Goal: Task Accomplishment & Management: Manage account settings

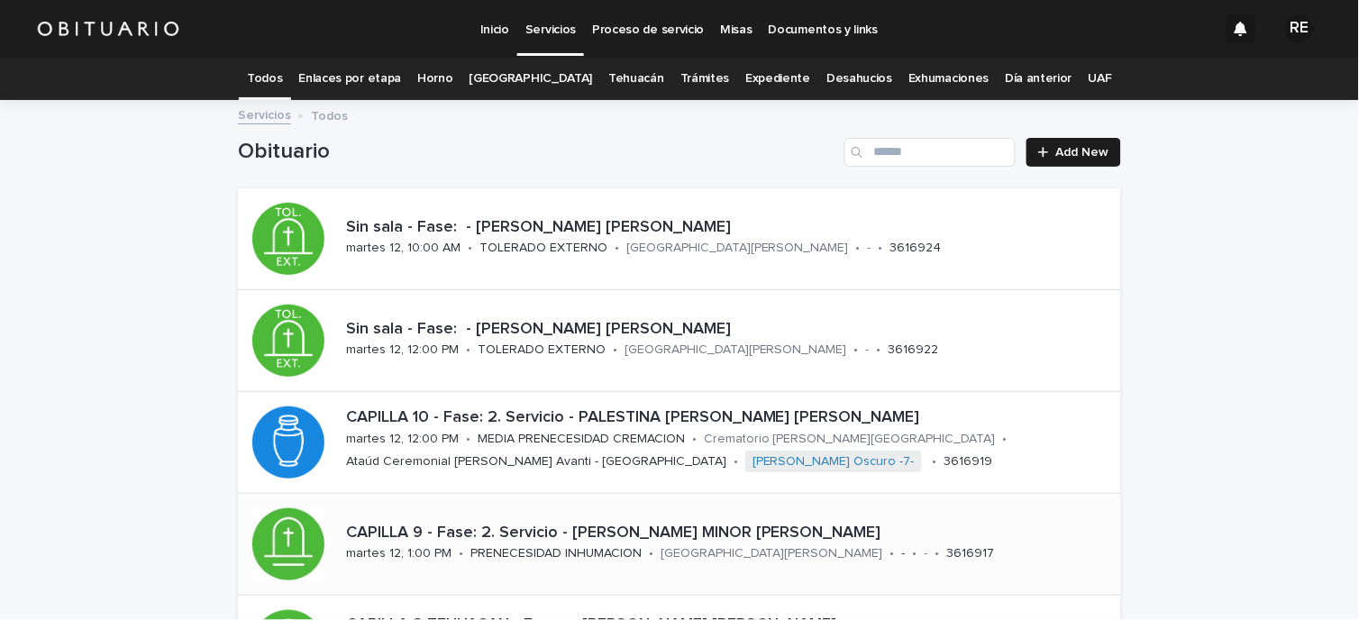
scroll to position [200, 0]
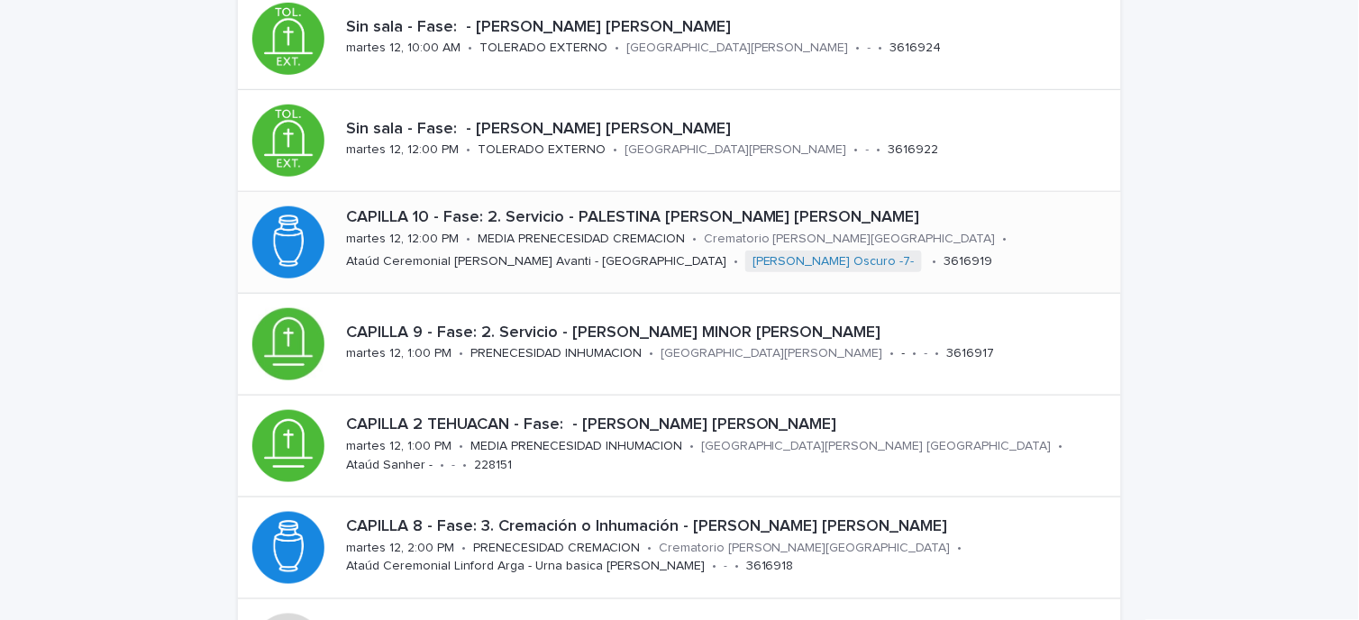
click at [379, 236] on p "martes 12, 12:00 PM" at bounding box center [402, 239] width 113 height 15
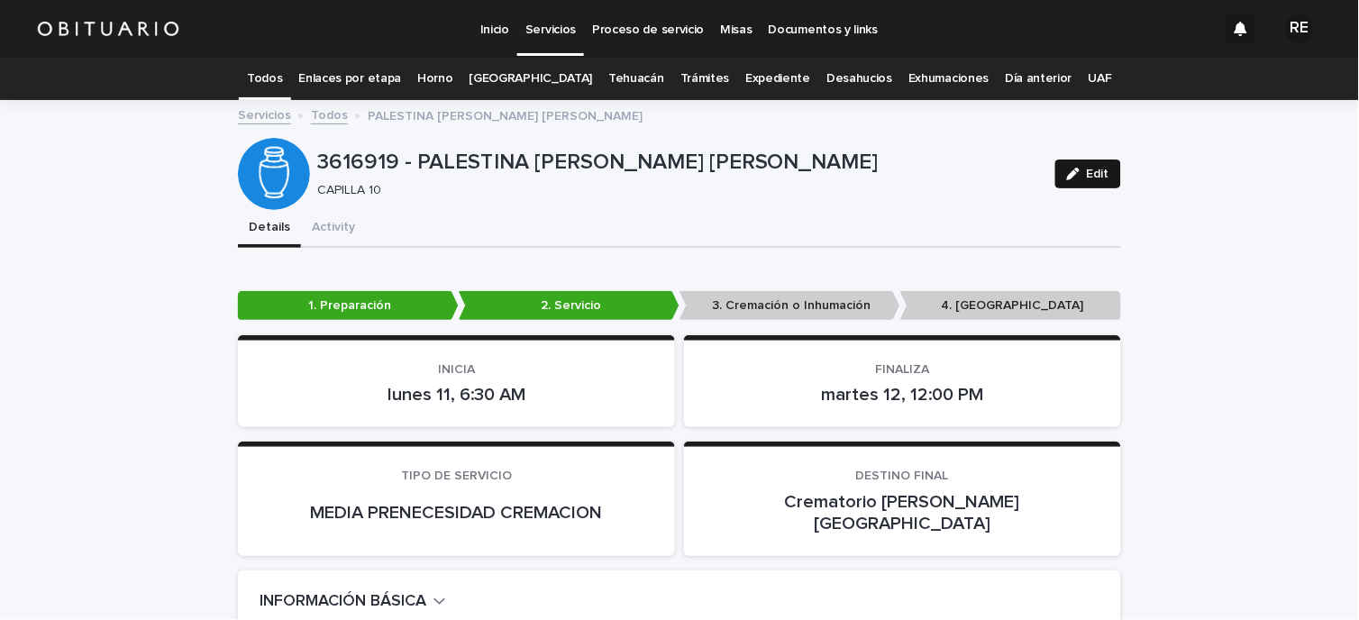
click at [1091, 171] on span "Edit" at bounding box center [1098, 174] width 23 height 13
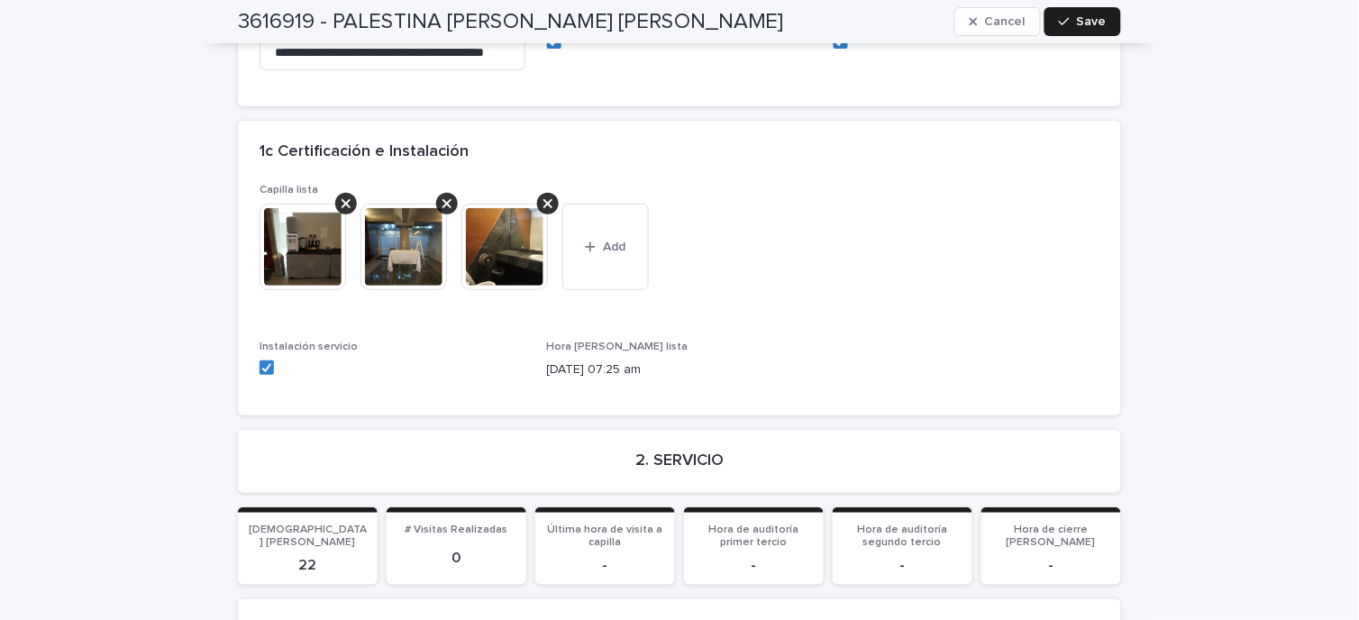
scroll to position [3104, 0]
click at [613, 204] on button "Add" at bounding box center [605, 247] width 87 height 87
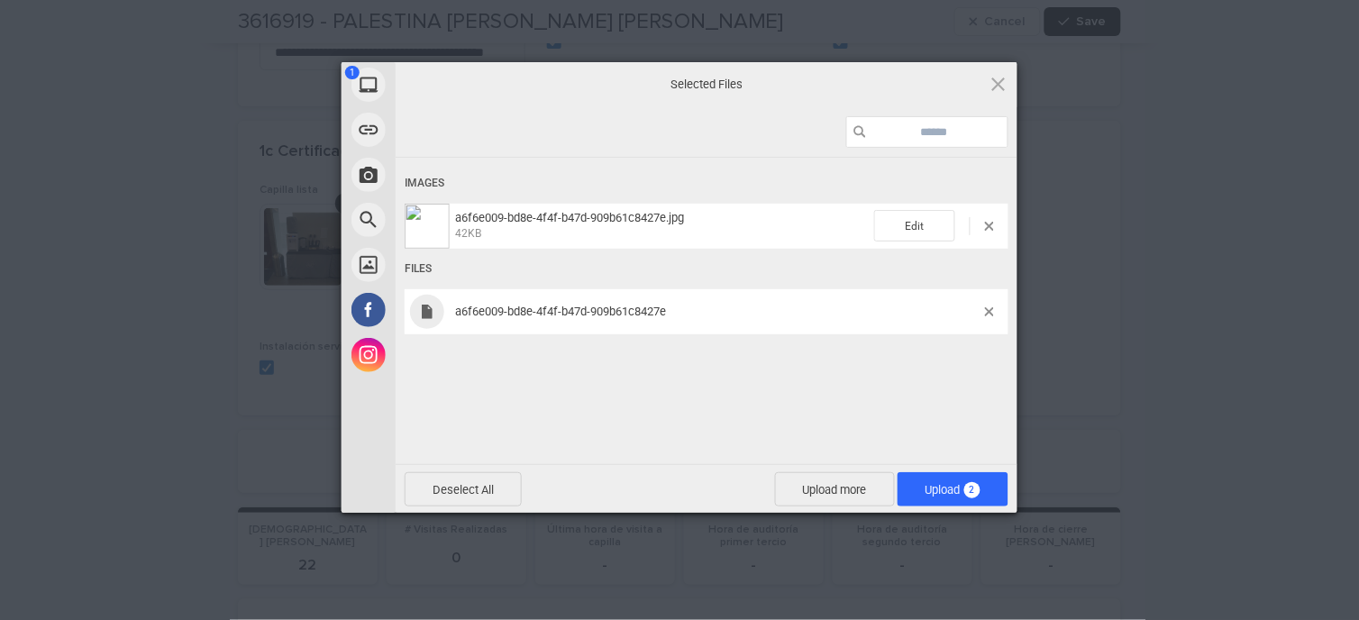
click at [981, 313] on span "a6f6e009-bd8e-4f4f-b47d-909b61c8427e" at bounding box center [717, 312] width 535 height 14
click at [987, 310] on span at bounding box center [989, 311] width 9 height 9
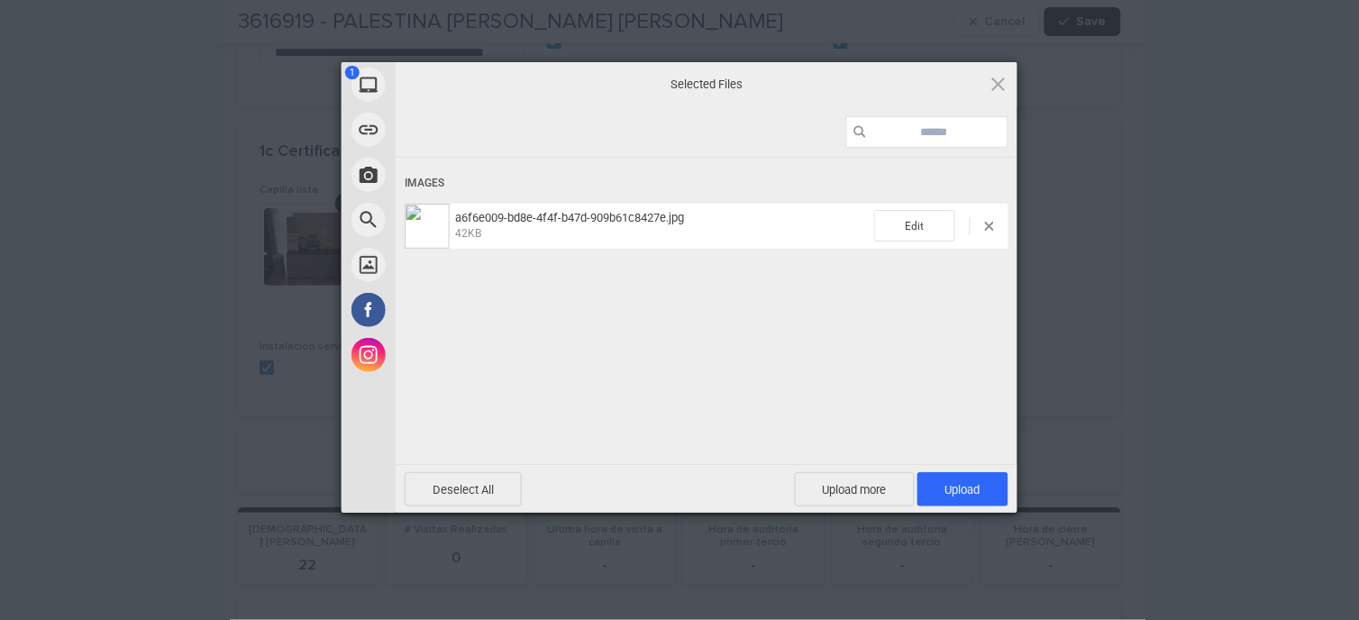
click at [995, 506] on div "Deselect All Upload more Upload 1" at bounding box center [707, 489] width 604 height 34
click at [993, 499] on span "Upload 1" at bounding box center [962, 489] width 91 height 34
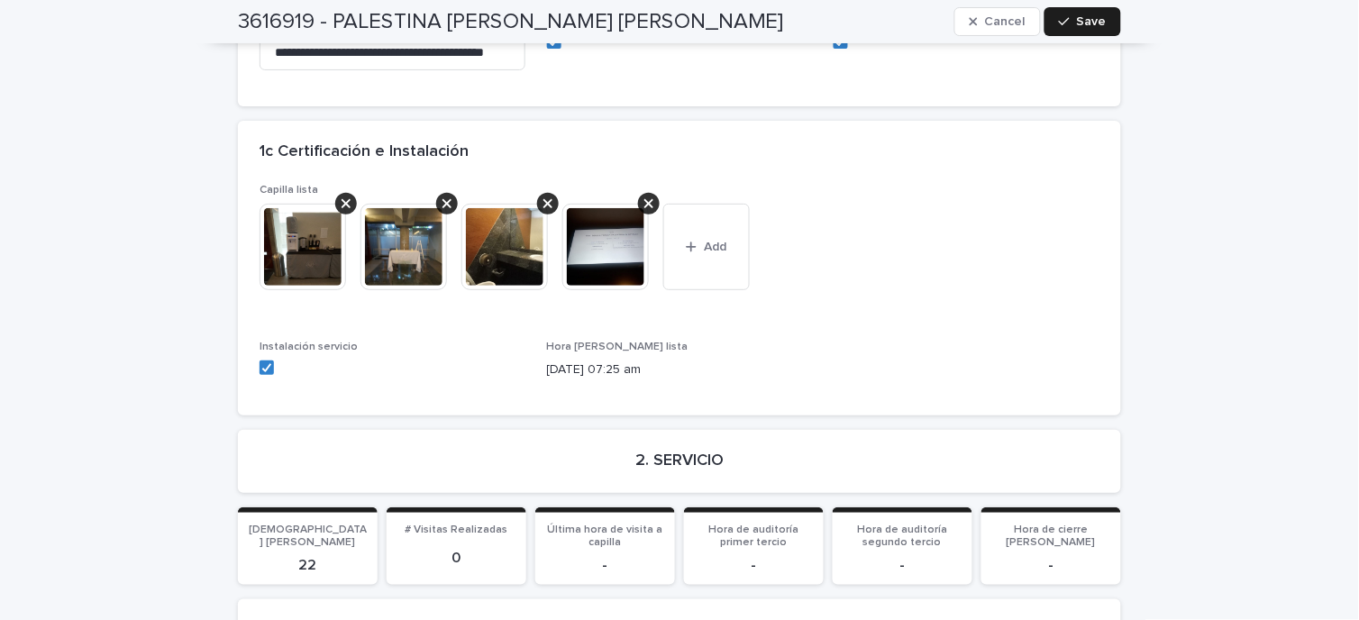
scroll to position [3504, 0]
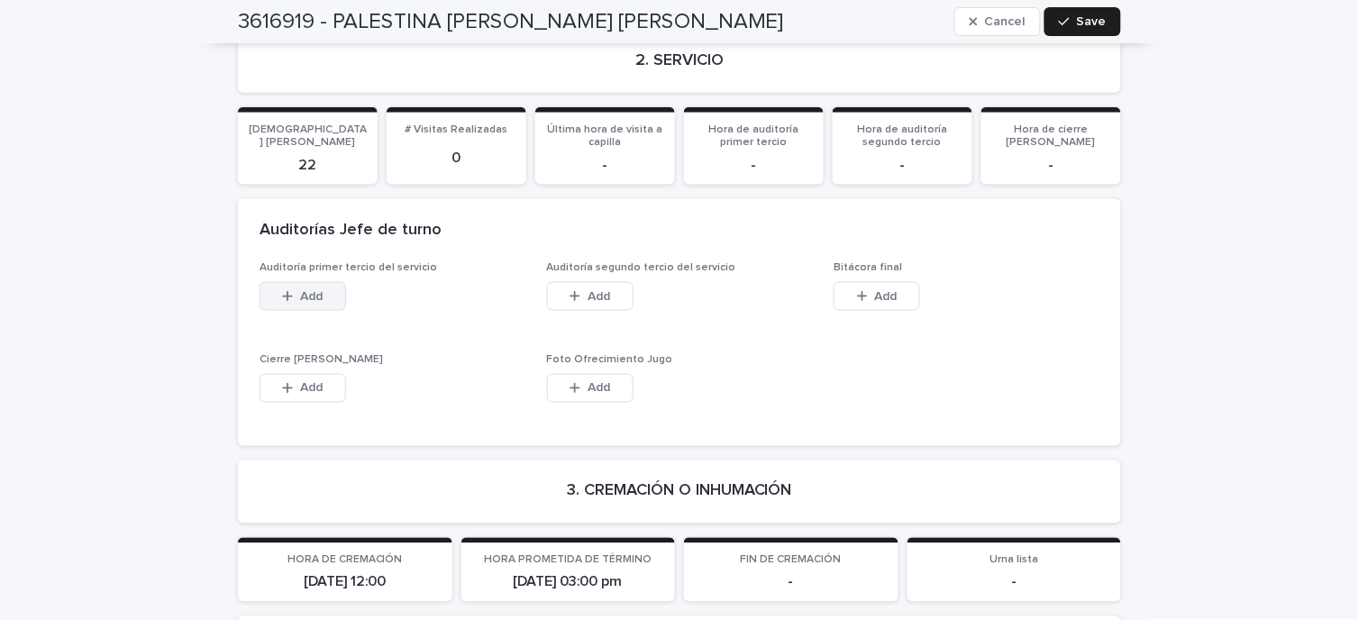
click at [321, 282] on button "Add" at bounding box center [303, 296] width 87 height 29
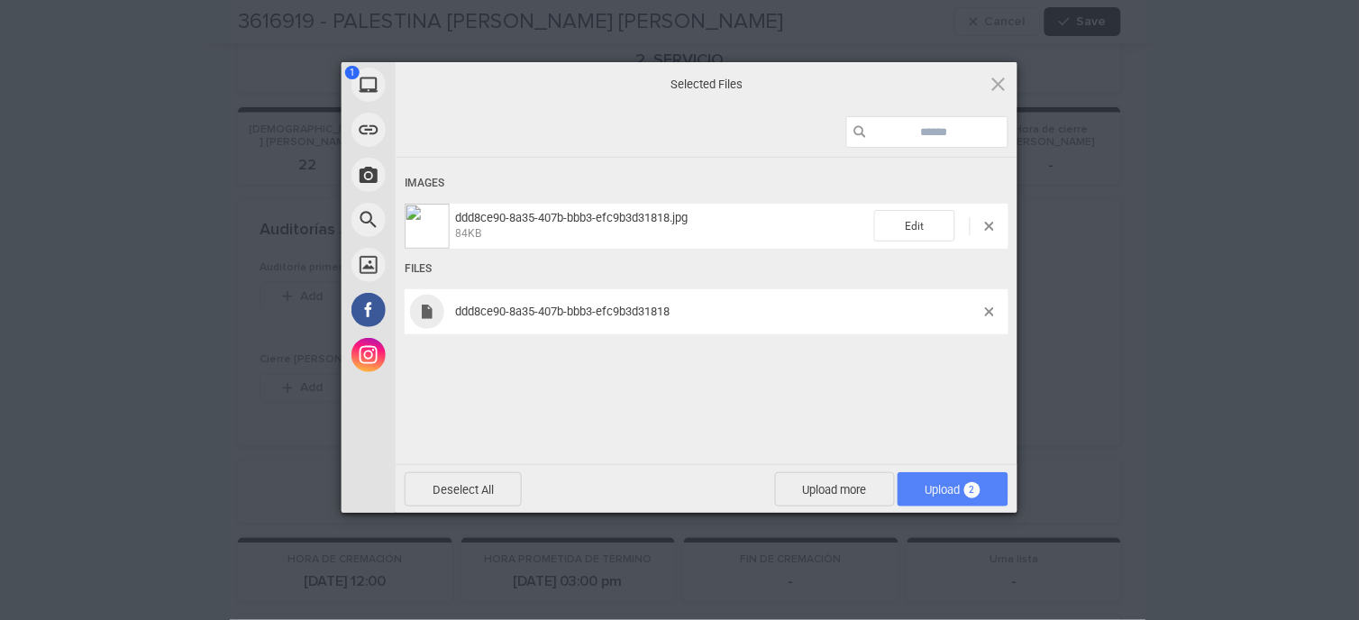
drag, startPoint x: 990, startPoint y: 306, endPoint x: 961, endPoint y: 473, distance: 169.2
click at [989, 313] on div "ddd8ce90-8a35-407b-bbb3-efc9b3d31818" at bounding box center [707, 311] width 604 height 45
click at [988, 312] on span at bounding box center [989, 311] width 9 height 9
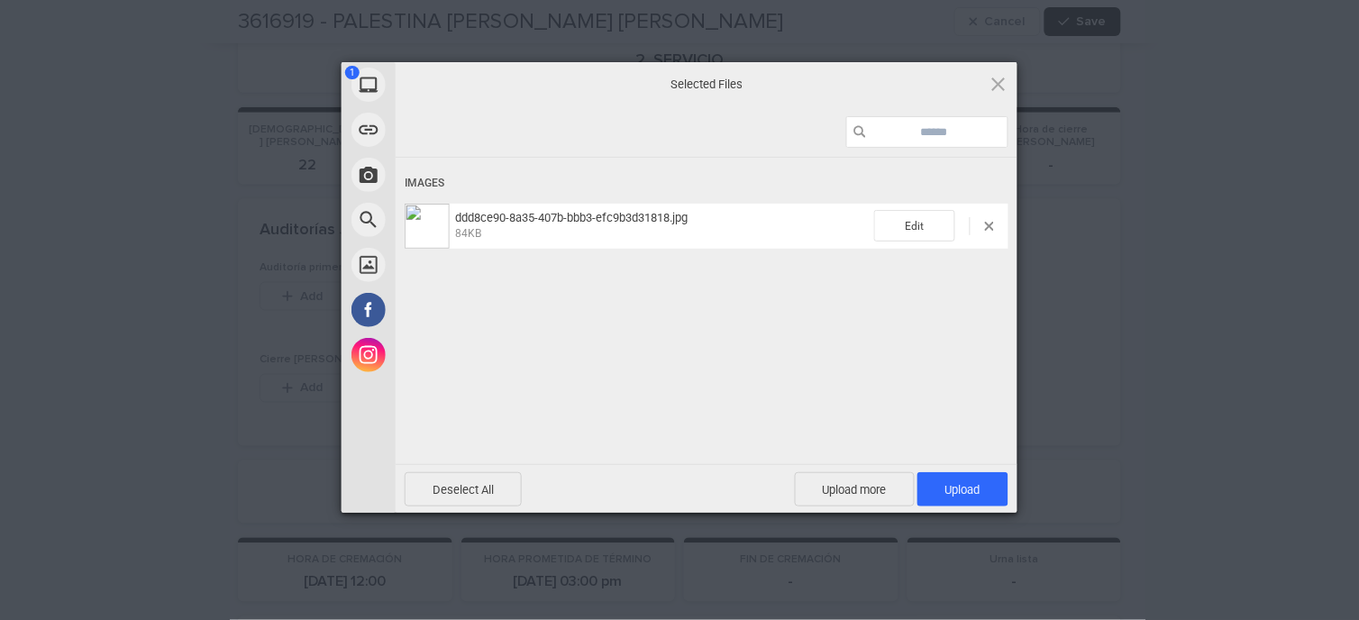
click at [967, 519] on div "Powered by Filestack" at bounding box center [679, 535] width 1359 height 45
click at [967, 497] on span "Upload 1" at bounding box center [962, 489] width 91 height 34
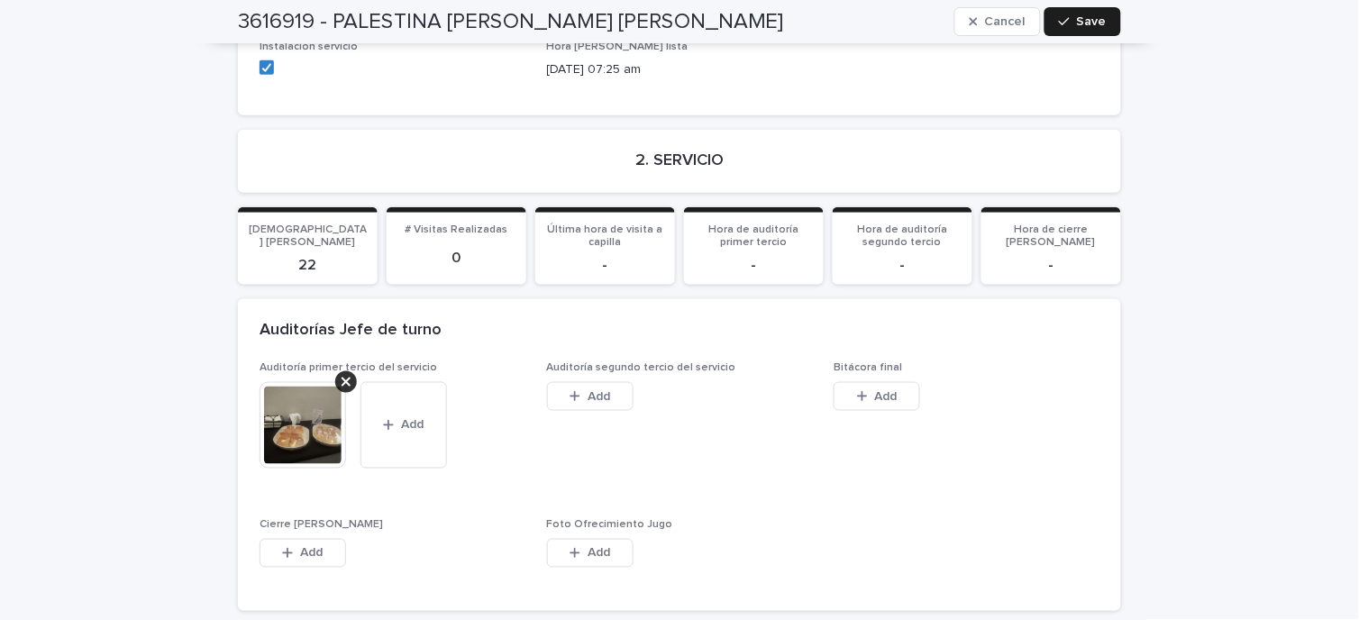
scroll to position [3104, 0]
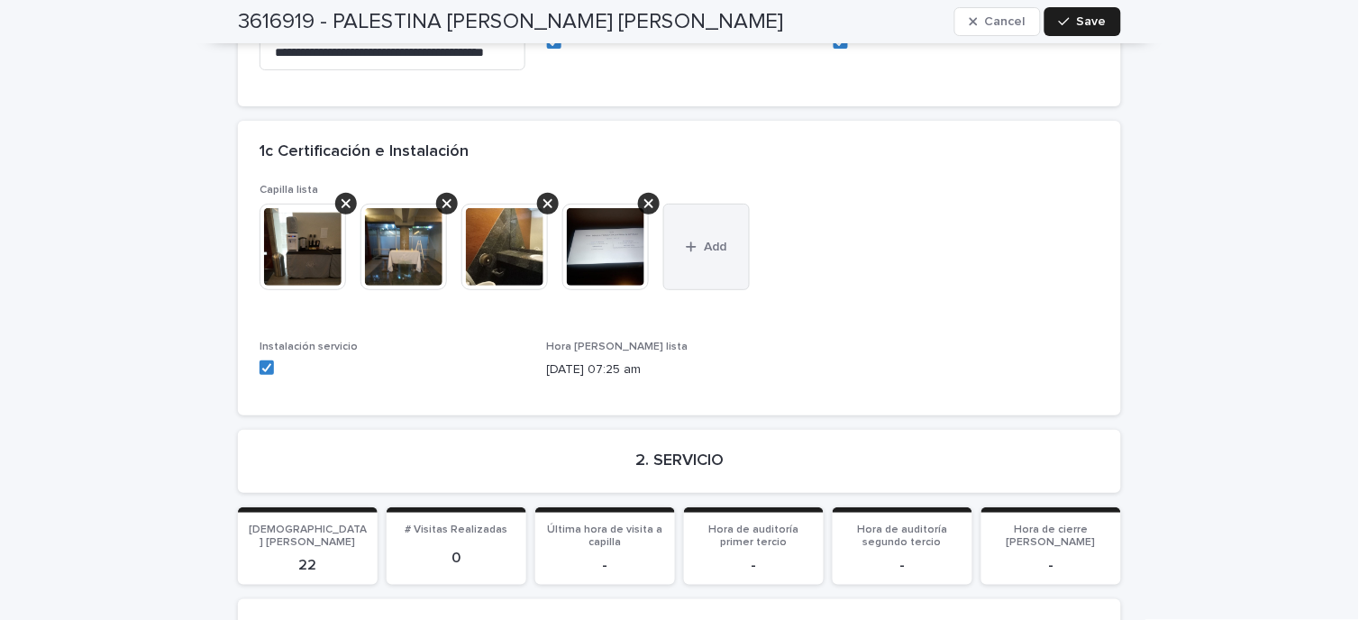
click at [691, 204] on button "Add" at bounding box center [706, 247] width 87 height 87
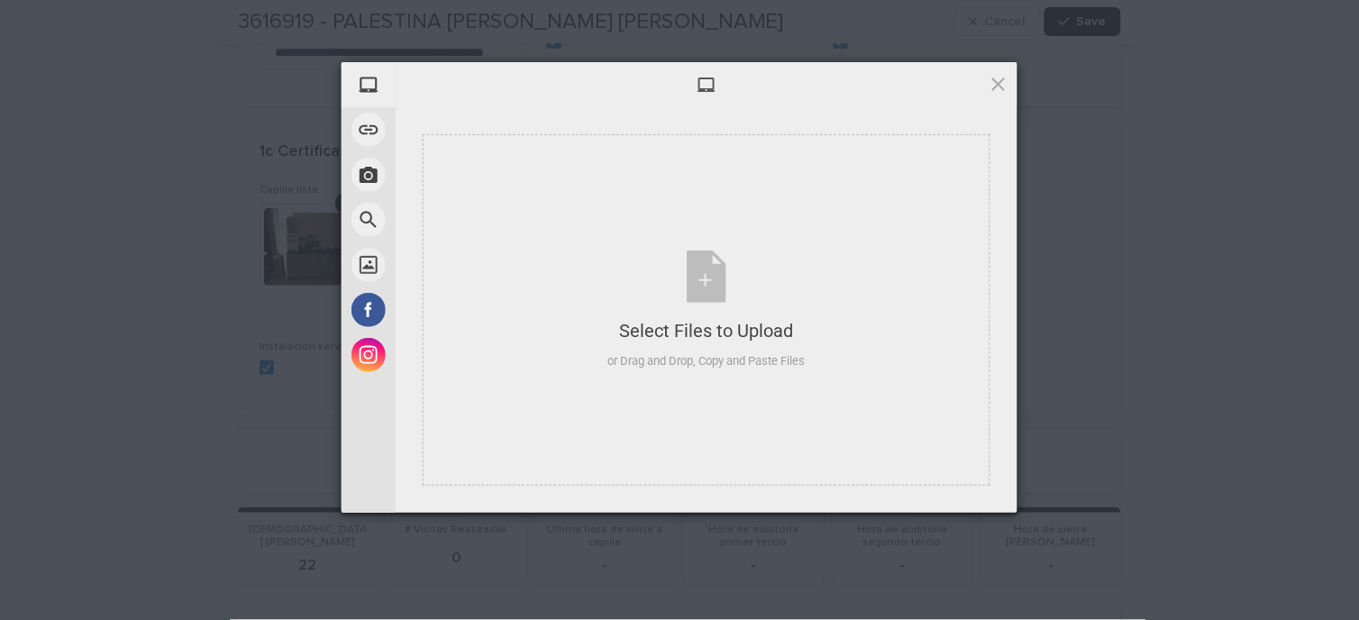
click at [1001, 84] on span at bounding box center [999, 84] width 20 height 20
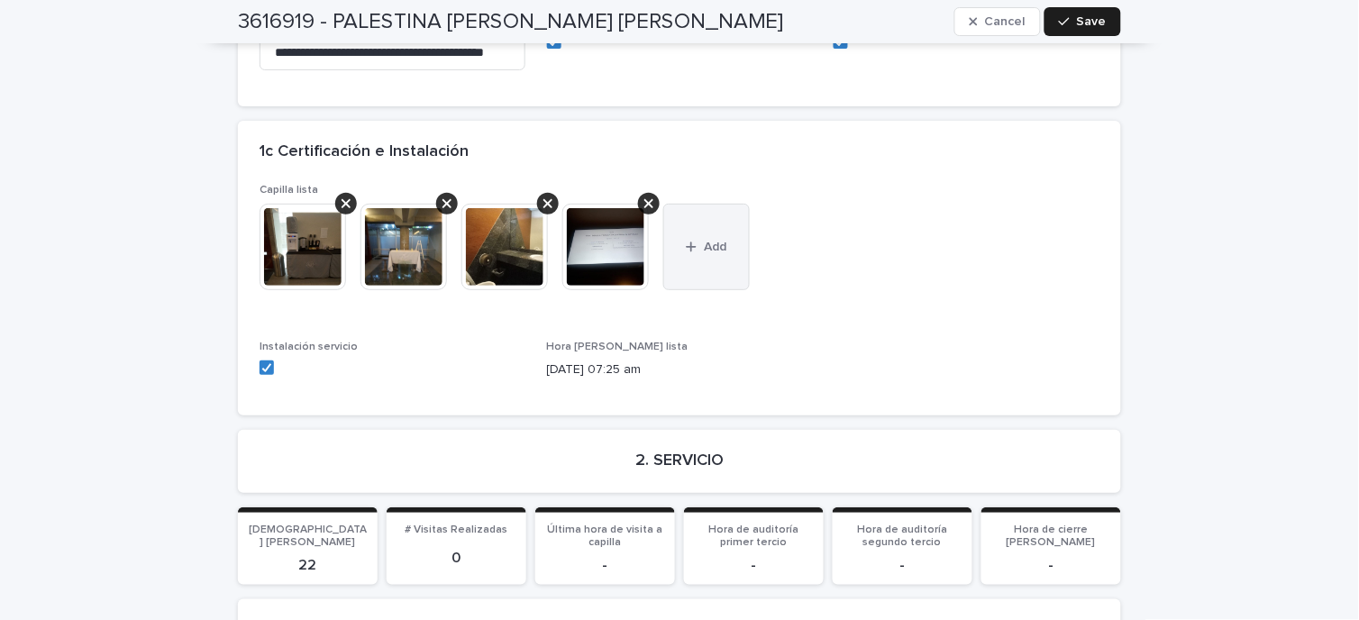
click at [705, 204] on button "Add" at bounding box center [706, 247] width 87 height 87
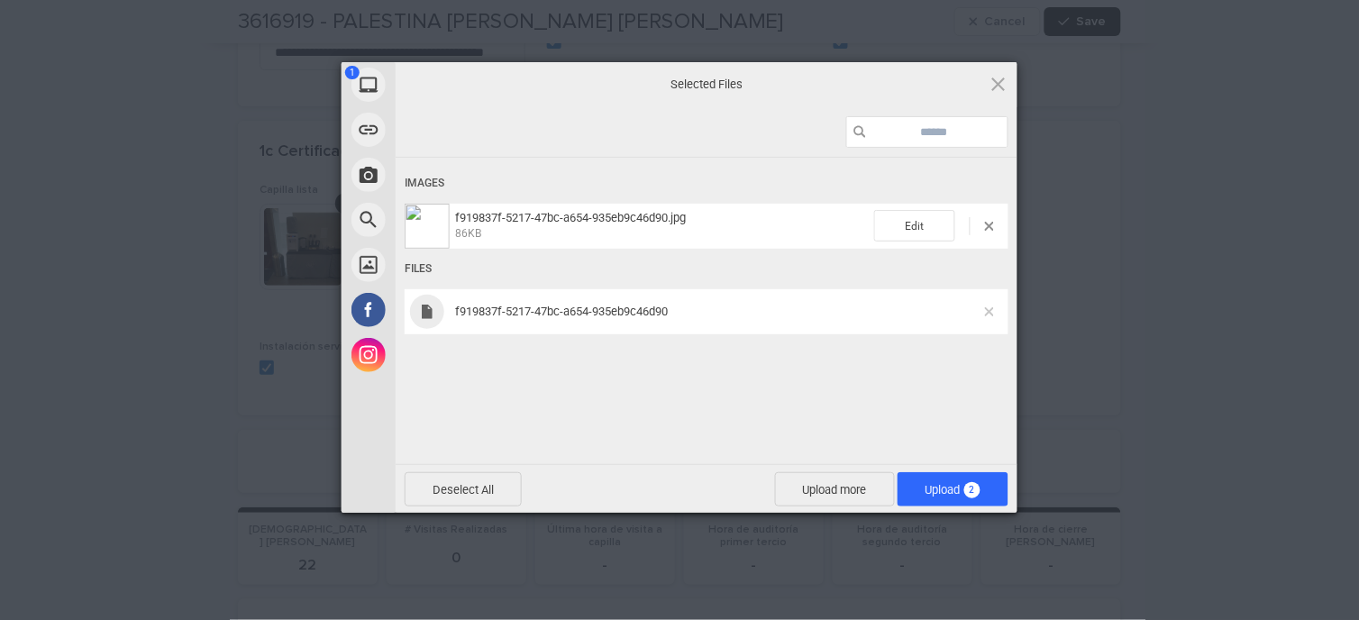
click at [993, 314] on span at bounding box center [989, 311] width 9 height 9
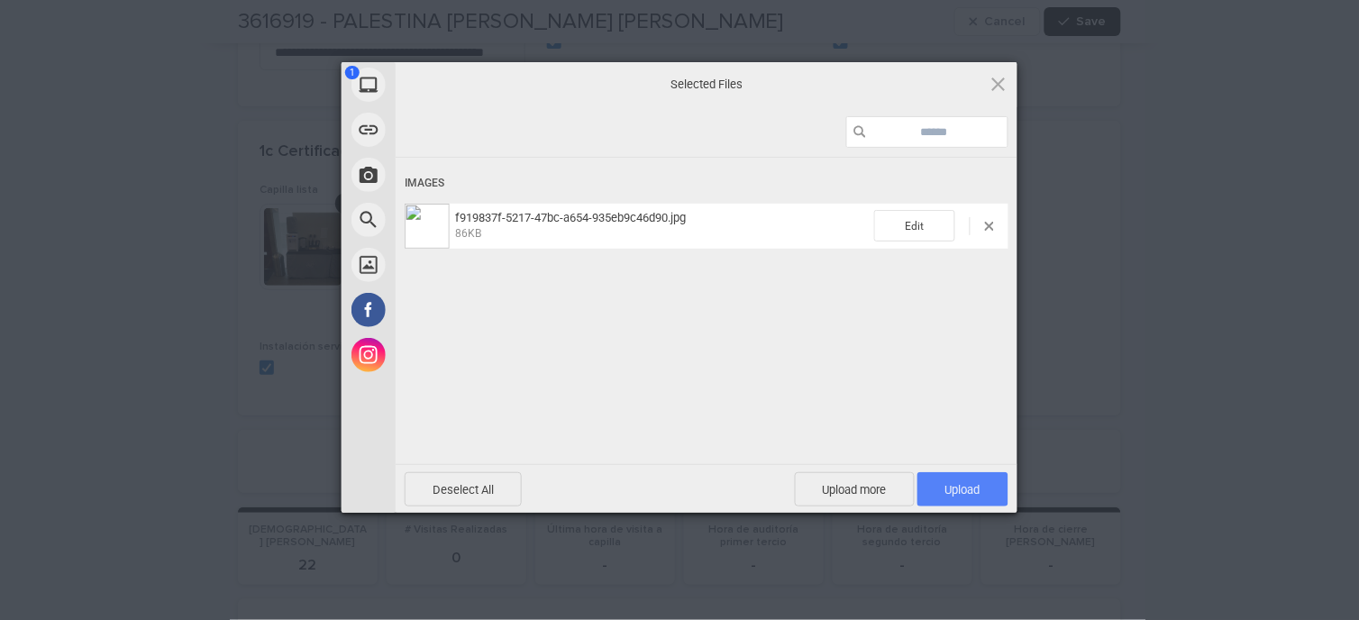
click at [980, 493] on span "Upload 1" at bounding box center [962, 490] width 35 height 14
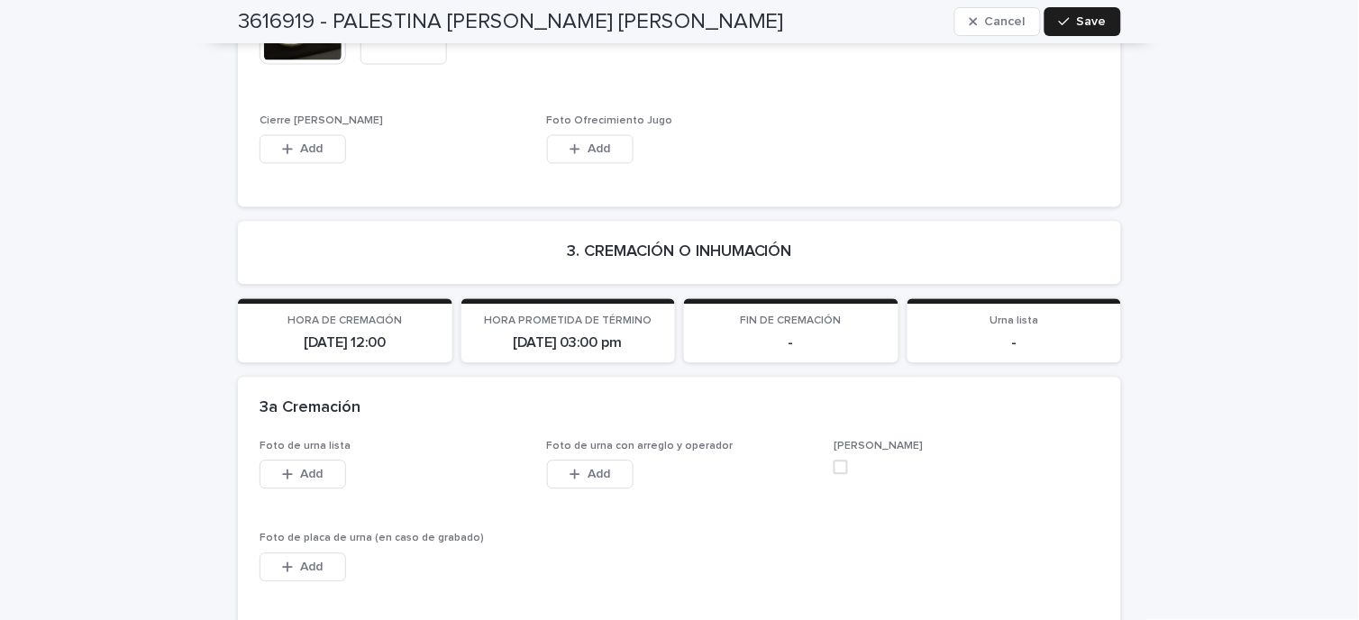
scroll to position [3608, 0]
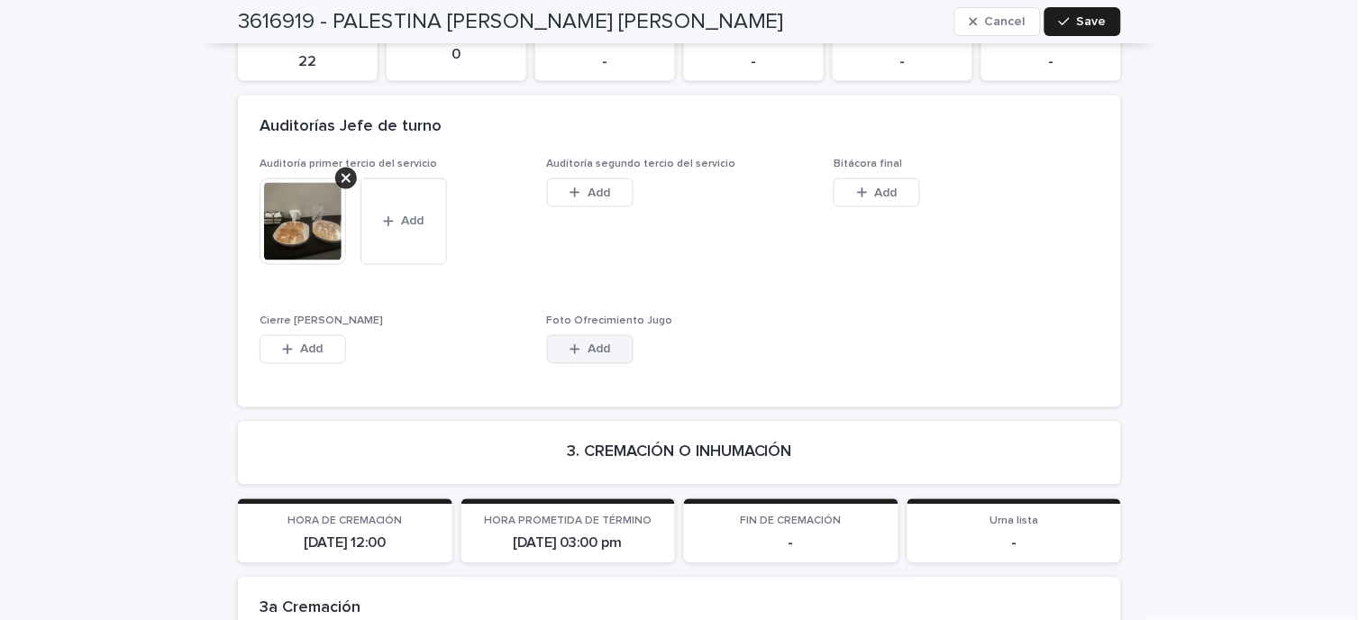
click at [575, 335] on button "Add" at bounding box center [590, 349] width 87 height 29
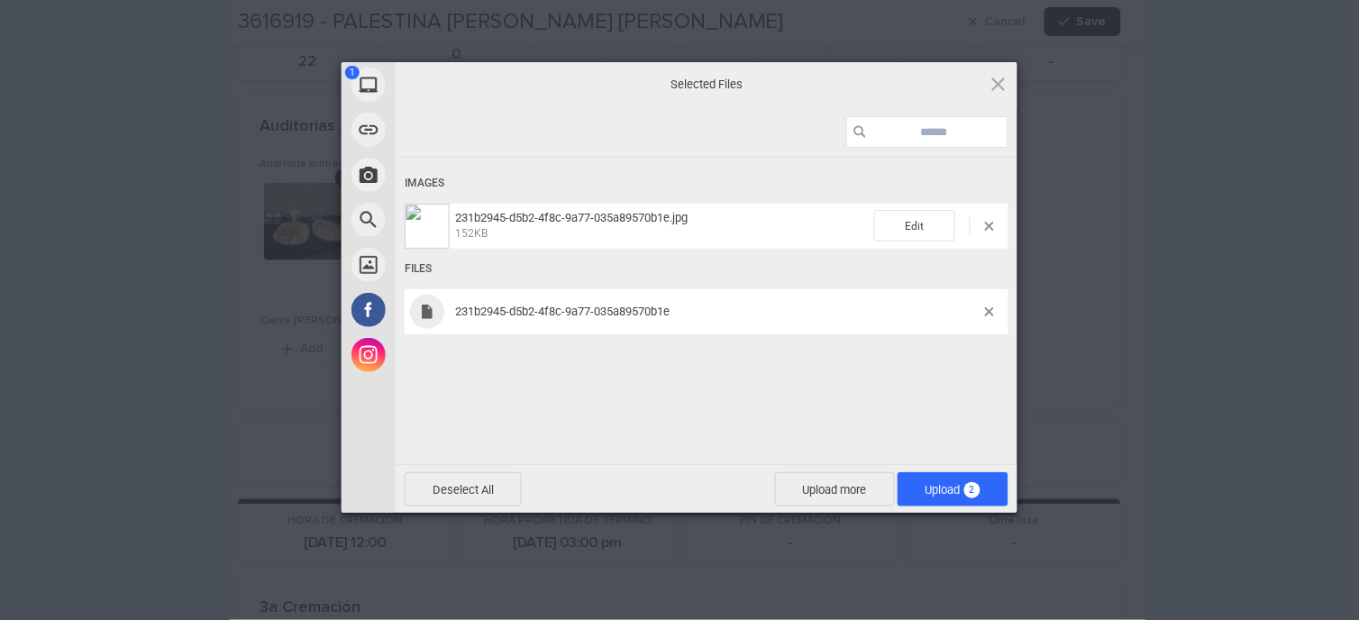
click at [982, 305] on span "231b2945-d5b2-4f8c-9a77-035a89570b1e" at bounding box center [717, 312] width 535 height 14
click at [990, 304] on div "231b2945-d5b2-4f8c-9a77-035a89570b1e" at bounding box center [707, 311] width 604 height 45
click at [991, 309] on div "231b2945-d5b2-4f8c-9a77-035a89570b1e" at bounding box center [707, 311] width 604 height 45
click at [991, 311] on span at bounding box center [989, 311] width 9 height 9
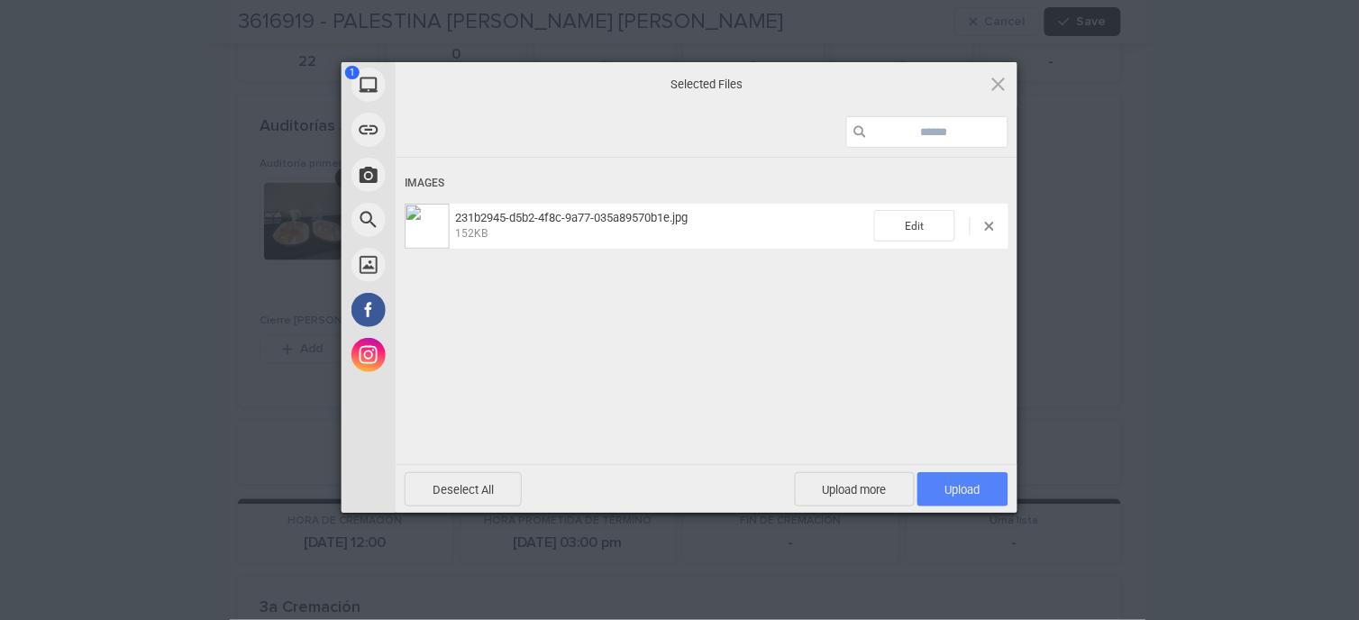
click at [979, 487] on span "Upload 1" at bounding box center [962, 490] width 35 height 14
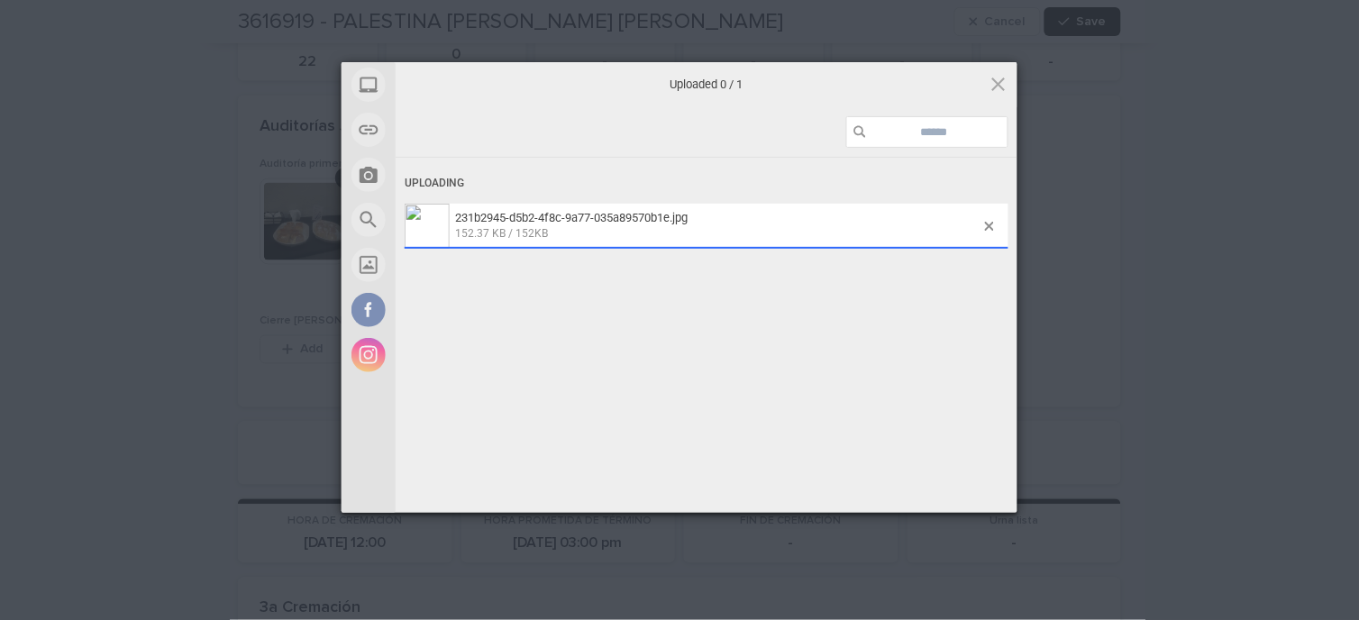
click at [68, 131] on div "My Device Link (URL) Take Photo Web Search Unsplash Facebook Instagram Uploaded…" at bounding box center [679, 310] width 1359 height 620
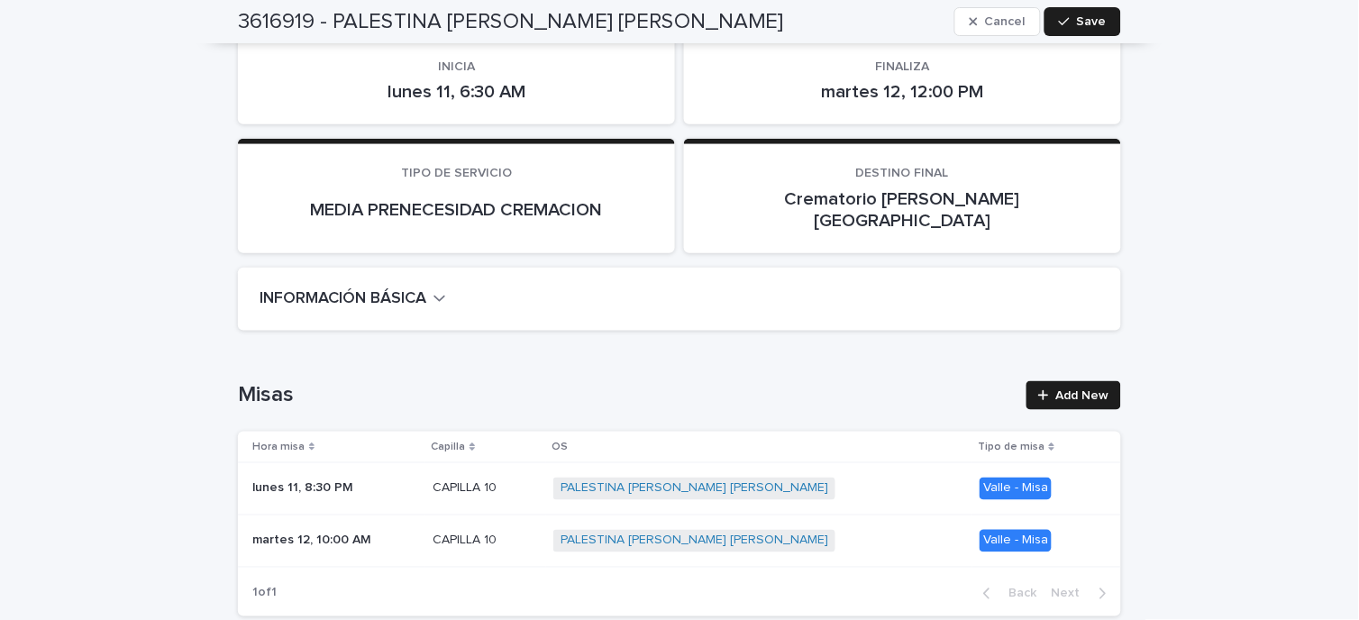
scroll to position [0, 0]
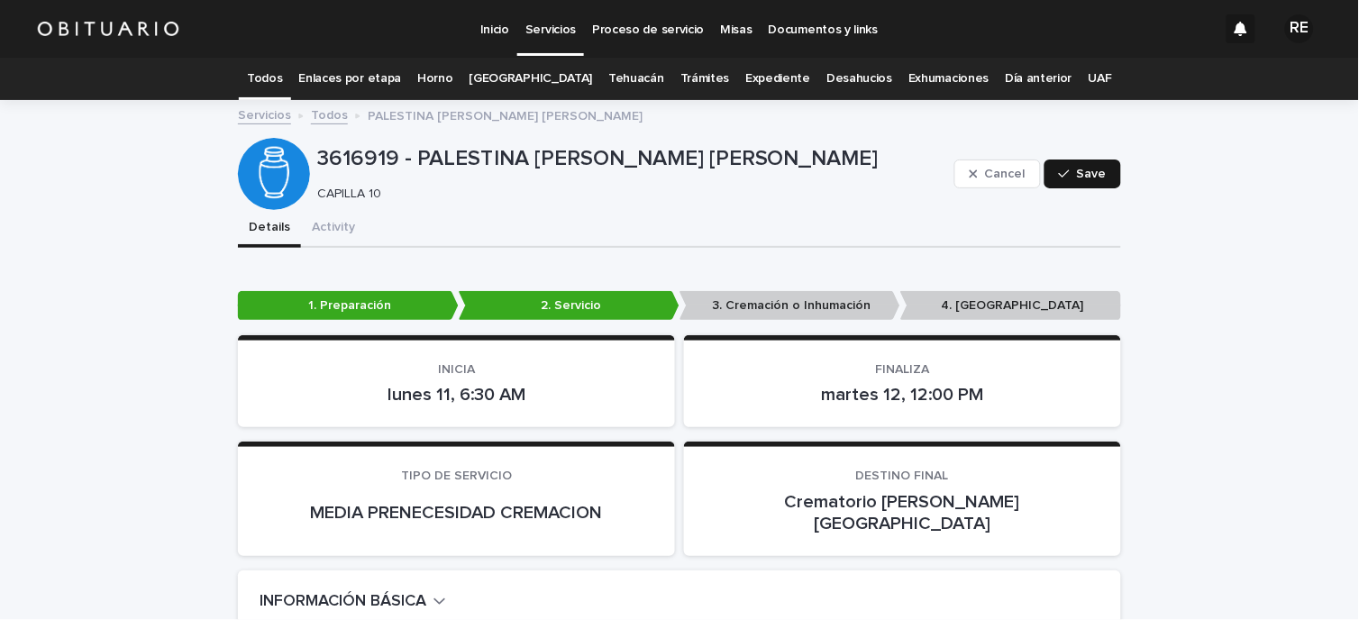
click at [1062, 178] on icon "button" at bounding box center [1064, 174] width 11 height 13
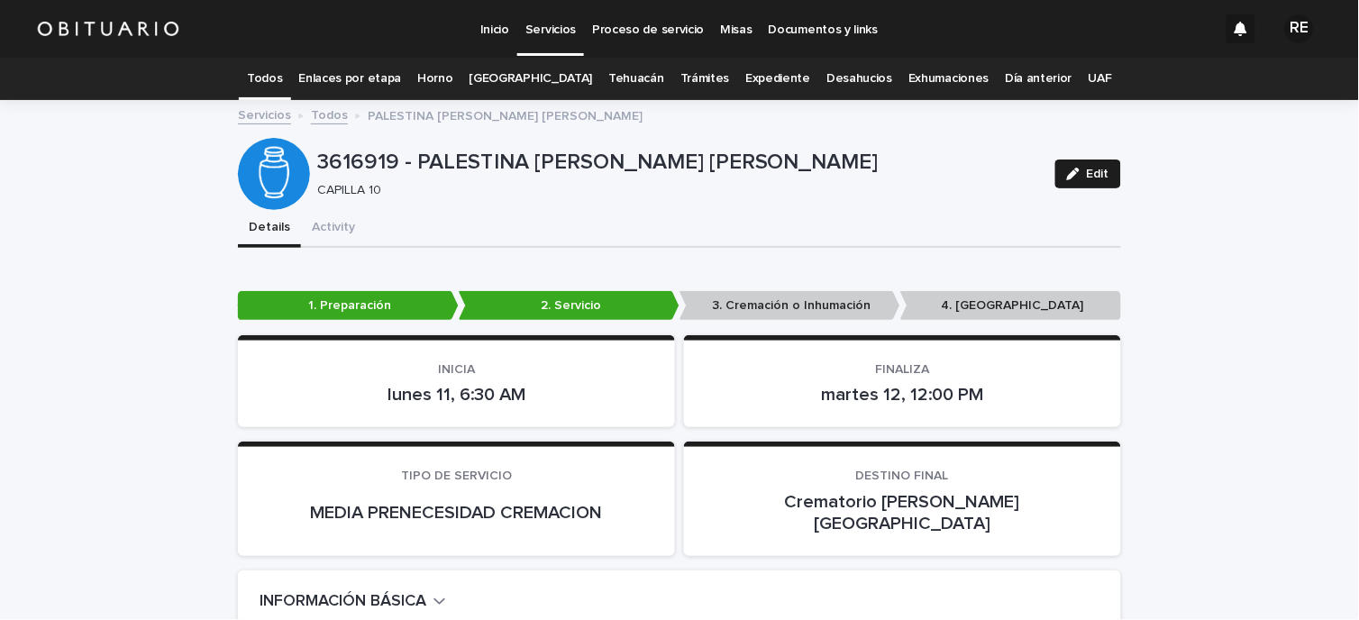
click at [282, 79] on link "Todos" at bounding box center [264, 79] width 35 height 42
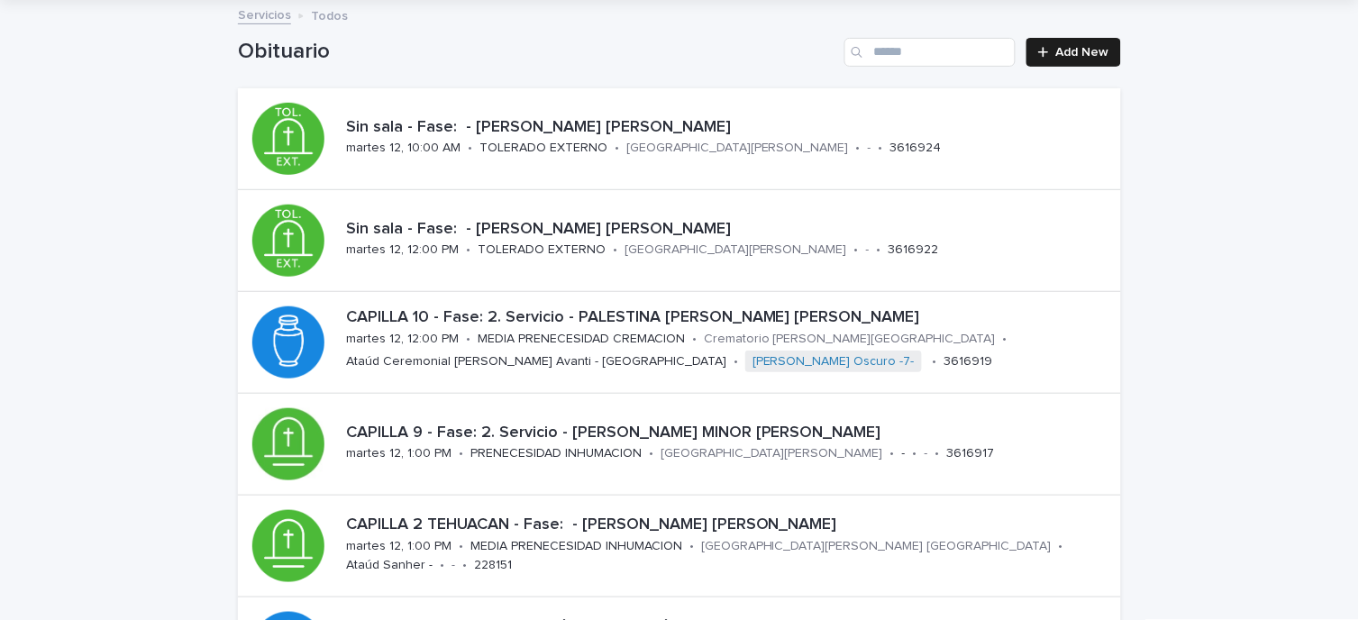
scroll to position [200, 0]
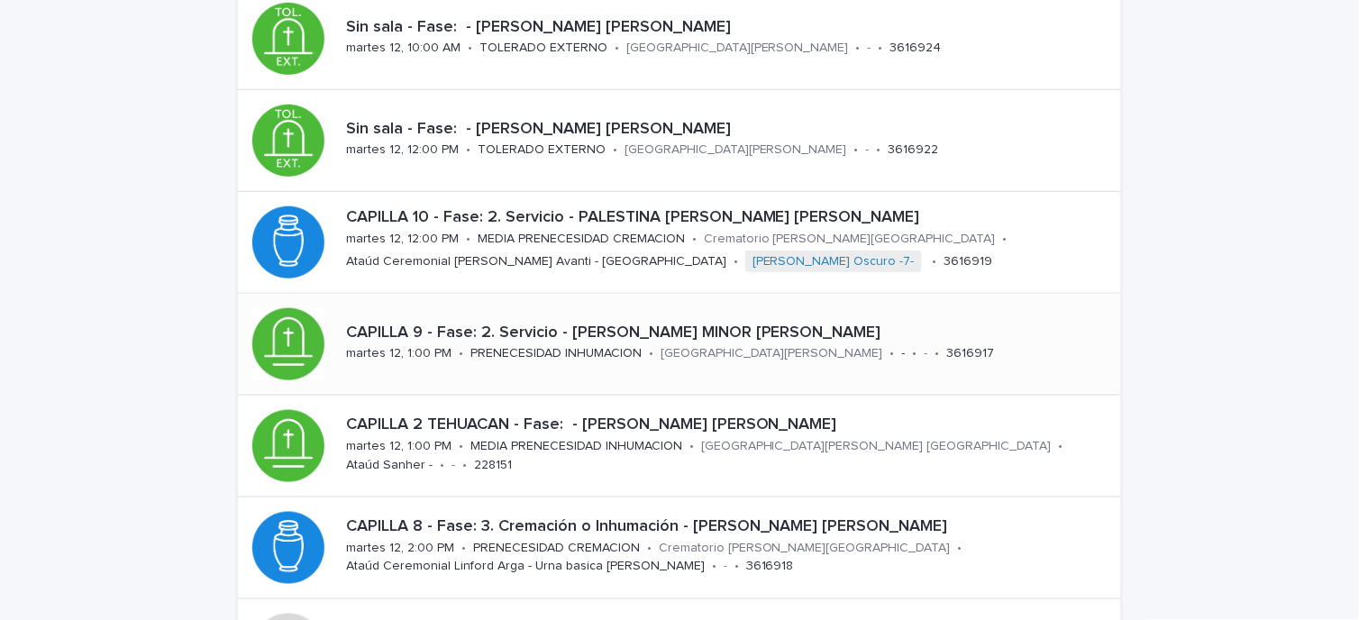
click at [370, 349] on p "martes 12, 1:00 PM" at bounding box center [398, 353] width 105 height 15
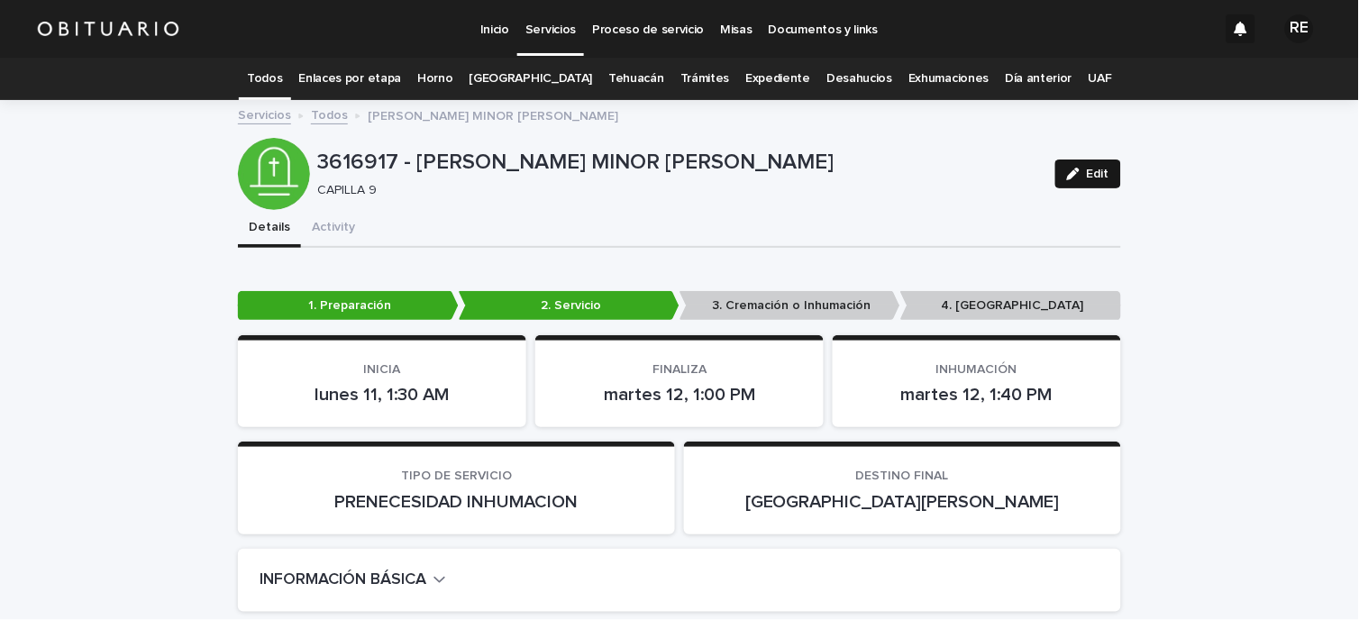
click at [1072, 181] on button "Edit" at bounding box center [1088, 174] width 66 height 29
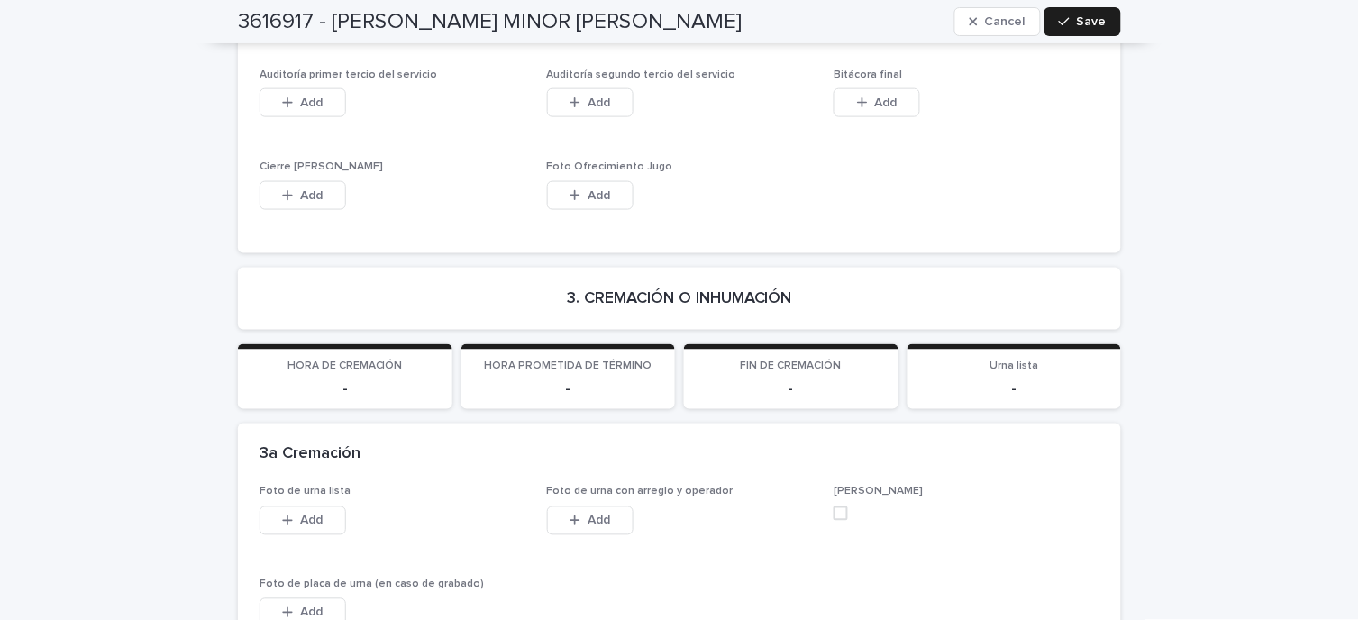
scroll to position [3304, 0]
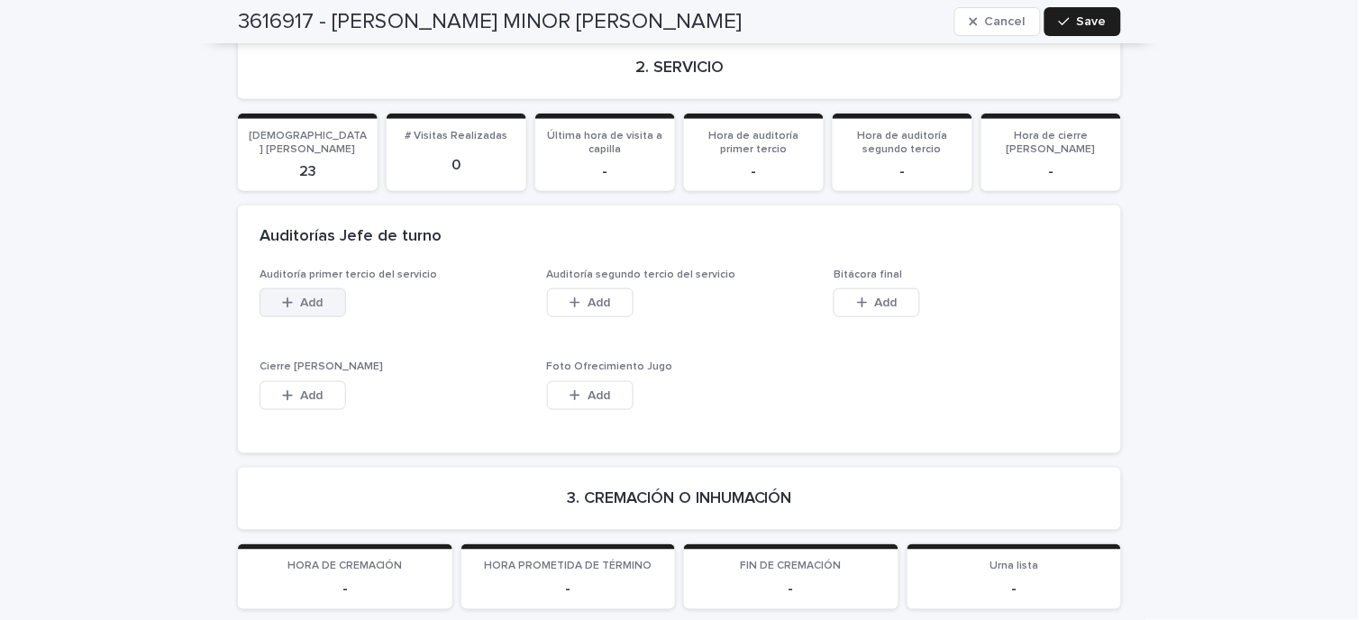
click at [302, 297] on span "Add" at bounding box center [312, 303] width 23 height 13
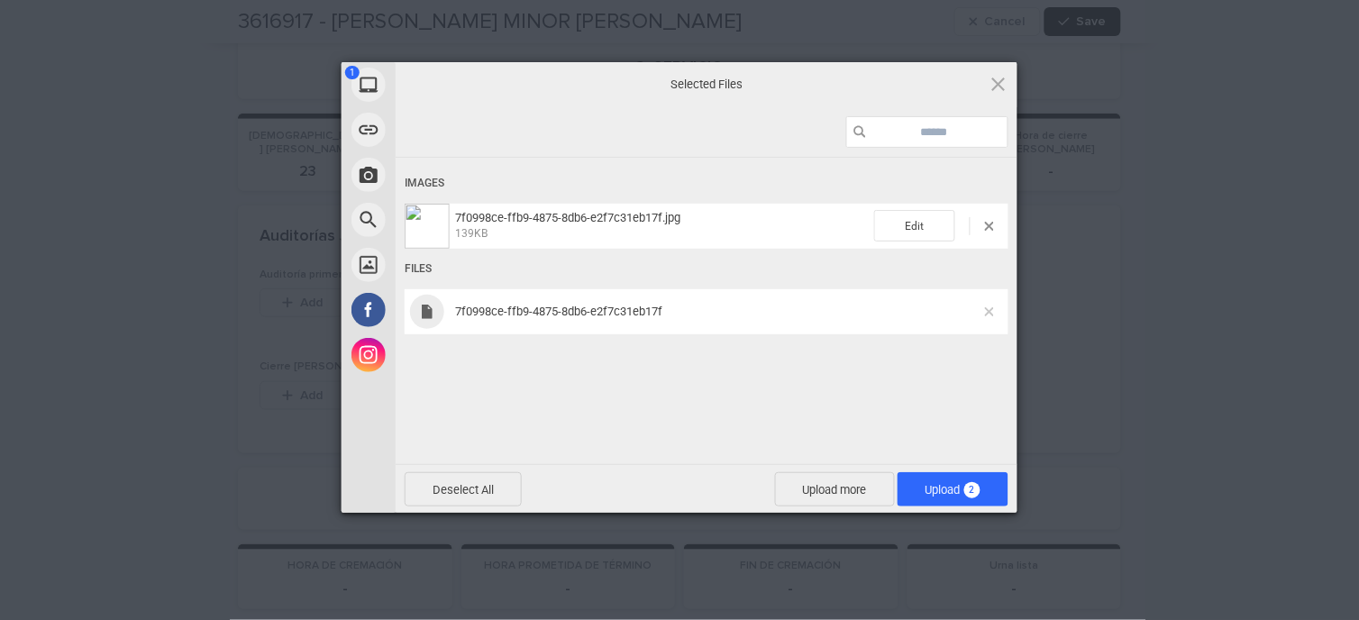
click at [994, 314] on span at bounding box center [989, 311] width 9 height 9
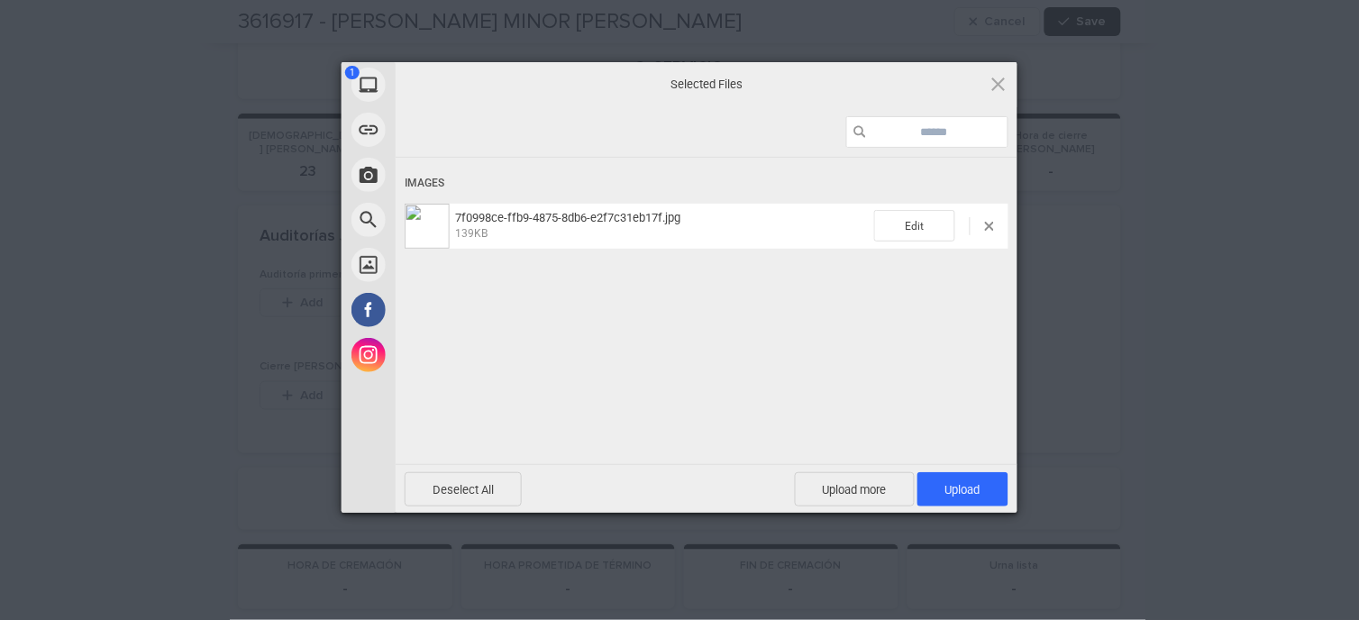
click at [978, 466] on div "Deselect All Upload more Upload 1" at bounding box center [707, 488] width 622 height 49
click at [975, 479] on span "Upload 1" at bounding box center [962, 489] width 91 height 34
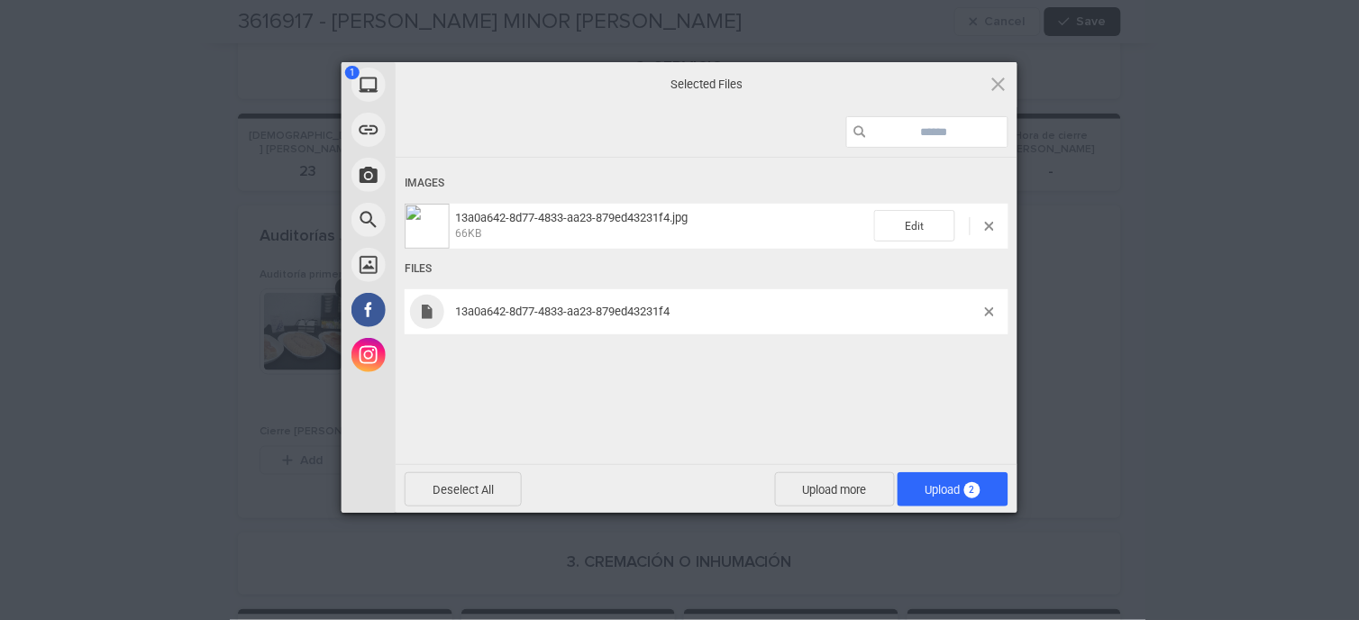
click at [998, 310] on div at bounding box center [996, 311] width 23 height 9
click at [992, 311] on span at bounding box center [989, 311] width 9 height 9
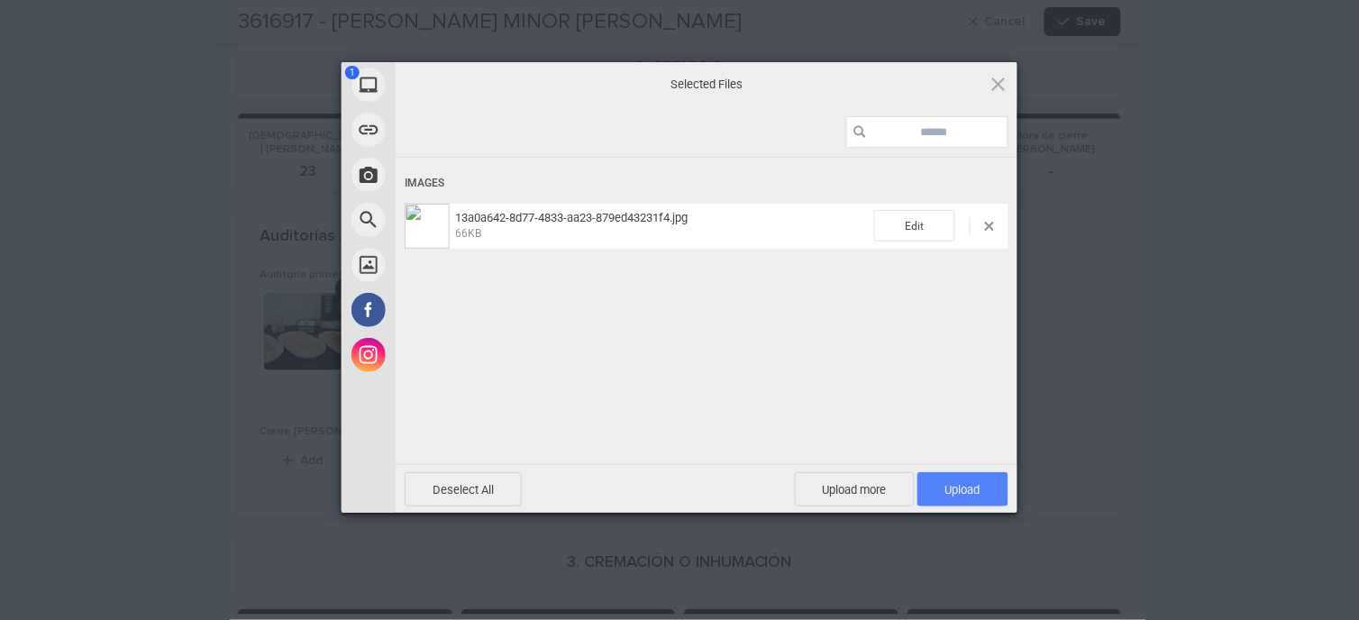
click at [969, 475] on span "Upload 1" at bounding box center [962, 489] width 91 height 34
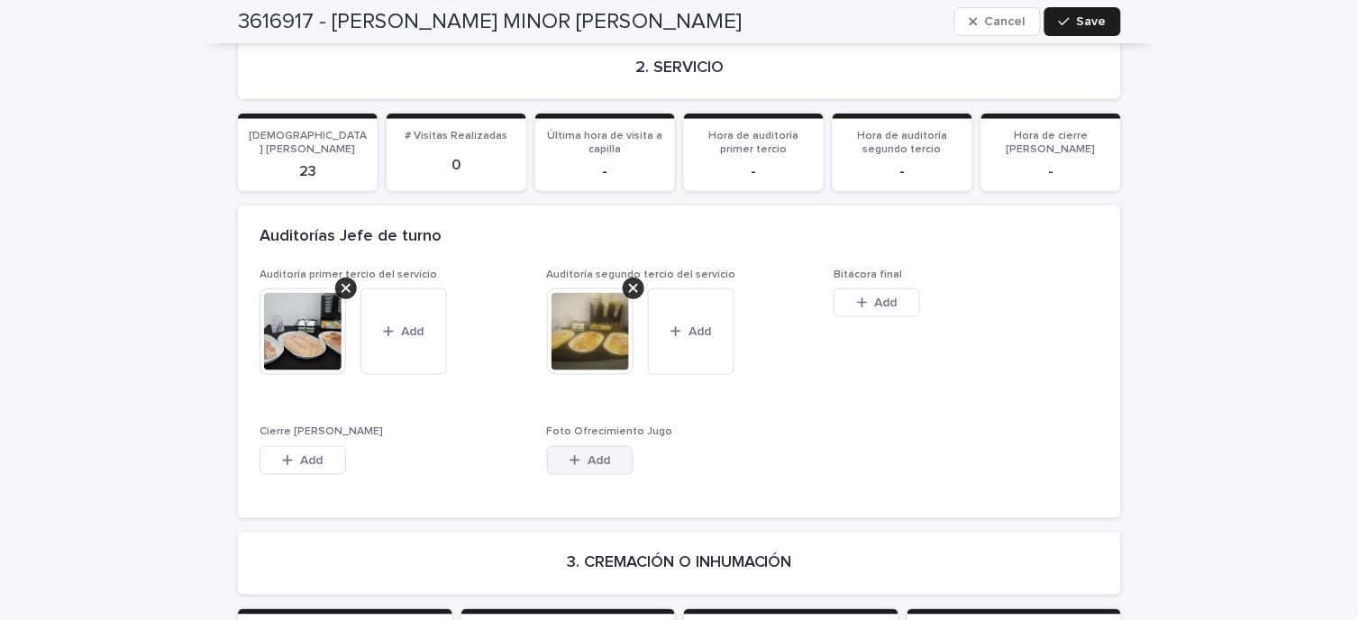
click at [608, 446] on button "Add" at bounding box center [590, 460] width 87 height 29
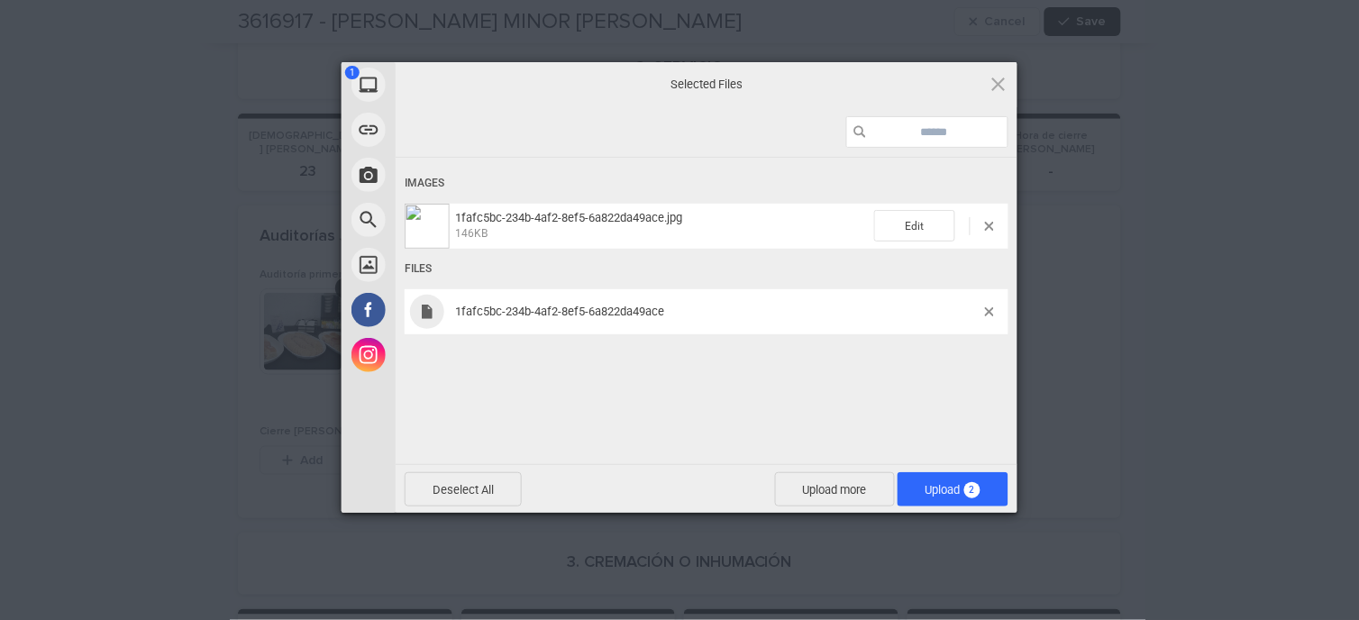
click at [989, 305] on div "1fafc5bc-234b-4af2-8ef5-6a822da49ace" at bounding box center [707, 311] width 604 height 45
click at [990, 309] on span at bounding box center [989, 311] width 9 height 9
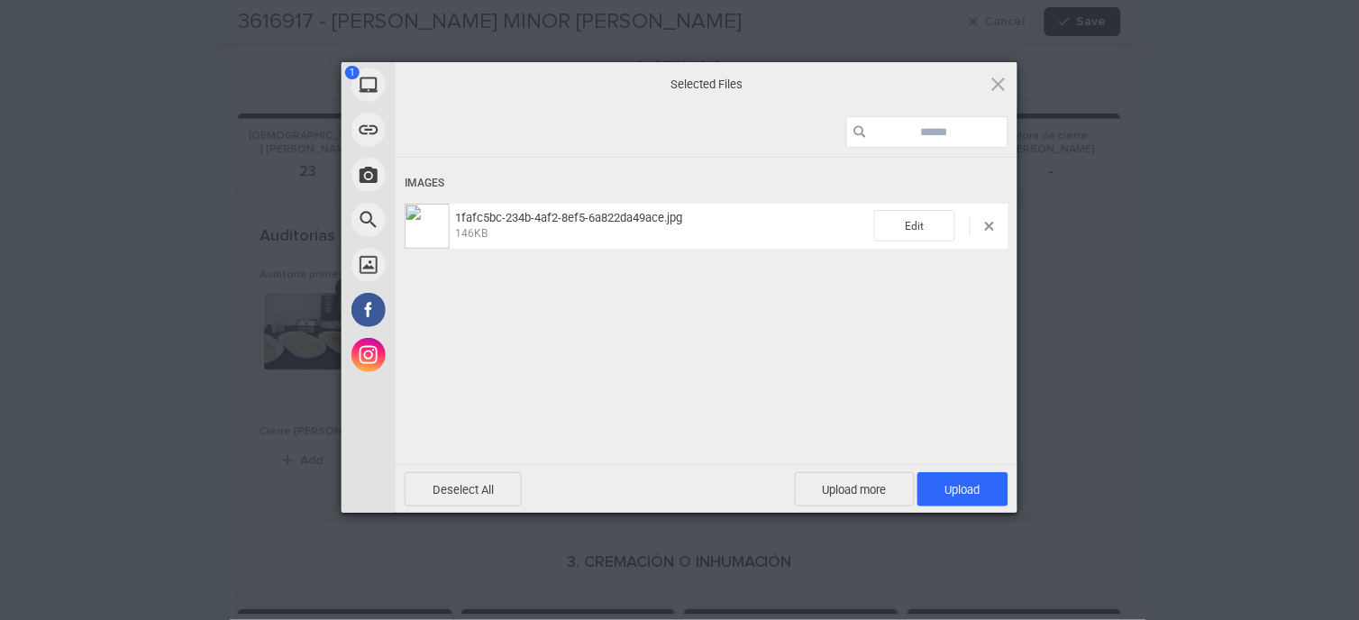
click at [989, 470] on div "Deselect All Upload more Upload 1" at bounding box center [707, 488] width 622 height 49
click at [989, 475] on span "Upload 1" at bounding box center [962, 489] width 91 height 34
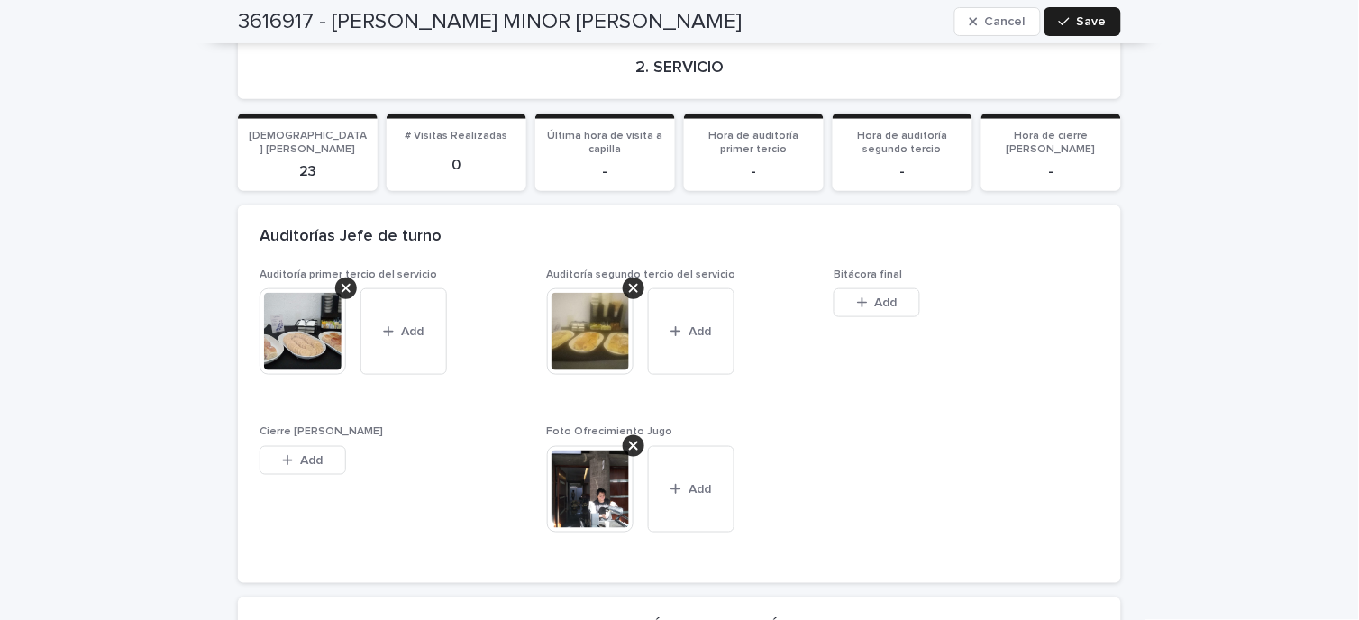
scroll to position [2904, 0]
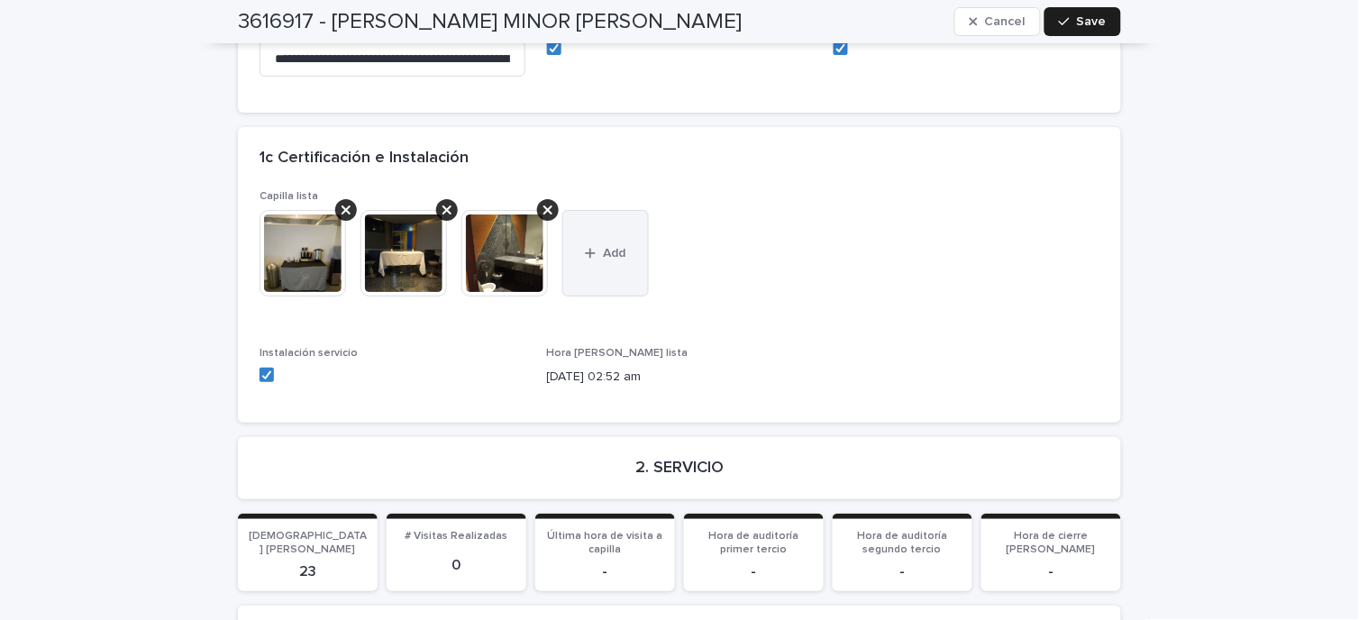
click at [590, 252] on button "Add" at bounding box center [605, 253] width 87 height 87
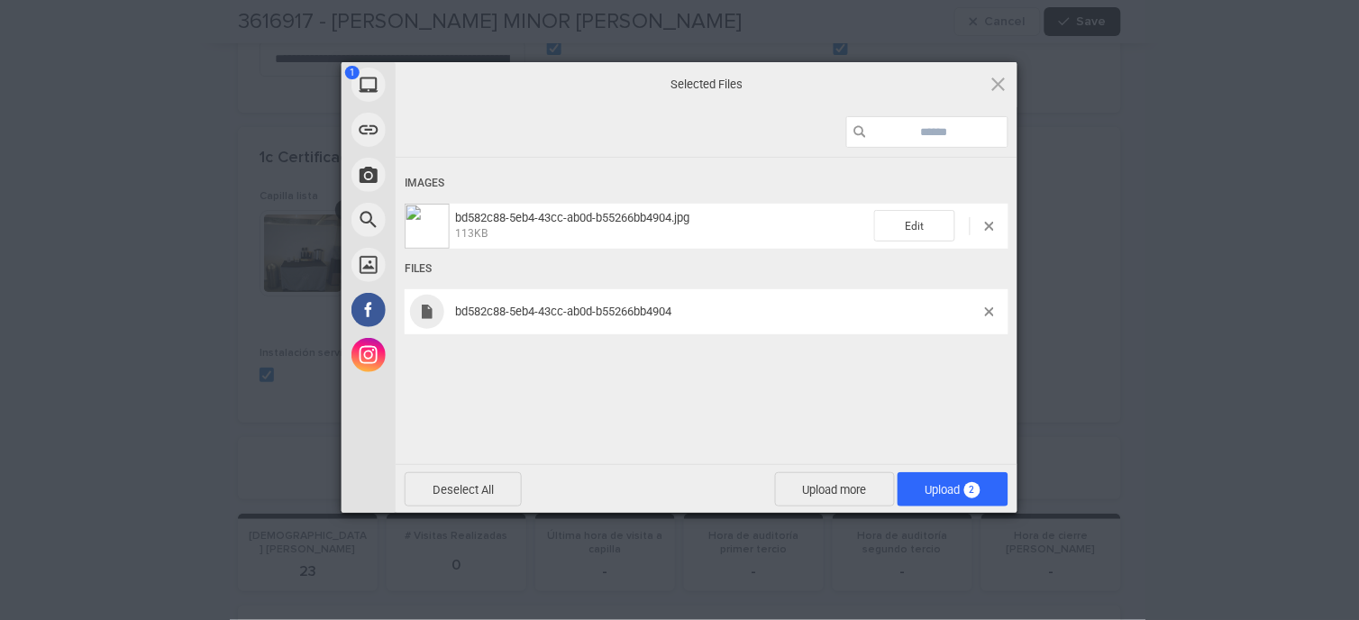
click at [995, 315] on div at bounding box center [996, 311] width 23 height 9
click at [992, 315] on span at bounding box center [989, 311] width 9 height 9
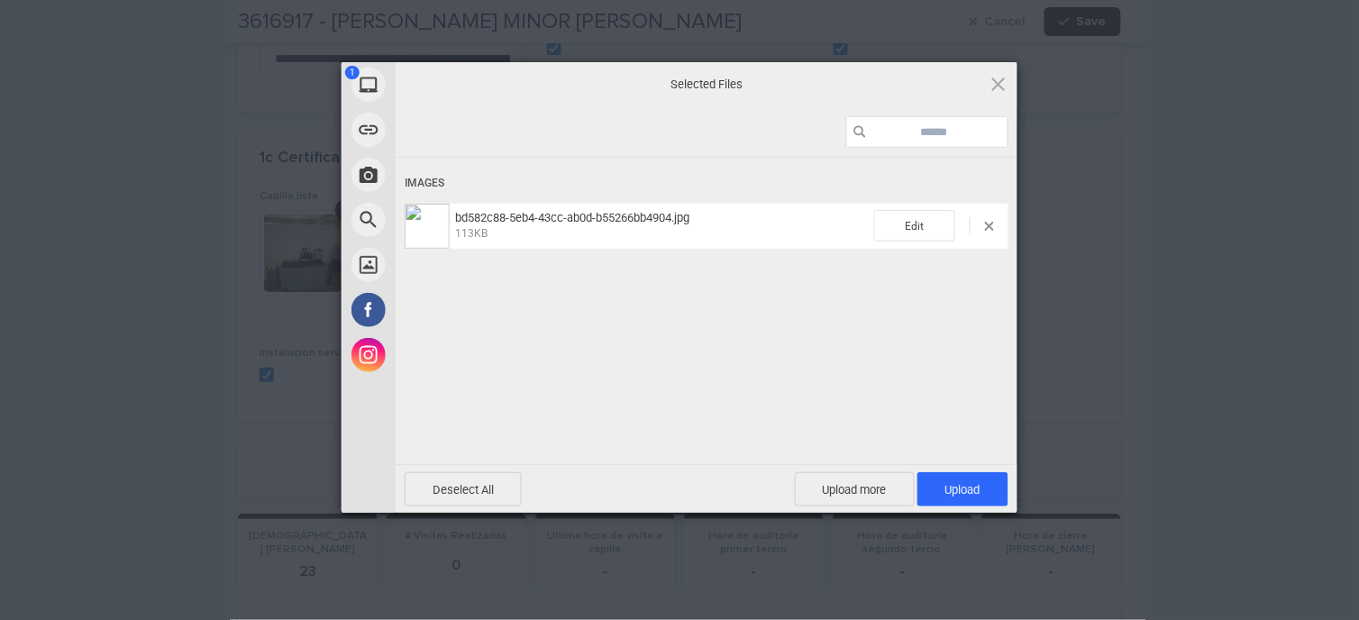
click at [991, 469] on div "Deselect All Upload more Upload 1" at bounding box center [707, 488] width 622 height 49
click at [992, 470] on div "Deselect All Upload more Upload 1" at bounding box center [707, 488] width 622 height 49
click at [984, 484] on span "Upload 1" at bounding box center [962, 489] width 91 height 34
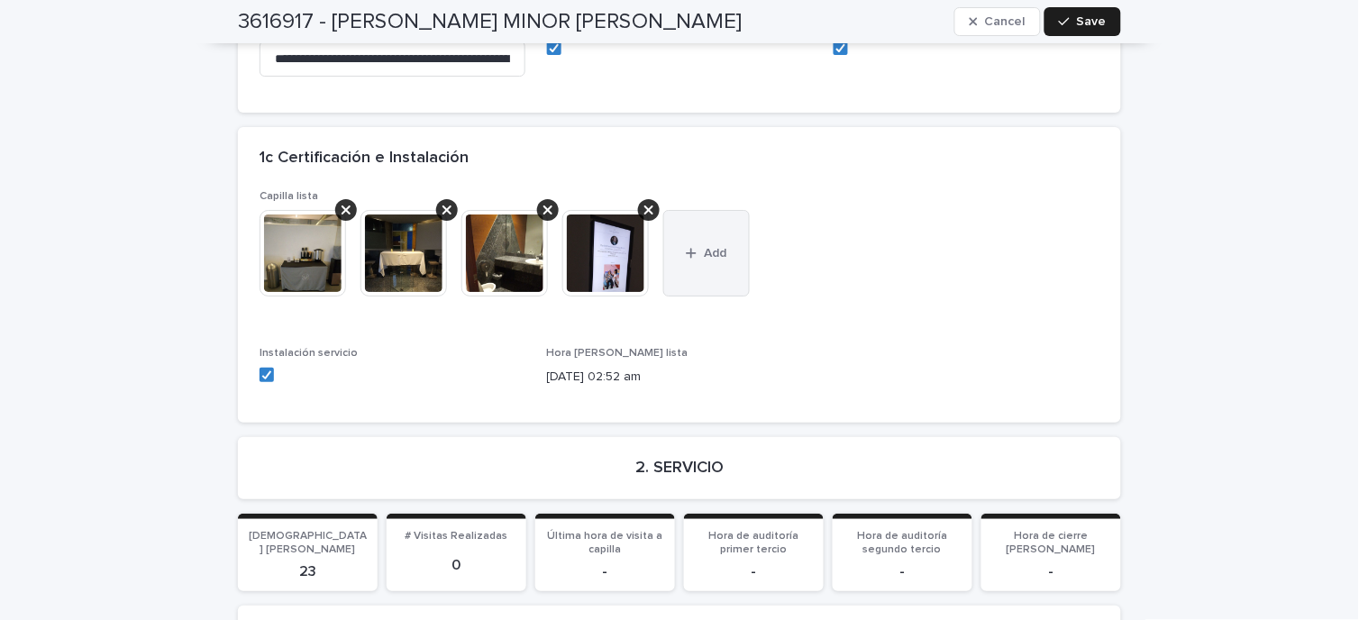
click at [686, 247] on icon "button" at bounding box center [691, 253] width 11 height 13
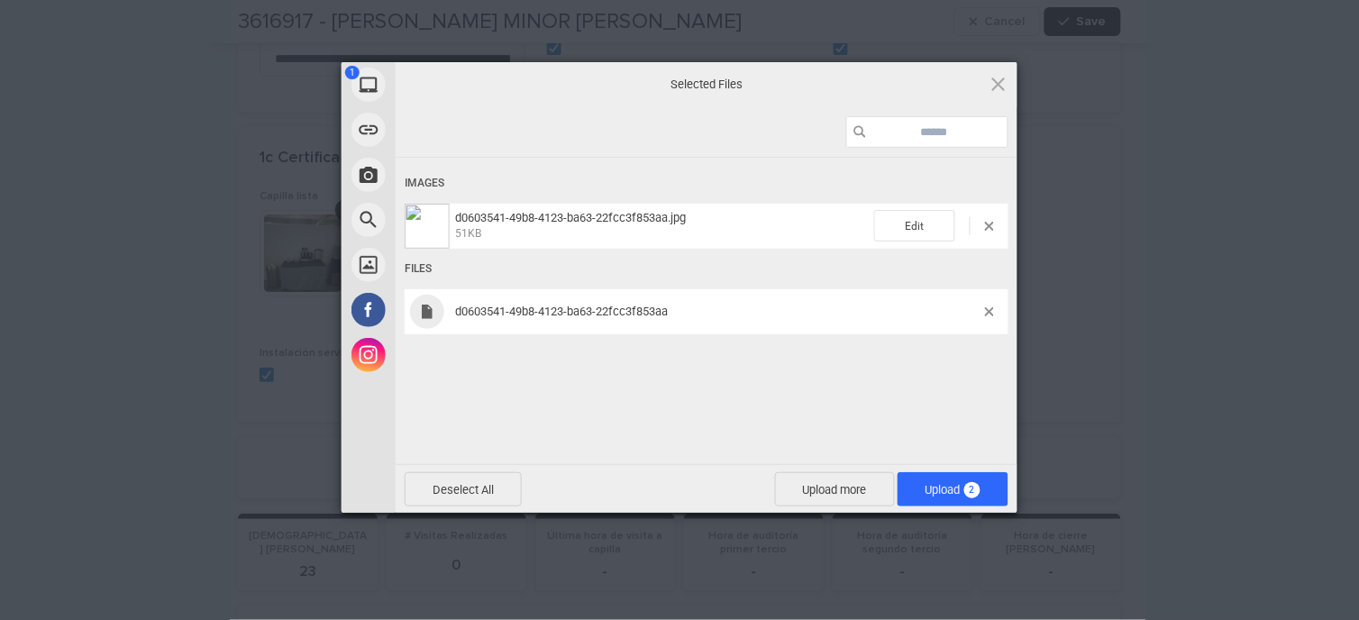
click at [984, 312] on span "d0603541-49b8-4123-ba63-22fcc3f853aa" at bounding box center [717, 312] width 535 height 14
click at [990, 311] on span at bounding box center [989, 311] width 9 height 9
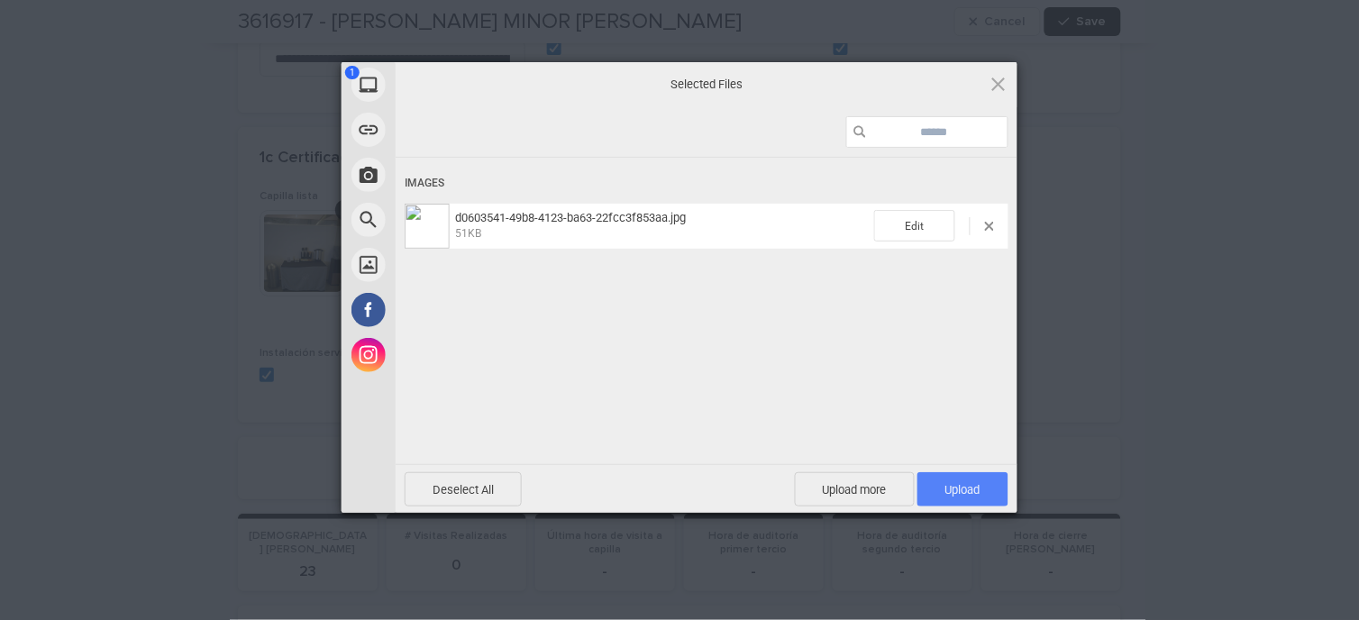
click at [976, 472] on span "Upload 1" at bounding box center [962, 489] width 91 height 34
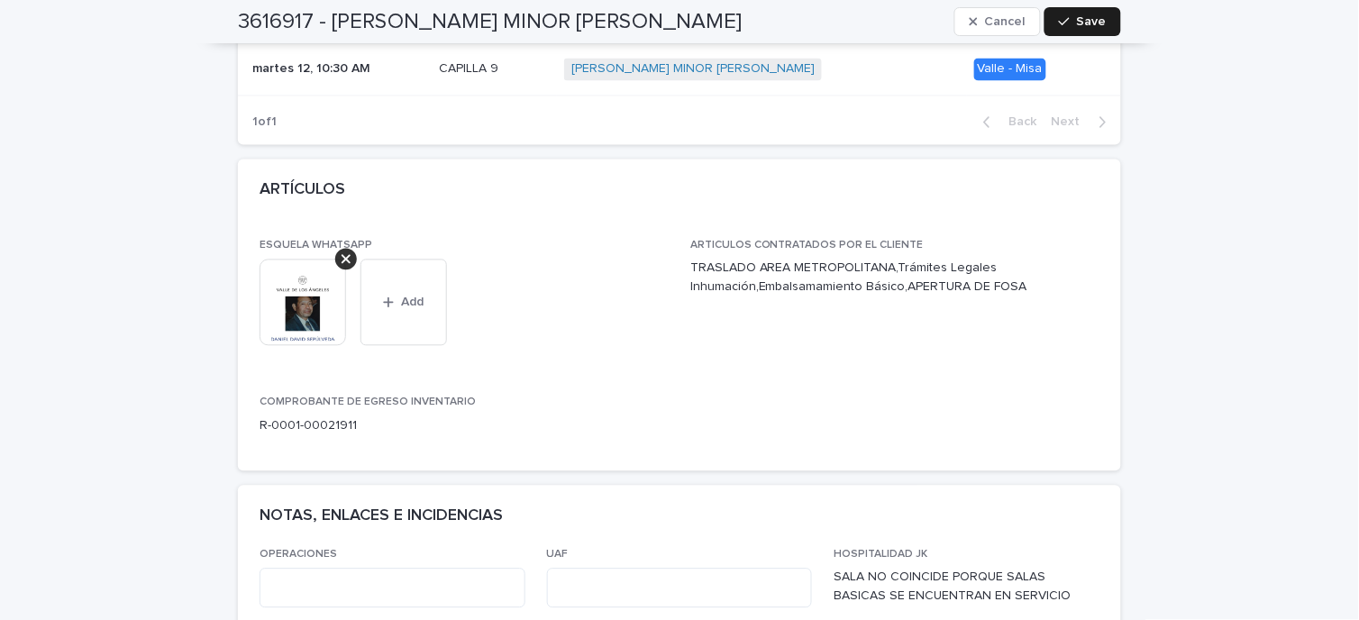
scroll to position [0, 0]
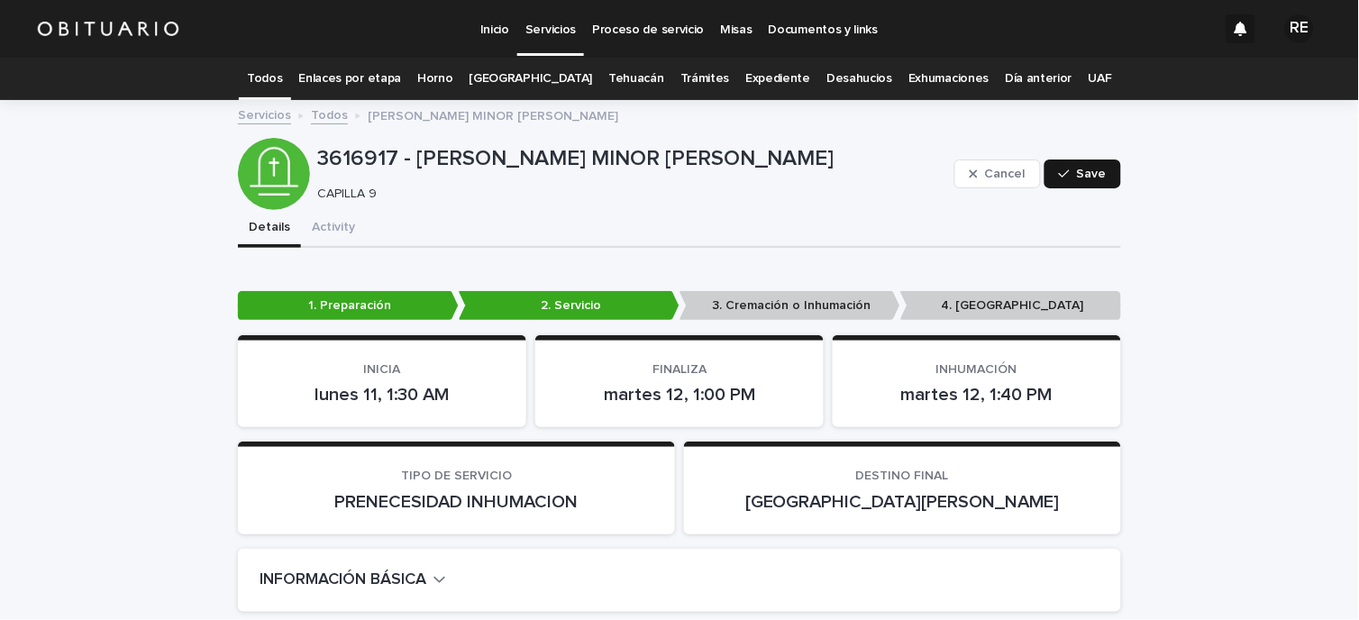
click at [1098, 174] on span "Save" at bounding box center [1092, 174] width 30 height 13
click at [282, 74] on link "Todos" at bounding box center [264, 79] width 35 height 42
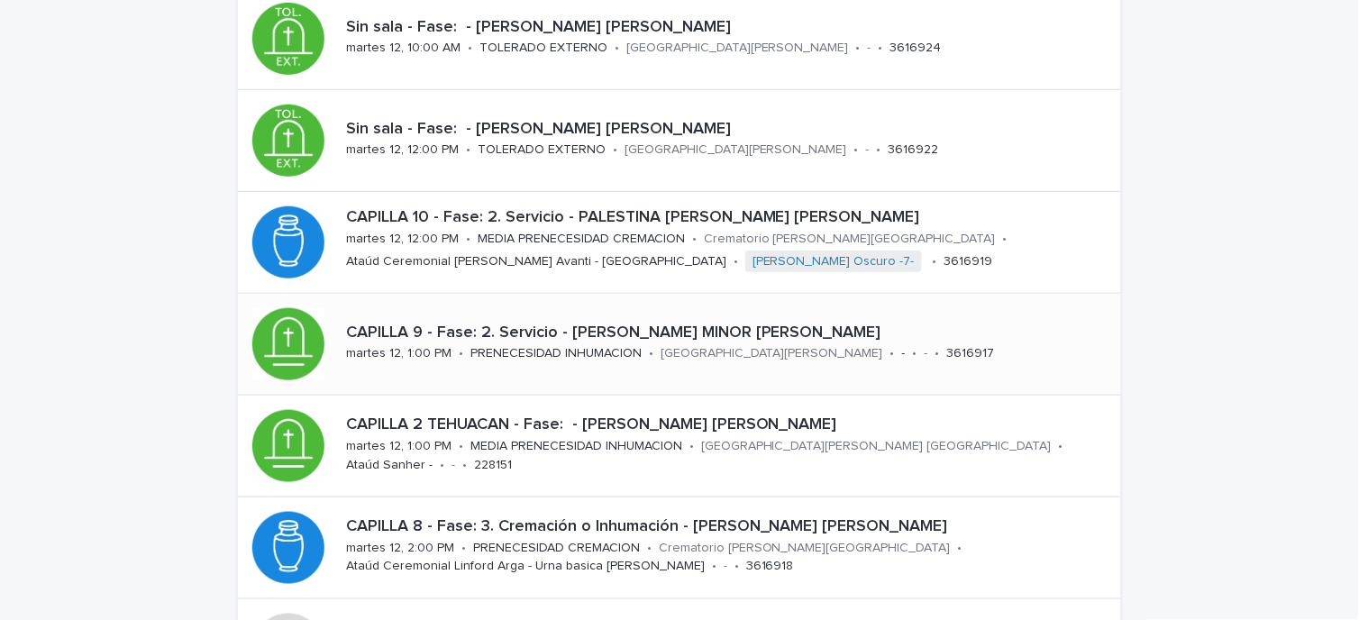
scroll to position [500, 0]
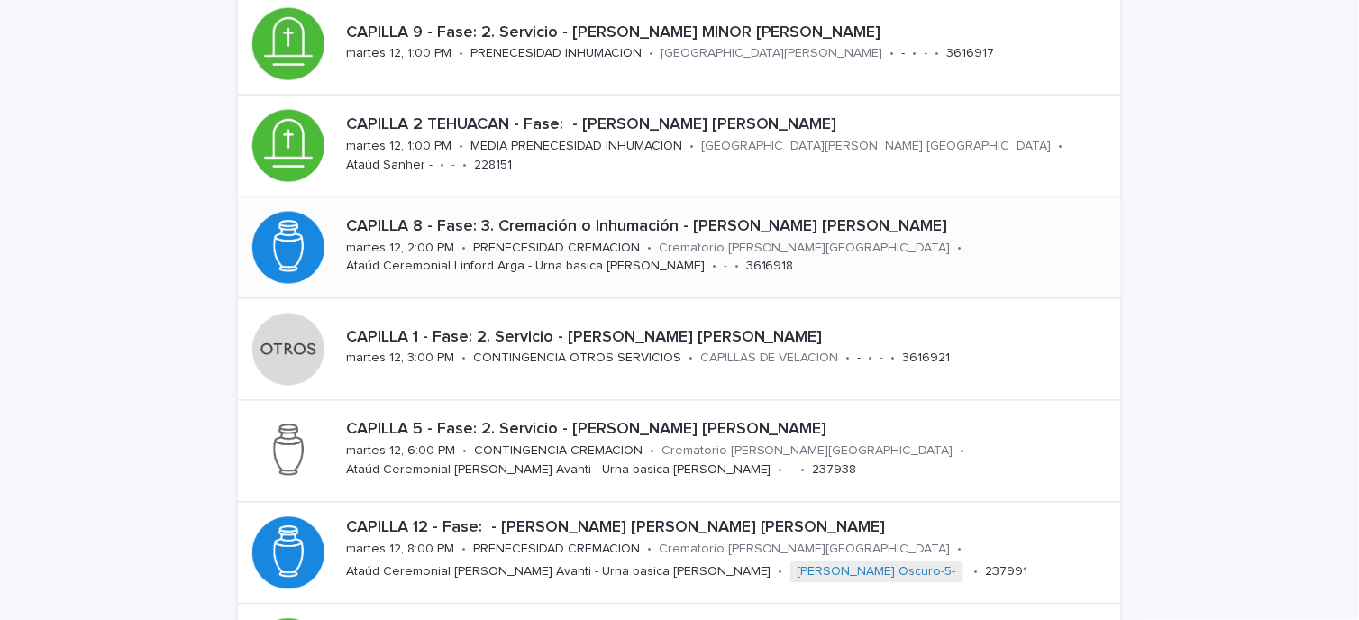
click at [546, 226] on p "CAPILLA 8 - Fase: 3. Cremación o Inhumación - [PERSON_NAME] [PERSON_NAME]" at bounding box center [730, 227] width 768 height 20
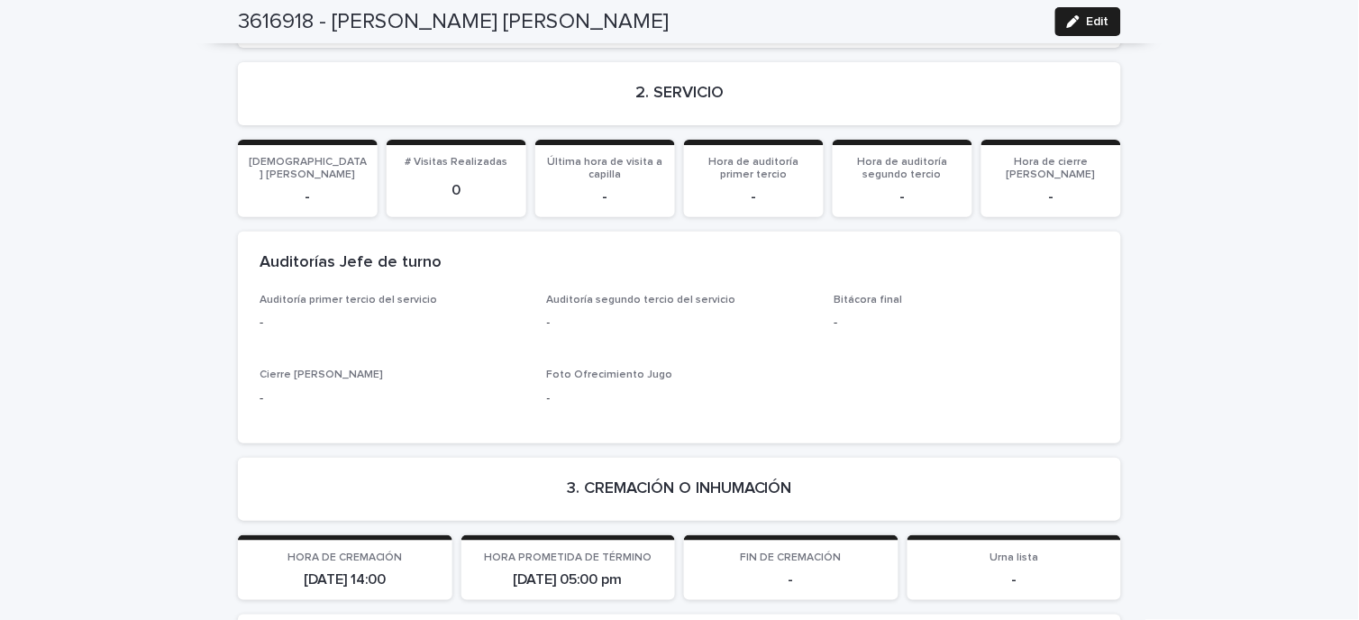
scroll to position [2704, 0]
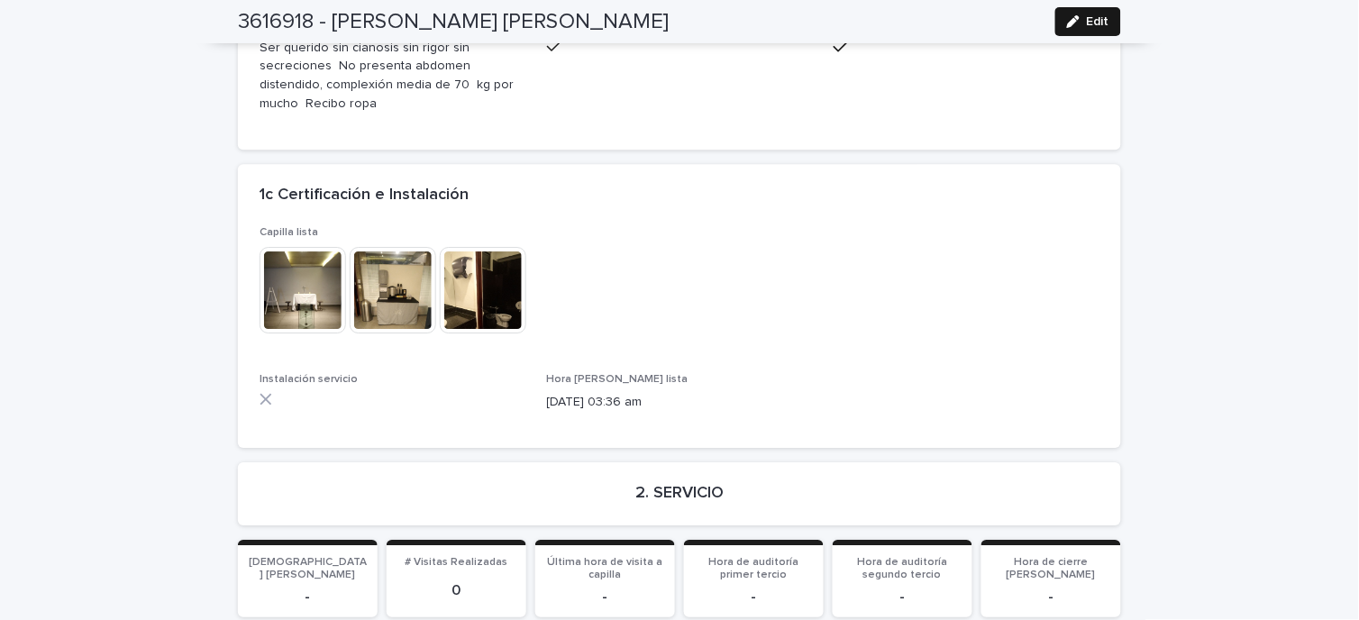
click at [1085, 28] on button "Edit" at bounding box center [1088, 21] width 66 height 29
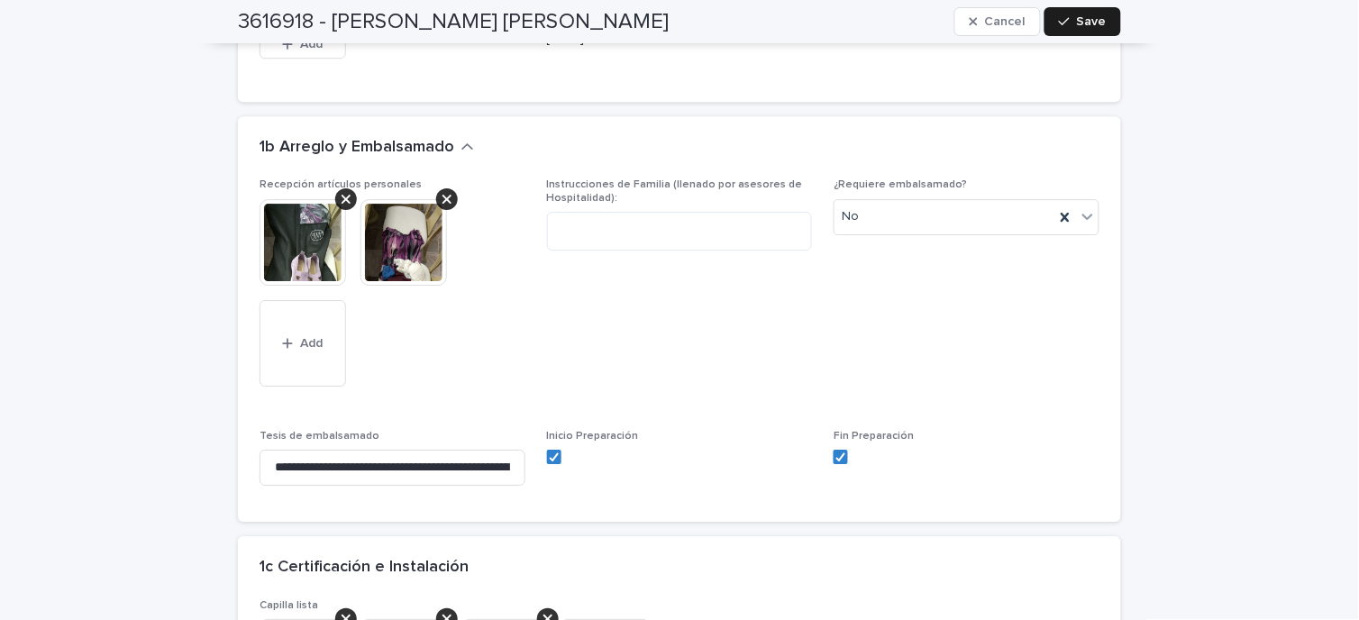
scroll to position [3204, 0]
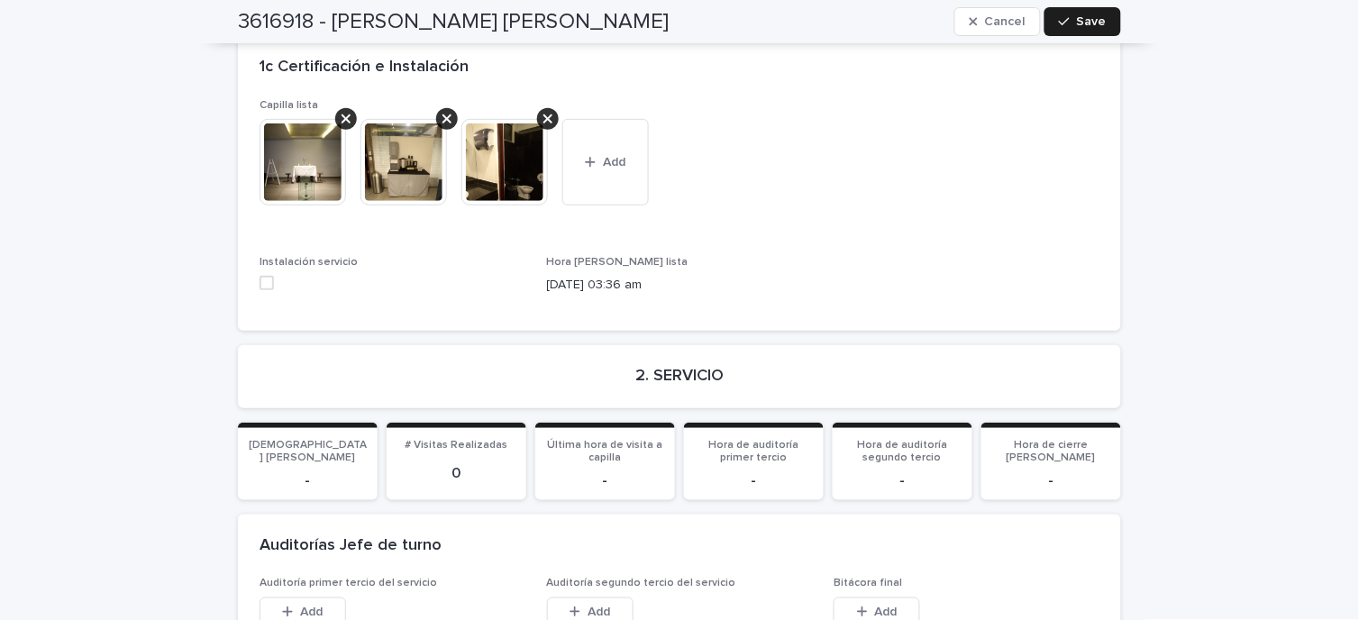
click at [260, 276] on span at bounding box center [267, 283] width 14 height 14
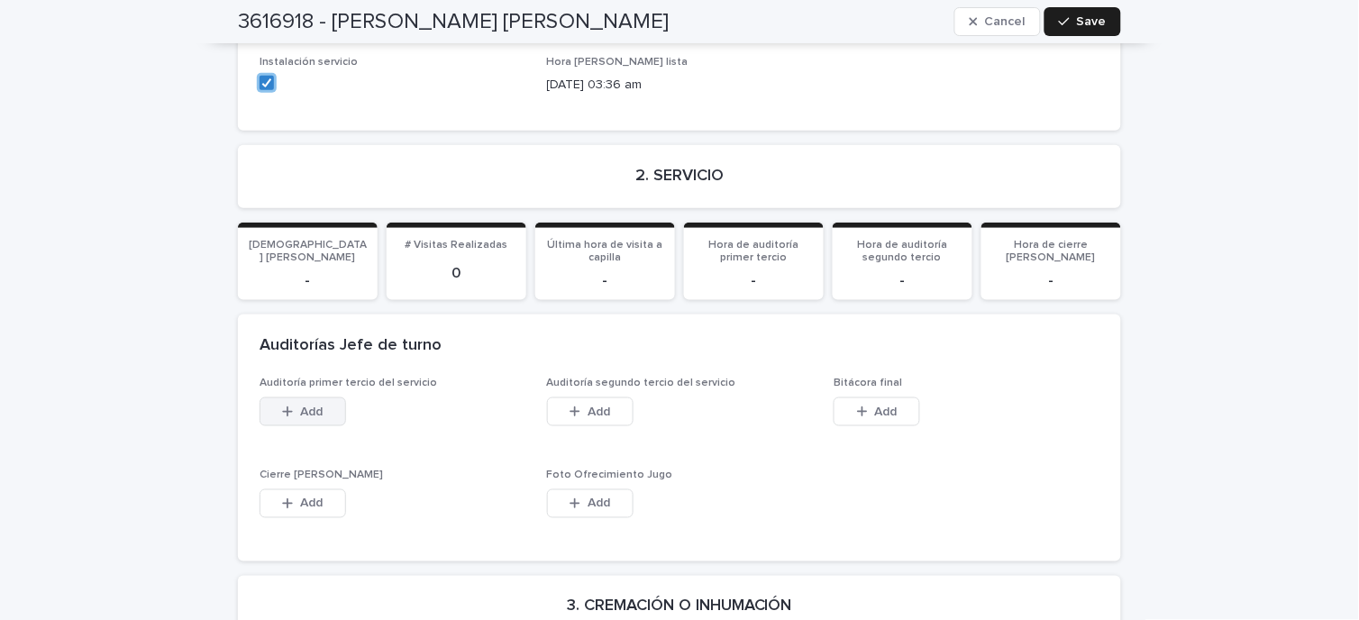
click at [323, 377] on div "Auditoría primer tercio del servicio This file cannot be opened Download File A…" at bounding box center [680, 458] width 840 height 163
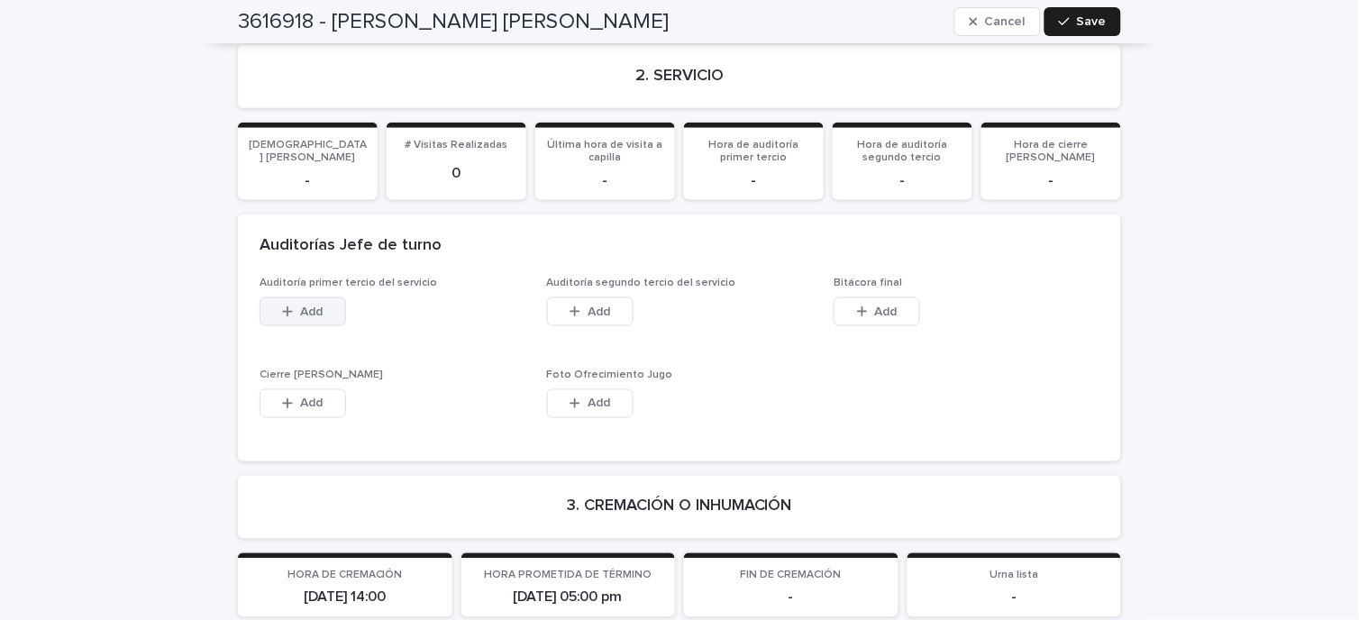
click at [301, 306] on span "Add" at bounding box center [312, 312] width 23 height 13
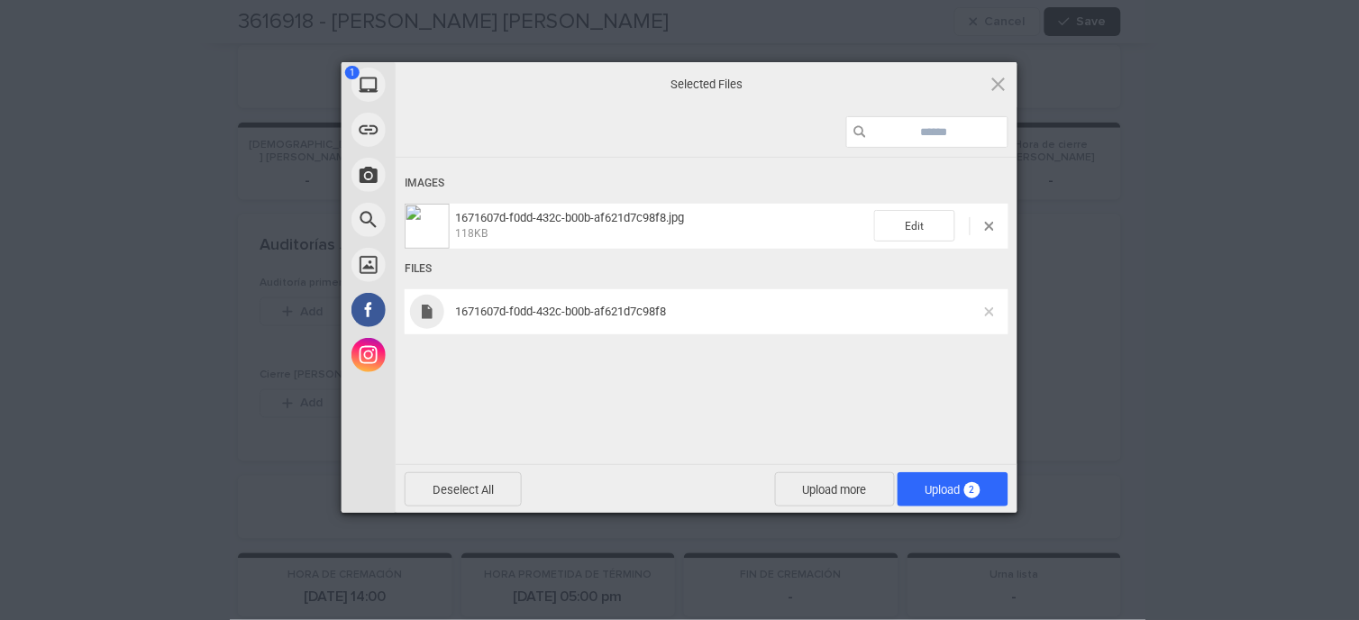
click at [984, 313] on span "1671607d-f0dd-432c-b00b-af621d7c98f8" at bounding box center [717, 312] width 535 height 14
click at [985, 313] on span at bounding box center [989, 311] width 9 height 9
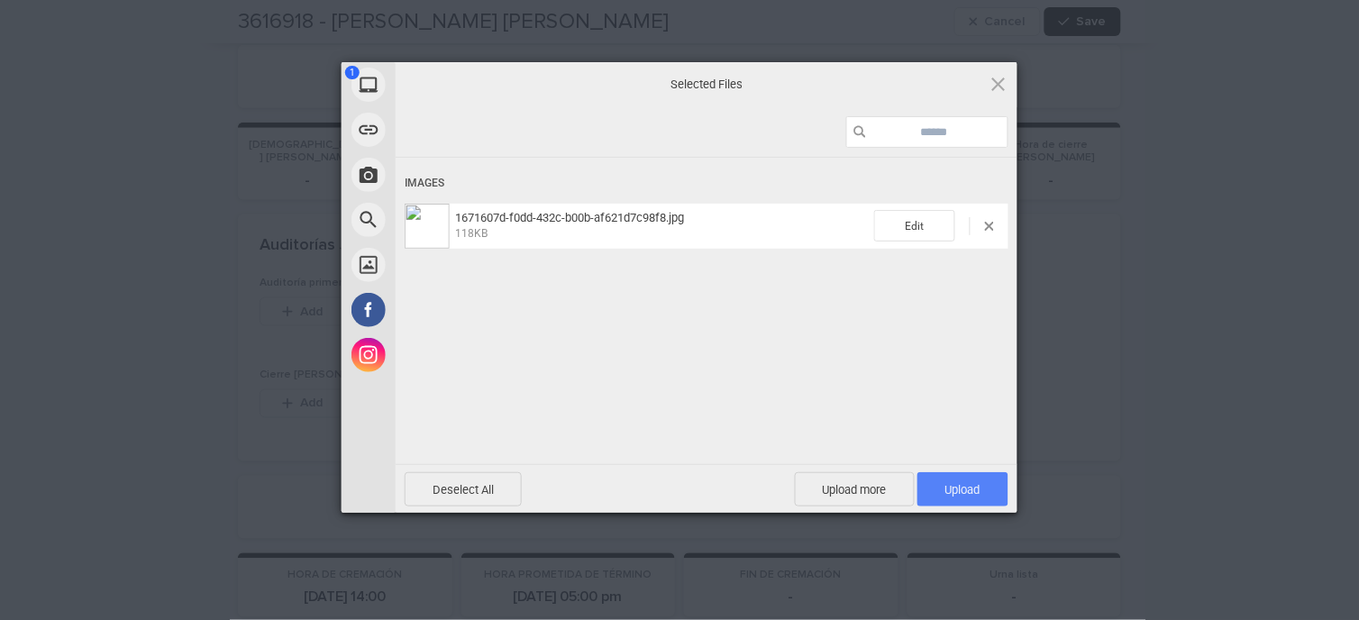
click at [970, 499] on span "Upload 1" at bounding box center [962, 489] width 91 height 34
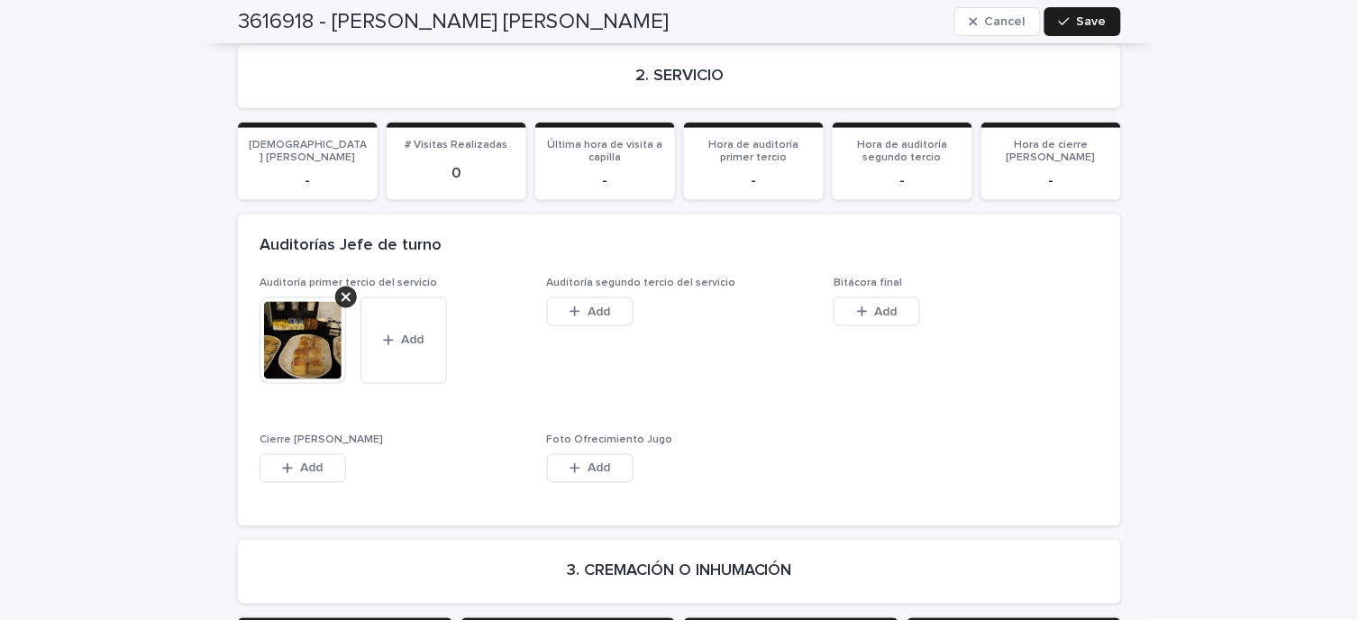
scroll to position [3204, 0]
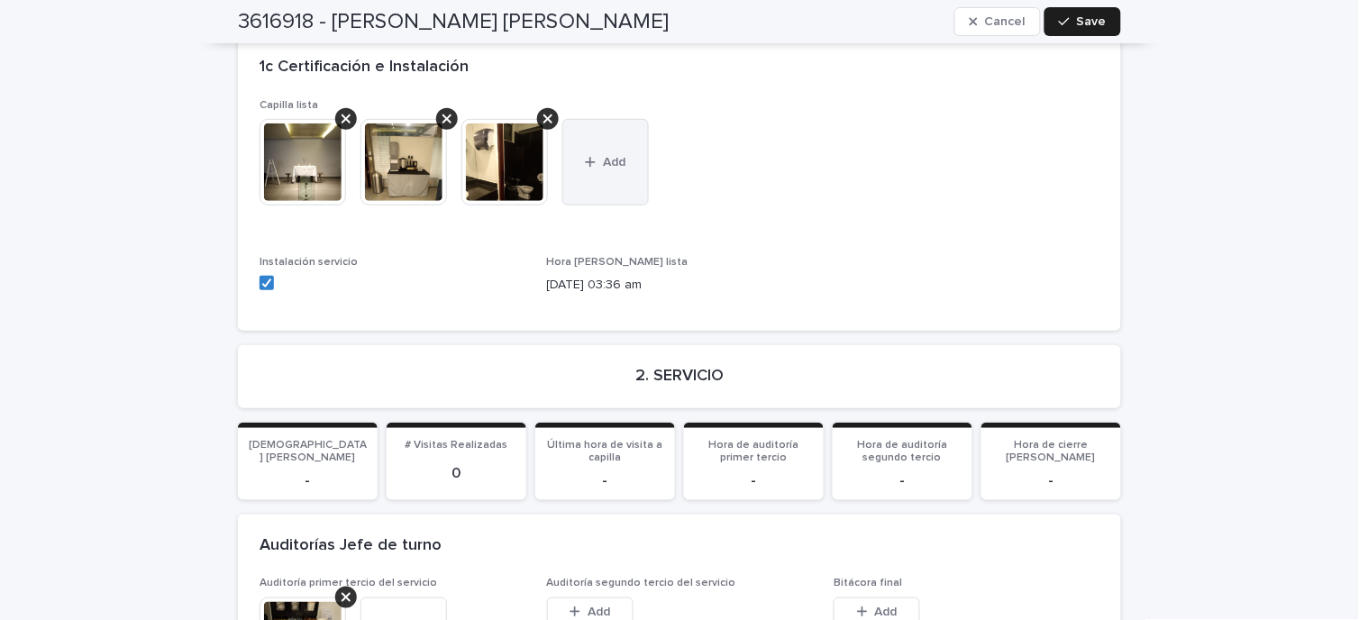
click at [579, 119] on button "Add" at bounding box center [605, 162] width 87 height 87
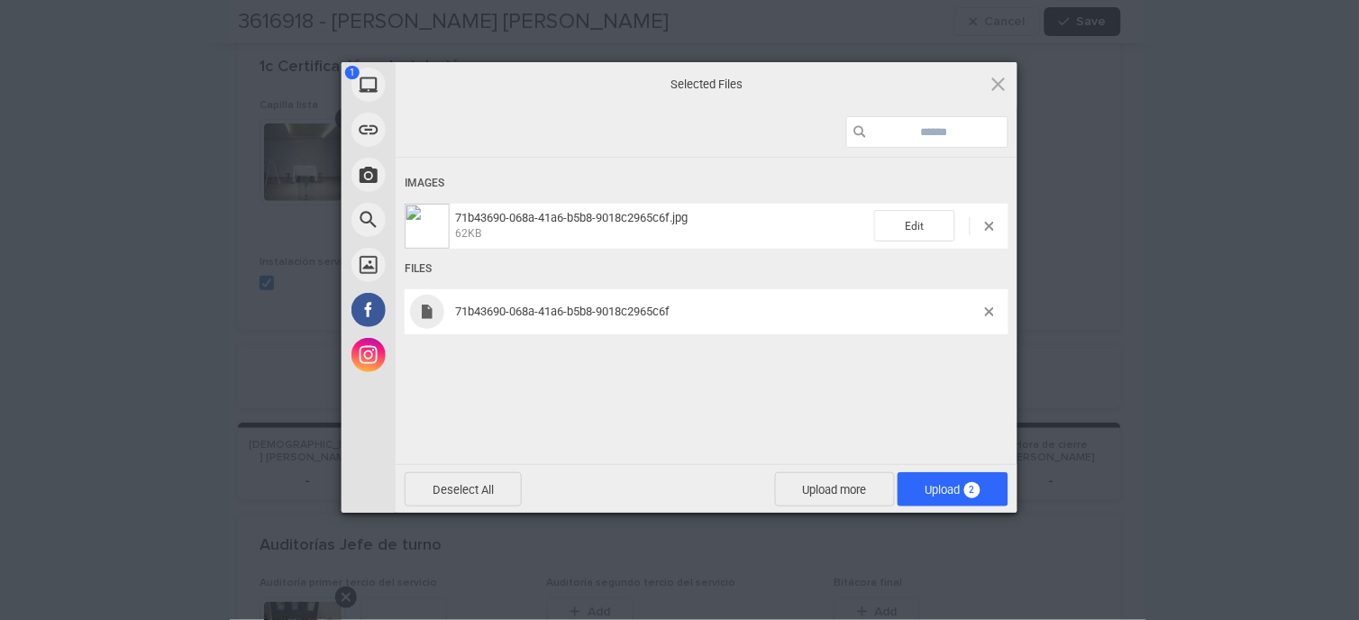
click at [1001, 323] on div "71b43690-068a-41a6-b5b8-9018c2965c6f" at bounding box center [707, 311] width 604 height 45
click at [989, 312] on span at bounding box center [989, 311] width 9 height 9
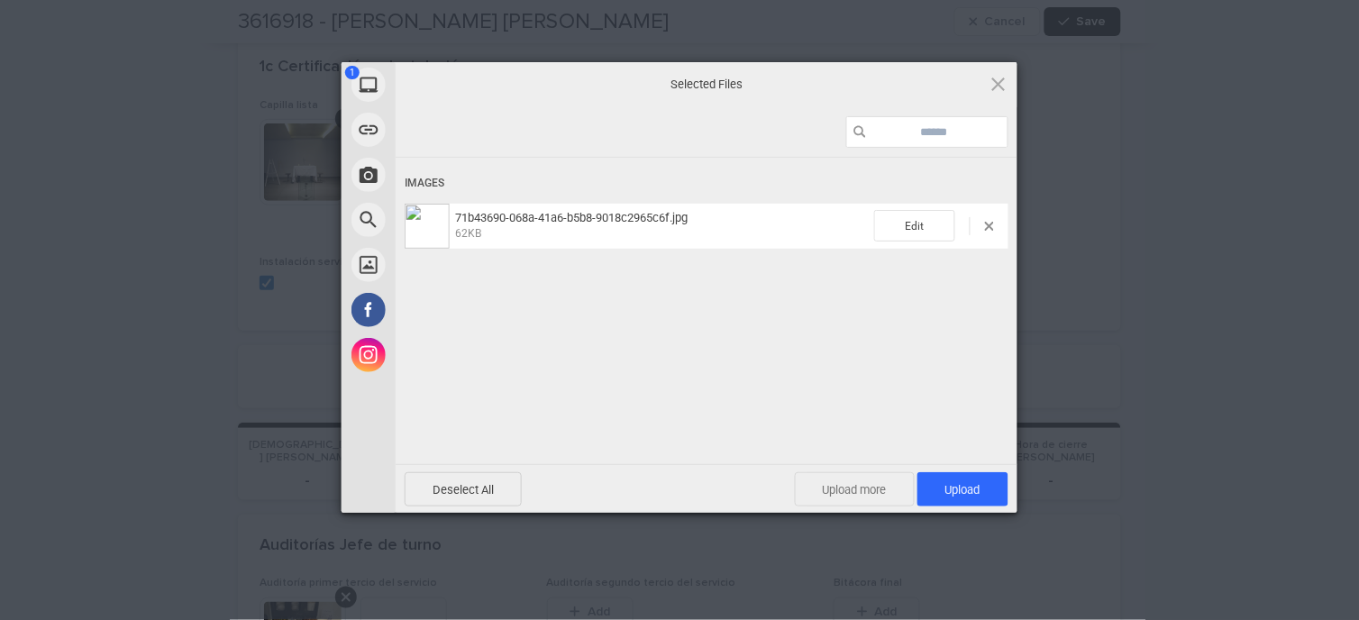
click at [850, 482] on span "Upload more" at bounding box center [855, 489] width 120 height 34
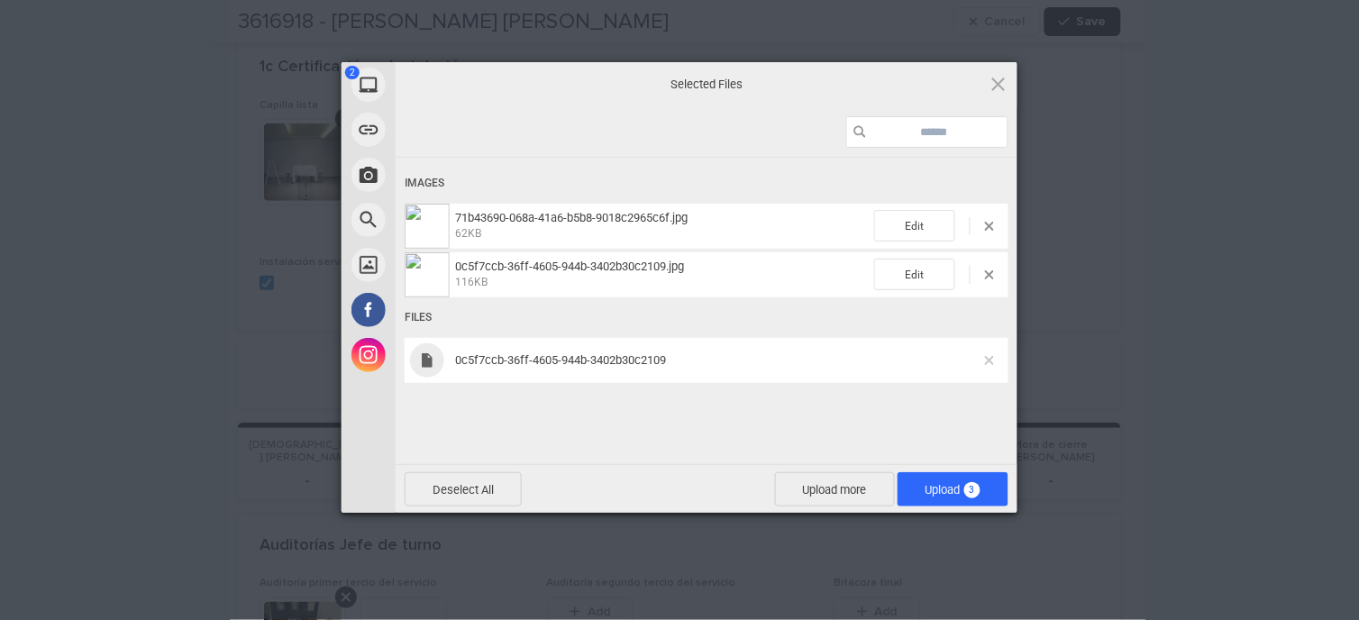
click at [989, 360] on span at bounding box center [989, 360] width 9 height 9
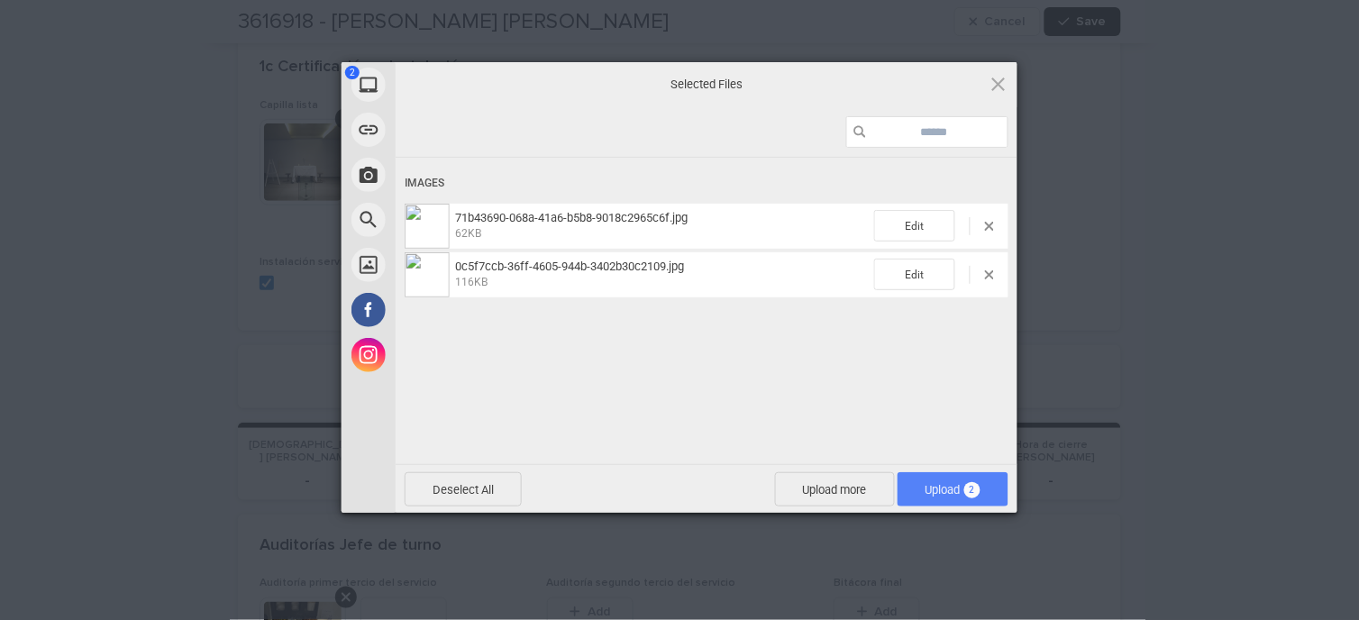
click at [981, 485] on span "Upload 2" at bounding box center [953, 489] width 111 height 34
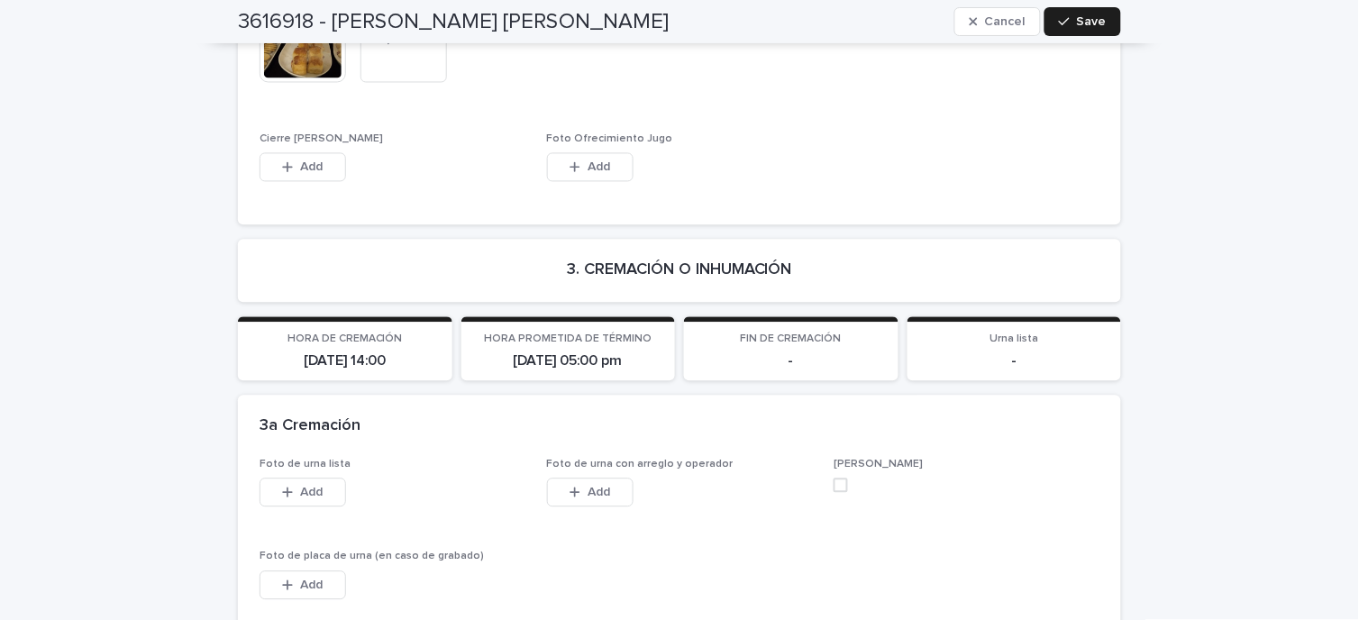
scroll to position [3605, 0]
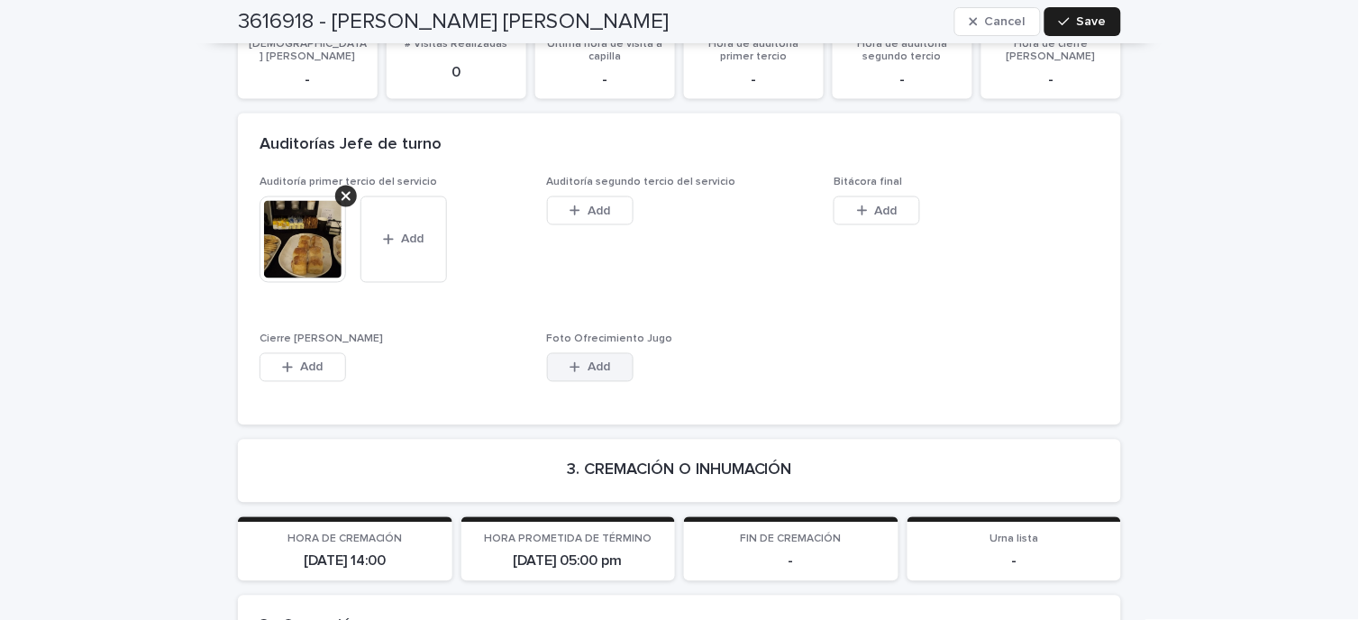
click at [588, 361] on span "Add" at bounding box center [599, 367] width 23 height 13
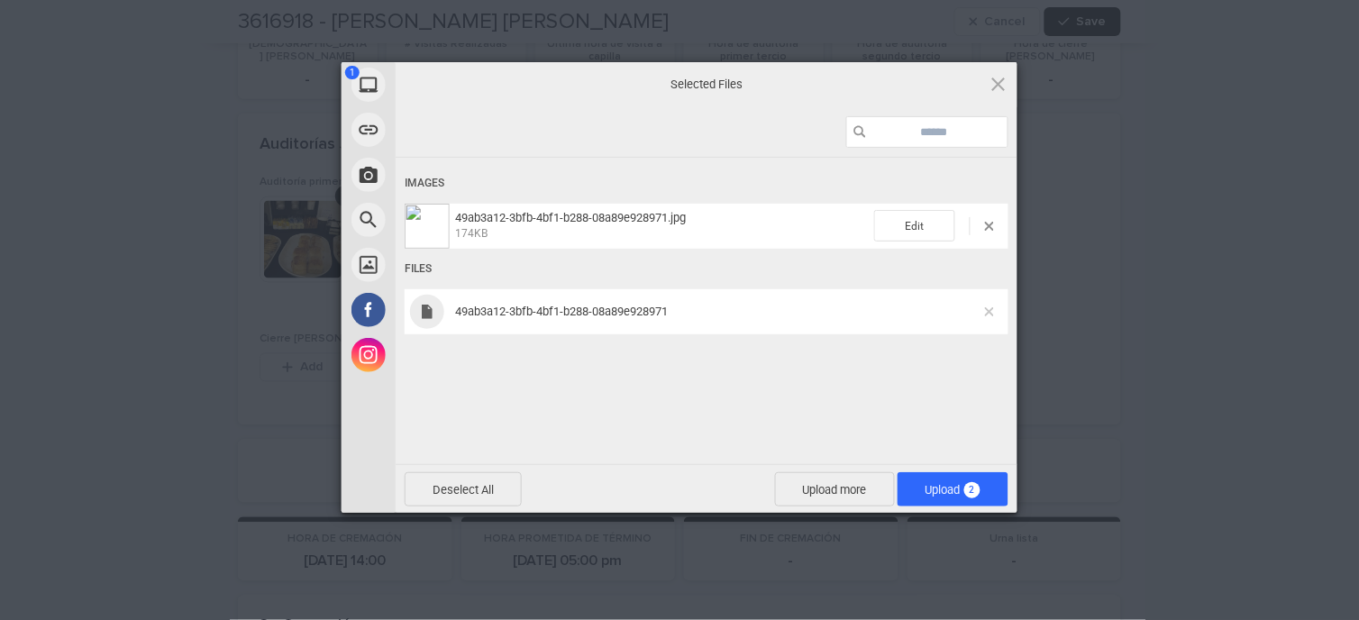
click at [985, 309] on span at bounding box center [989, 311] width 9 height 9
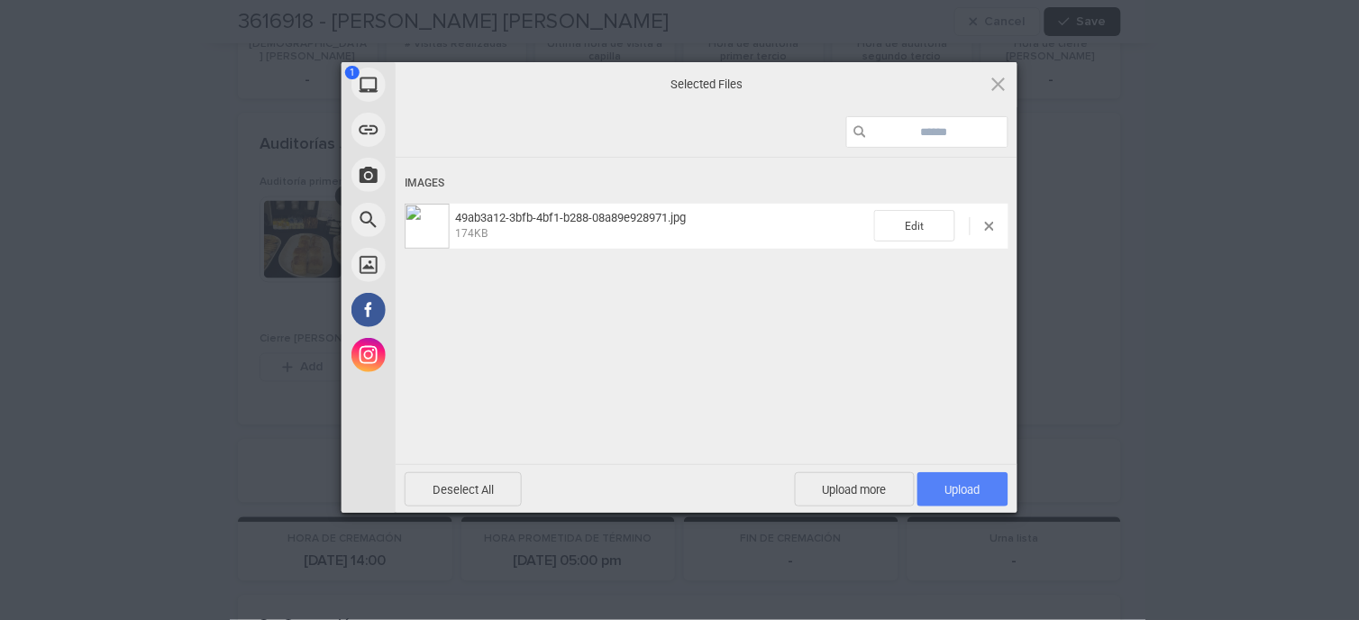
click at [962, 483] on span "Upload 1" at bounding box center [962, 490] width 35 height 14
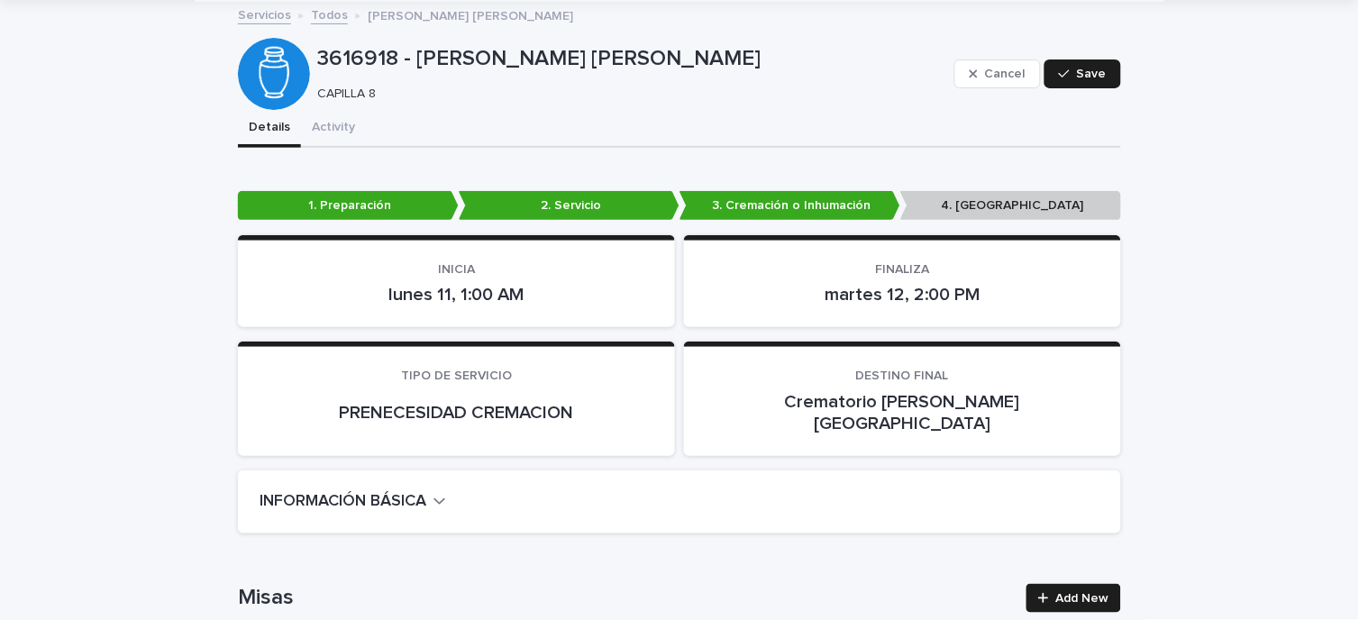
scroll to position [0, 0]
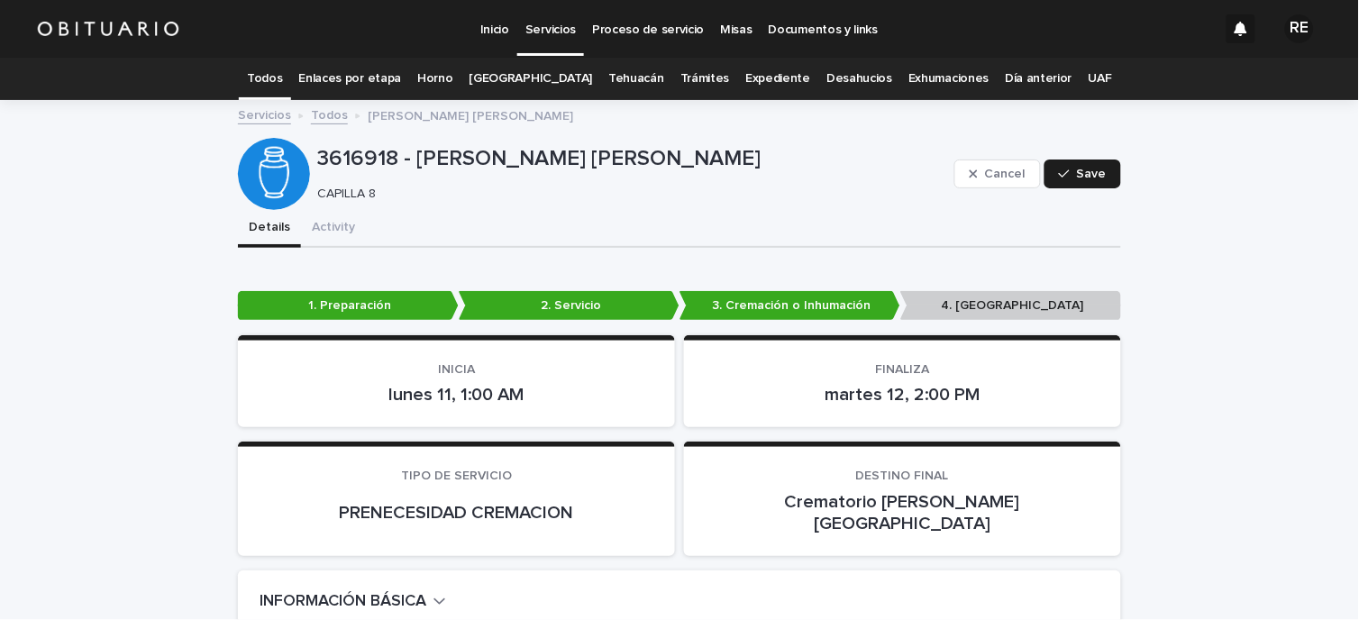
drag, startPoint x: 1090, startPoint y: 173, endPoint x: 1083, endPoint y: 189, distance: 17.8
click at [1089, 172] on span "Save" at bounding box center [1092, 174] width 30 height 13
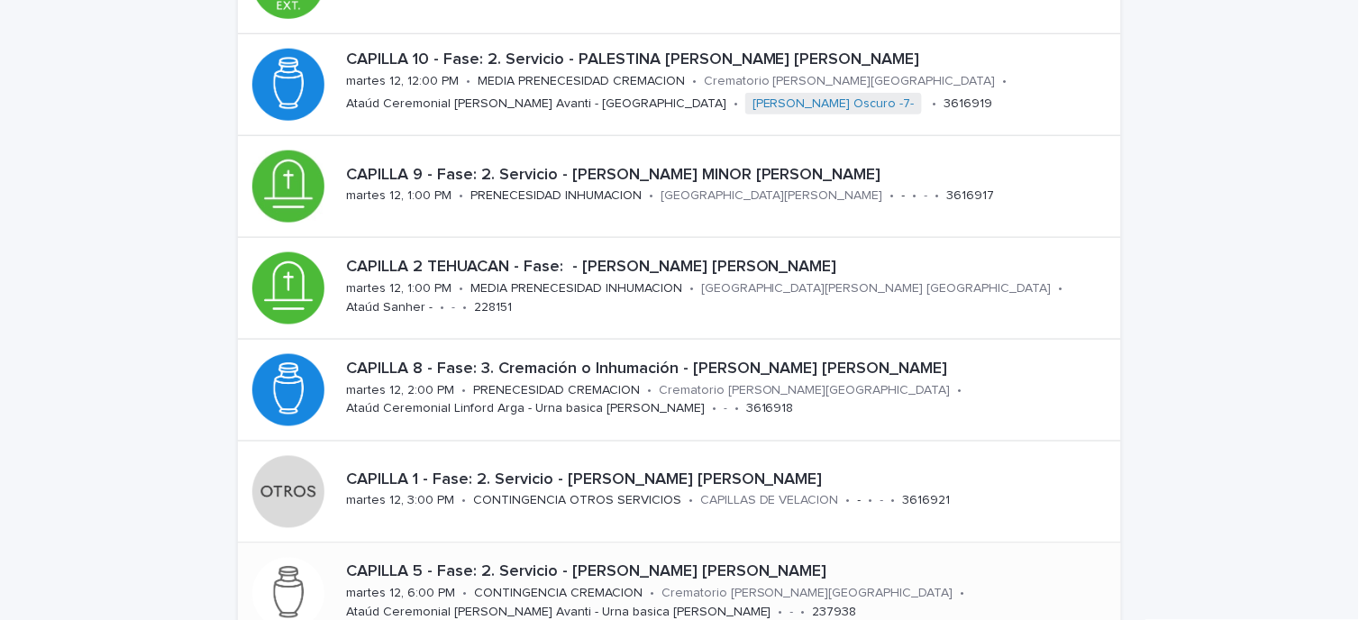
scroll to position [559, 0]
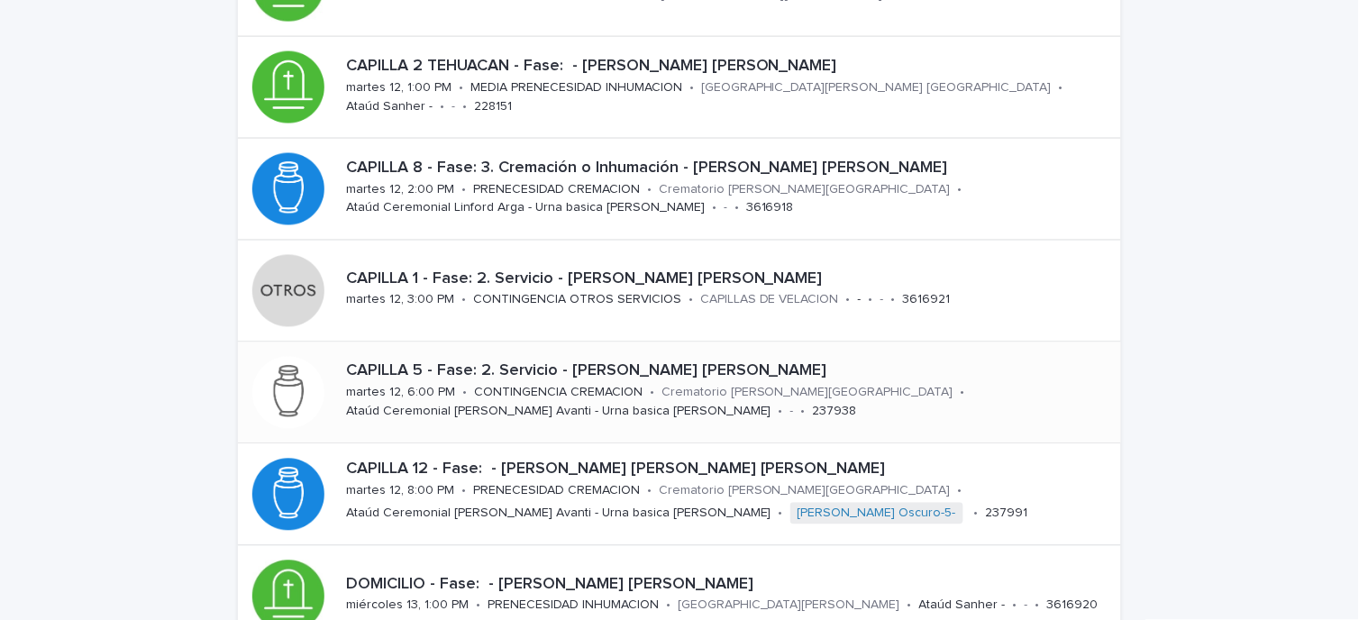
click at [601, 382] on div "CONTINGENCIA CREMACION" at bounding box center [558, 391] width 169 height 19
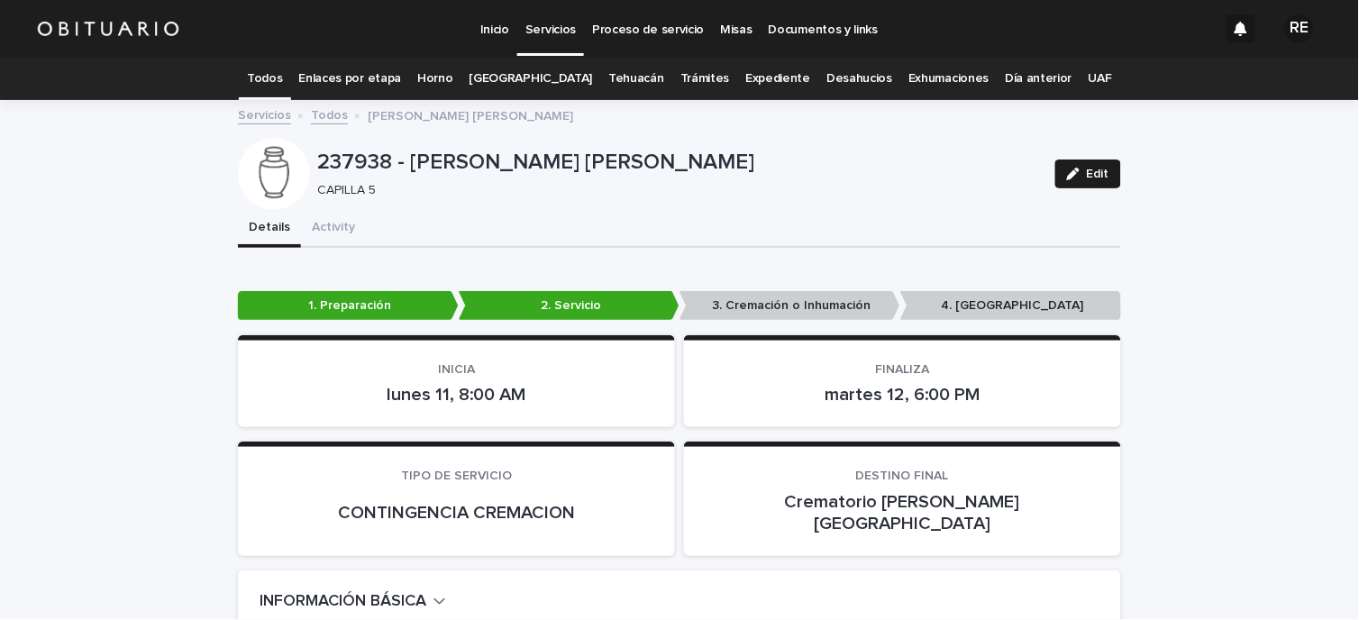
click at [1075, 156] on div "Edit" at bounding box center [1084, 174] width 73 height 72
click at [1088, 164] on button "Edit" at bounding box center [1088, 174] width 66 height 29
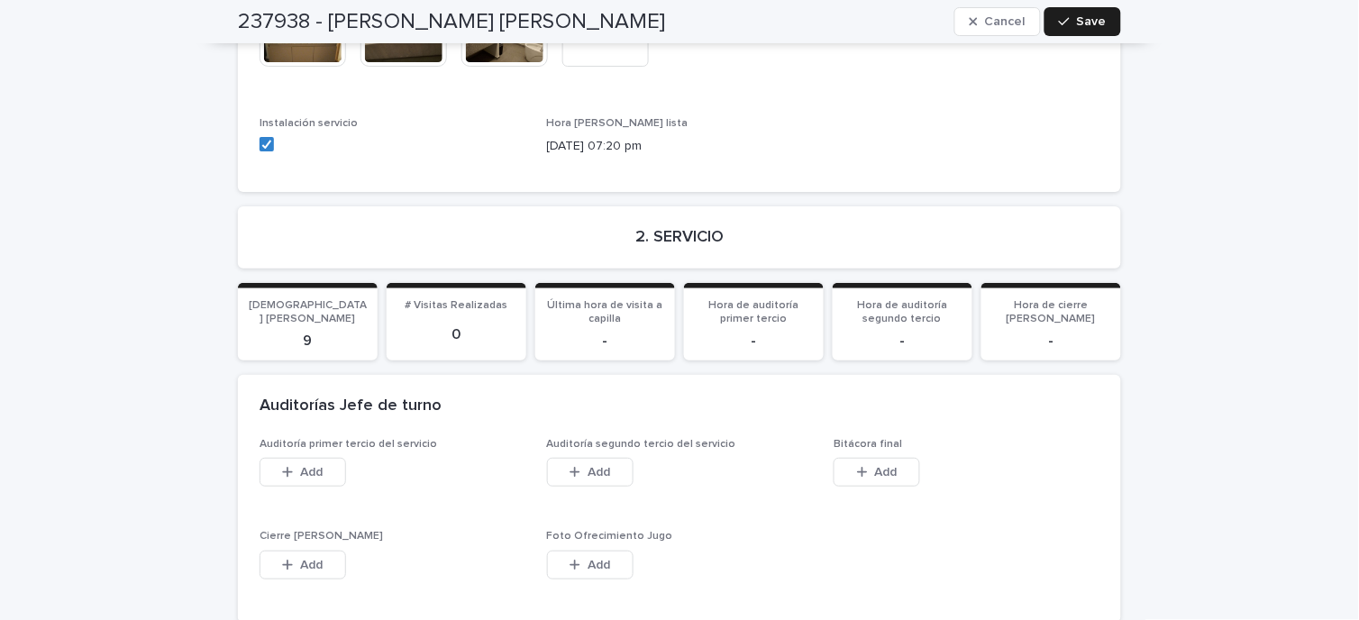
scroll to position [2603, 0]
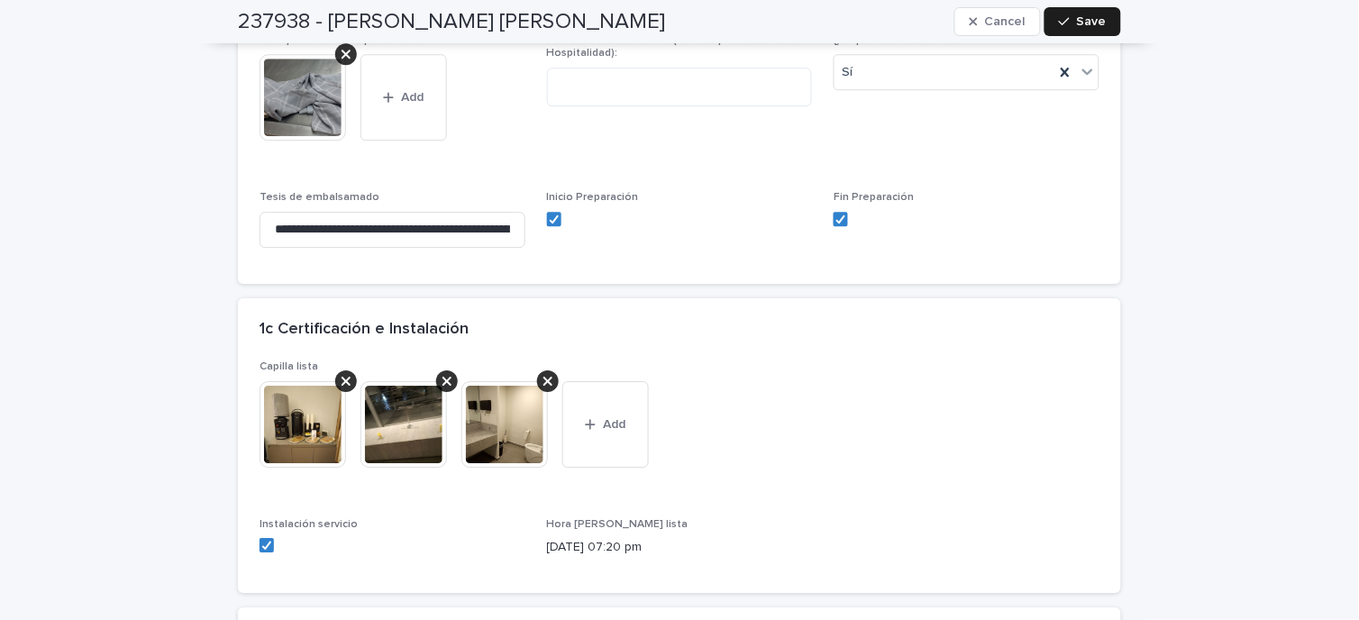
drag, startPoint x: 587, startPoint y: 370, endPoint x: 600, endPoint y: 204, distance: 166.4
click at [588, 381] on button "Add" at bounding box center [605, 424] width 87 height 87
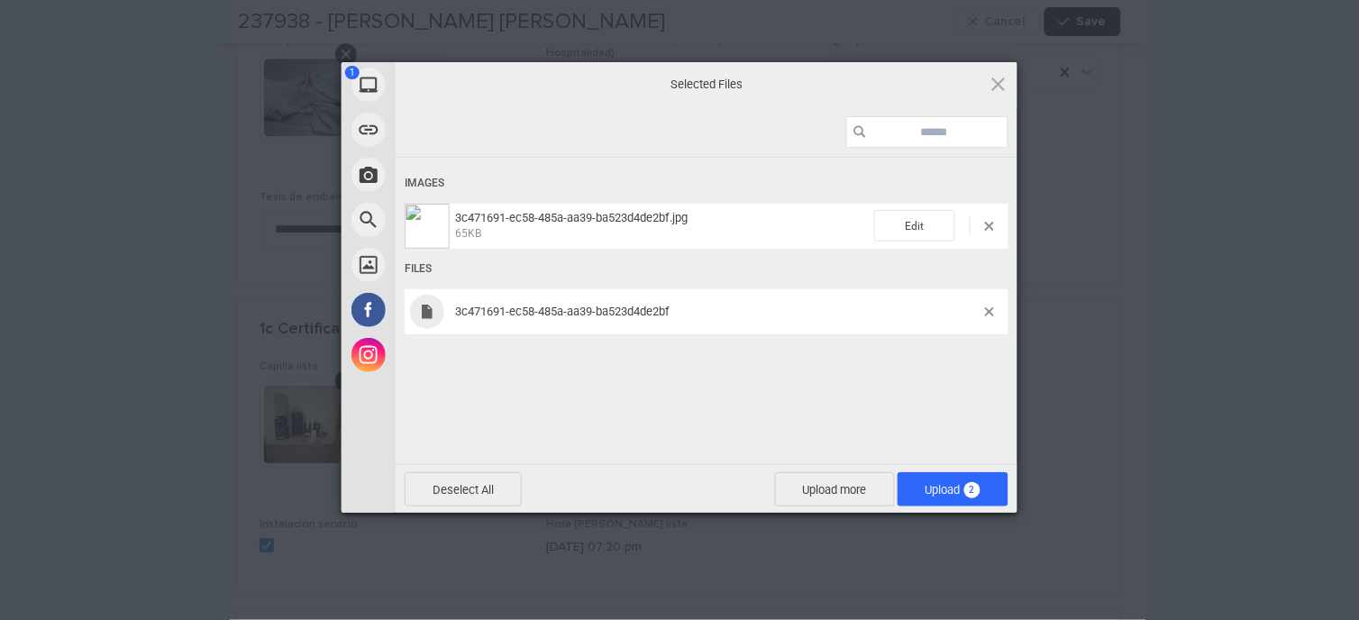
click at [991, 314] on span at bounding box center [989, 311] width 9 height 9
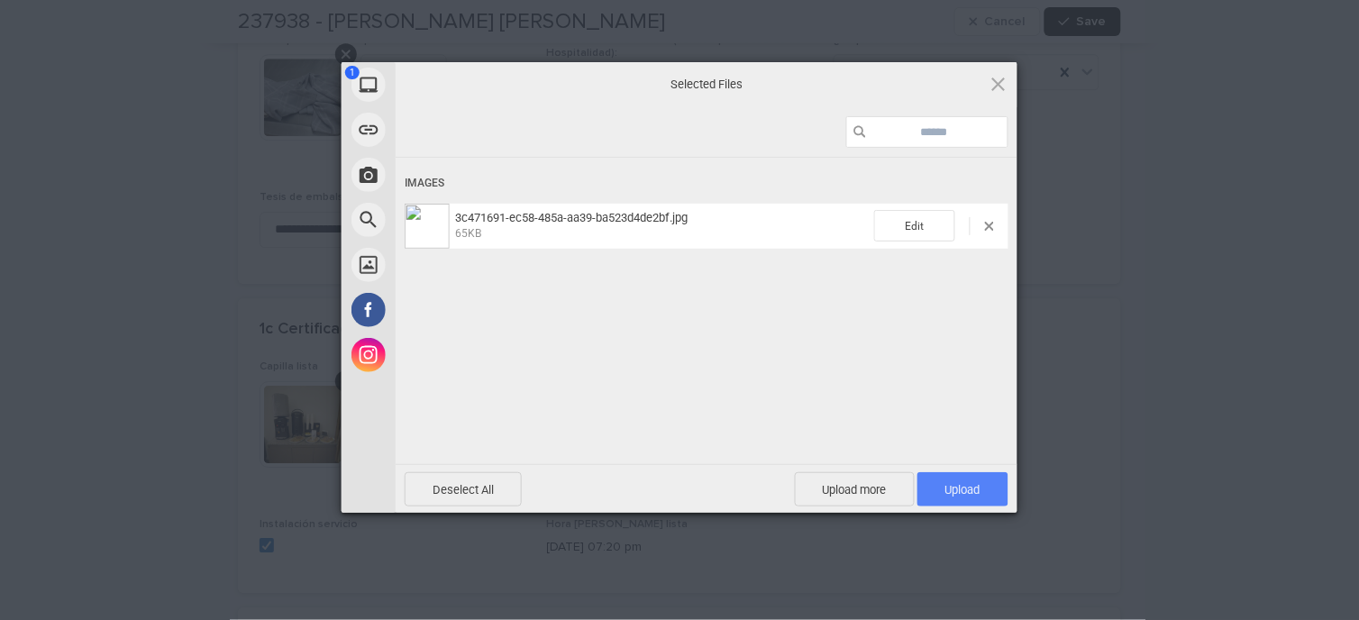
click at [999, 496] on span "Upload 1" at bounding box center [962, 489] width 91 height 34
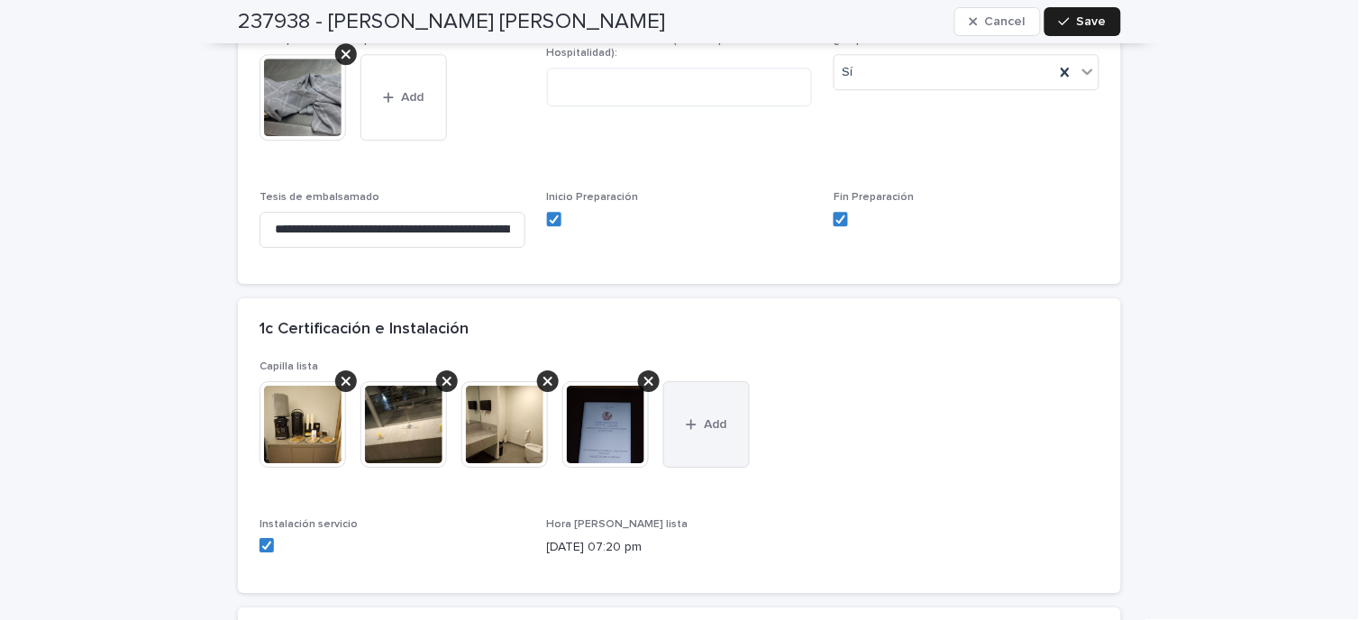
click at [723, 389] on button "Add" at bounding box center [706, 424] width 87 height 87
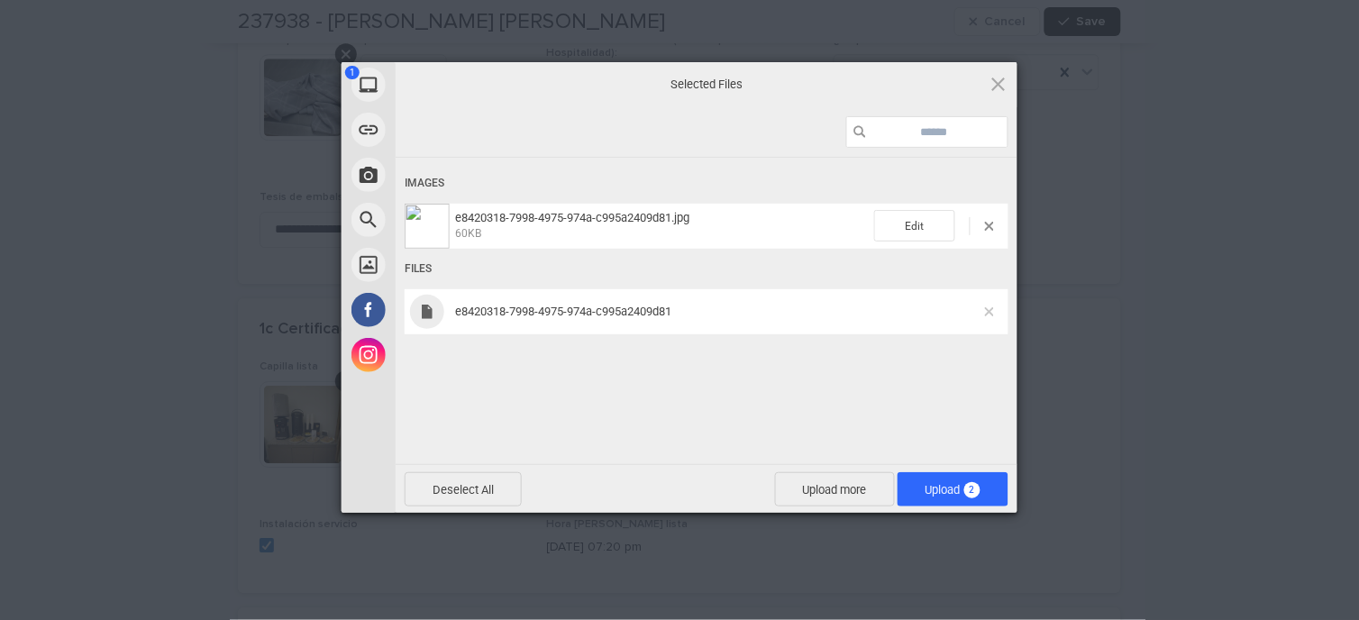
click at [987, 308] on span at bounding box center [989, 311] width 9 height 9
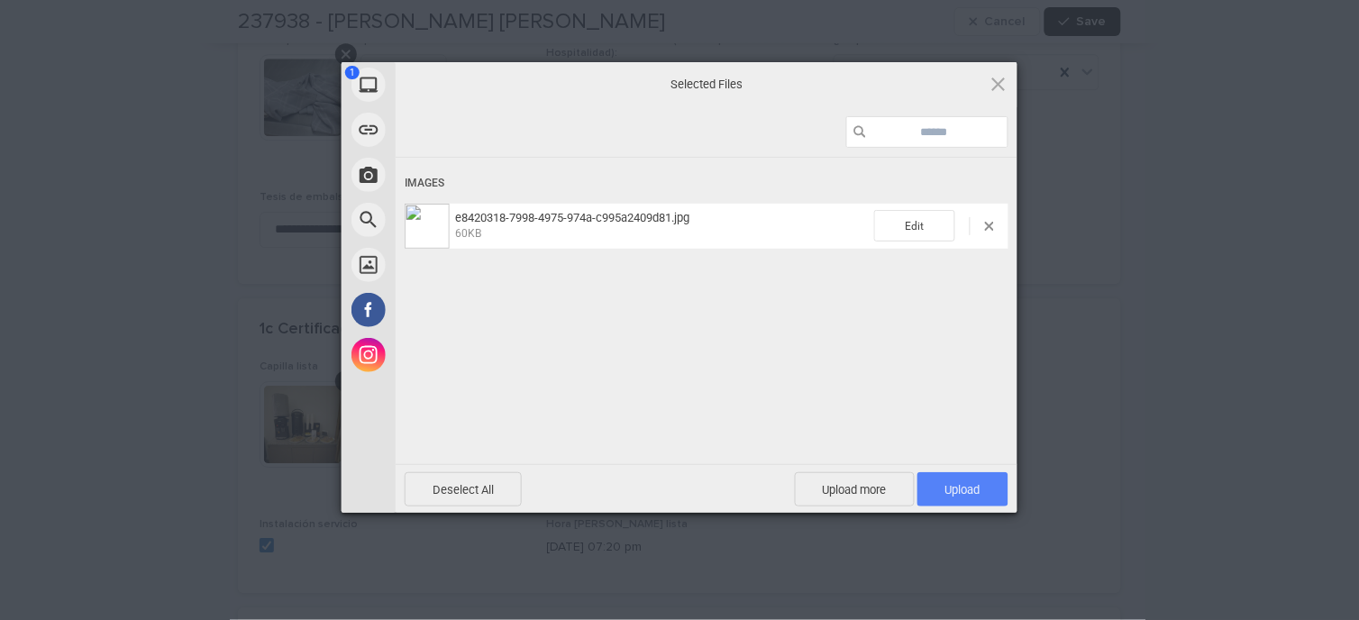
click at [977, 484] on span "Upload 1" at bounding box center [962, 490] width 35 height 14
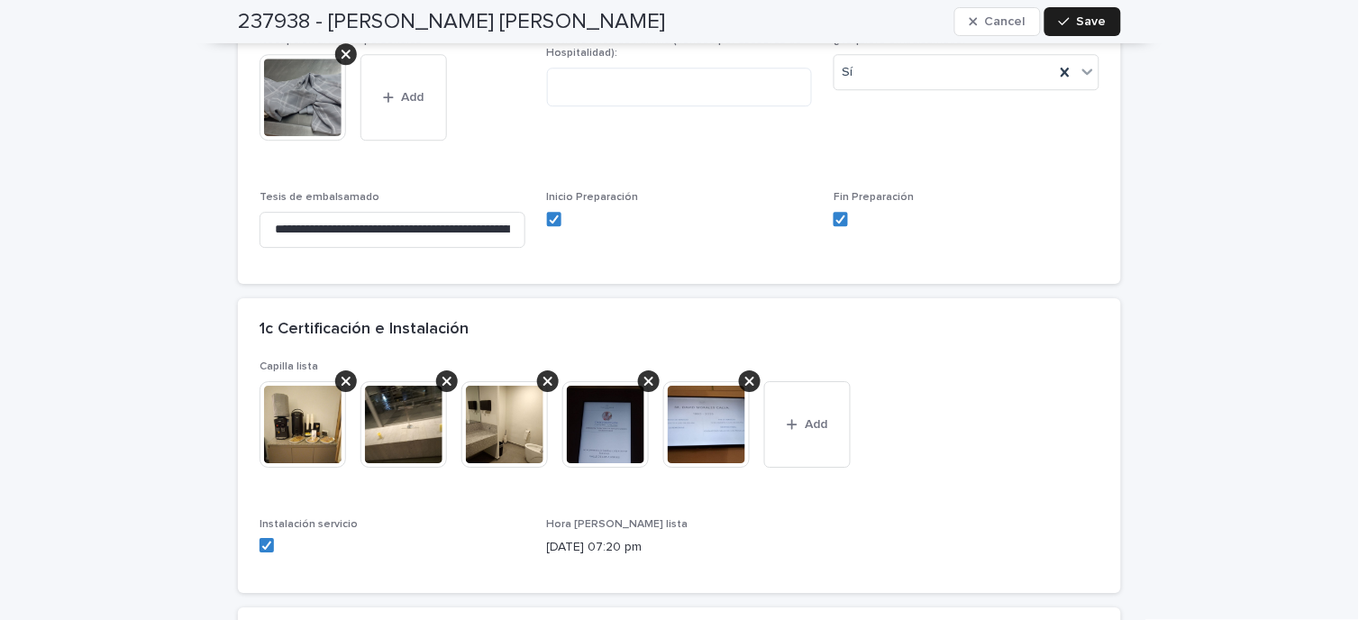
scroll to position [3104, 0]
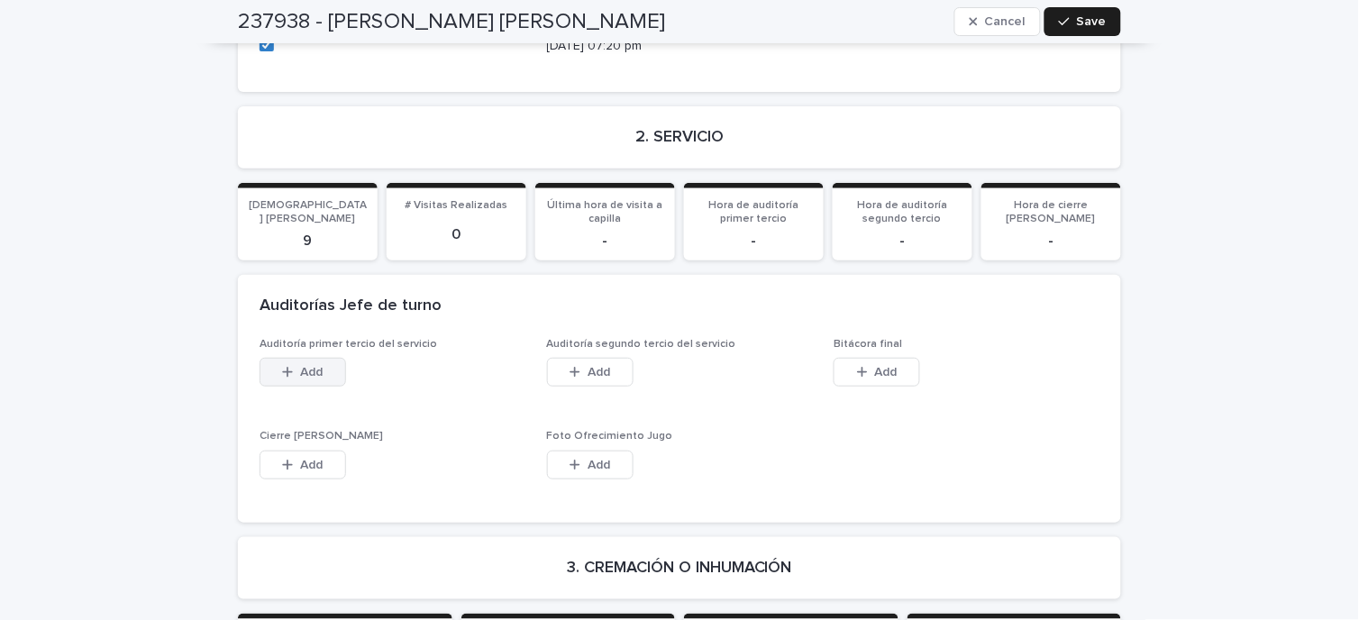
click at [330, 358] on button "Add" at bounding box center [303, 372] width 87 height 29
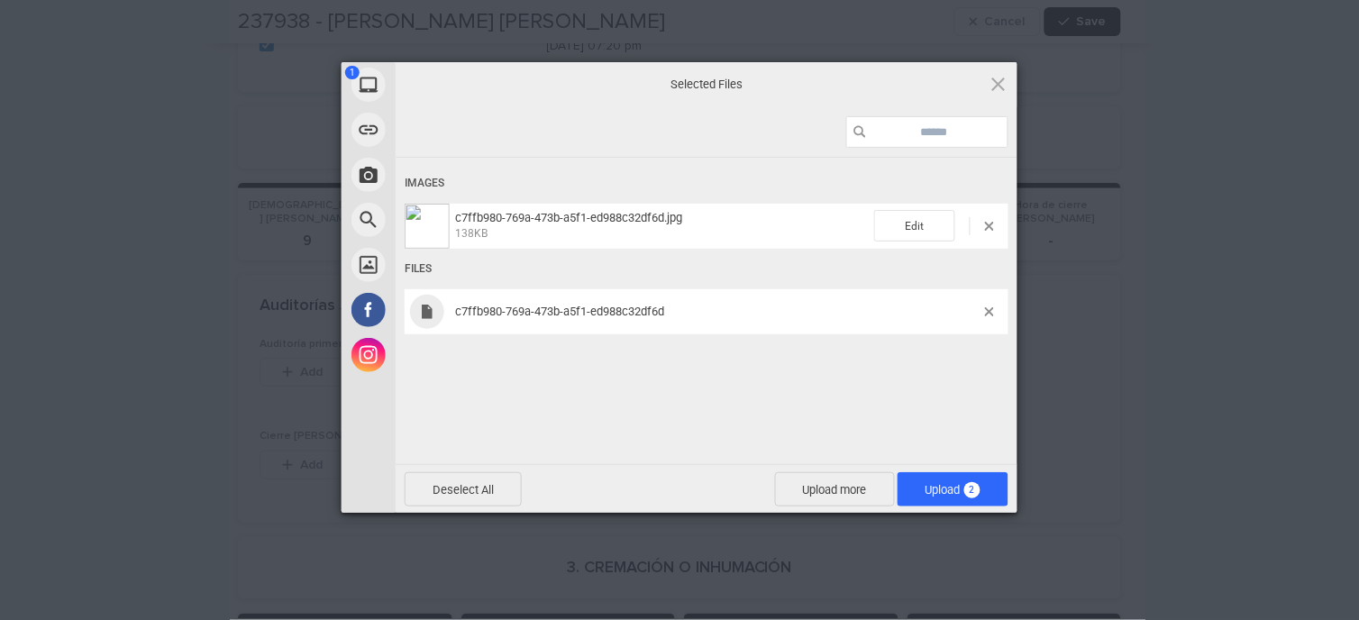
click at [982, 308] on span "c7ffb980-769a-473b-a5f1-ed988c32df6d" at bounding box center [717, 312] width 535 height 14
click at [986, 310] on span at bounding box center [989, 311] width 9 height 9
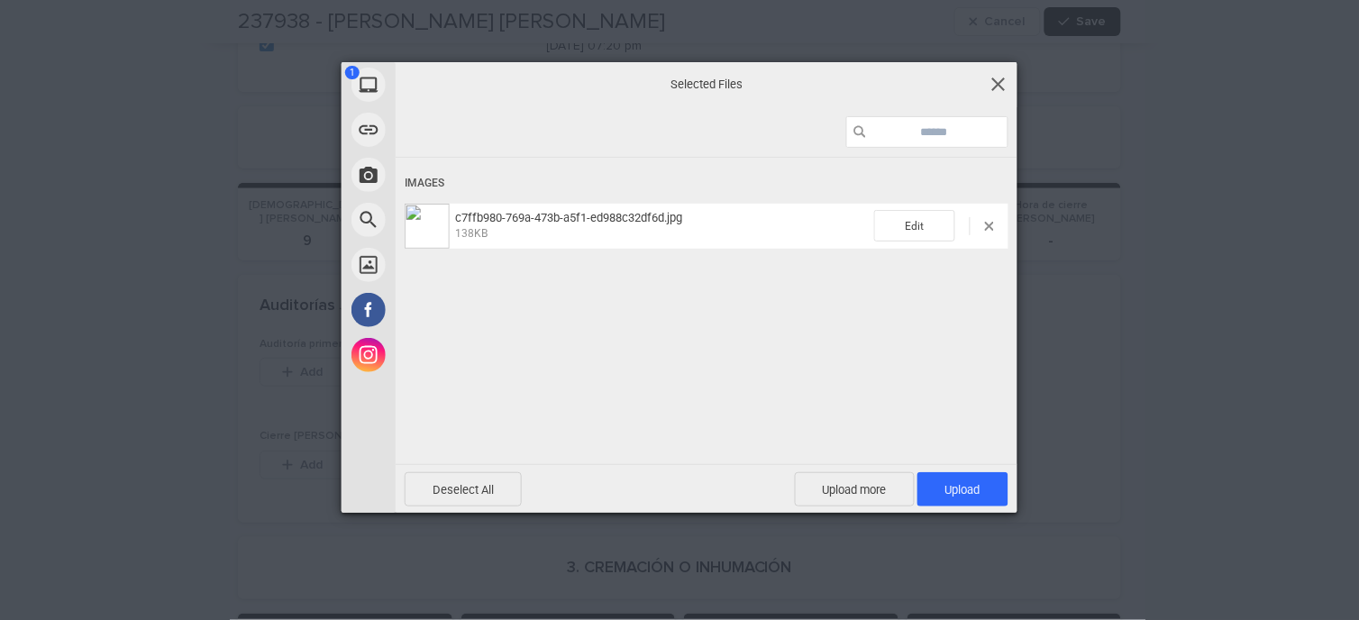
click at [994, 92] on span at bounding box center [999, 84] width 20 height 20
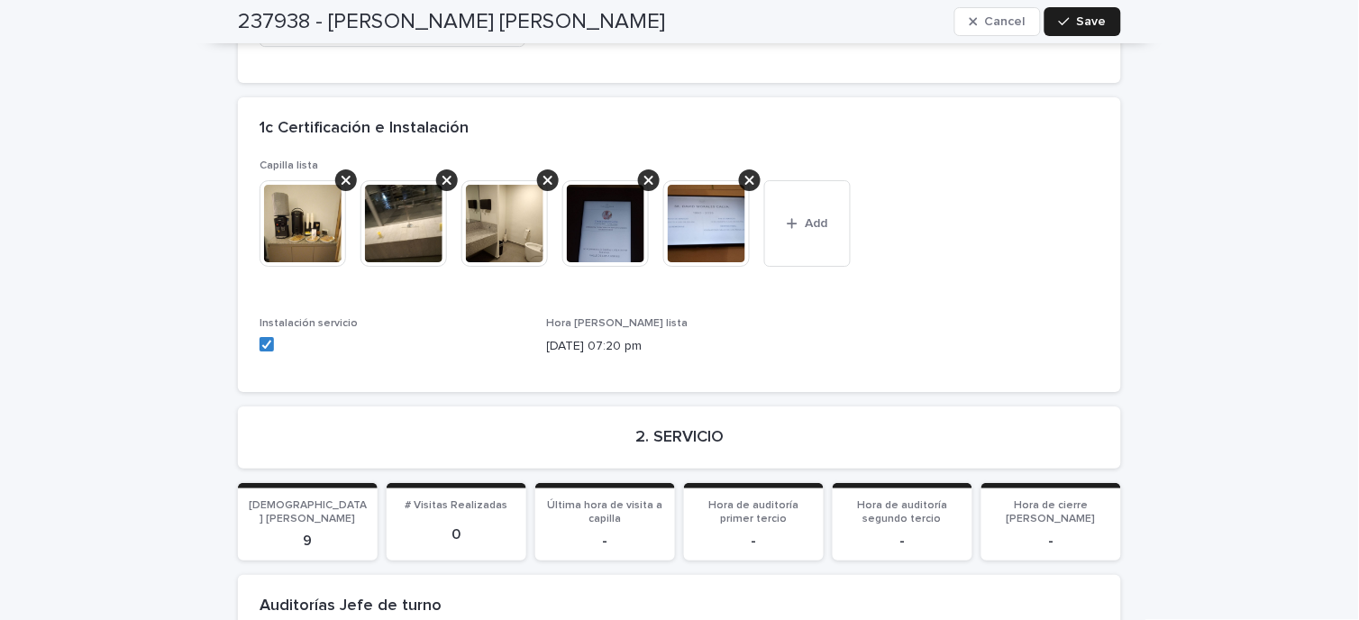
scroll to position [3304, 0]
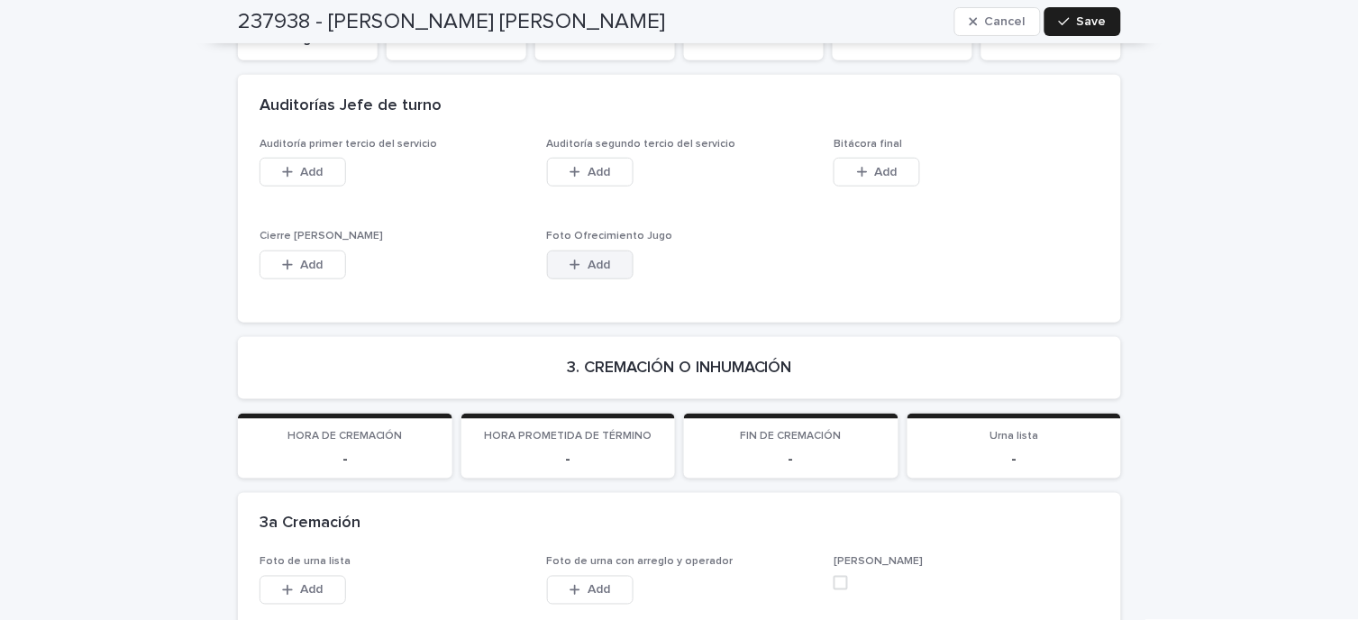
click at [590, 259] on span "Add" at bounding box center [599, 265] width 23 height 13
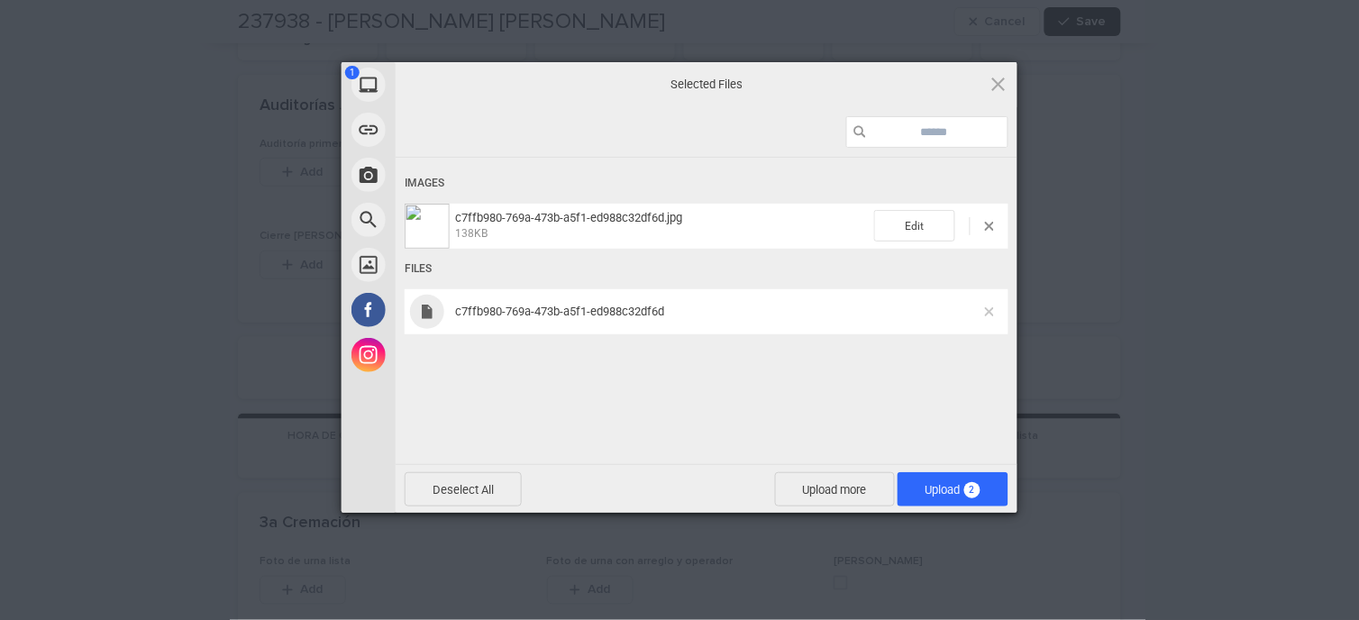
click at [989, 309] on span at bounding box center [989, 311] width 9 height 9
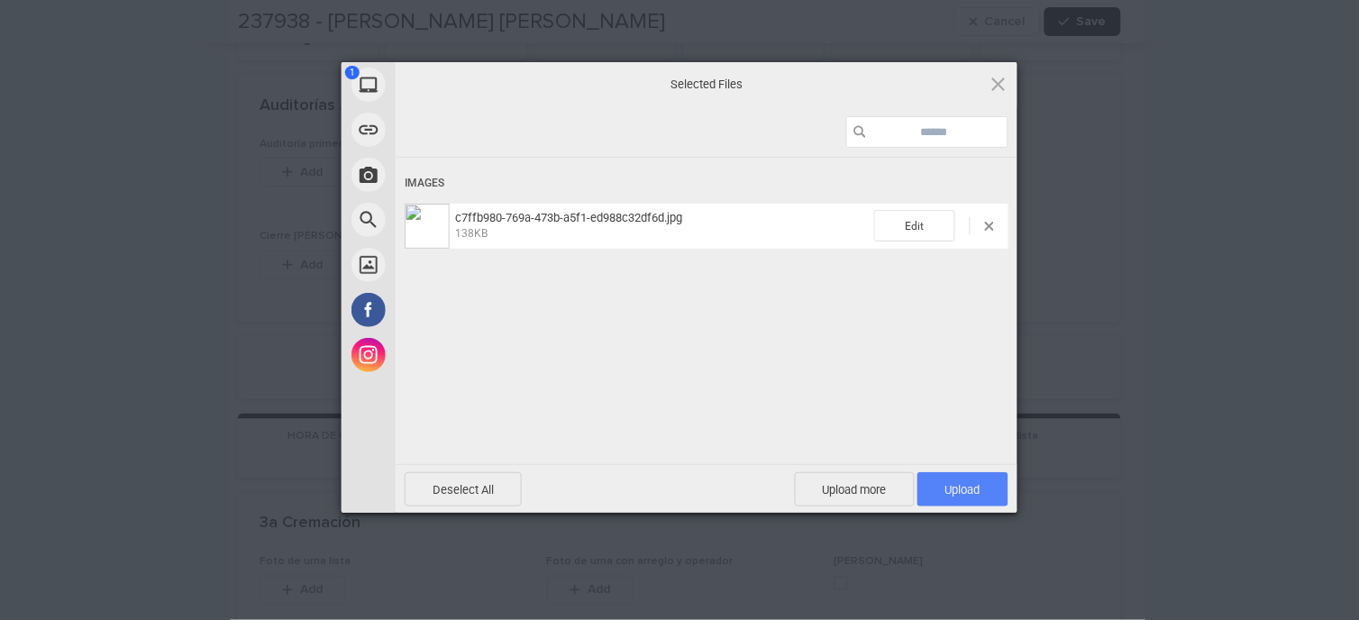
click at [984, 490] on span "Upload 1" at bounding box center [962, 489] width 91 height 34
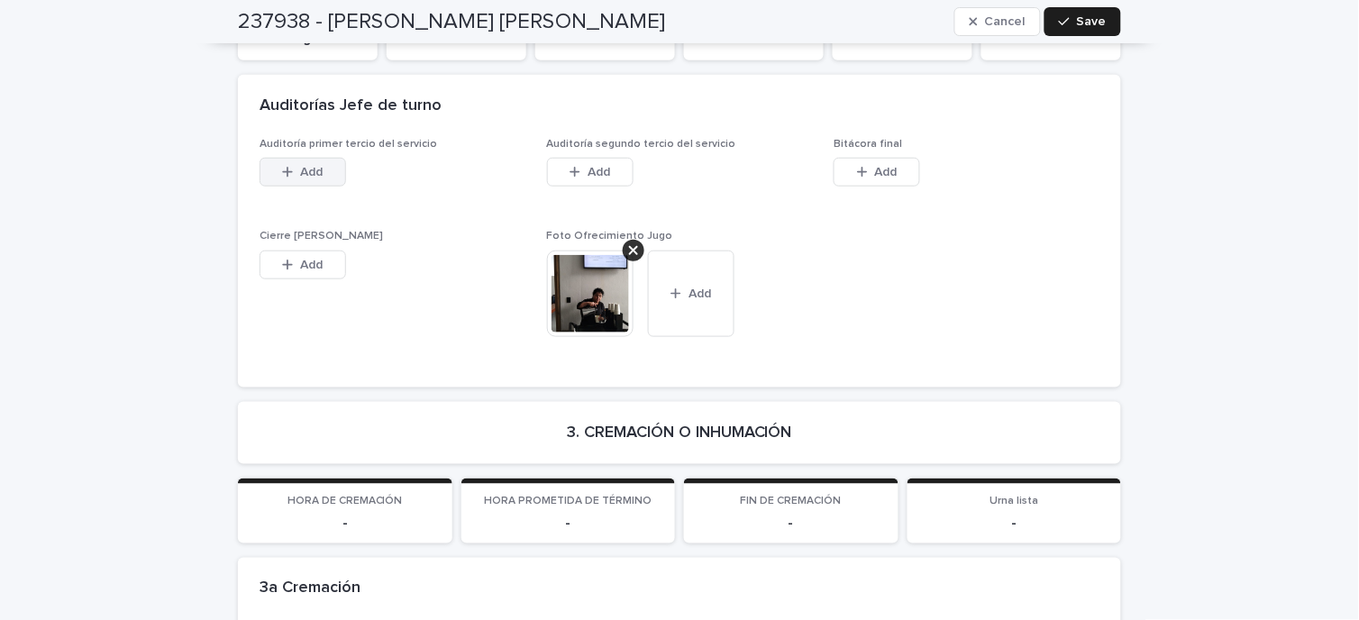
click at [301, 166] on span "Add" at bounding box center [312, 172] width 23 height 13
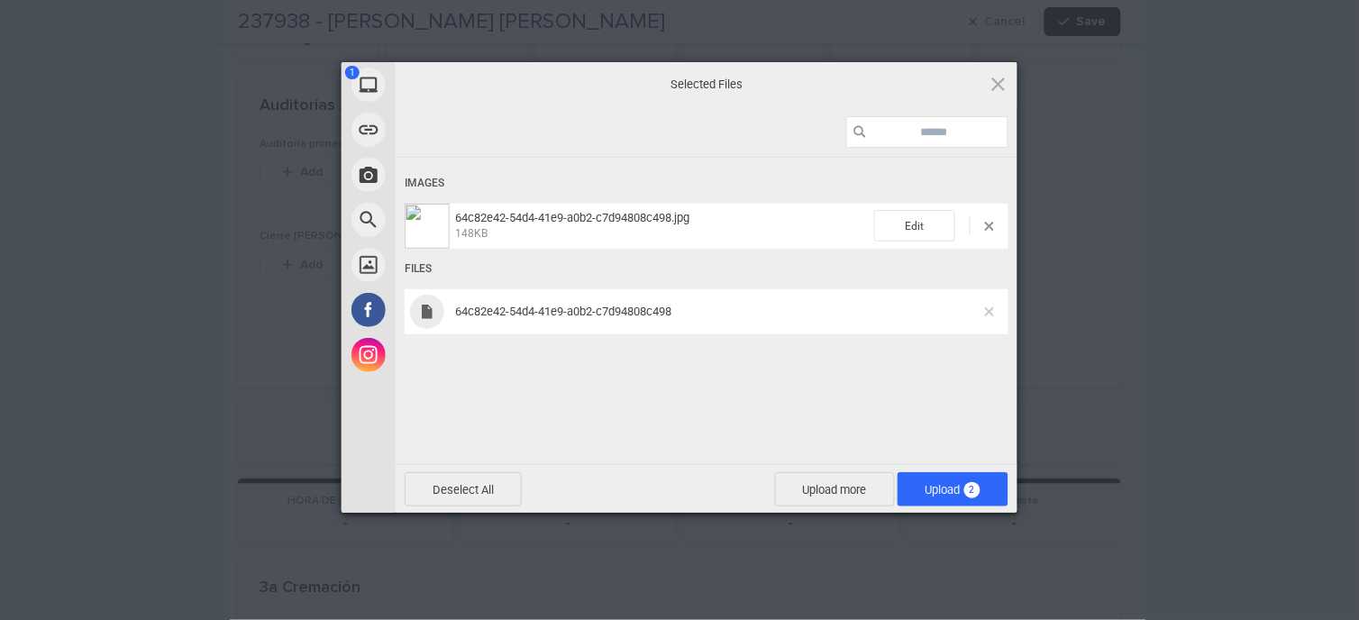
click at [986, 314] on span at bounding box center [989, 311] width 9 height 9
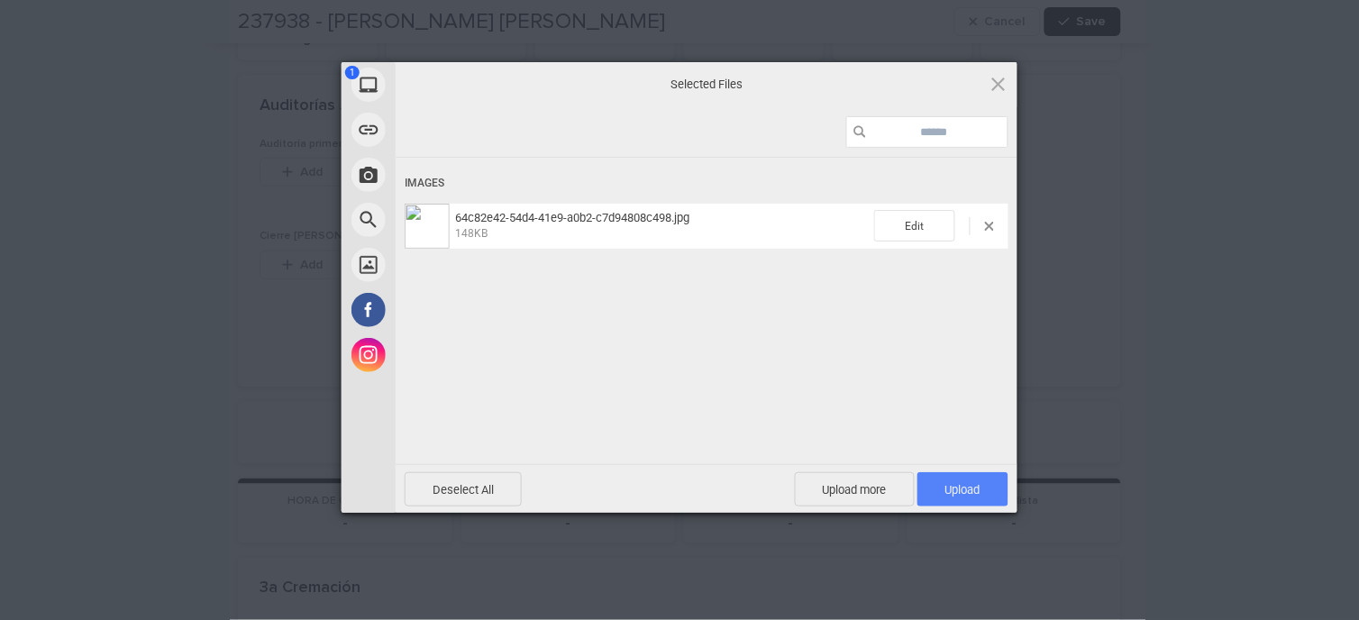
click at [979, 476] on span "Upload 1" at bounding box center [962, 489] width 91 height 34
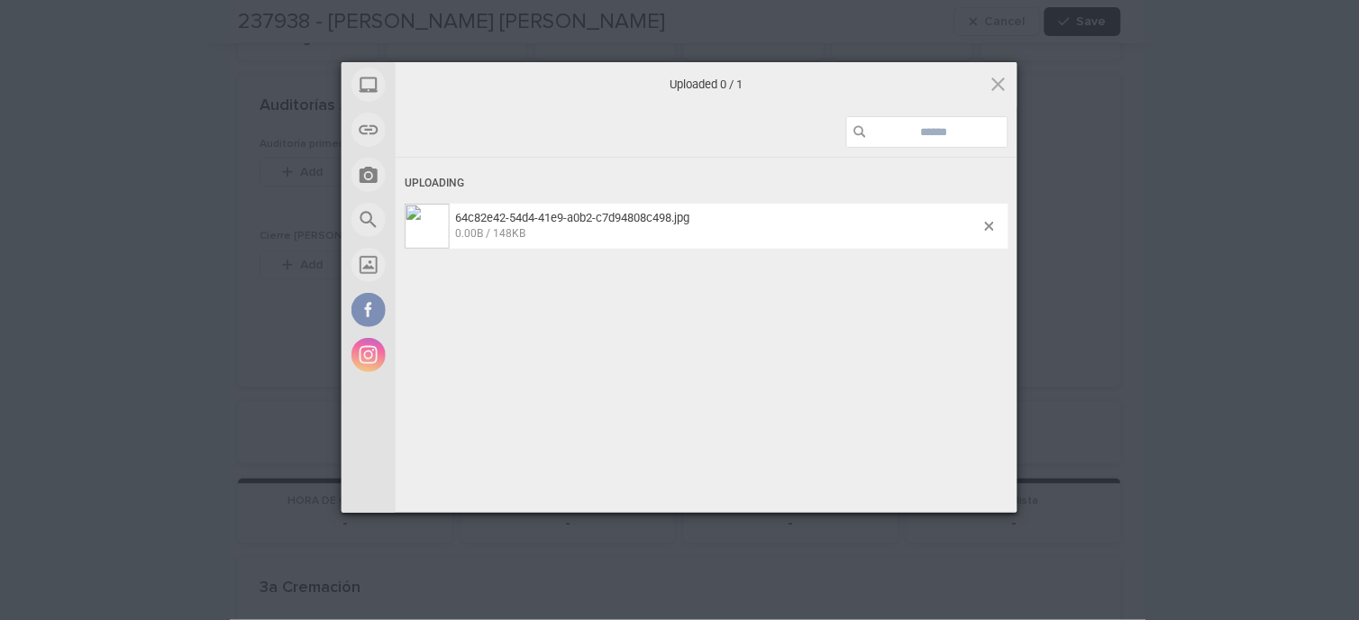
drag, startPoint x: 977, startPoint y: 490, endPoint x: 967, endPoint y: 488, distance: 10.1
click at [975, 513] on div "Deselect All Upload more Upload 0" at bounding box center [707, 537] width 622 height 49
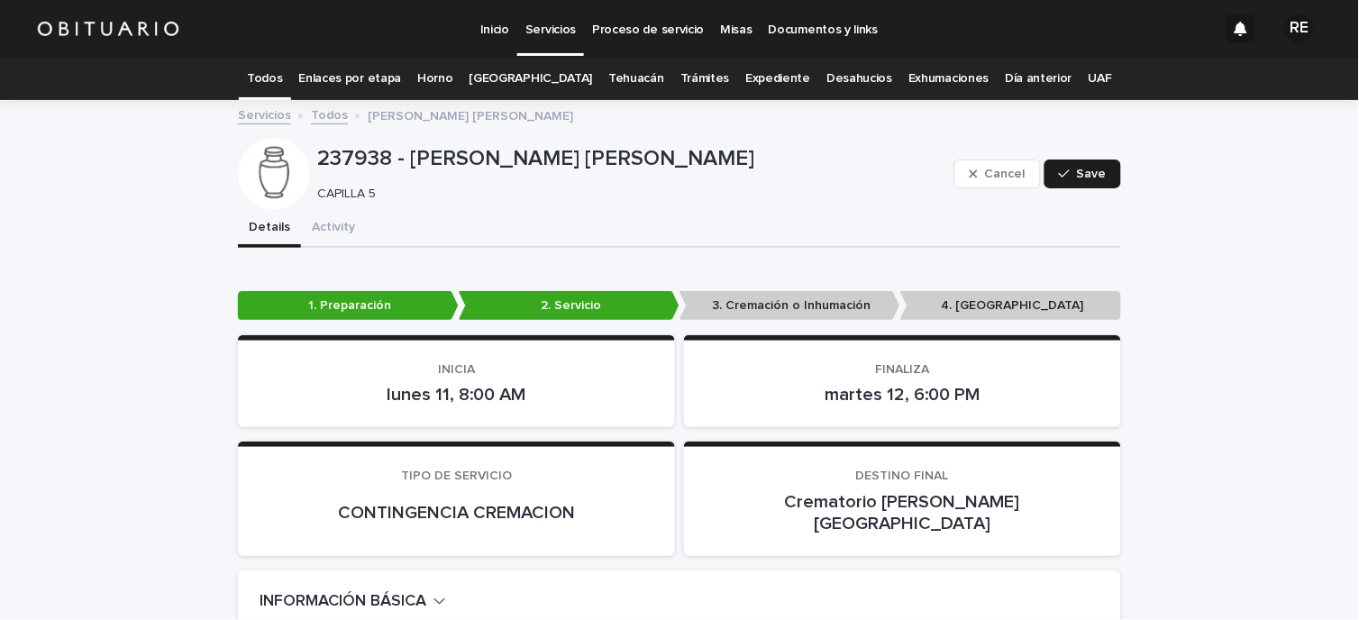
scroll to position [100, 0]
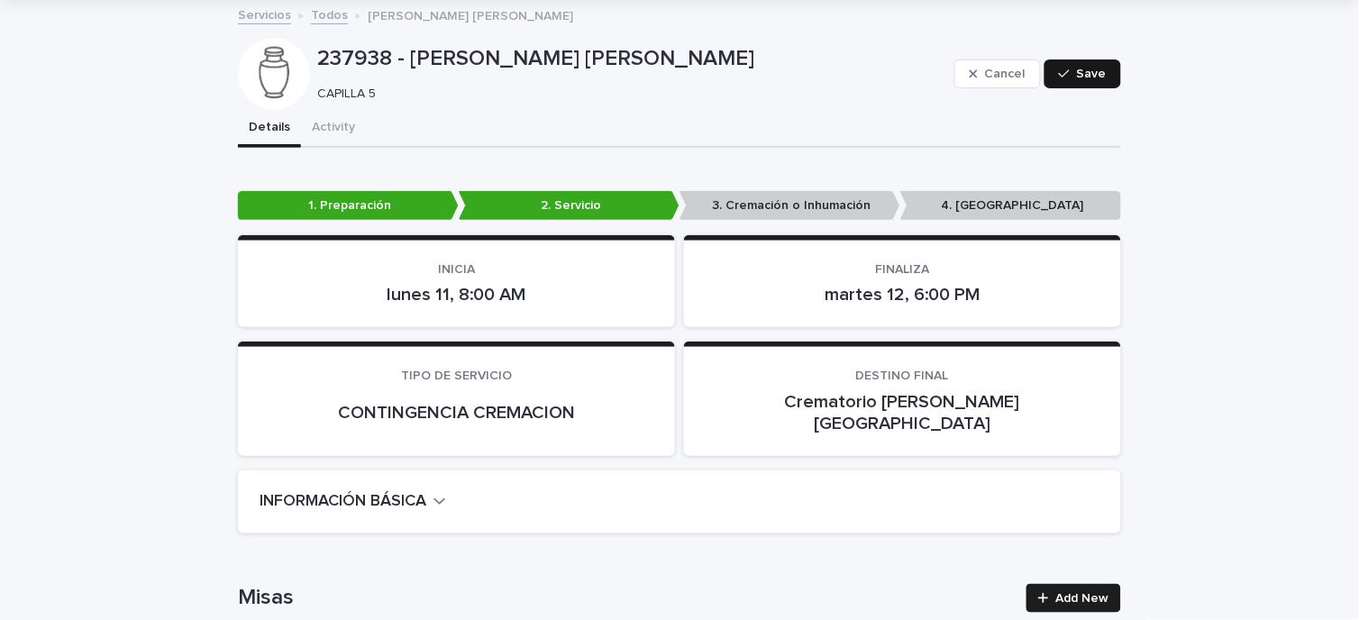
click at [1092, 78] on span "Save" at bounding box center [1092, 74] width 30 height 13
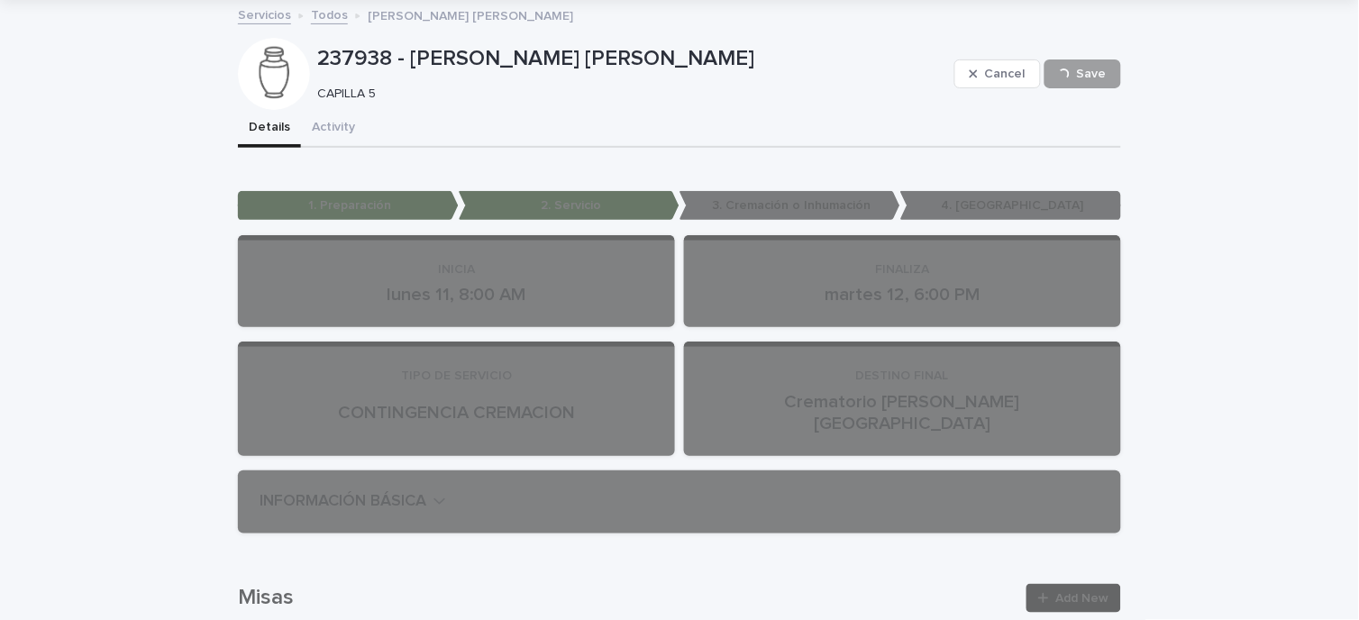
scroll to position [0, 0]
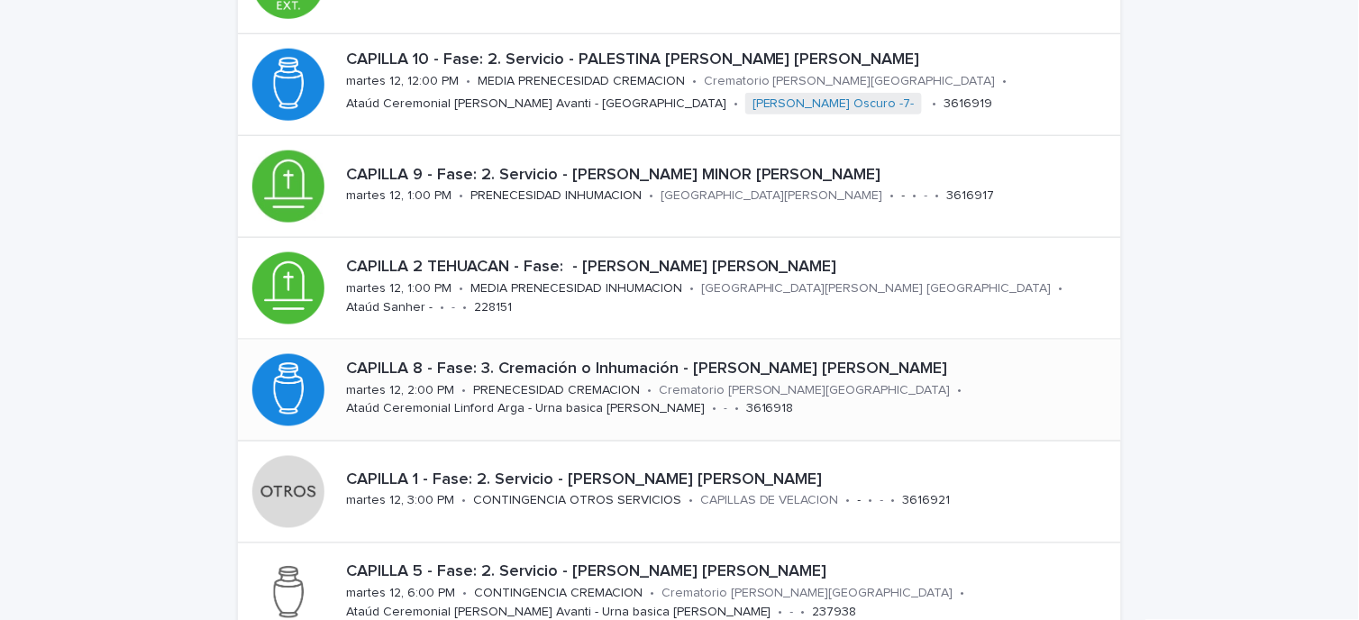
scroll to position [559, 0]
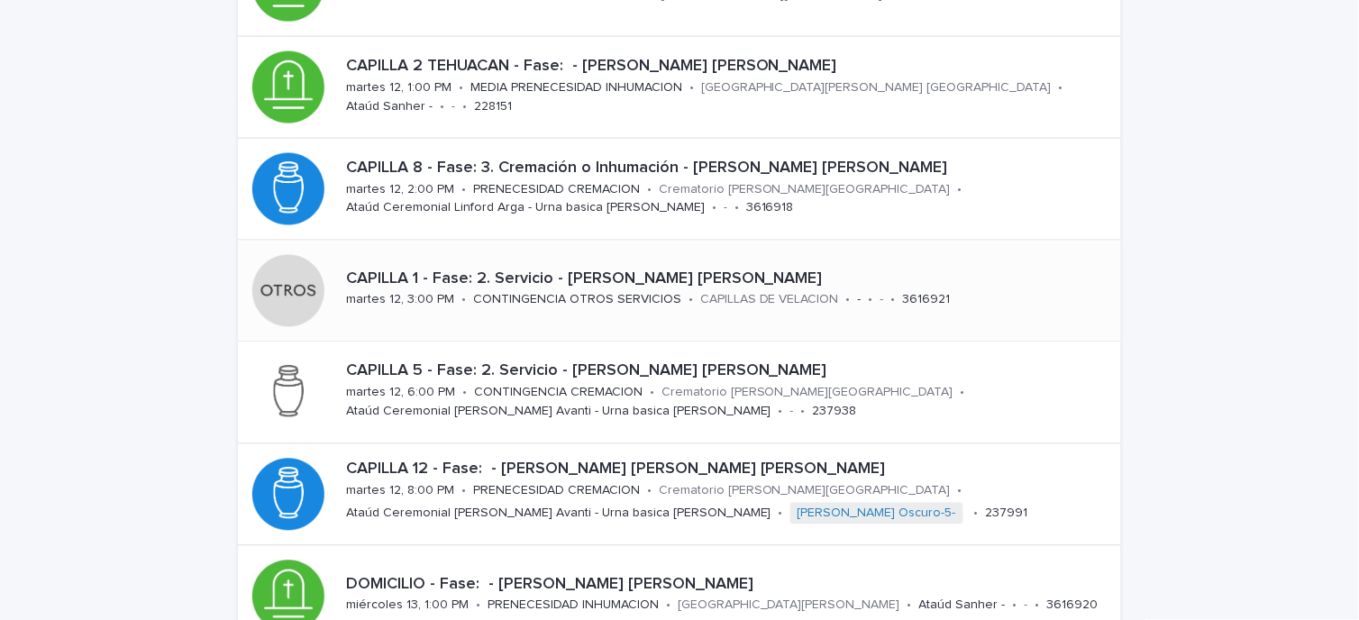
click at [524, 276] on p "CAPILLA 1 - Fase: 2. Servicio - [PERSON_NAME] [PERSON_NAME]" at bounding box center [730, 280] width 768 height 20
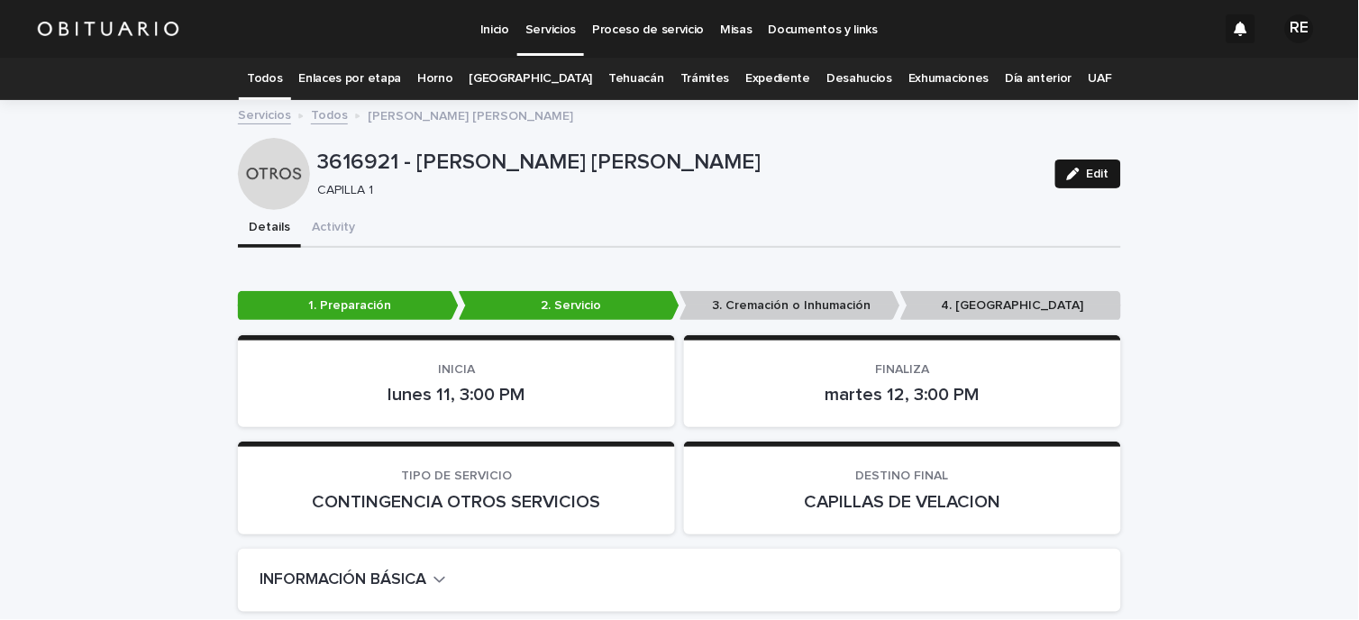
click at [1088, 183] on button "Edit" at bounding box center [1088, 174] width 66 height 29
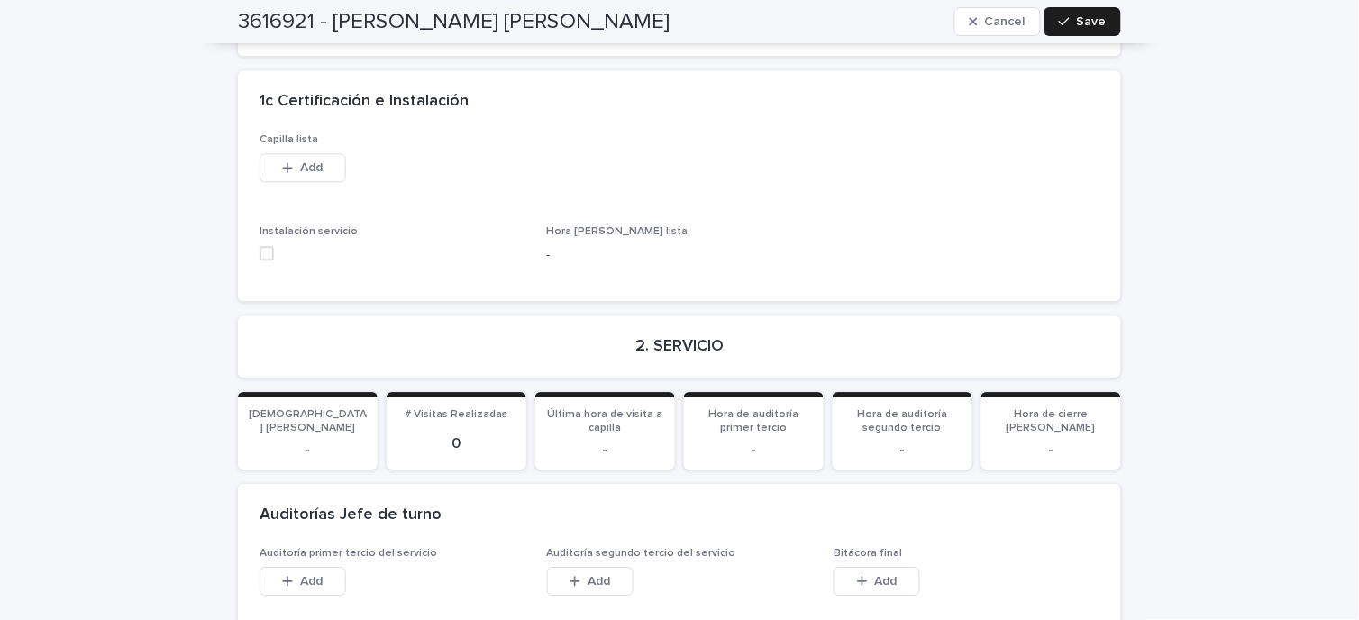
scroll to position [2103, 0]
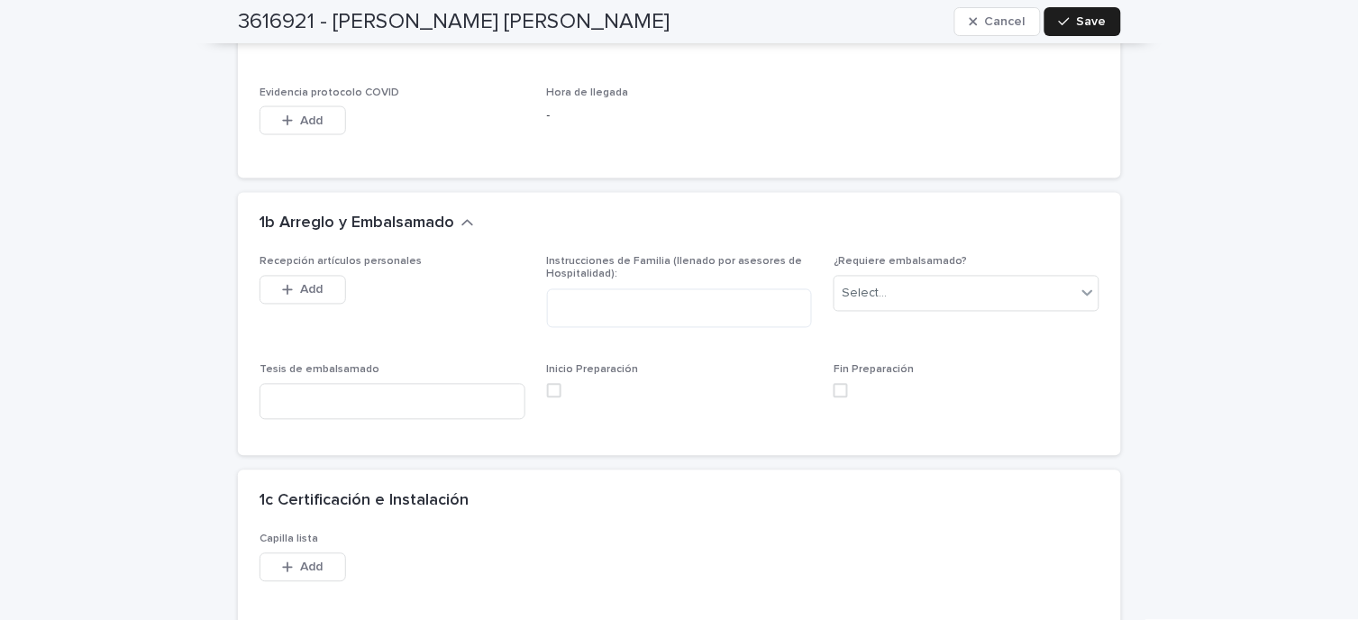
click at [555, 384] on label at bounding box center [680, 391] width 266 height 14
click at [834, 384] on span at bounding box center [841, 391] width 14 height 14
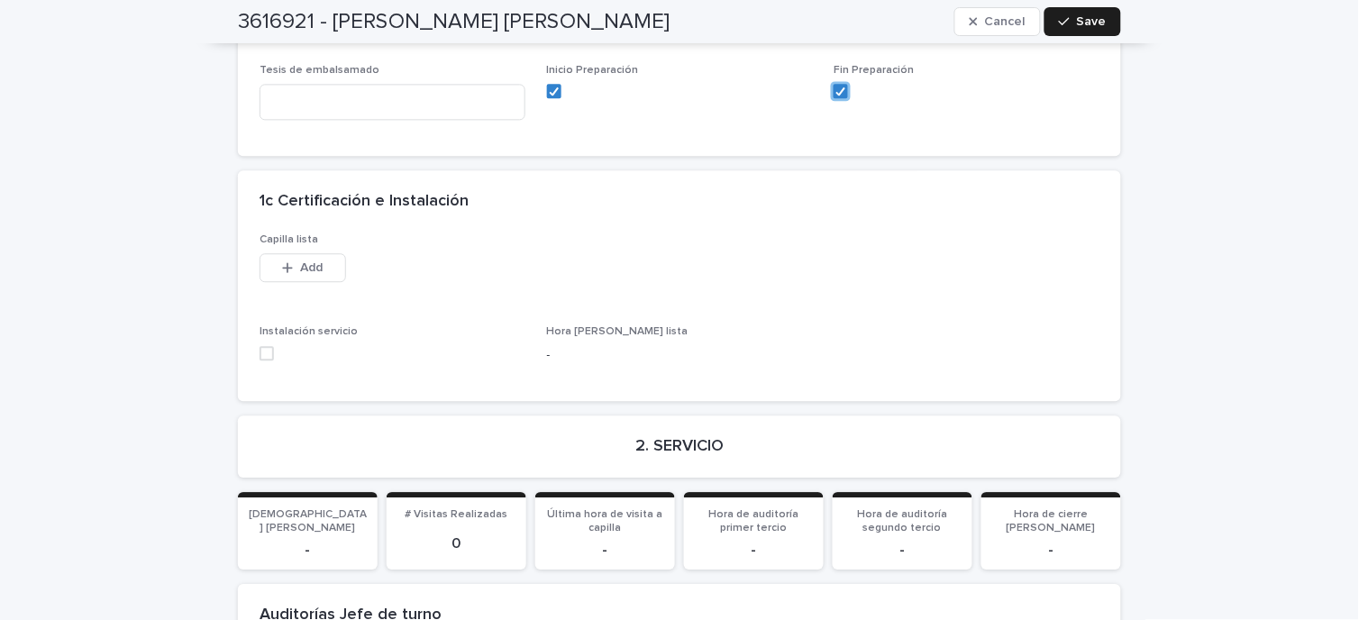
click at [261, 344] on div "Instalación servicio" at bounding box center [393, 349] width 266 height 49
click at [260, 346] on span at bounding box center [267, 353] width 14 height 14
click at [326, 253] on button "Add" at bounding box center [303, 267] width 87 height 29
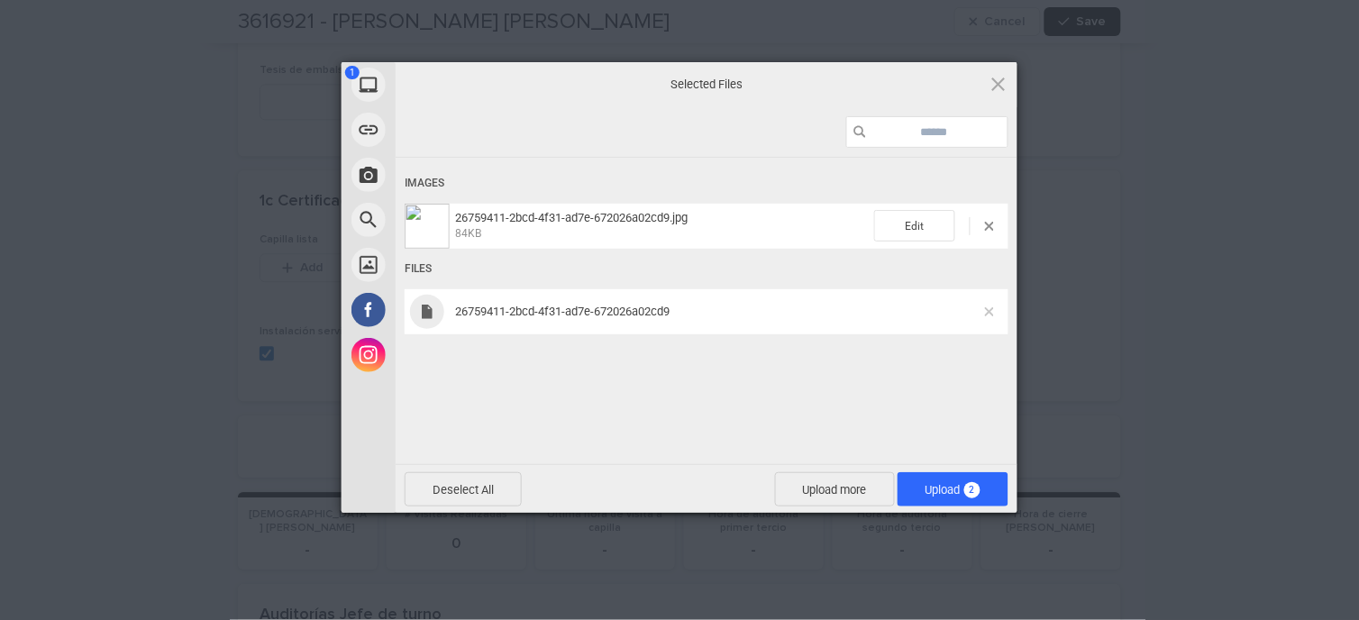
click at [990, 310] on span at bounding box center [989, 311] width 9 height 9
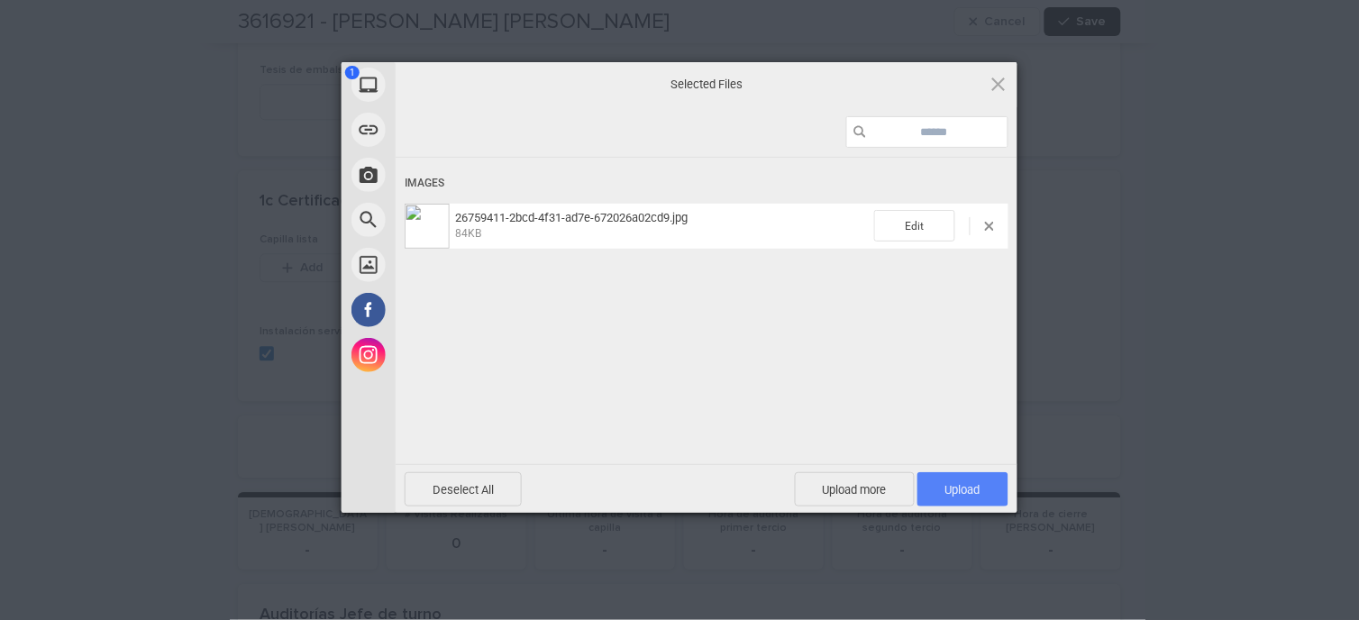
click at [977, 483] on span "Upload 1" at bounding box center [962, 490] width 35 height 14
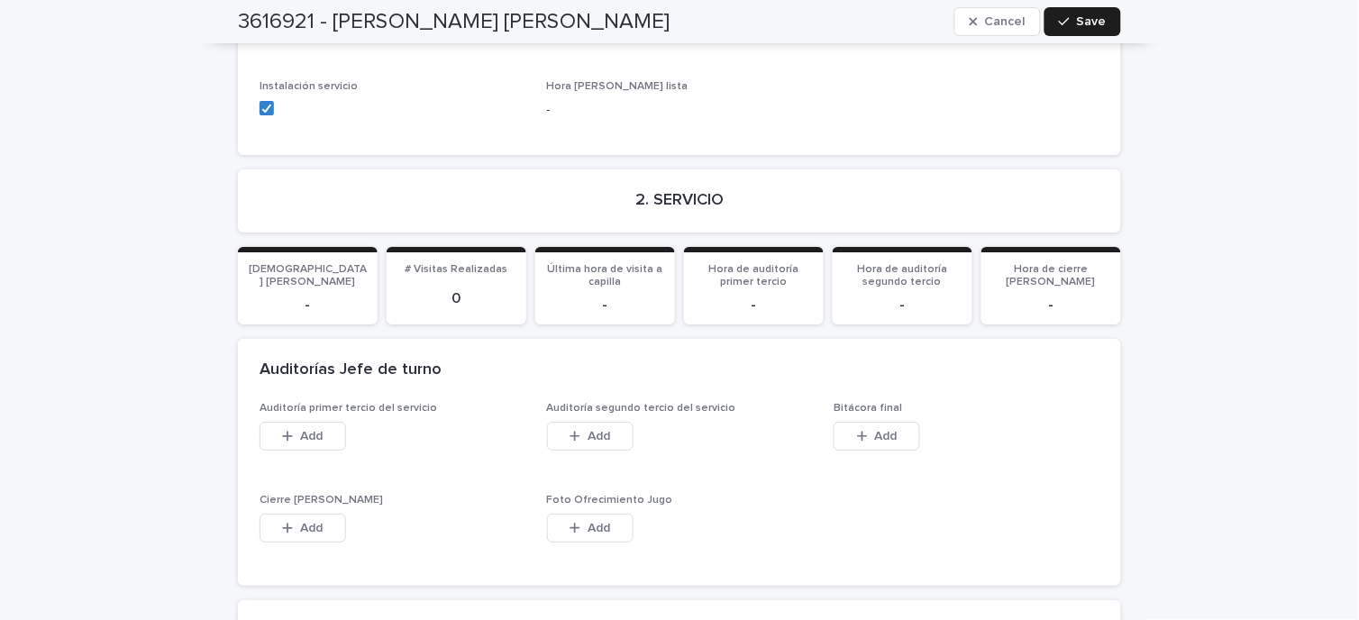
scroll to position [3004, 0]
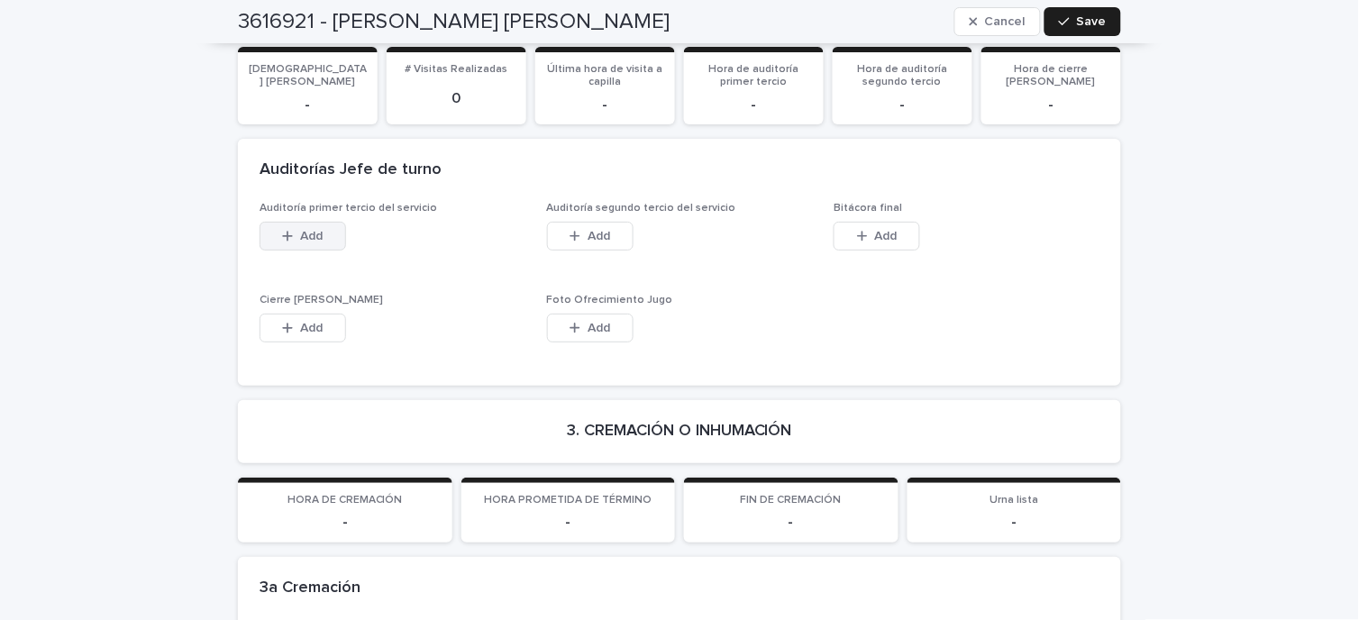
click at [298, 224] on button "Add" at bounding box center [303, 236] width 87 height 29
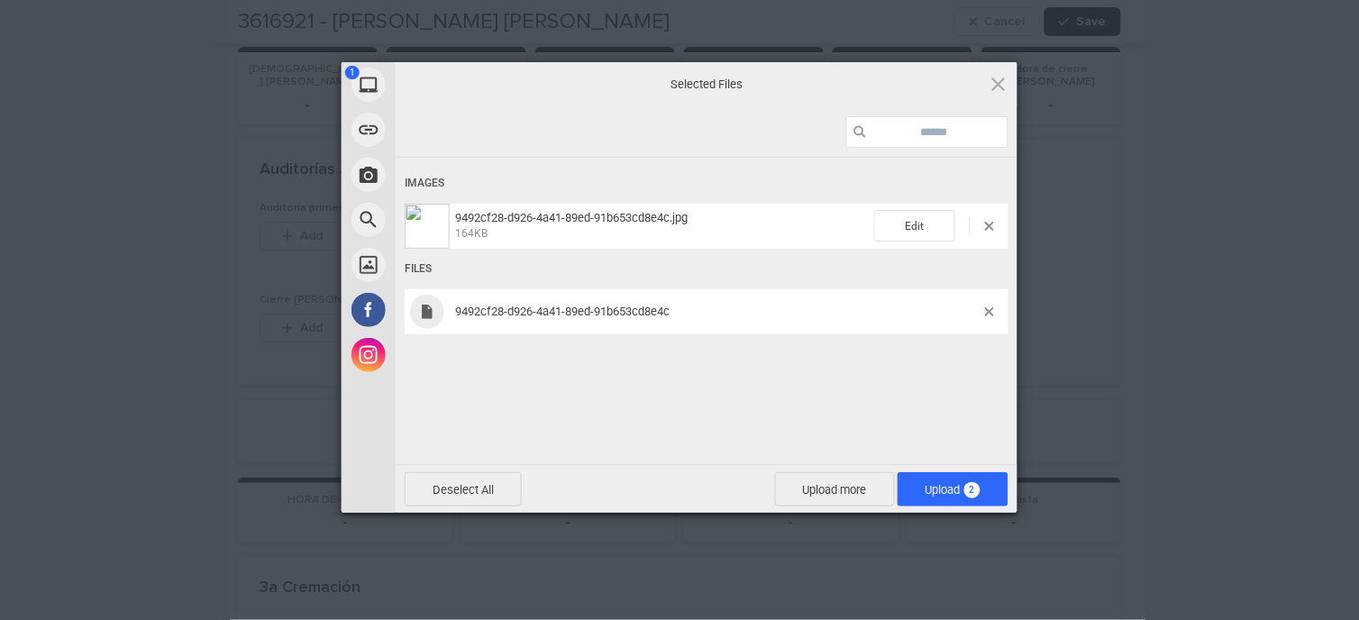
click at [984, 311] on span "9492cf28-d926-4a41-89ed-91b653cd8e4c" at bounding box center [717, 312] width 535 height 14
click at [990, 311] on span at bounding box center [989, 311] width 9 height 9
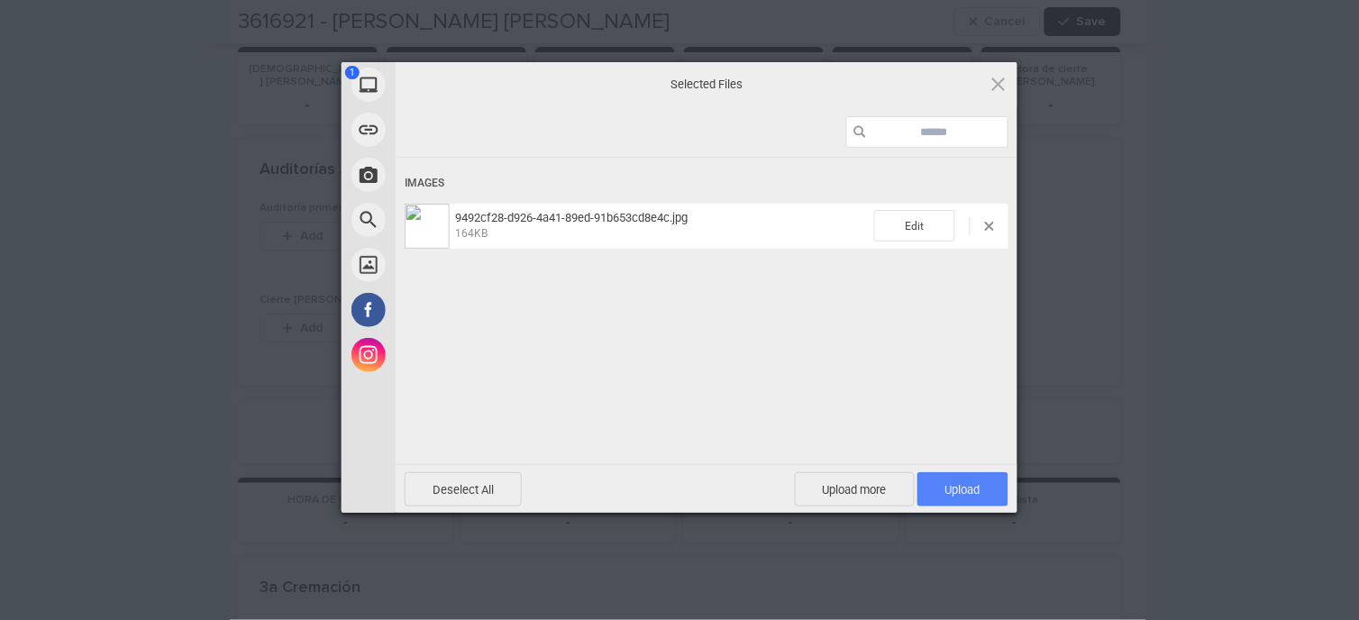
click at [961, 503] on span "Upload 1" at bounding box center [962, 489] width 91 height 34
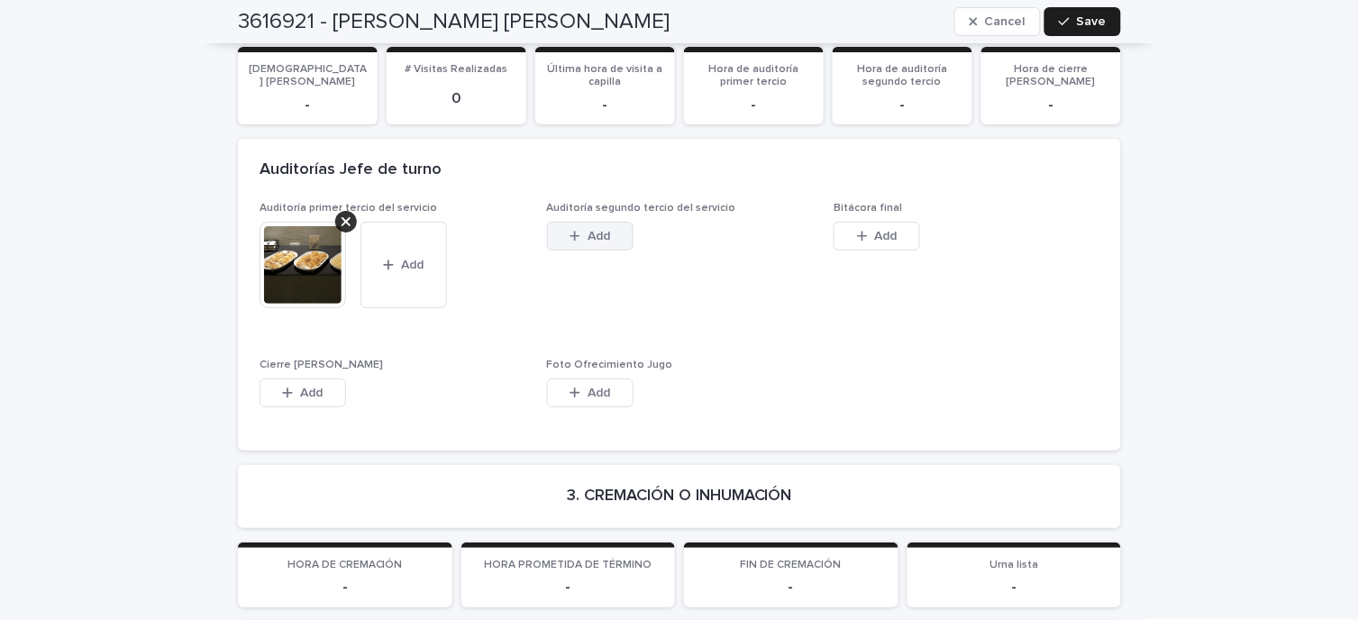
click at [589, 230] on span "Add" at bounding box center [599, 236] width 23 height 13
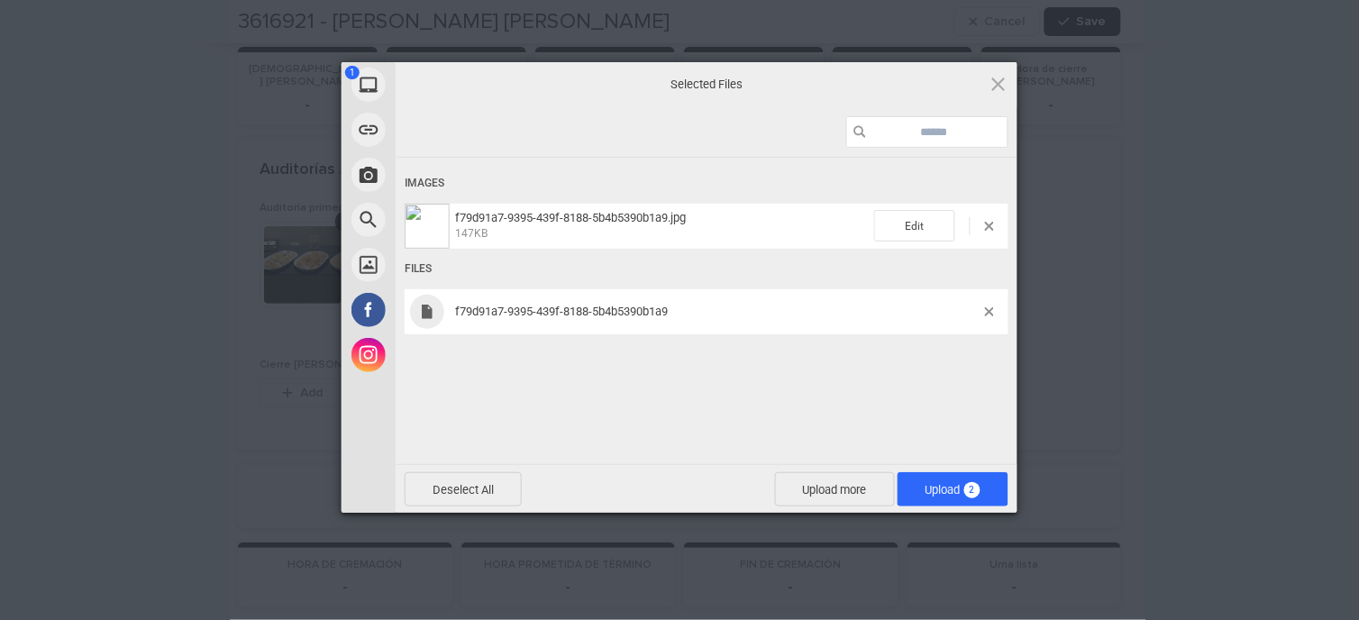
click at [989, 306] on div "f79d91a7-9395-439f-8188-5b4b5390b1a9" at bounding box center [707, 311] width 604 height 45
click at [989, 313] on span at bounding box center [989, 311] width 9 height 9
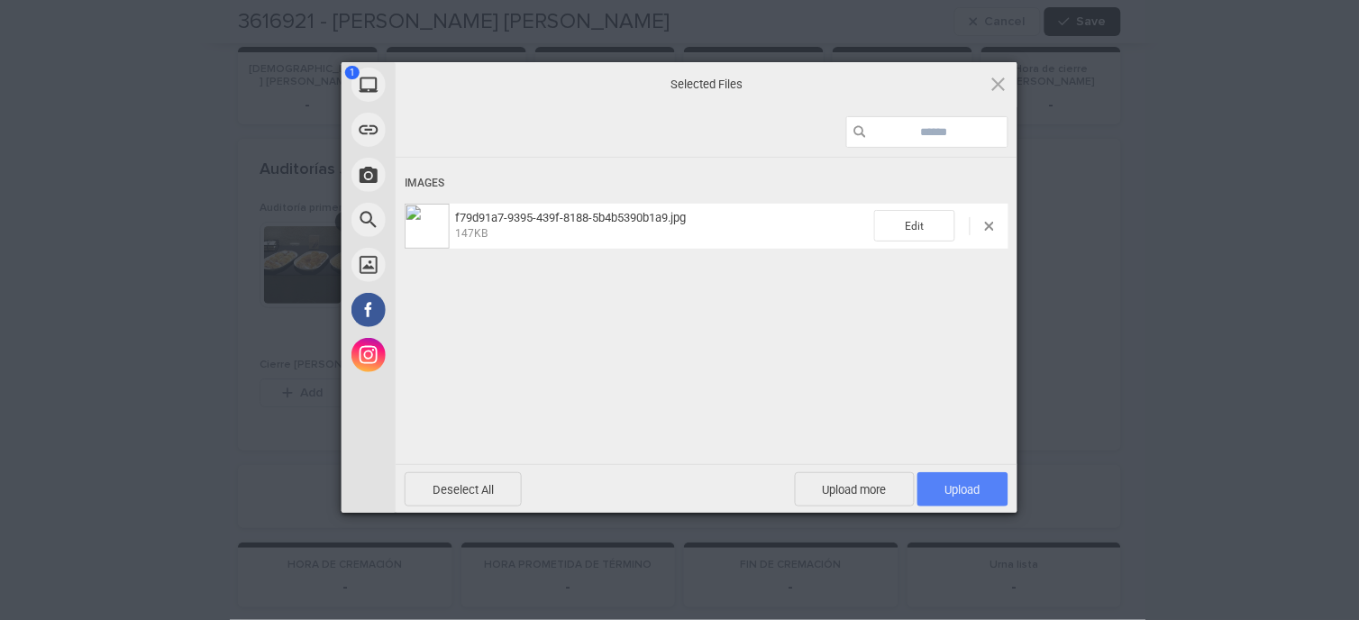
click at [988, 480] on span "Upload 1" at bounding box center [962, 489] width 91 height 34
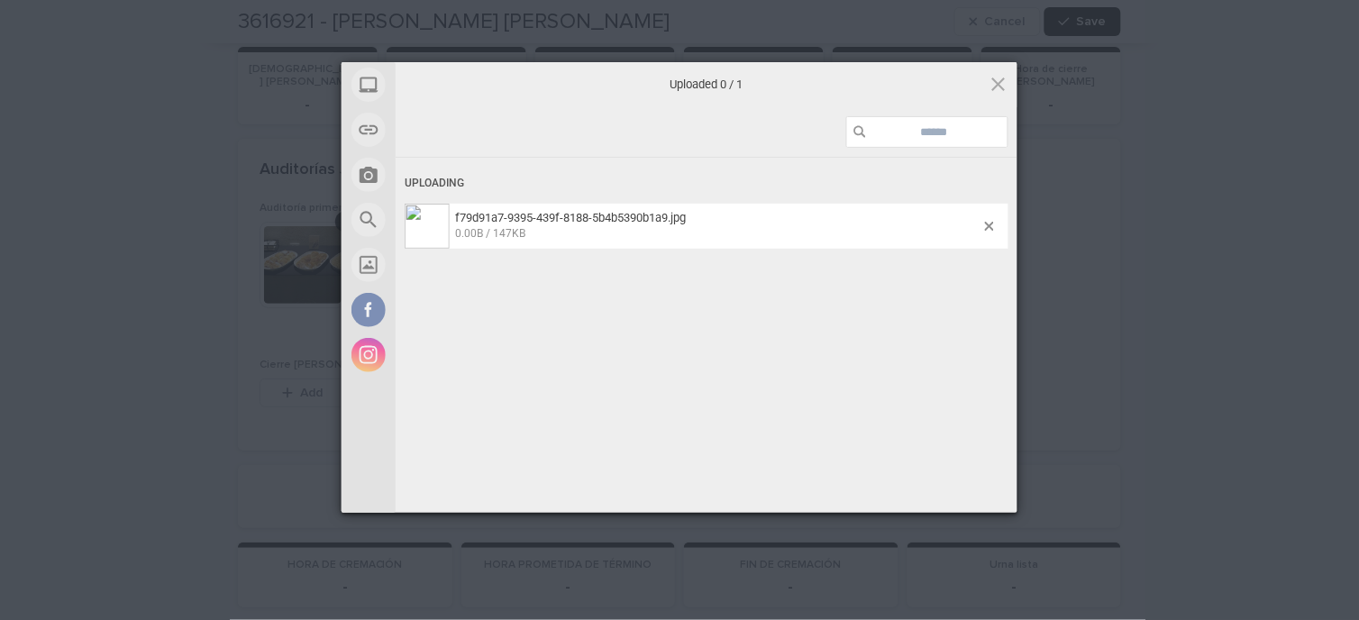
click at [66, 86] on div "My Device Link (URL) Take Photo Web Search Unsplash Facebook Instagram Uploaded…" at bounding box center [679, 310] width 1359 height 620
click at [101, 50] on div "My Device Link (URL) Take Photo Web Search Unsplash Facebook Instagram Uploaded…" at bounding box center [679, 310] width 1359 height 620
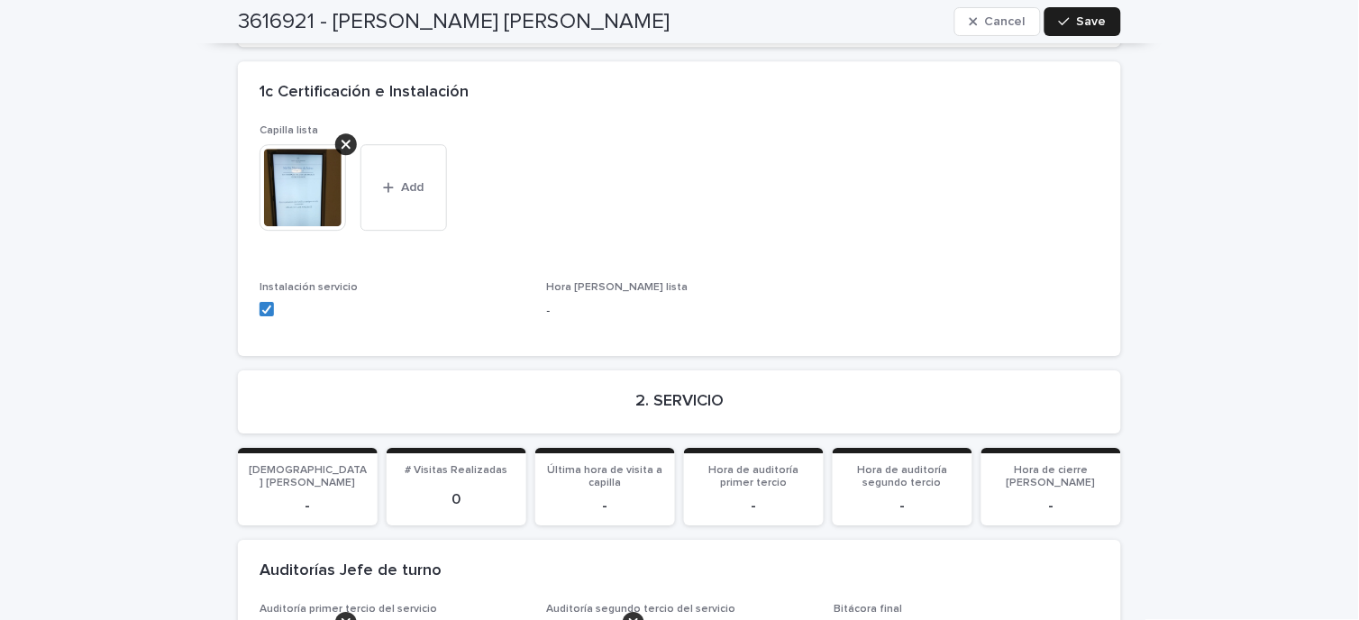
scroll to position [2904, 0]
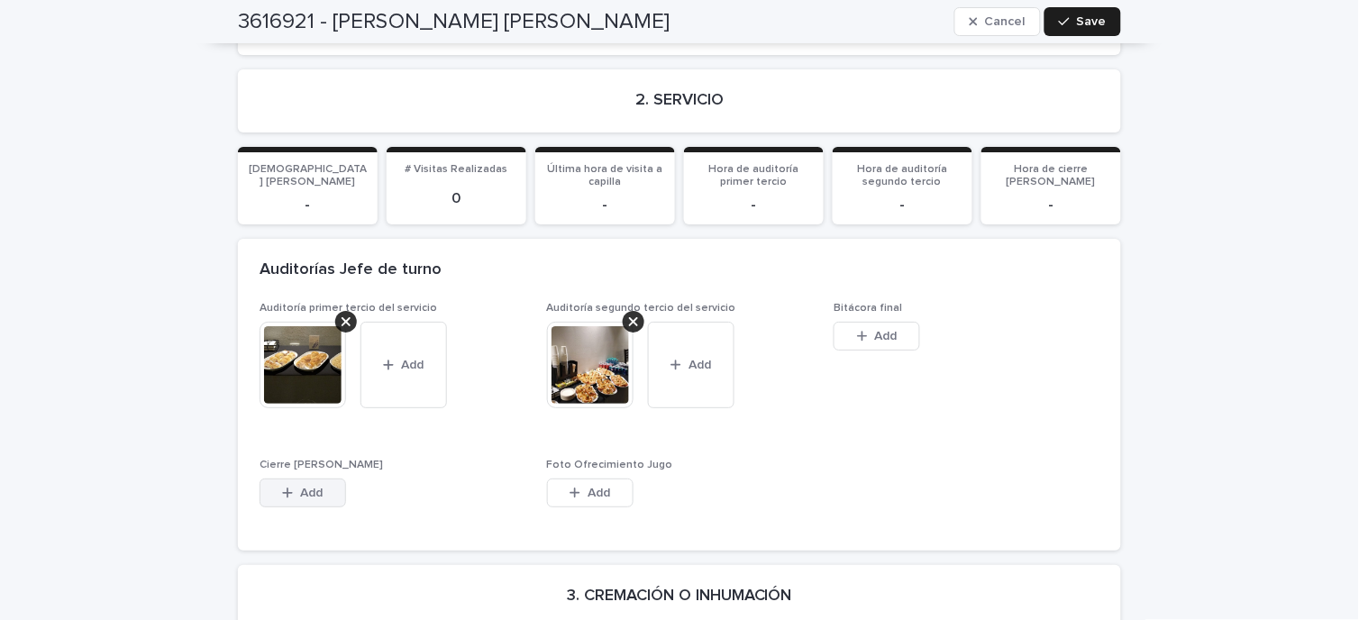
click at [263, 479] on button "Add" at bounding box center [303, 493] width 87 height 29
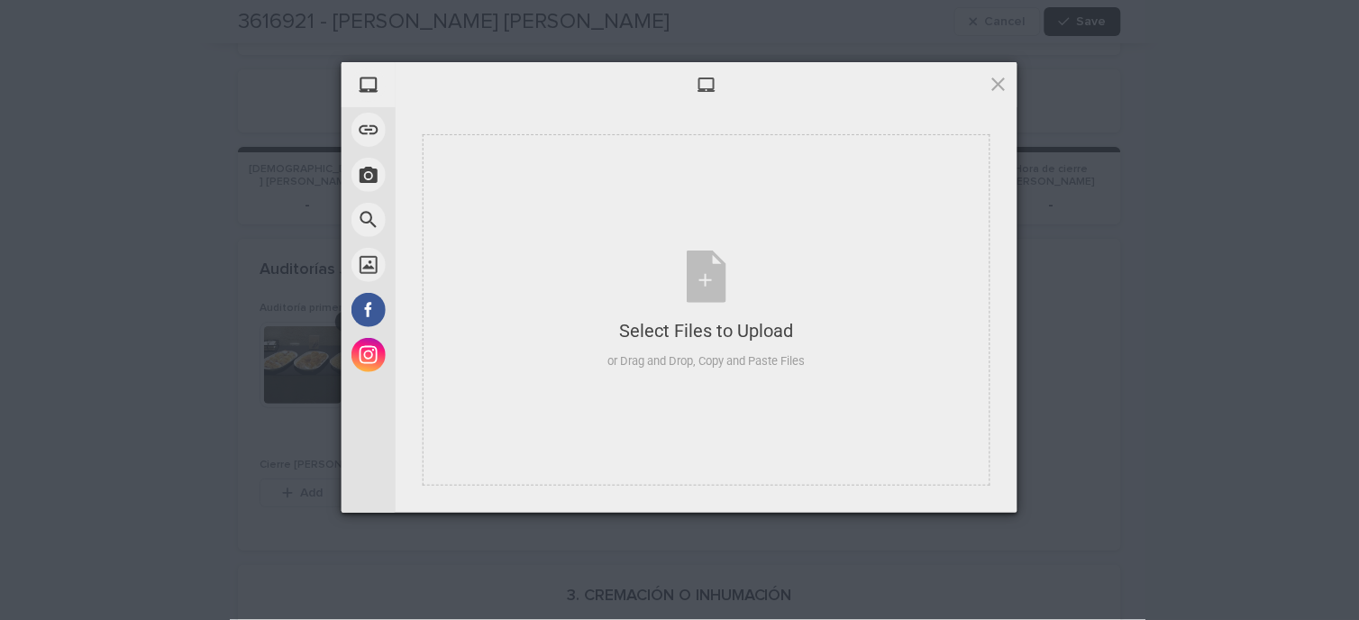
drag, startPoint x: 250, startPoint y: 553, endPoint x: 1282, endPoint y: 339, distance: 1054.8
click at [1282, 341] on div "My Device Link (URL) Take Photo Web Search Unsplash Facebook Instagram Select F…" at bounding box center [679, 310] width 1359 height 620
click at [1004, 97] on div at bounding box center [707, 84] width 622 height 45
click at [991, 81] on span at bounding box center [999, 84] width 20 height 20
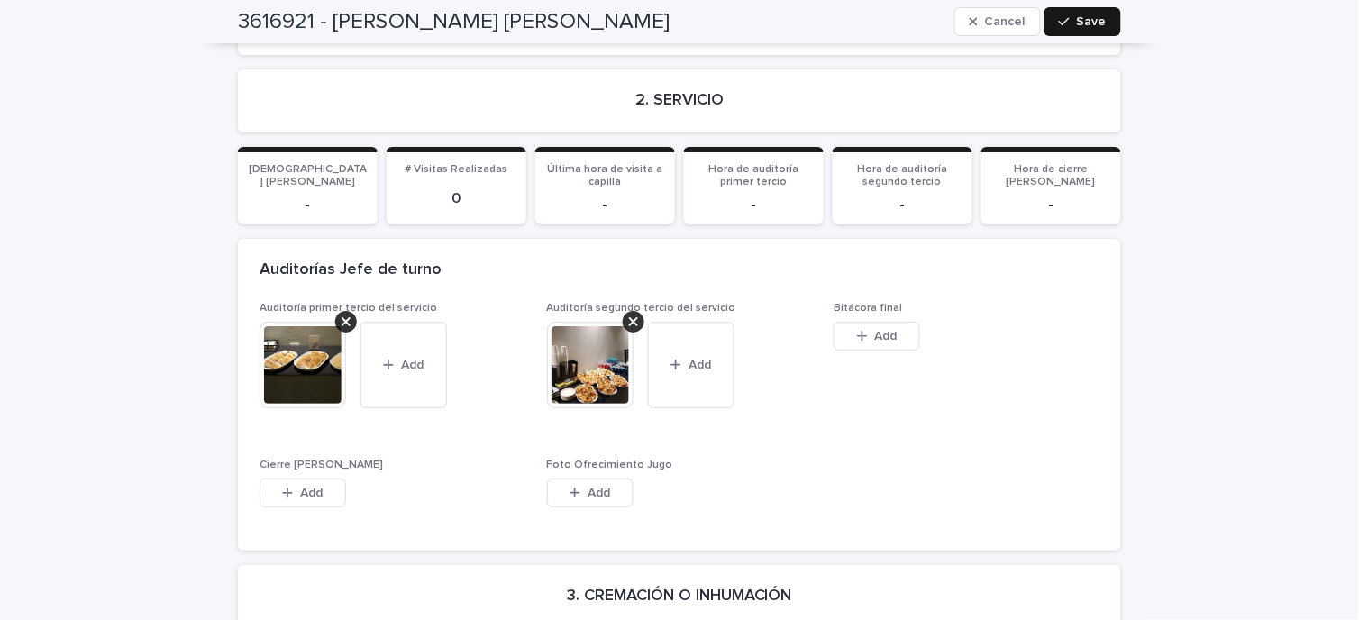
click at [1052, 33] on button "Save" at bounding box center [1083, 21] width 77 height 29
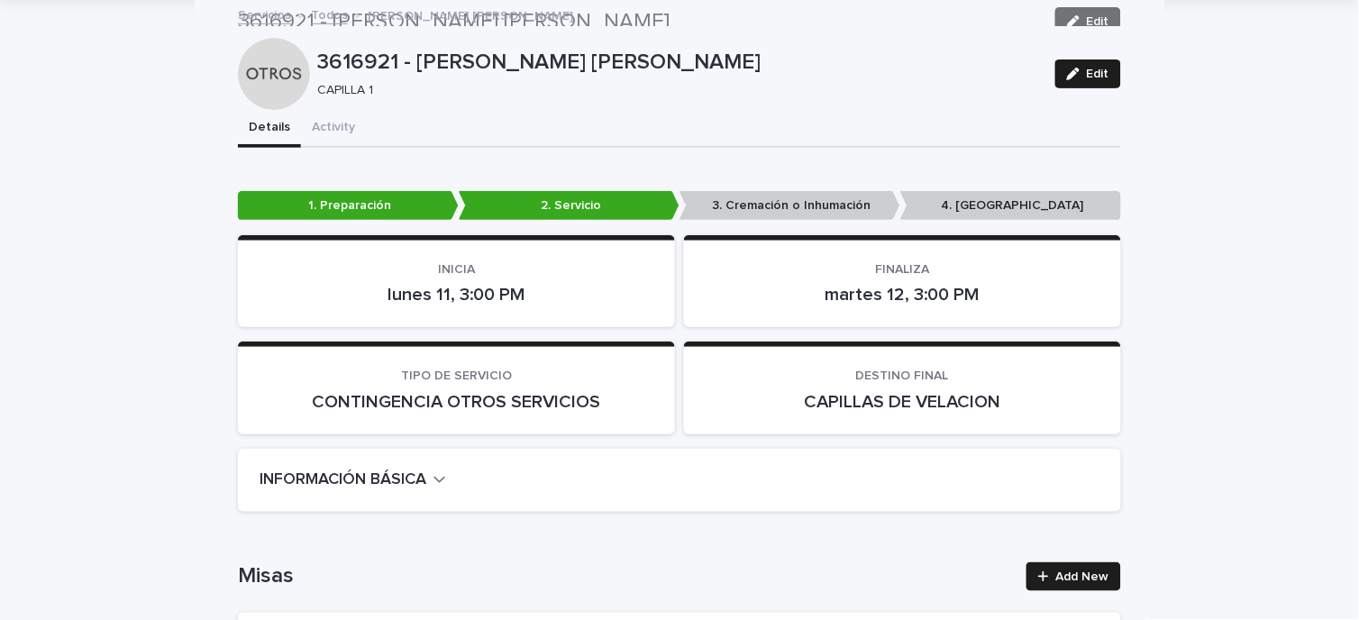
scroll to position [0, 0]
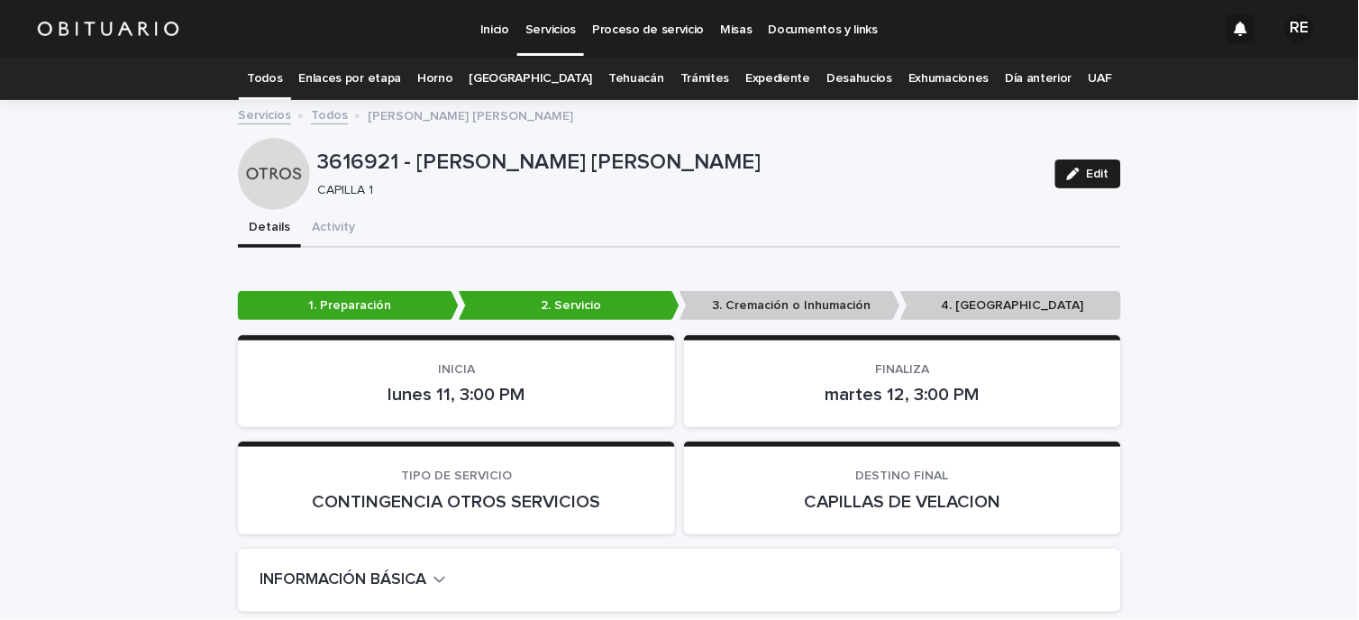
click at [1055, 322] on div "1. Preparación 2. Servicio 3. Cremación o Inhumación 4. [GEOGRAPHIC_DATA]" at bounding box center [679, 309] width 883 height 37
click at [1048, 298] on p "4. [GEOGRAPHIC_DATA]" at bounding box center [1010, 306] width 221 height 30
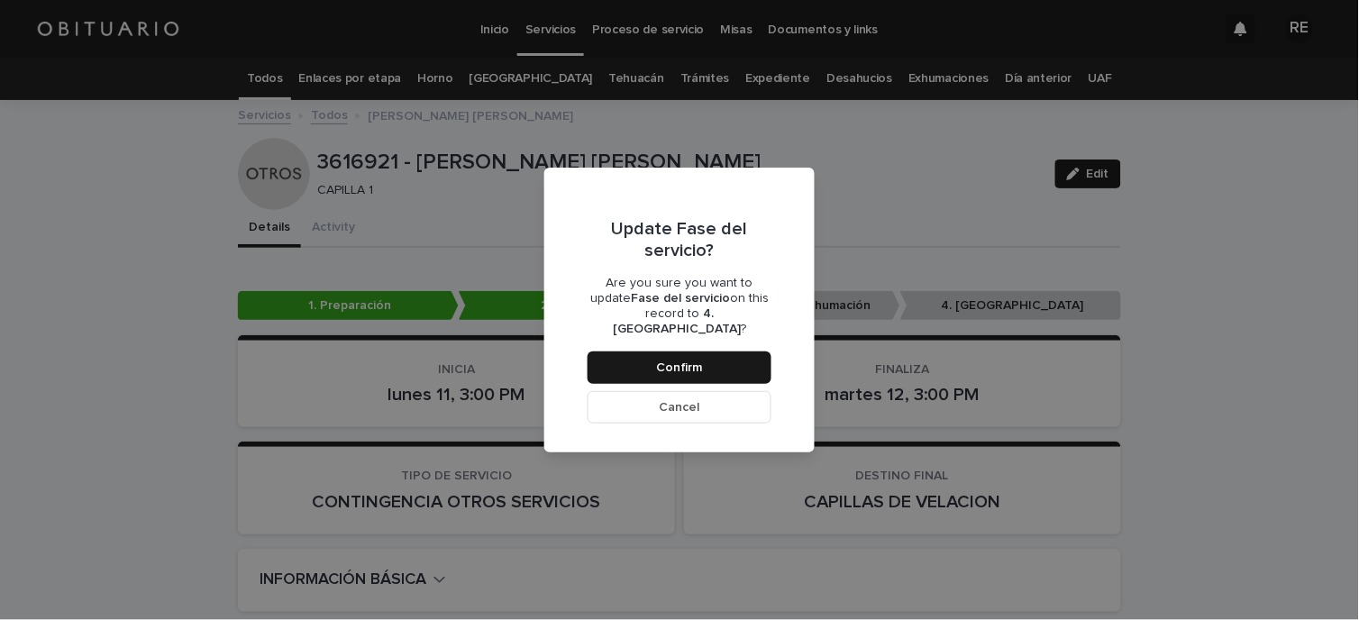
click at [653, 351] on button "Confirm" at bounding box center [680, 367] width 184 height 32
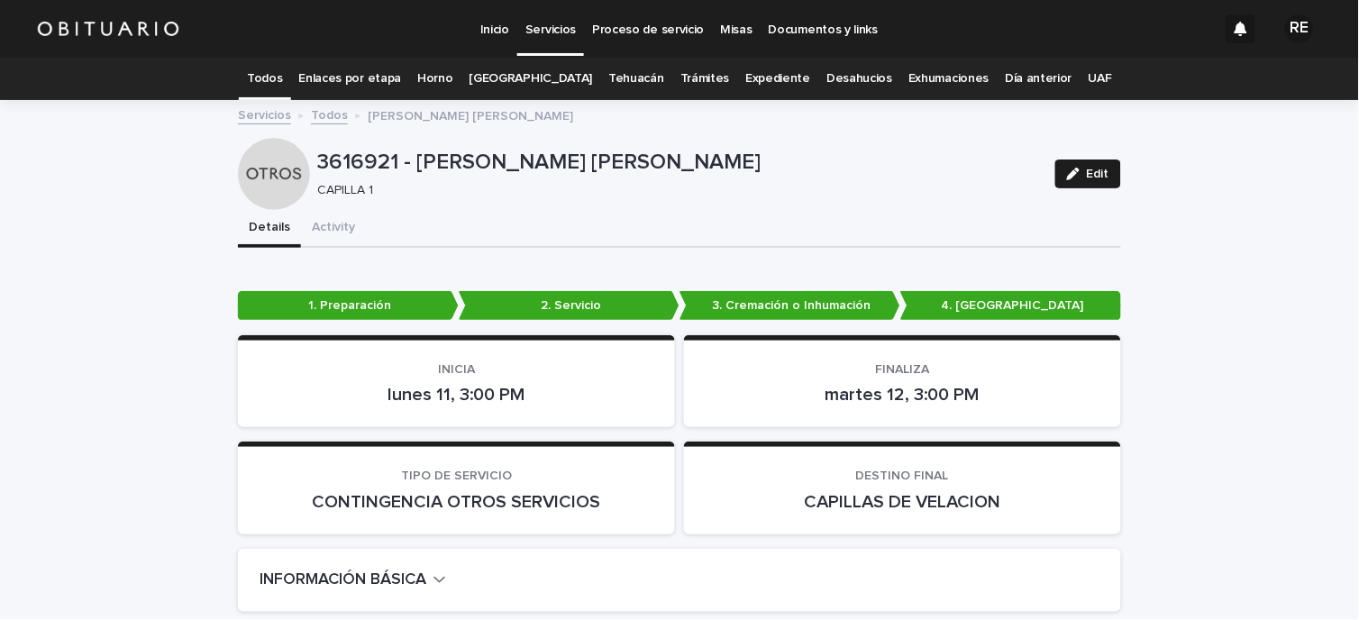
click at [274, 72] on link "Todos" at bounding box center [264, 79] width 35 height 42
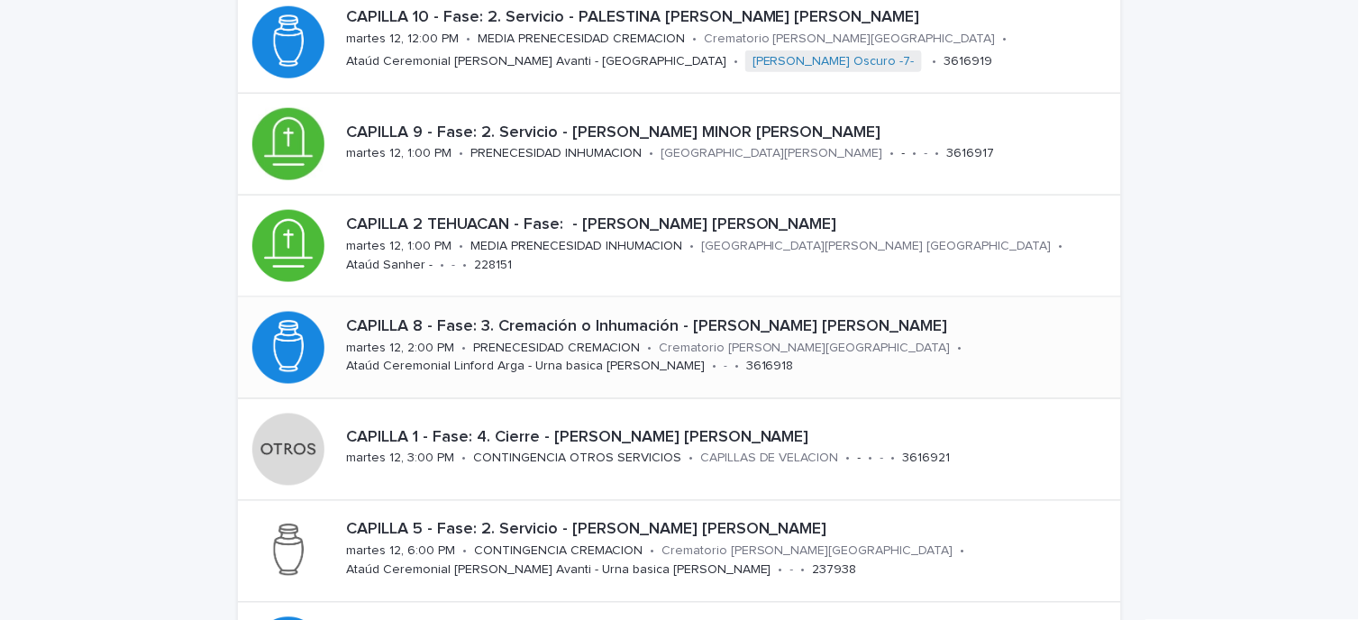
scroll to position [500, 0]
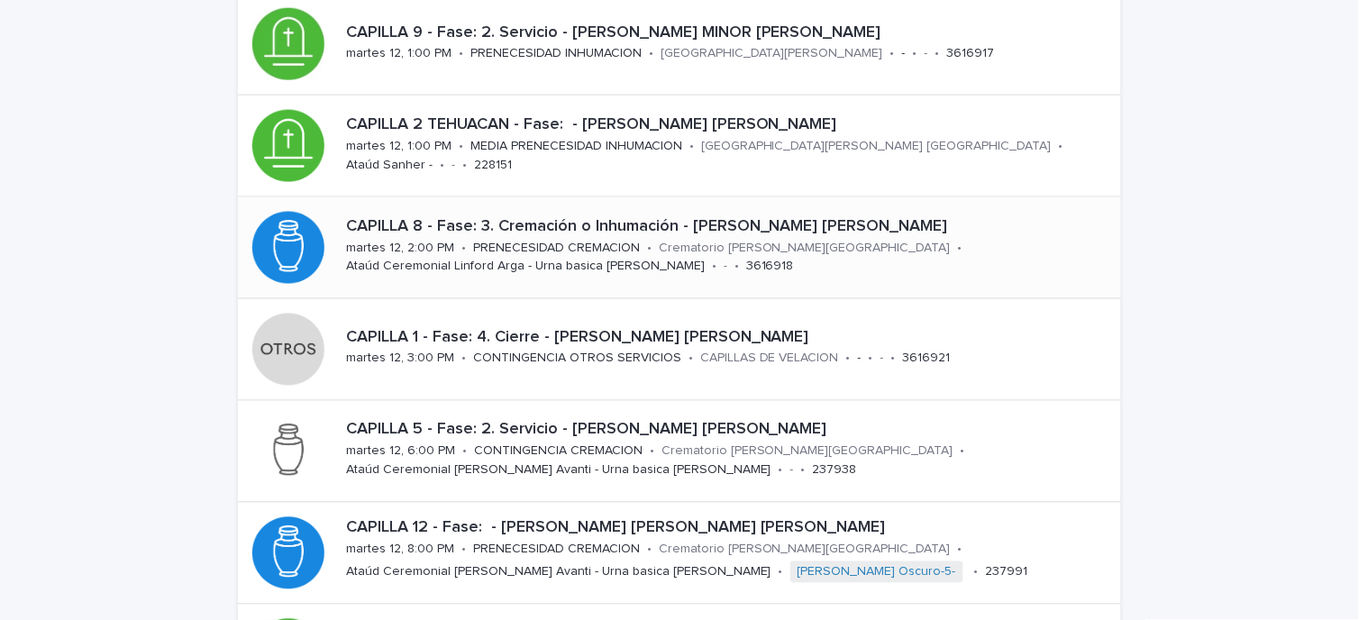
click at [443, 253] on p "martes 12, 2:00 PM" at bounding box center [400, 248] width 108 height 15
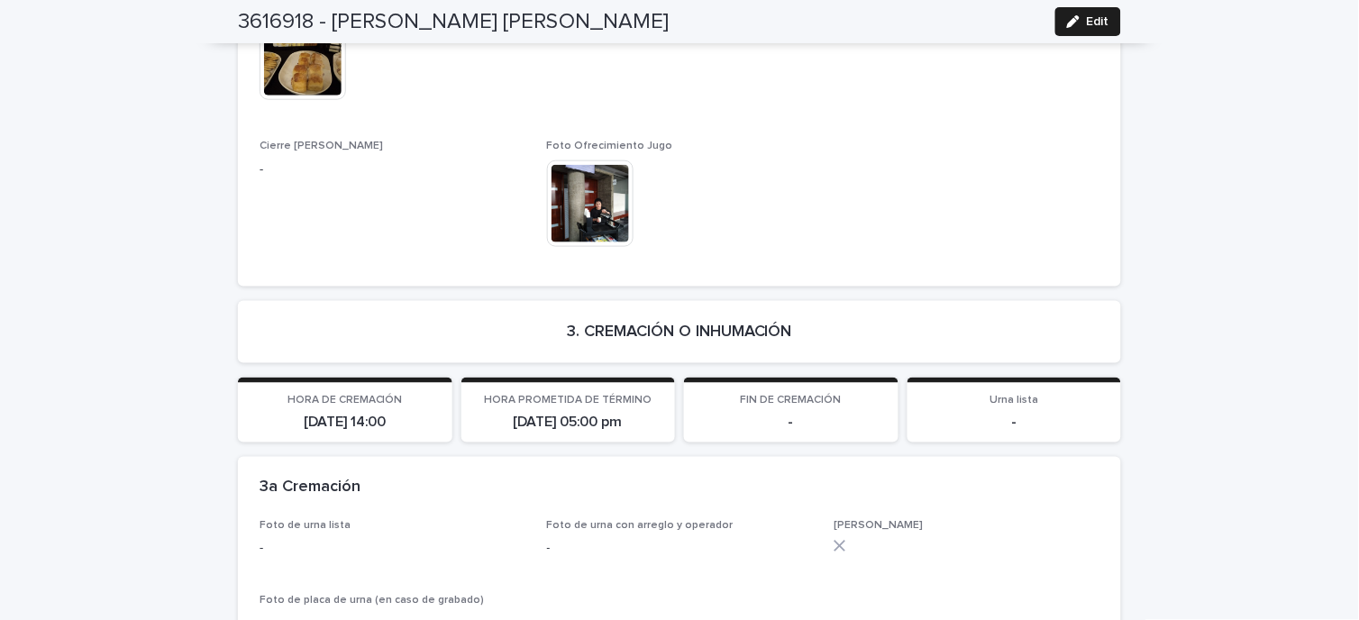
scroll to position [3605, 0]
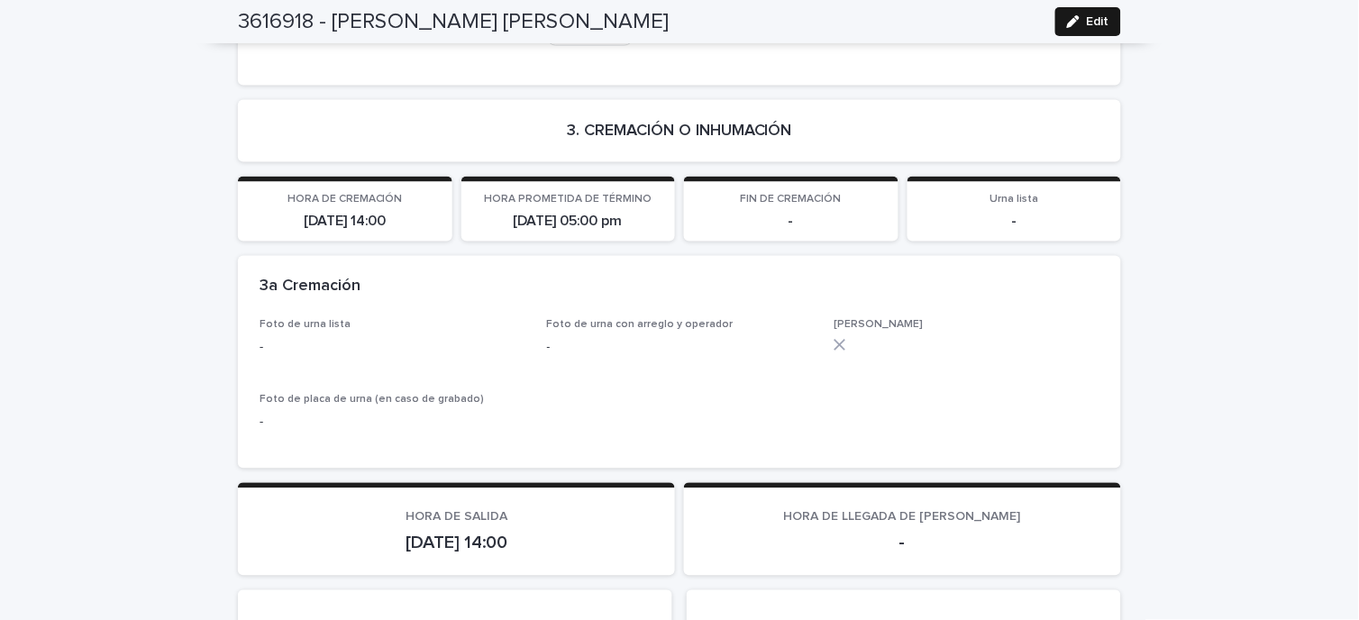
click at [1072, 27] on icon "button" at bounding box center [1073, 21] width 13 height 13
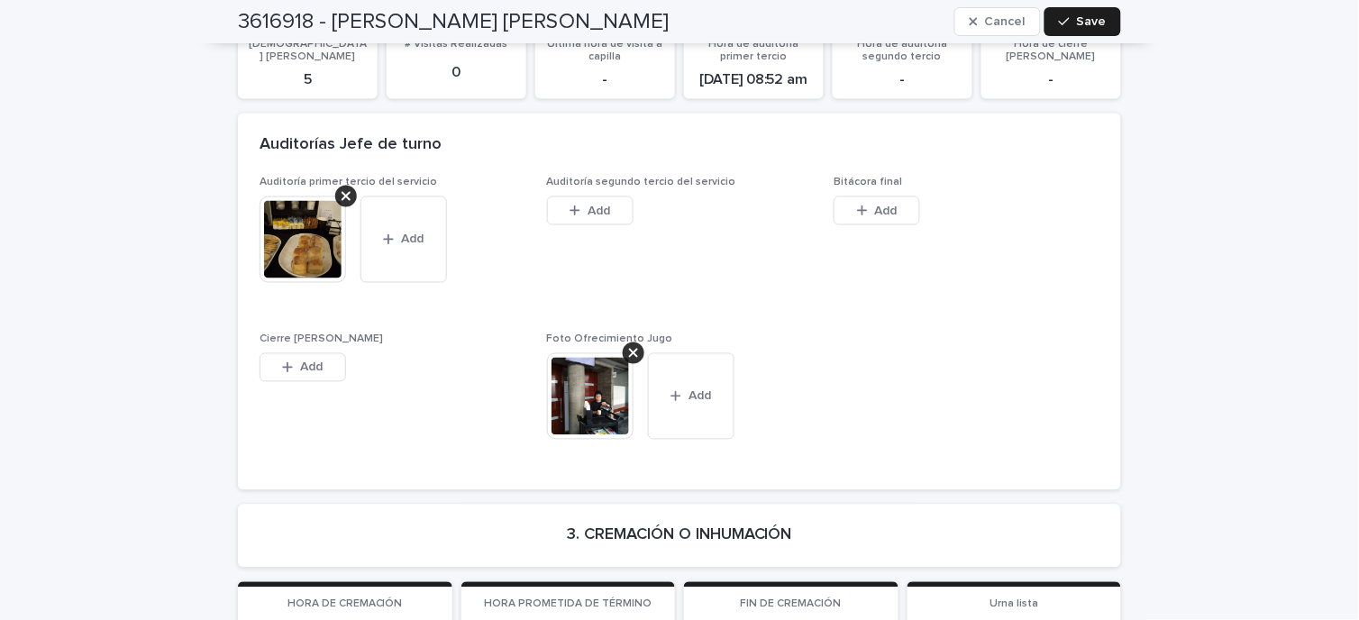
scroll to position [4105, 0]
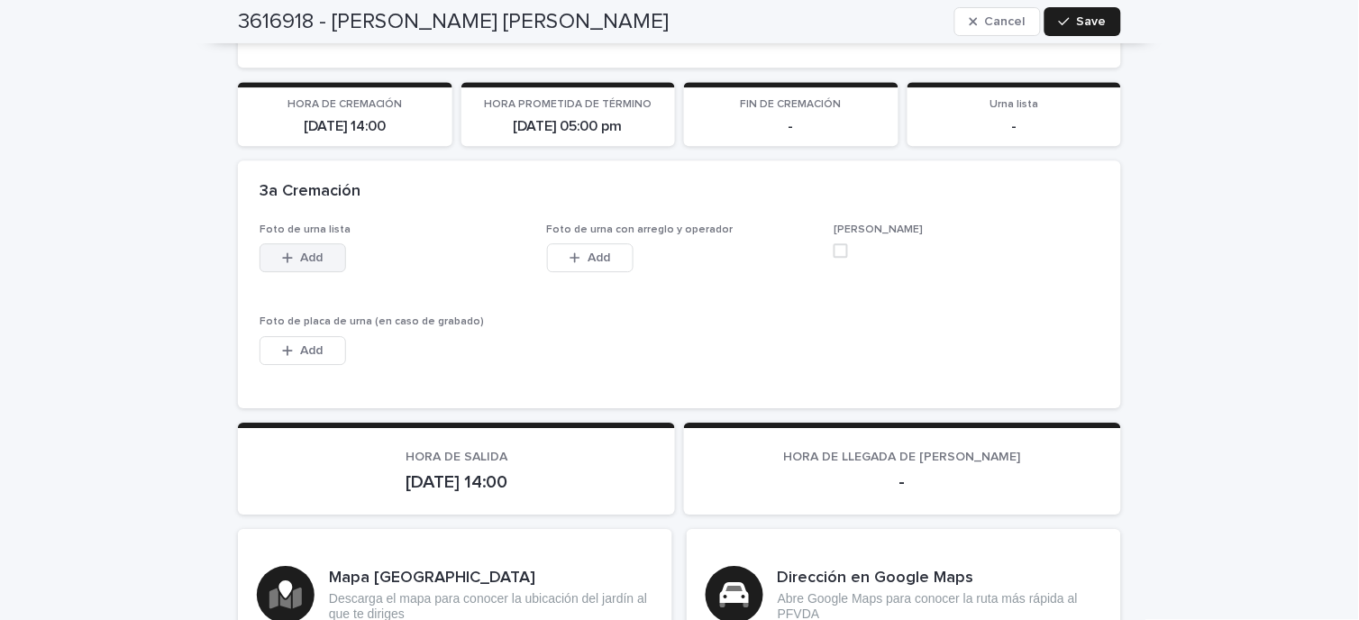
click at [282, 251] on icon "button" at bounding box center [287, 257] width 11 height 13
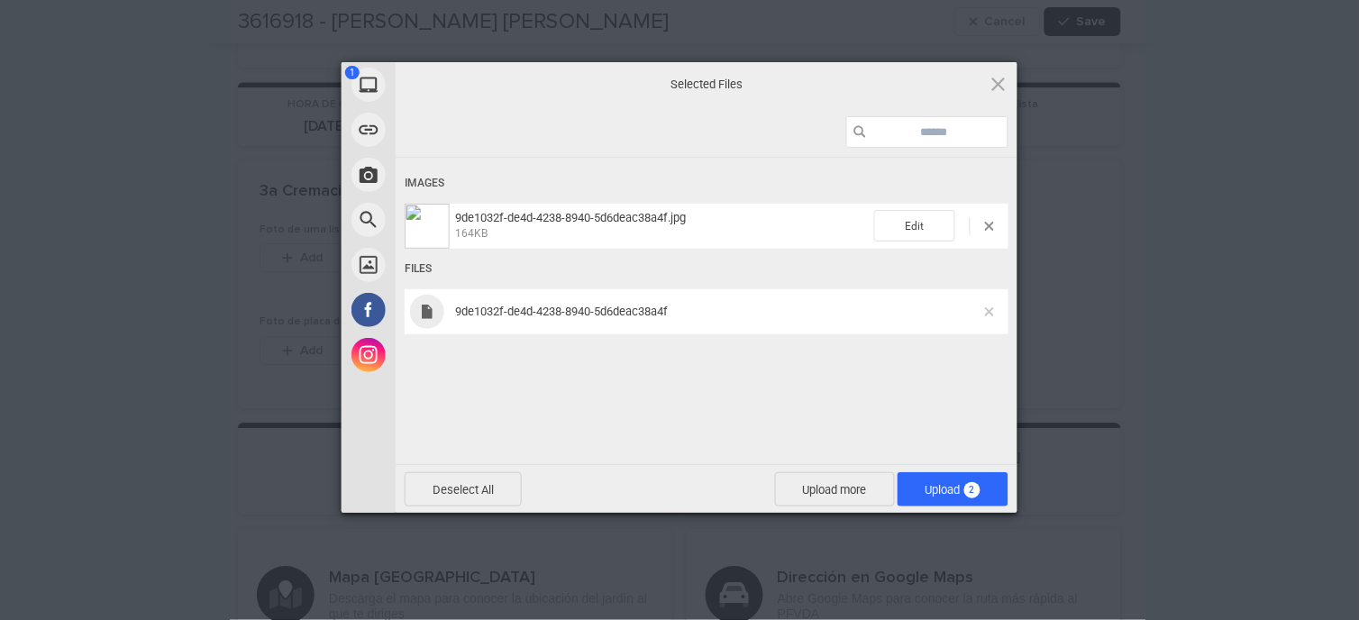
click at [985, 311] on span at bounding box center [989, 311] width 9 height 9
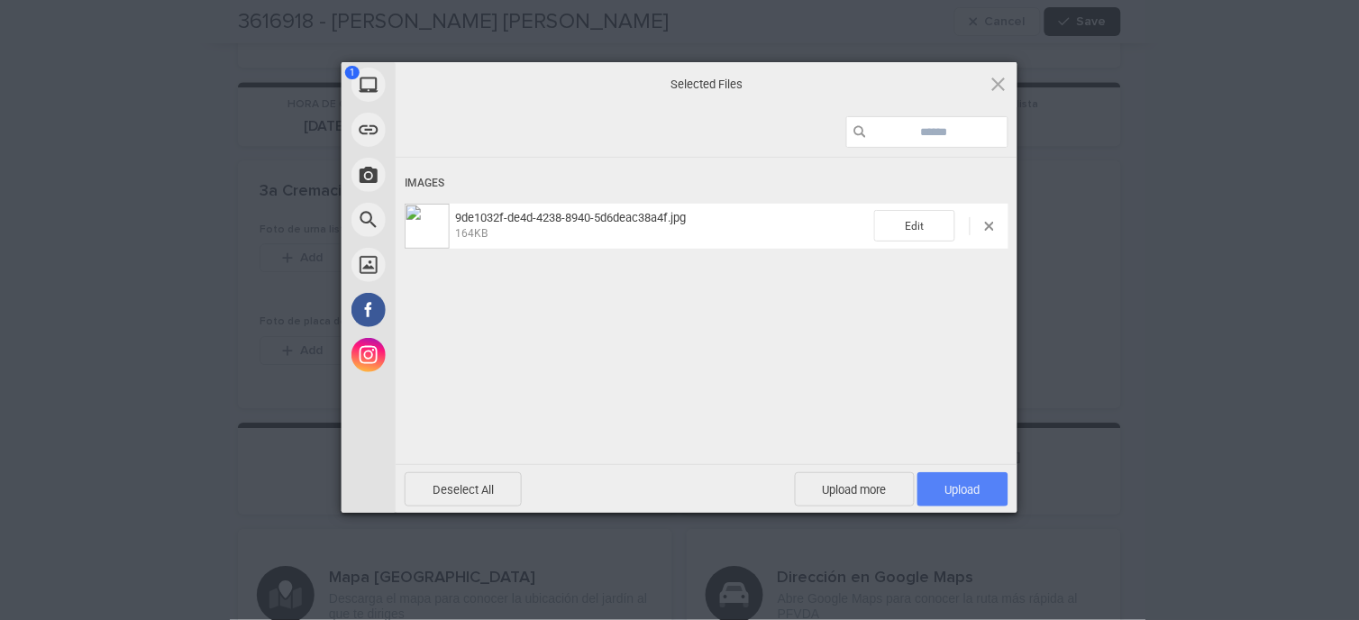
click at [1002, 489] on span "Upload 1" at bounding box center [962, 489] width 91 height 34
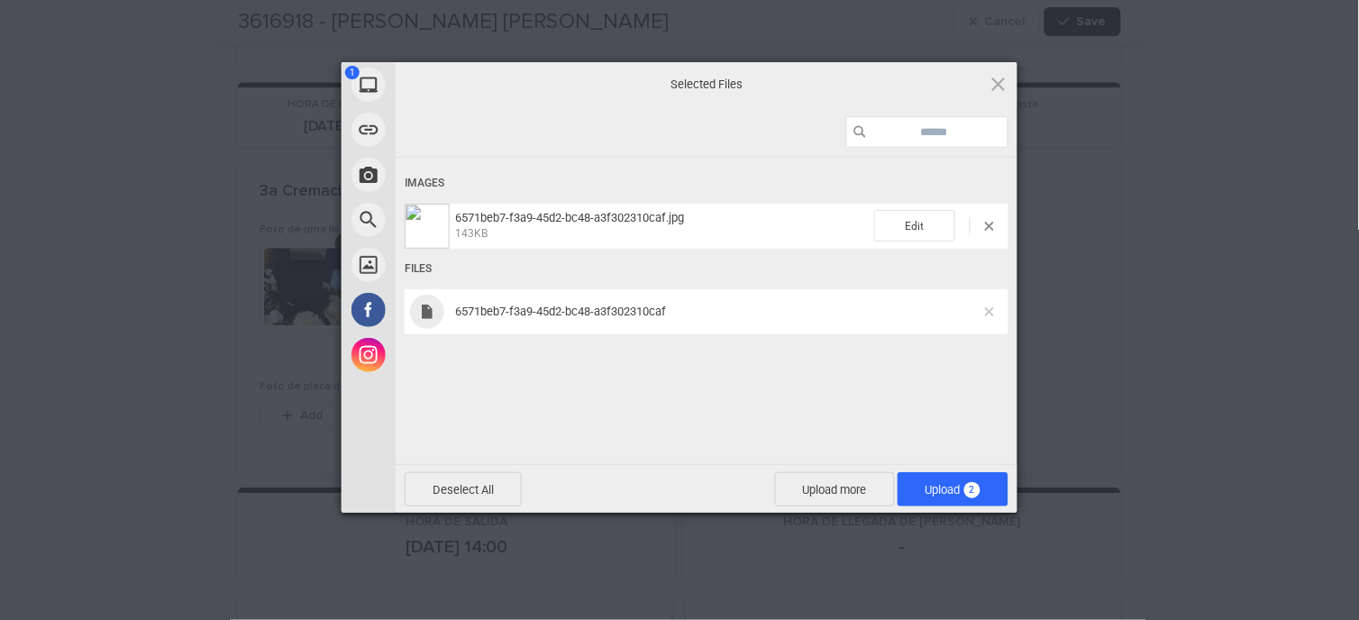
click at [994, 310] on span at bounding box center [989, 311] width 9 height 9
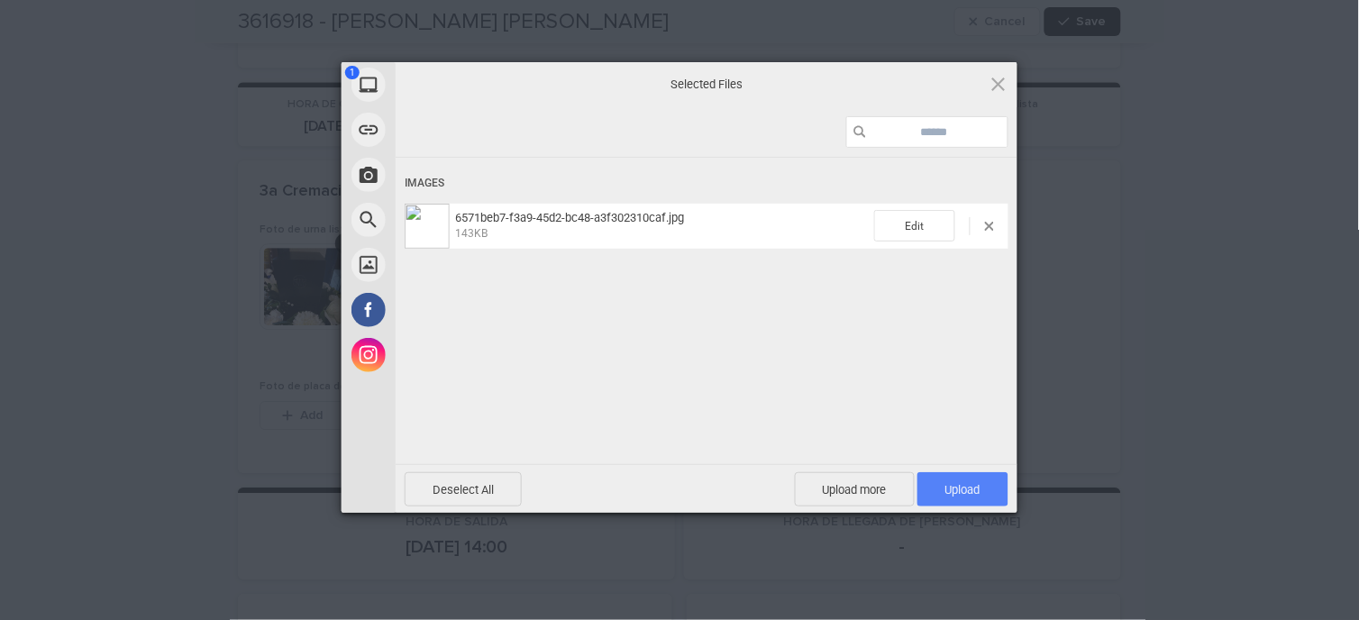
click at [971, 484] on span "Upload 1" at bounding box center [962, 490] width 35 height 14
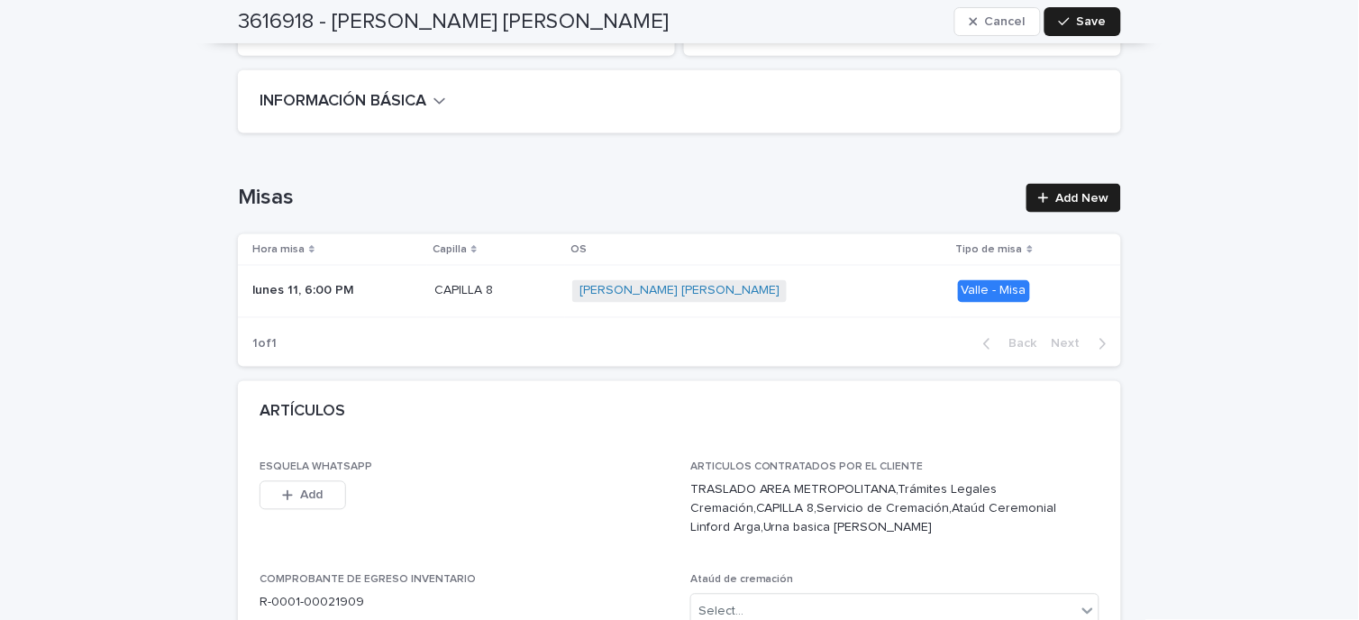
scroll to position [0, 0]
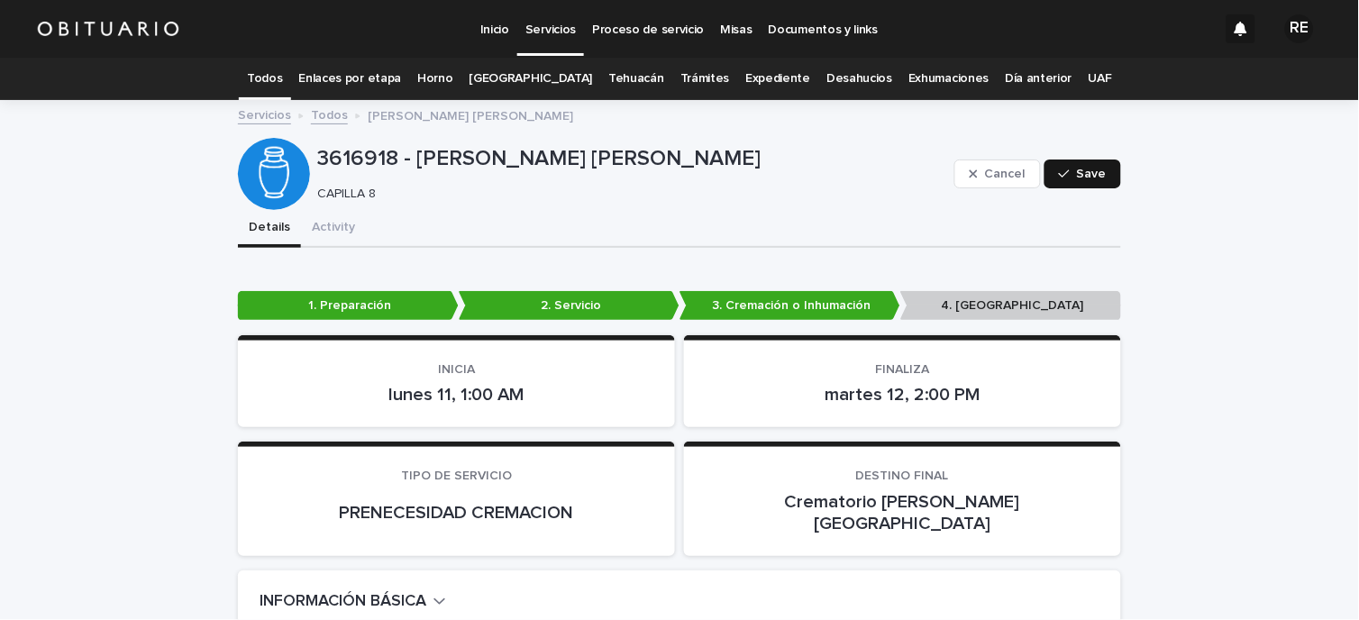
click at [1075, 183] on button "Save" at bounding box center [1083, 174] width 77 height 29
click at [282, 84] on link "Todos" at bounding box center [264, 79] width 35 height 42
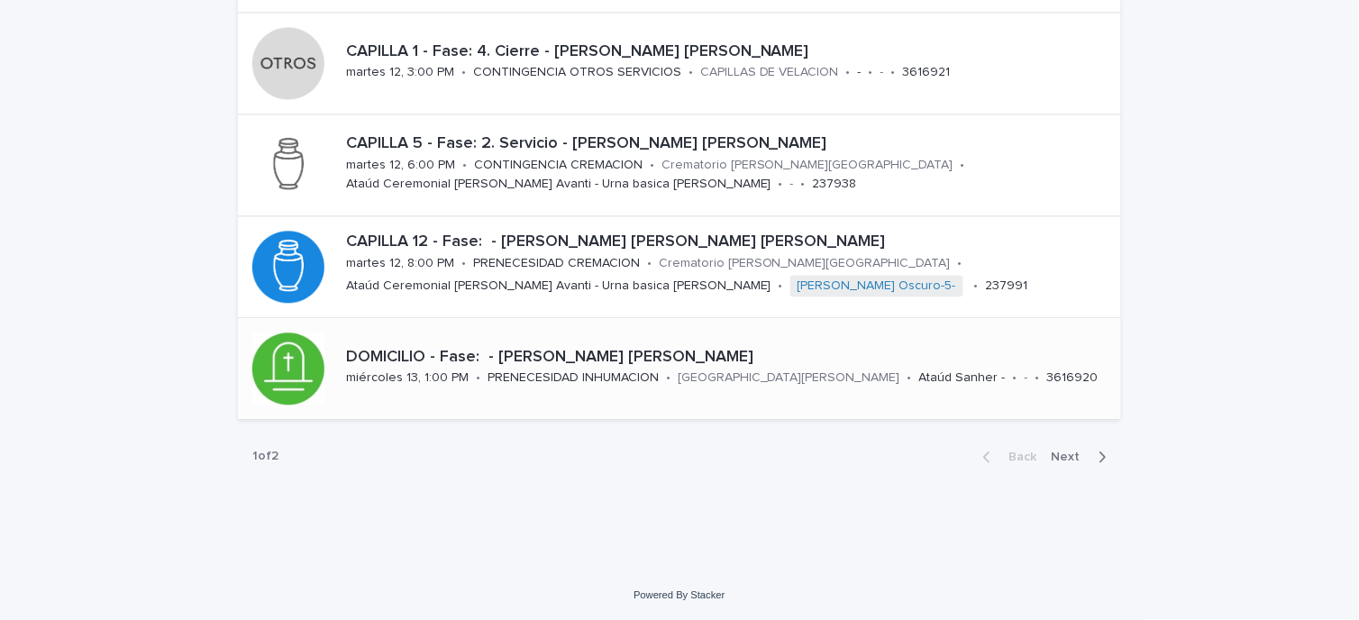
scroll to position [687, 0]
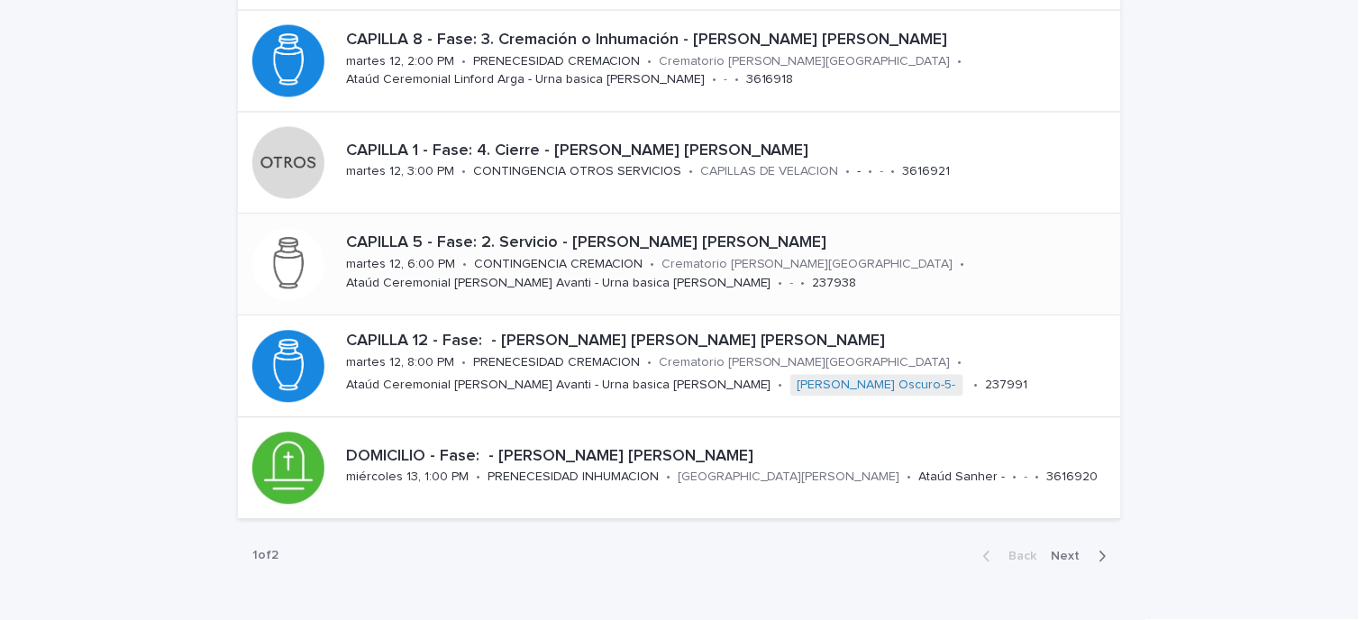
click at [439, 265] on p "martes 12, 6:00 PM" at bounding box center [400, 265] width 109 height 15
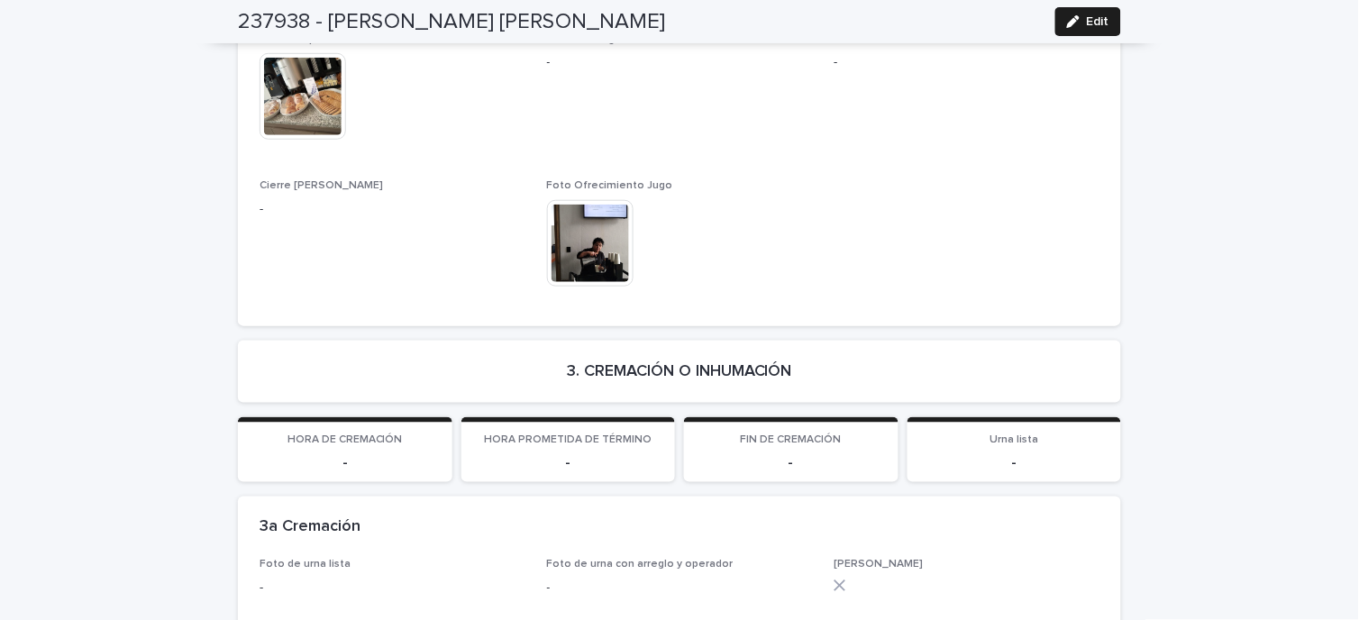
scroll to position [3204, 0]
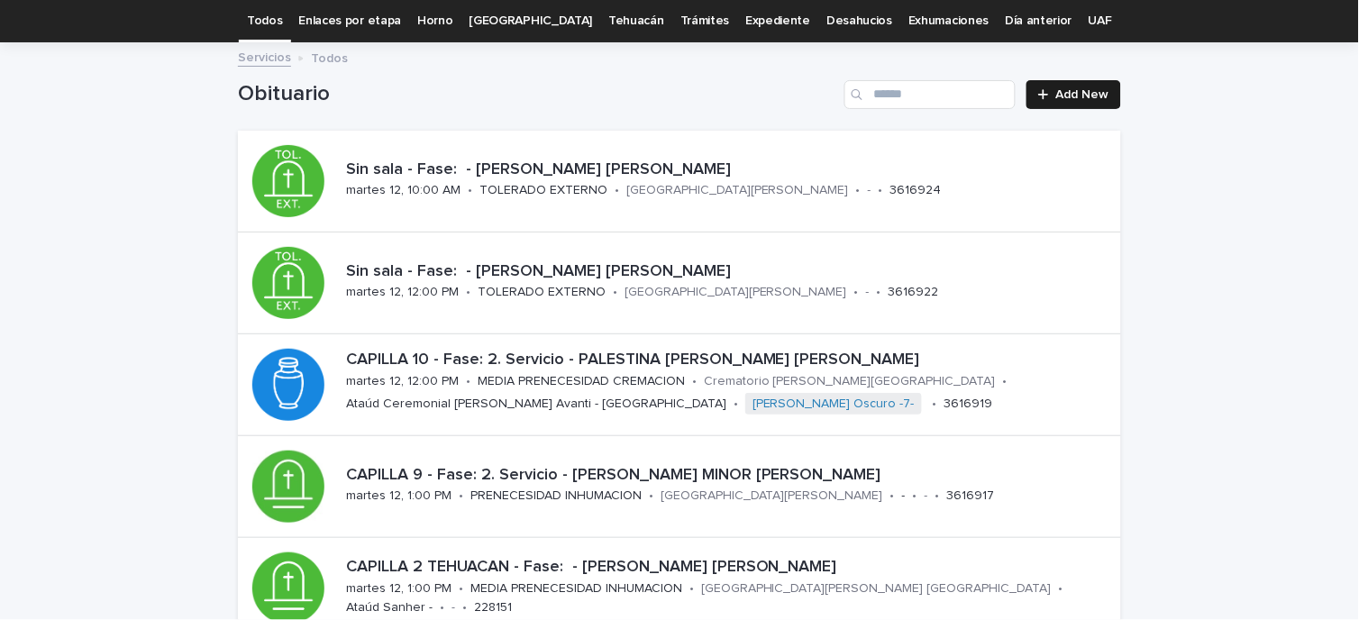
scroll to position [787, 0]
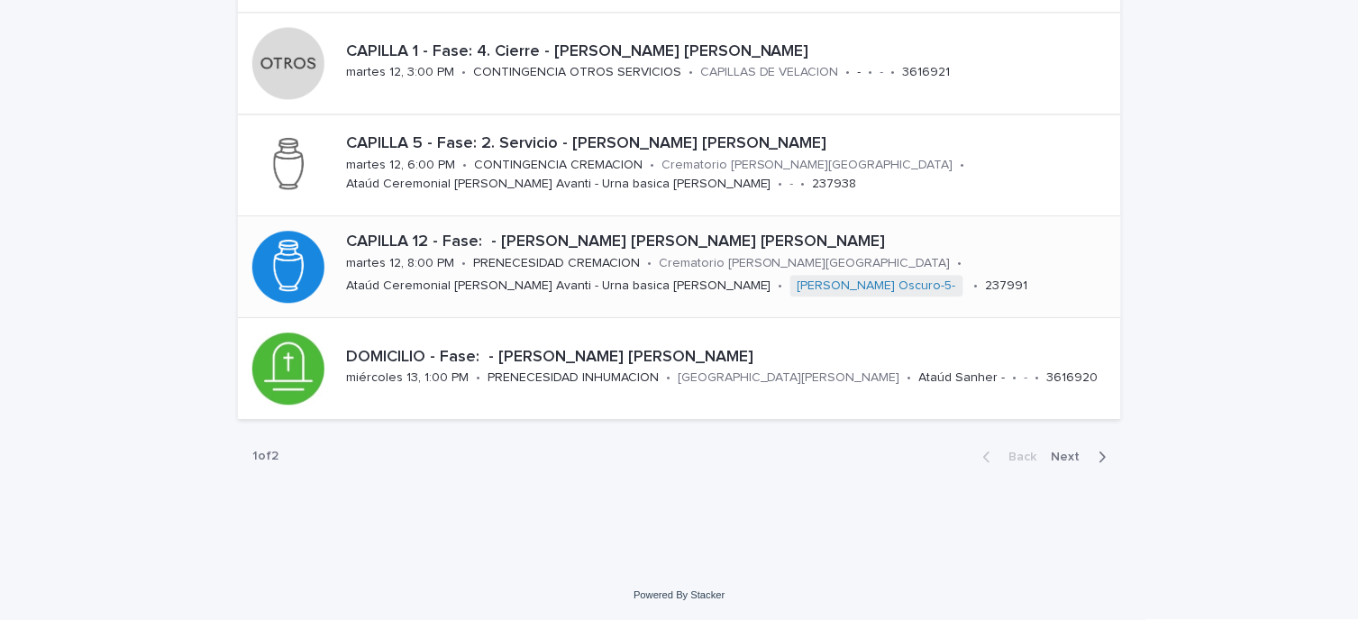
click at [465, 255] on div "CAPILLA 12 - Fase: - [PERSON_NAME] [PERSON_NAME] [PERSON_NAME] 12, 8:00 PM • PR…" at bounding box center [730, 266] width 782 height 82
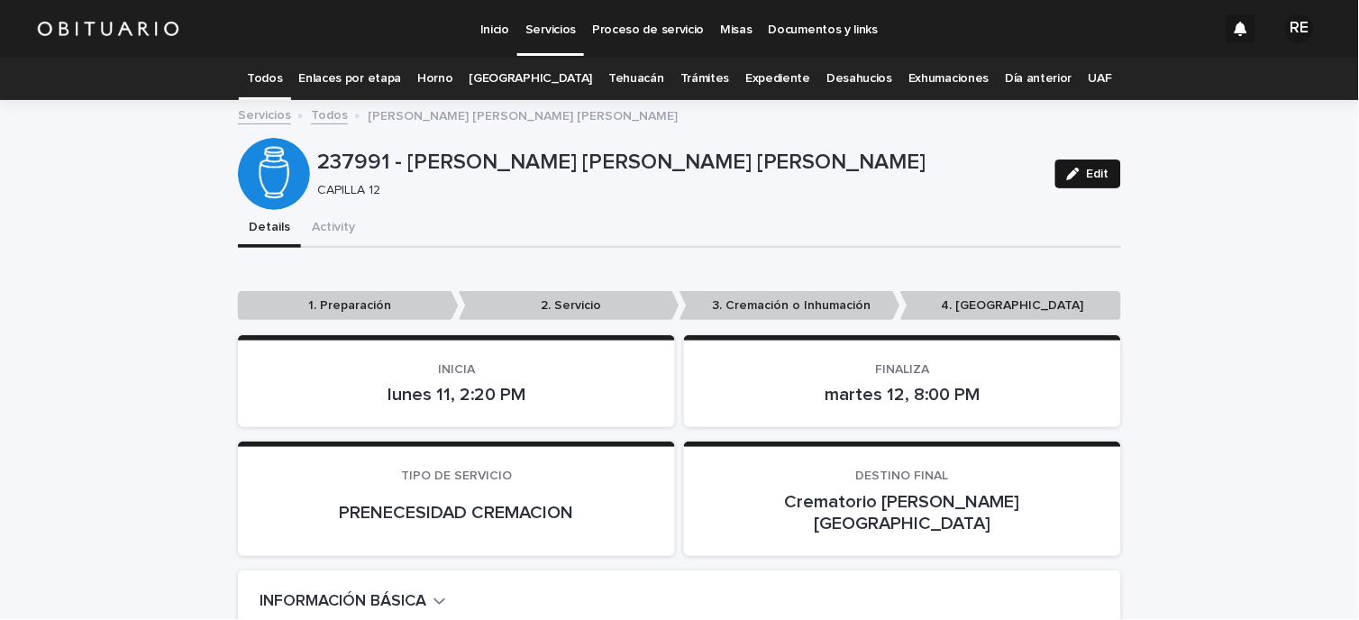
click at [1058, 160] on button "Edit" at bounding box center [1088, 174] width 66 height 29
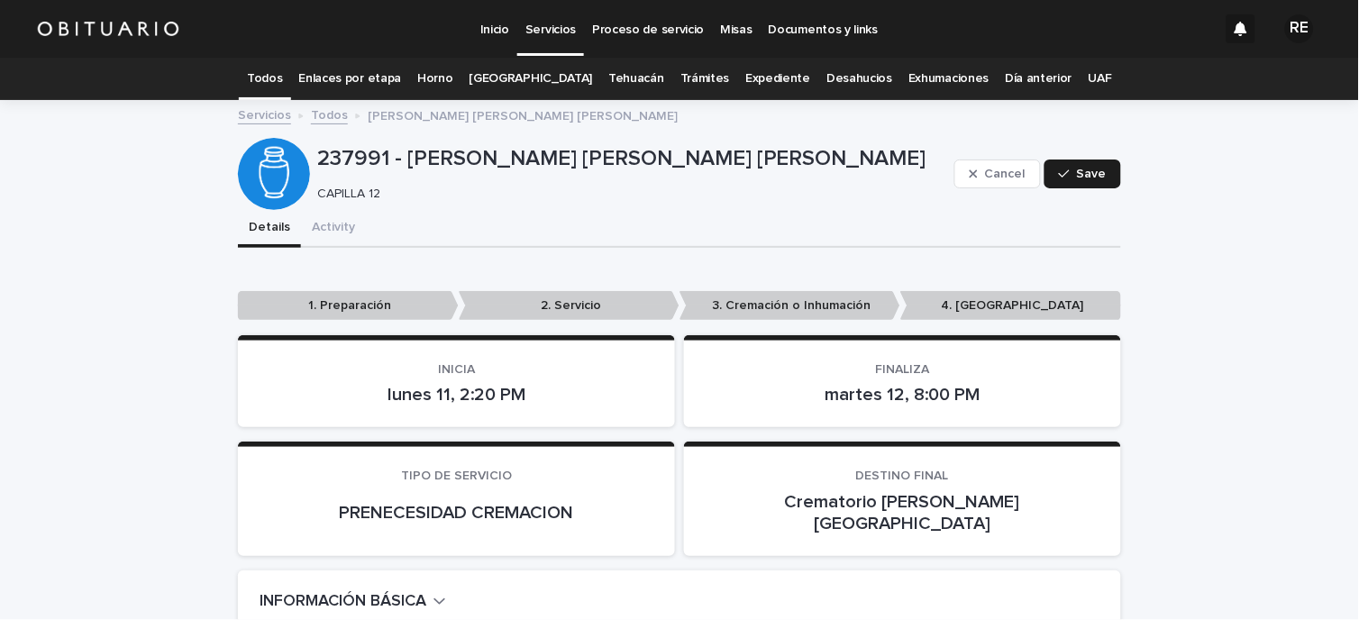
click at [599, 304] on p "2. Servicio" at bounding box center [569, 306] width 221 height 30
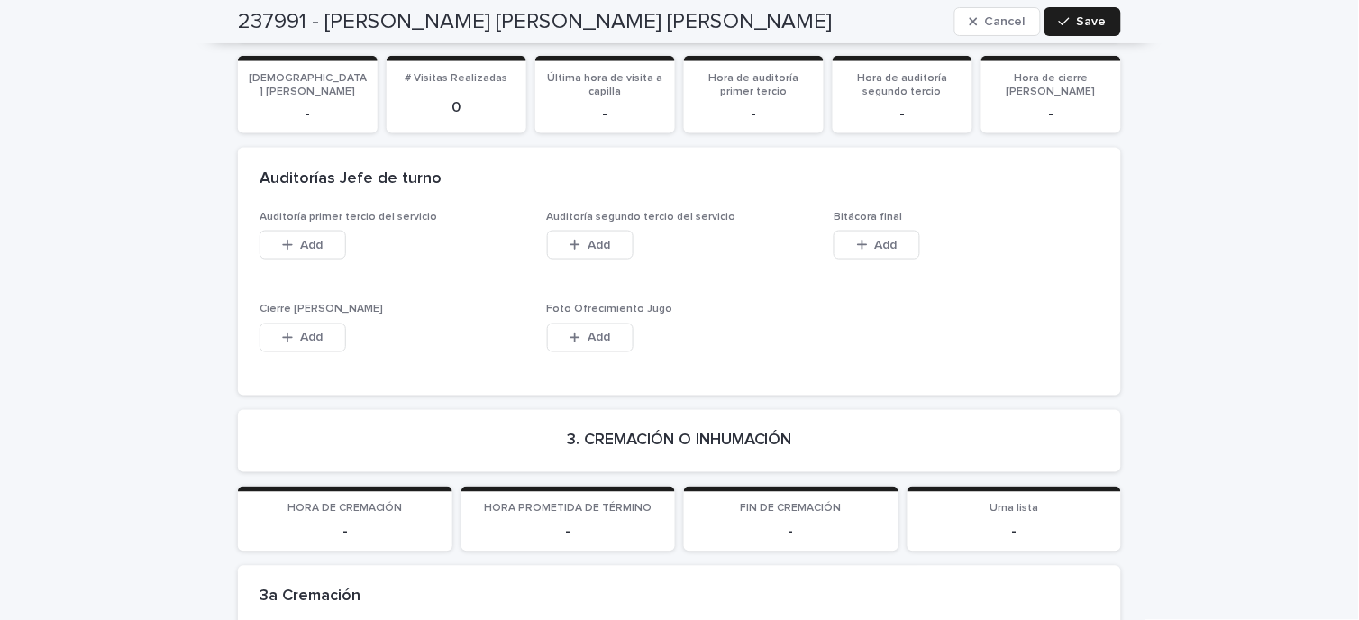
scroll to position [3104, 0]
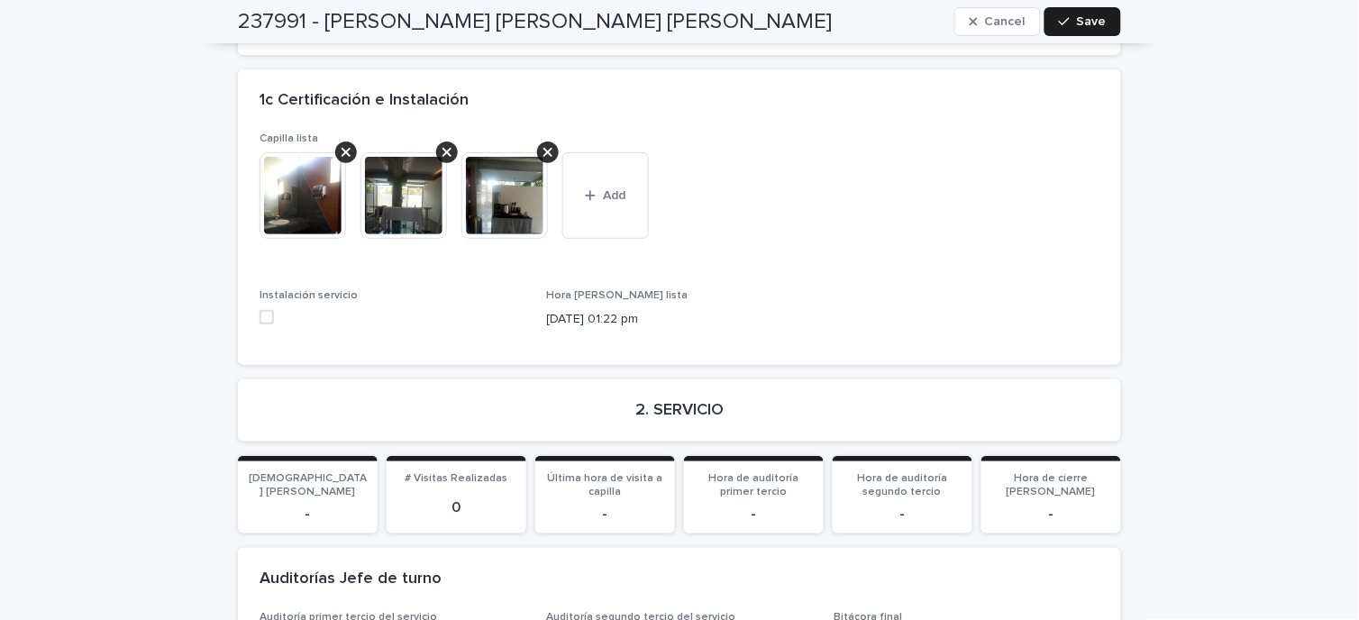
click at [262, 310] on span at bounding box center [267, 317] width 14 height 14
drag, startPoint x: 589, startPoint y: 137, endPoint x: 584, endPoint y: 122, distance: 16.2
click at [589, 189] on div "button" at bounding box center [594, 195] width 18 height 13
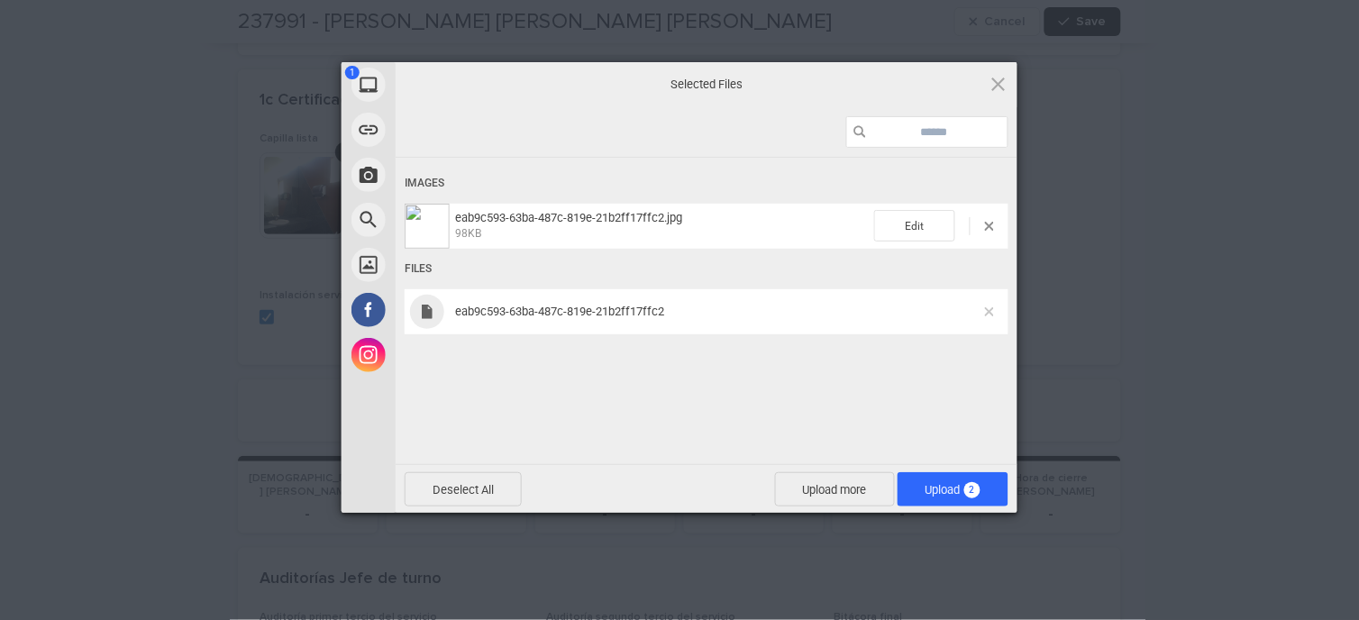
click at [986, 311] on span at bounding box center [989, 311] width 9 height 9
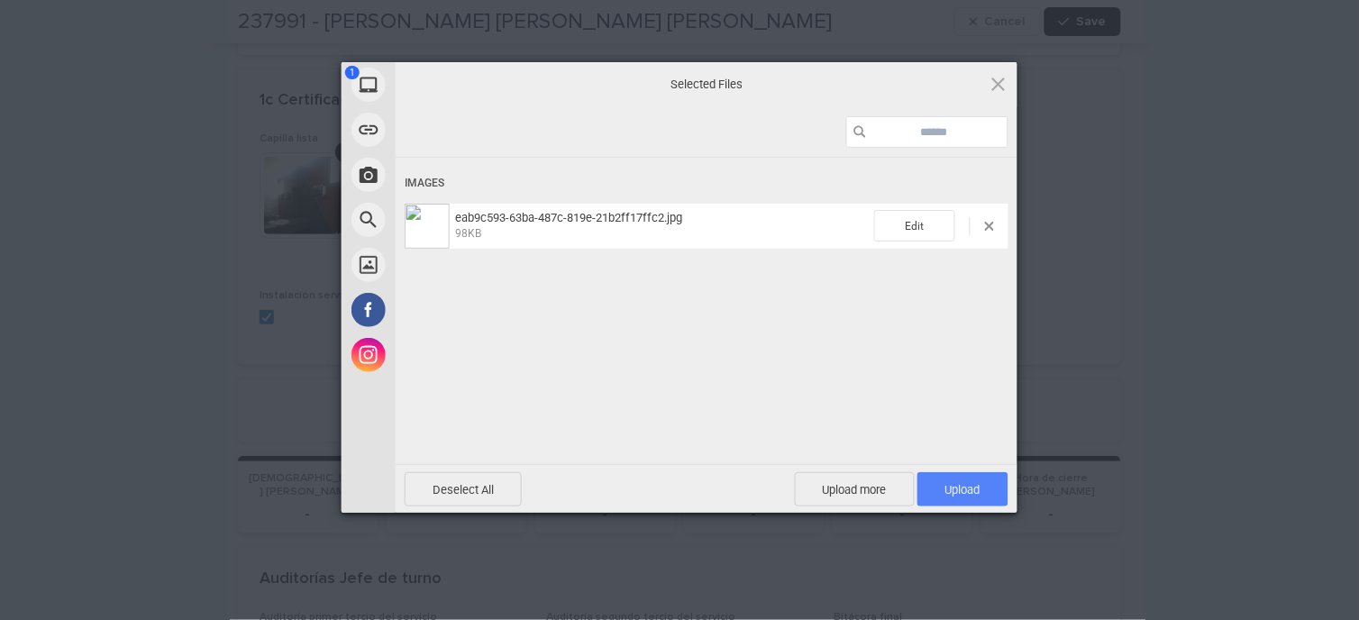
click at [980, 497] on span "Upload 1" at bounding box center [962, 489] width 91 height 34
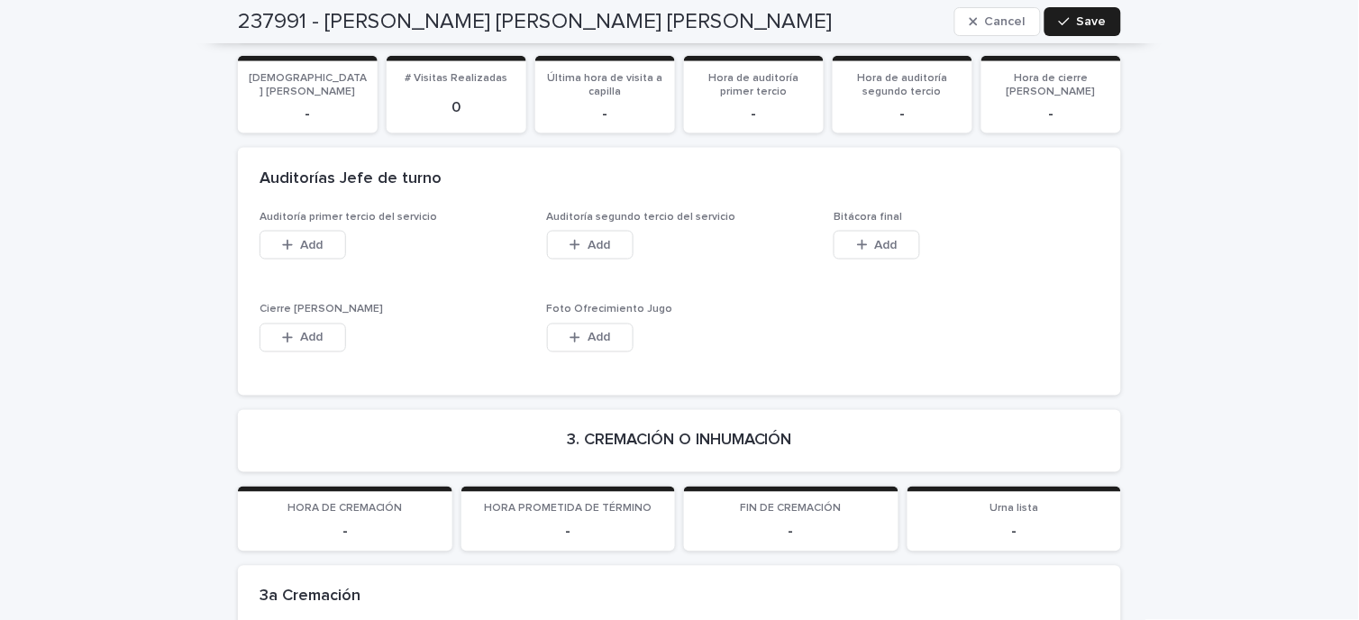
scroll to position [3705, 0]
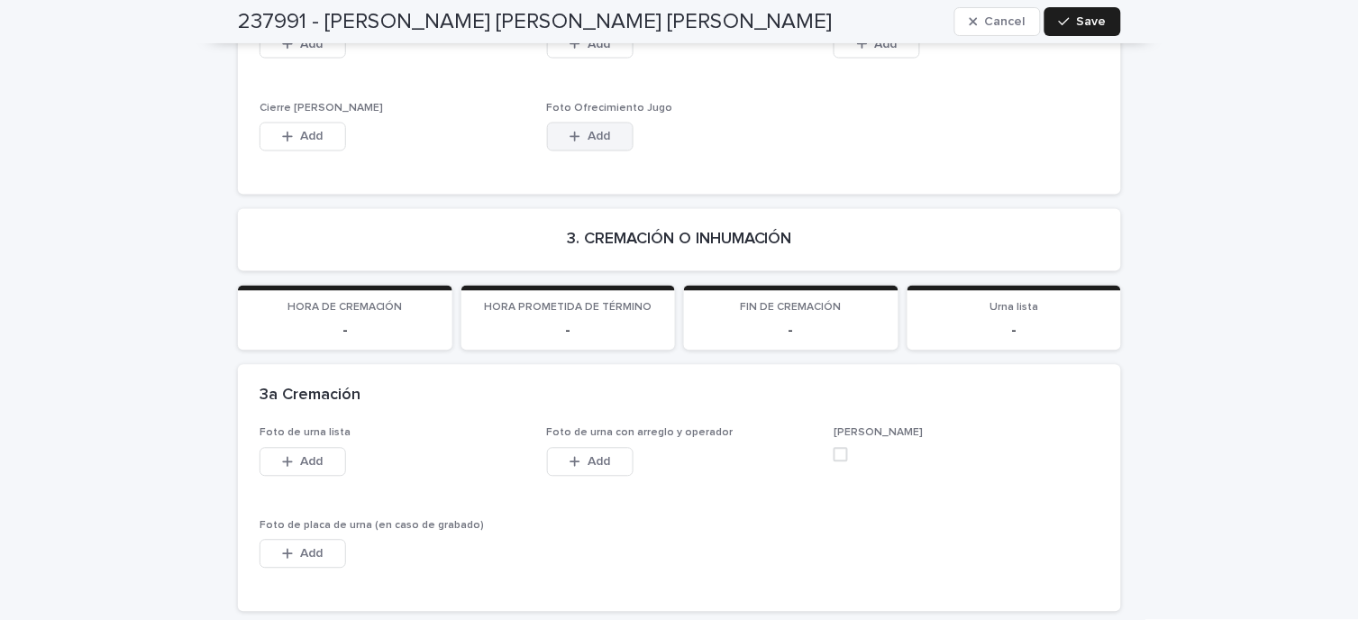
click at [579, 123] on button "Add" at bounding box center [590, 137] width 87 height 29
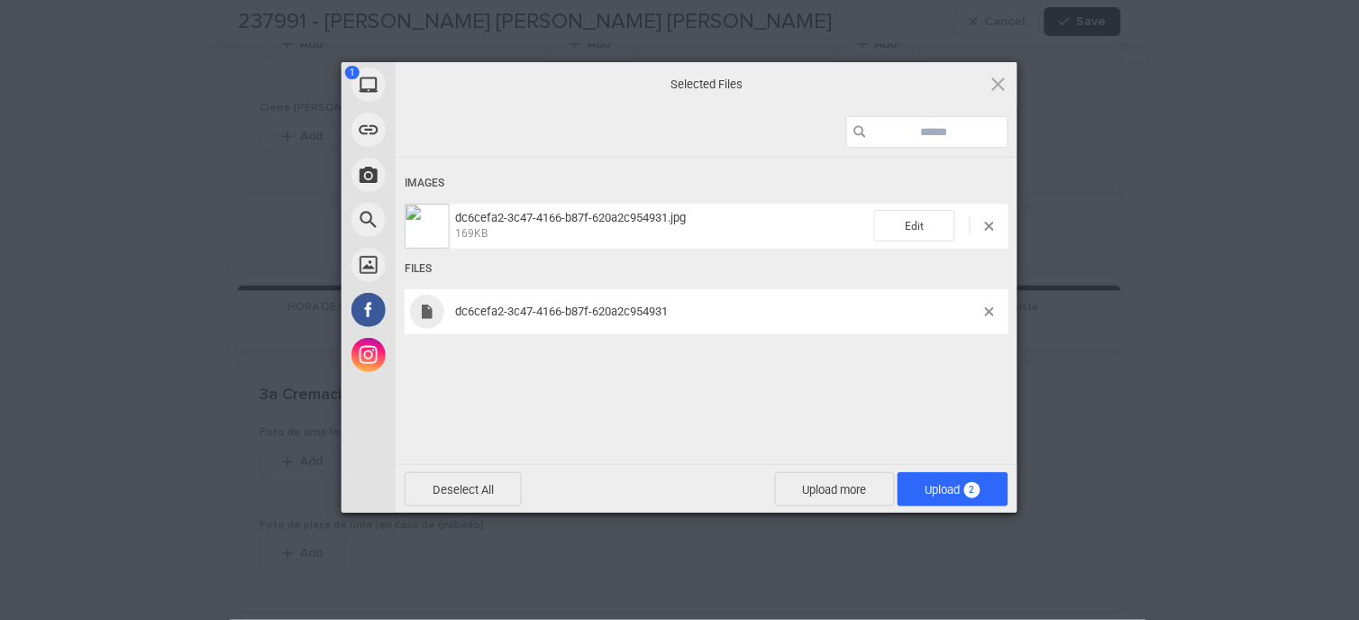
click at [988, 316] on div "dc6cefa2-3c47-4166-b87f-620a2c954931" at bounding box center [707, 311] width 604 height 45
click at [986, 312] on span at bounding box center [989, 311] width 9 height 9
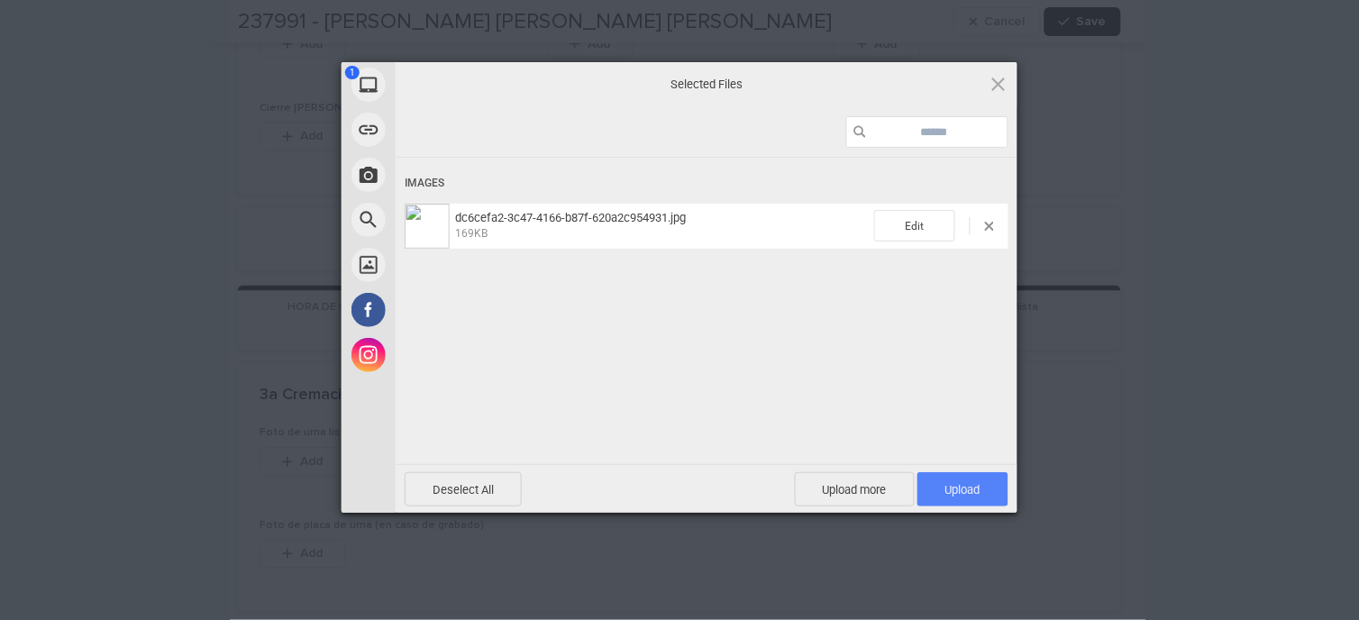
drag, startPoint x: 982, startPoint y: 479, endPoint x: 976, endPoint y: 491, distance: 13.3
click at [979, 491] on span "Upload 1" at bounding box center [962, 489] width 91 height 34
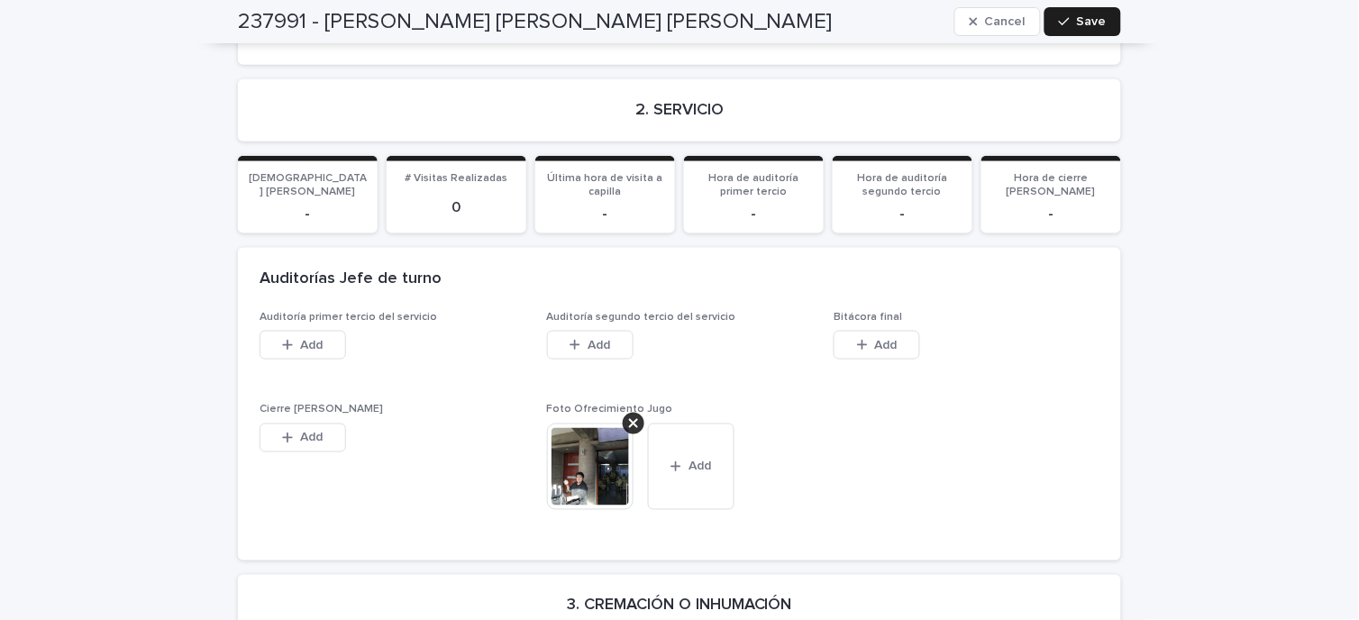
scroll to position [3204, 0]
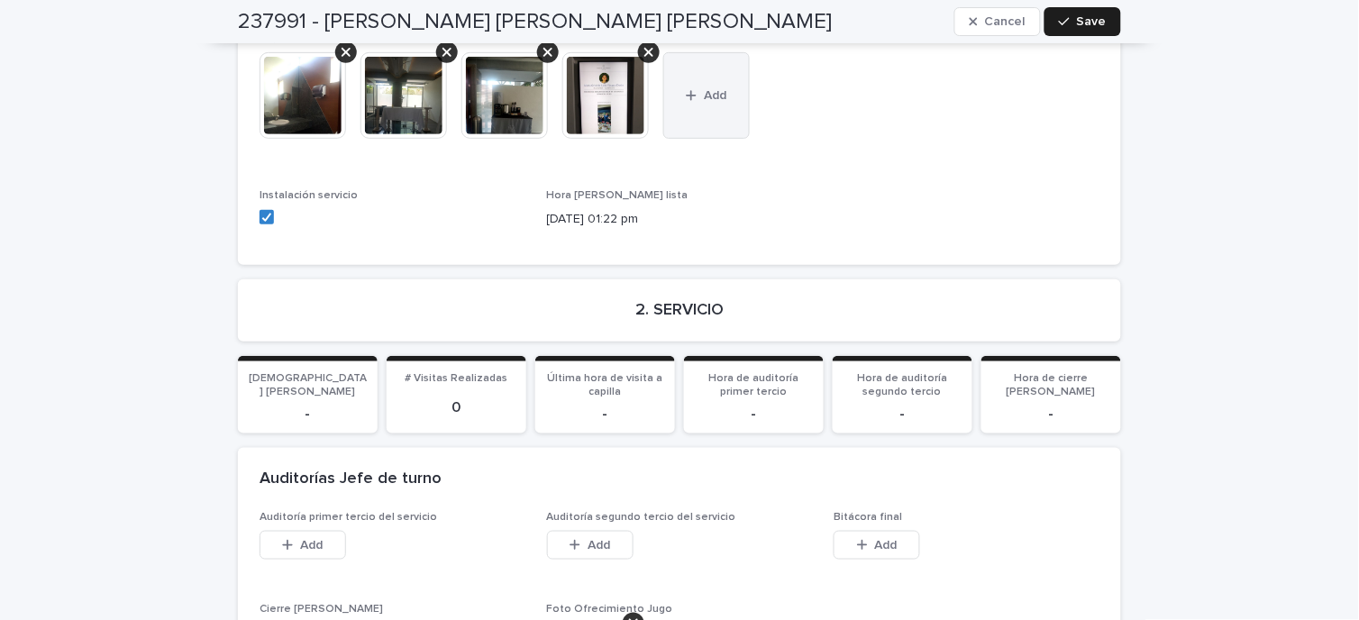
click at [723, 73] on button "Add" at bounding box center [706, 95] width 87 height 87
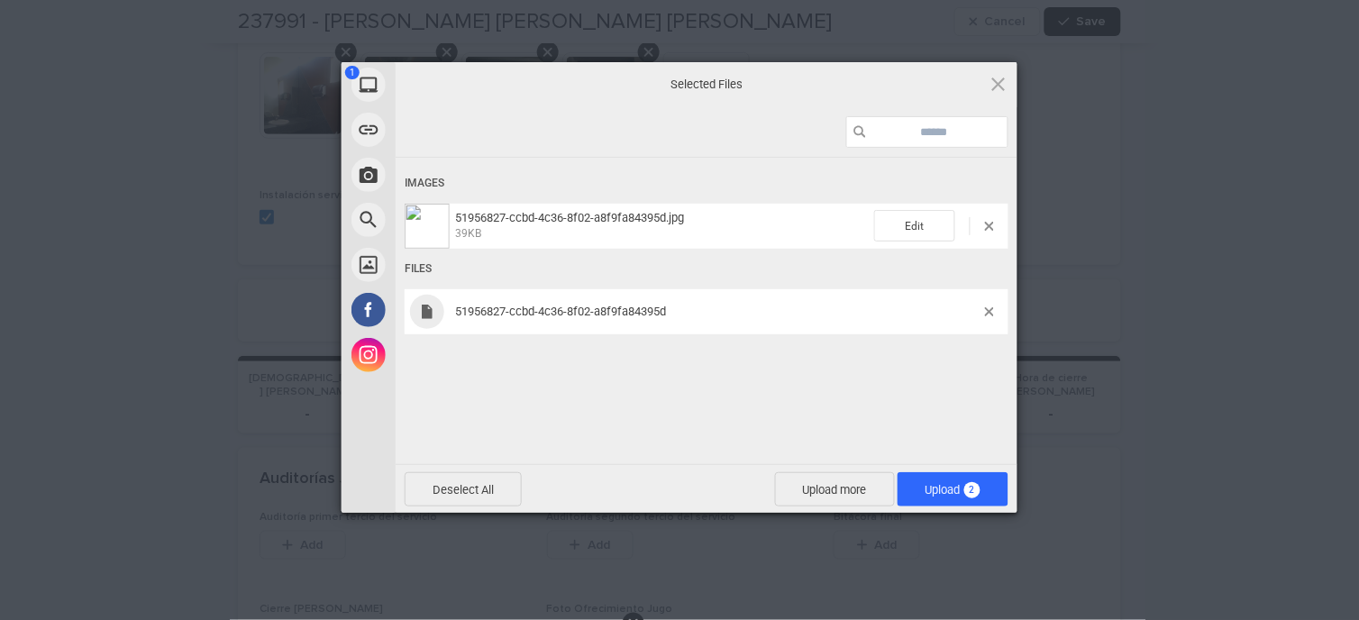
click at [983, 312] on span "51956827-ccbd-4c36-8f02-a8f9fa84395d" at bounding box center [717, 312] width 535 height 14
click at [984, 306] on span "51956827-ccbd-4c36-8f02-a8f9fa84395d" at bounding box center [717, 312] width 535 height 14
drag, startPoint x: 992, startPoint y: 307, endPoint x: 991, endPoint y: 317, distance: 10.0
click at [992, 308] on span at bounding box center [989, 311] width 9 height 9
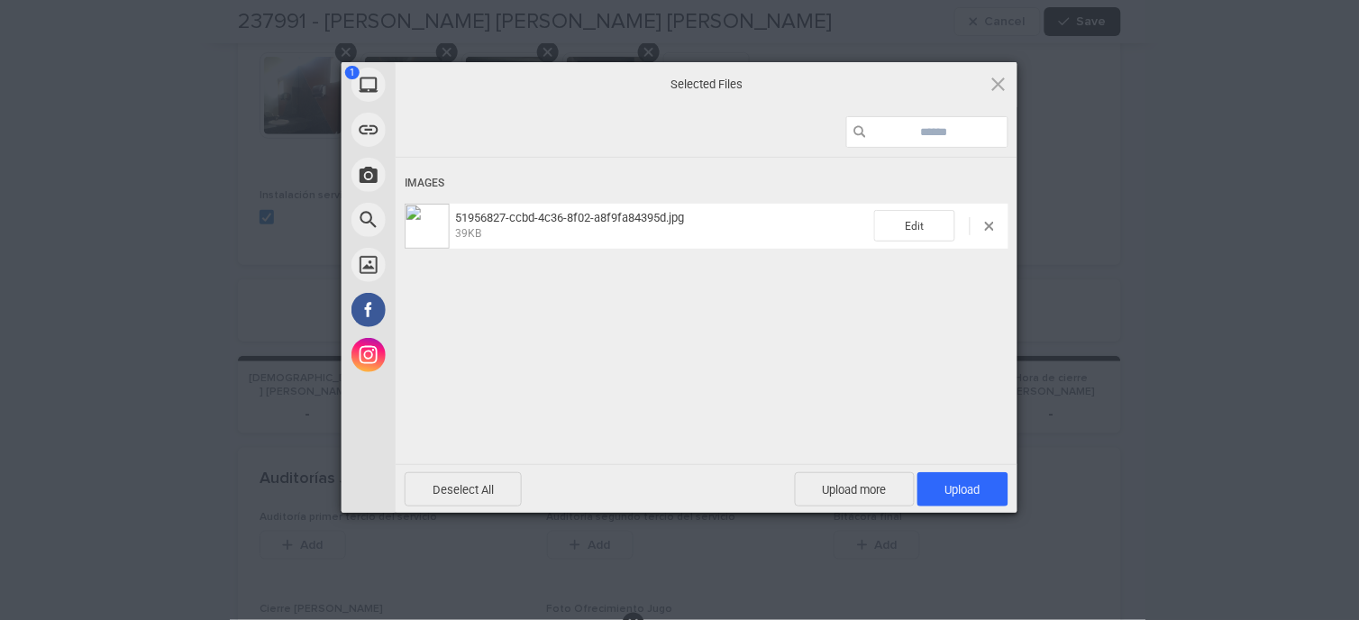
click at [974, 509] on div "Deselect All Upload more Upload 1" at bounding box center [707, 488] width 622 height 49
click at [971, 500] on span "Upload 1" at bounding box center [962, 489] width 91 height 34
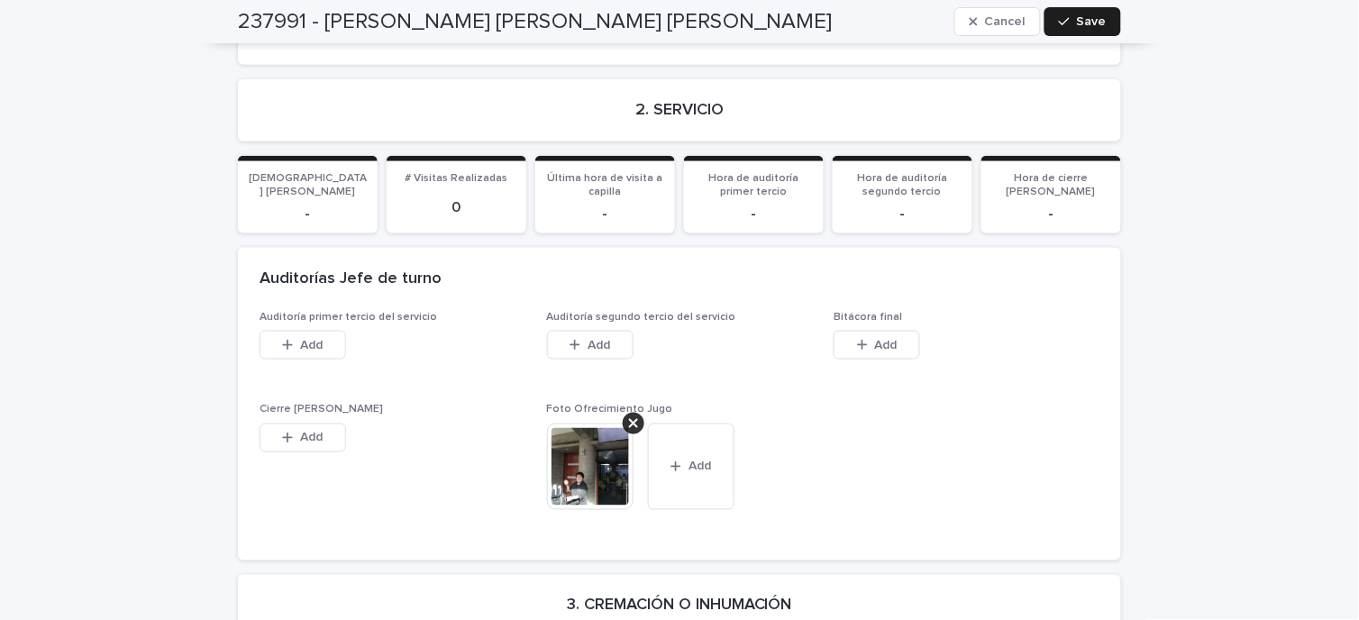
scroll to position [3304, 0]
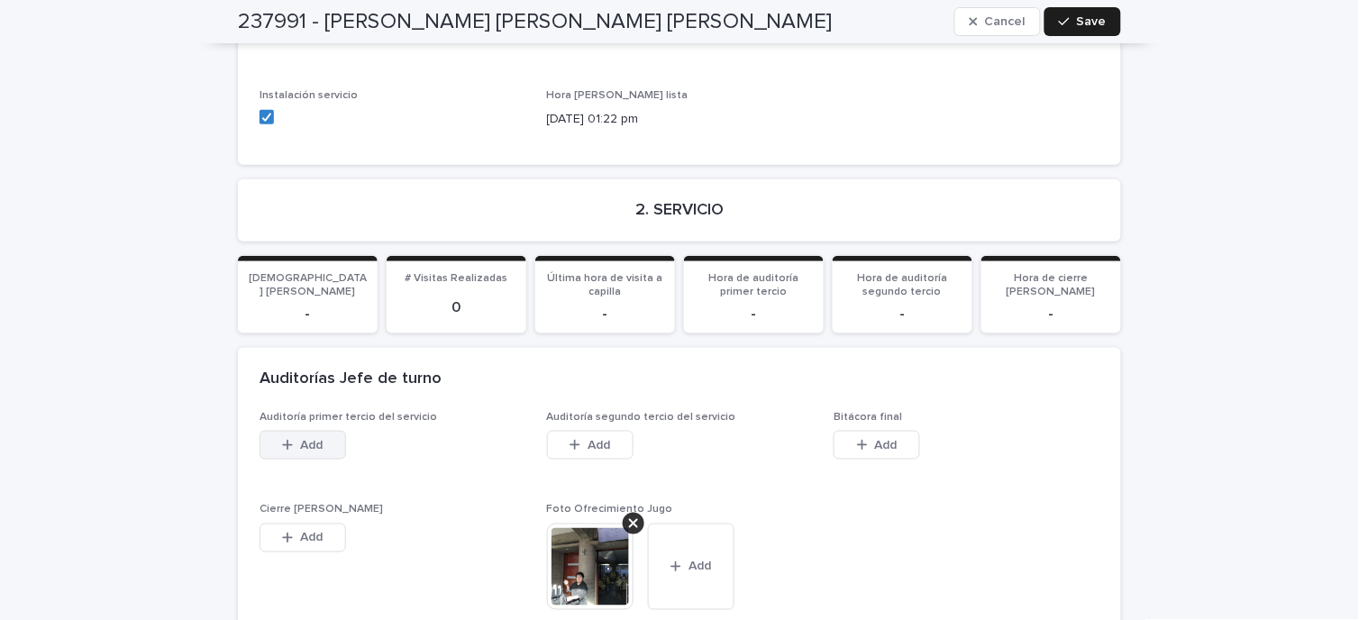
click at [282, 431] on button "Add" at bounding box center [303, 445] width 87 height 29
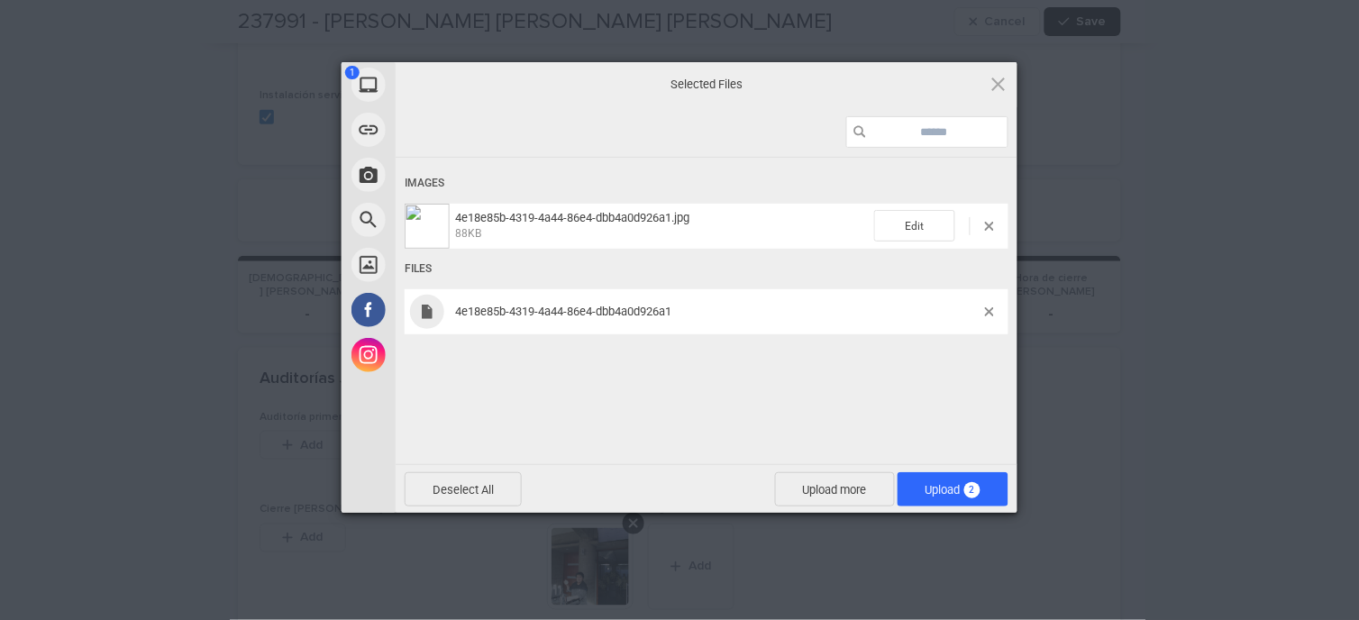
click at [991, 309] on span at bounding box center [989, 311] width 9 height 9
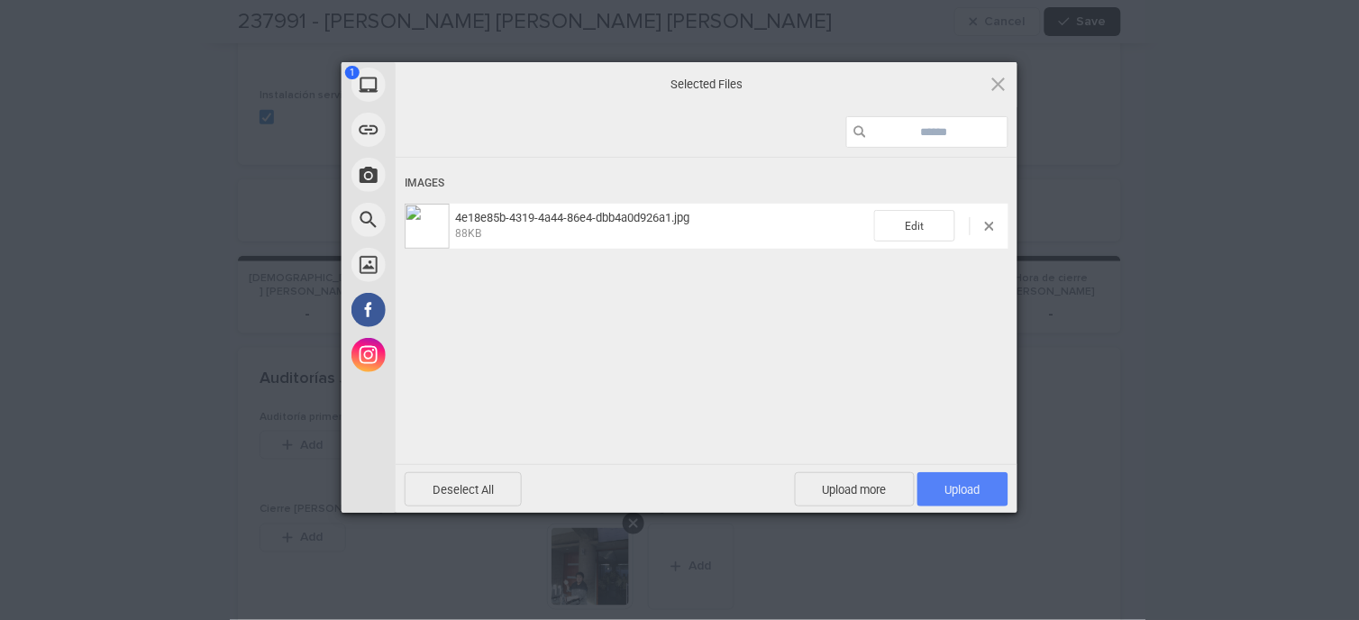
click at [962, 497] on span "Upload 1" at bounding box center [962, 489] width 91 height 34
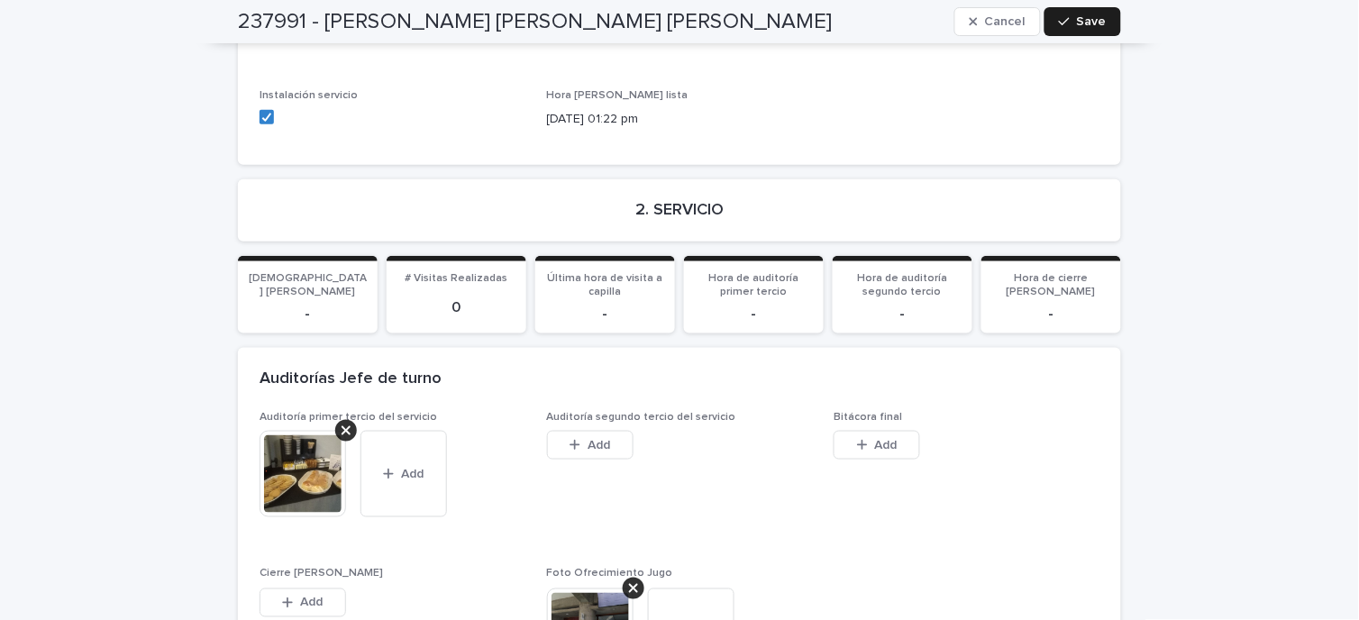
scroll to position [3504, 0]
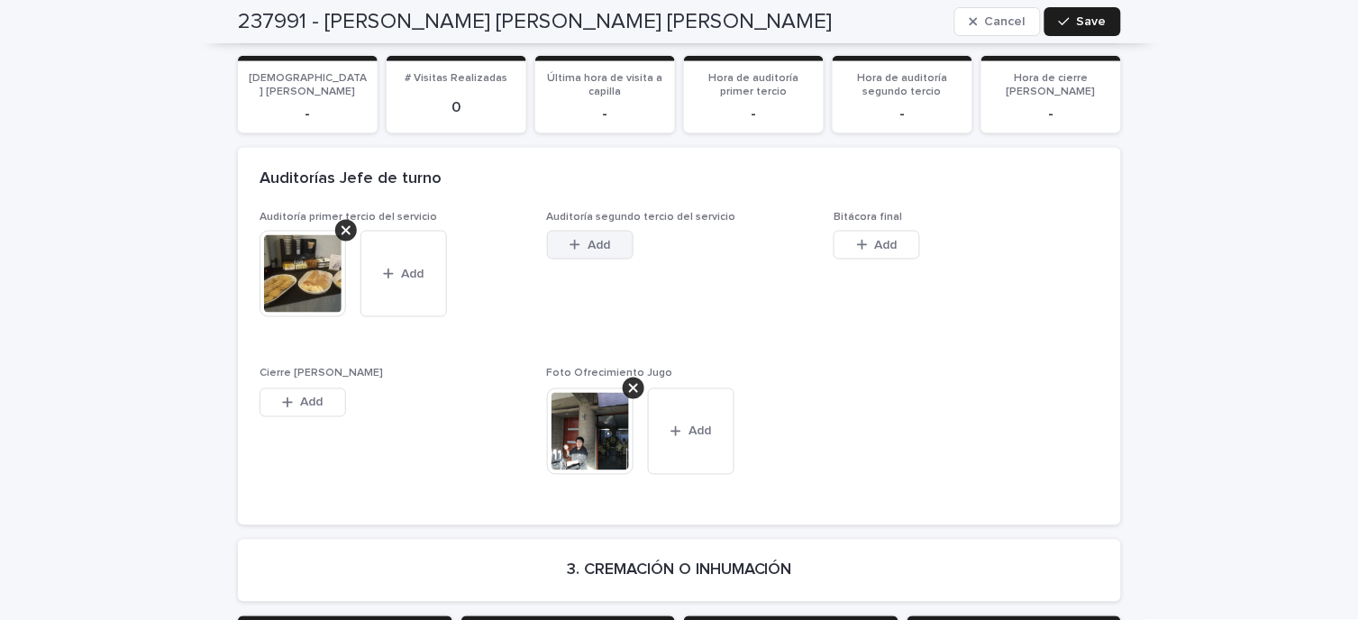
click at [570, 240] on icon "button" at bounding box center [575, 245] width 10 height 10
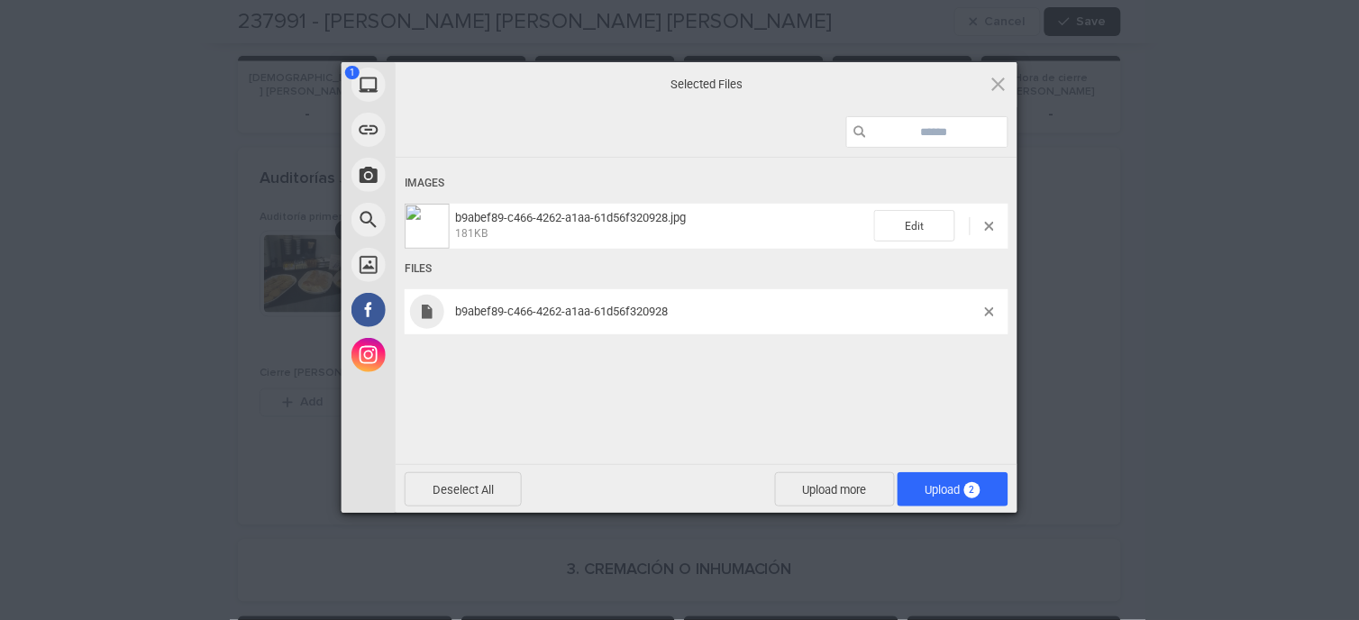
click at [998, 305] on div "b9abef89-c466-4262-a1aa-61d56f320928" at bounding box center [707, 311] width 604 height 45
click at [989, 310] on span at bounding box center [989, 311] width 9 height 9
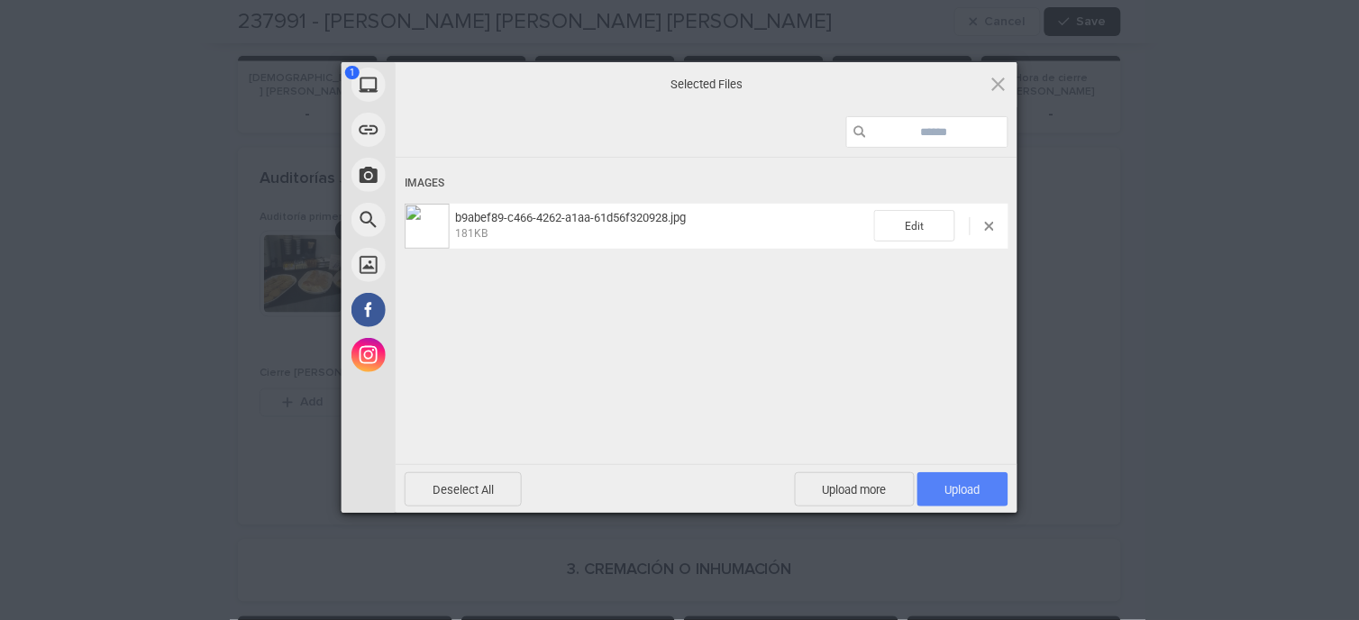
click at [981, 472] on span "Upload 1" at bounding box center [962, 489] width 91 height 34
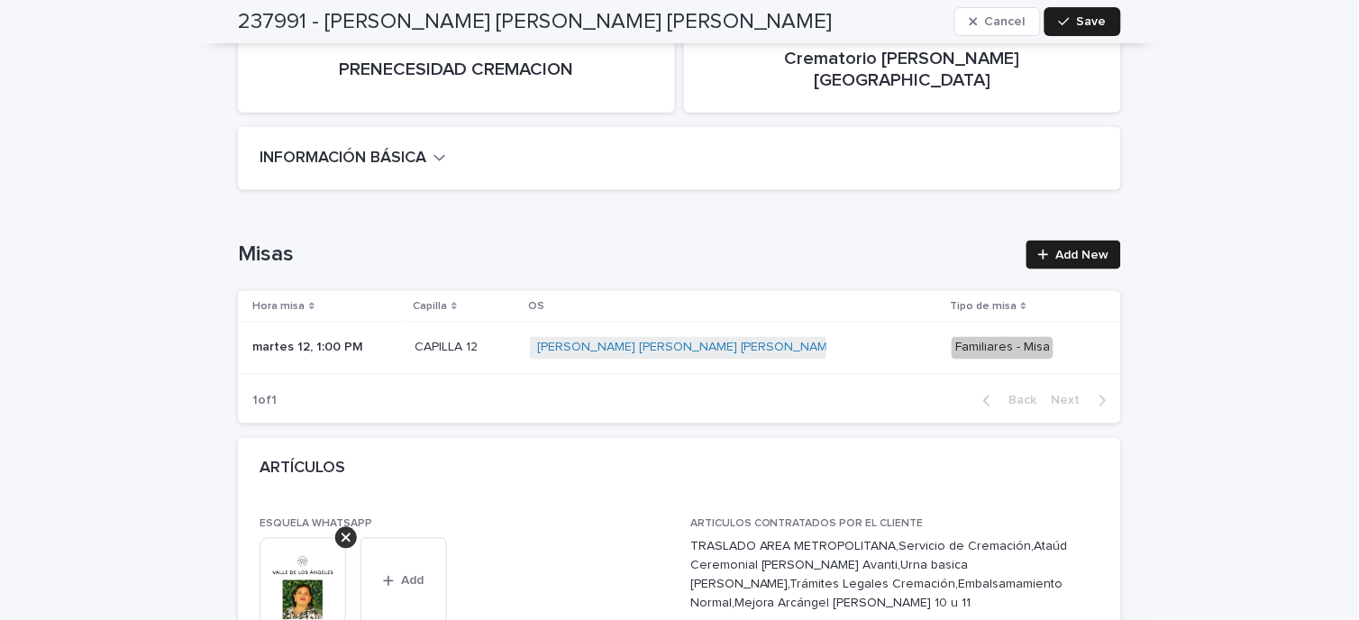
scroll to position [0, 0]
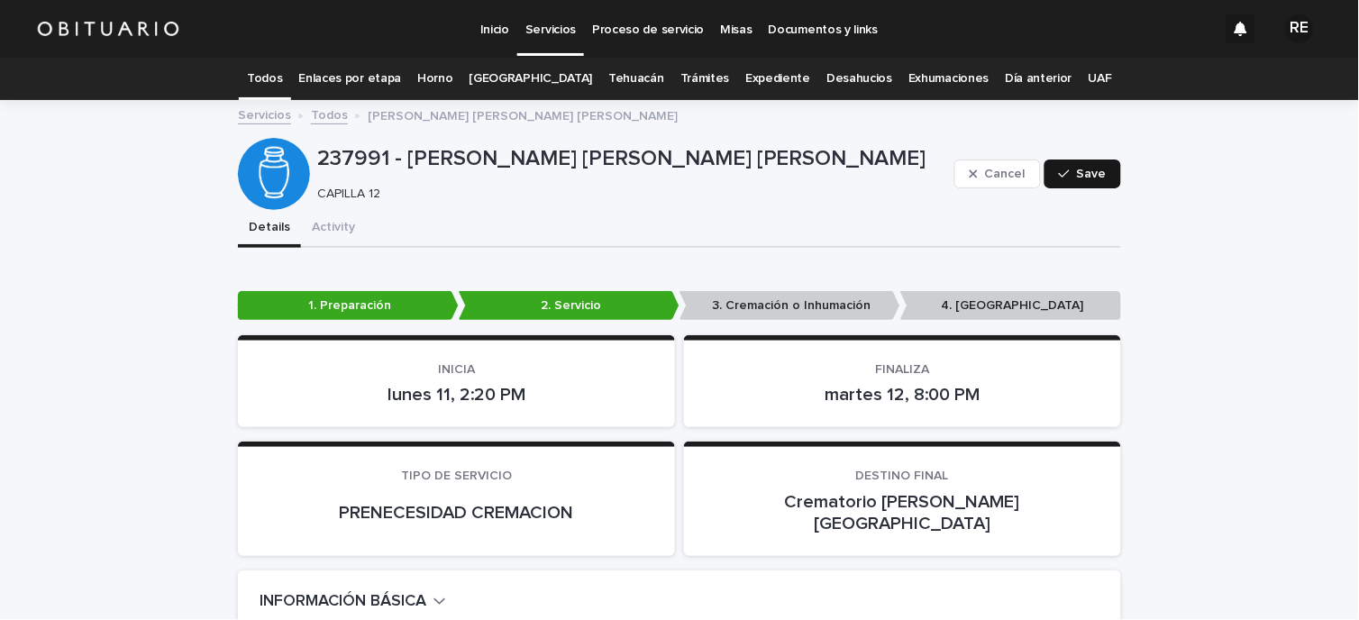
click at [1077, 172] on span "Save" at bounding box center [1092, 174] width 30 height 13
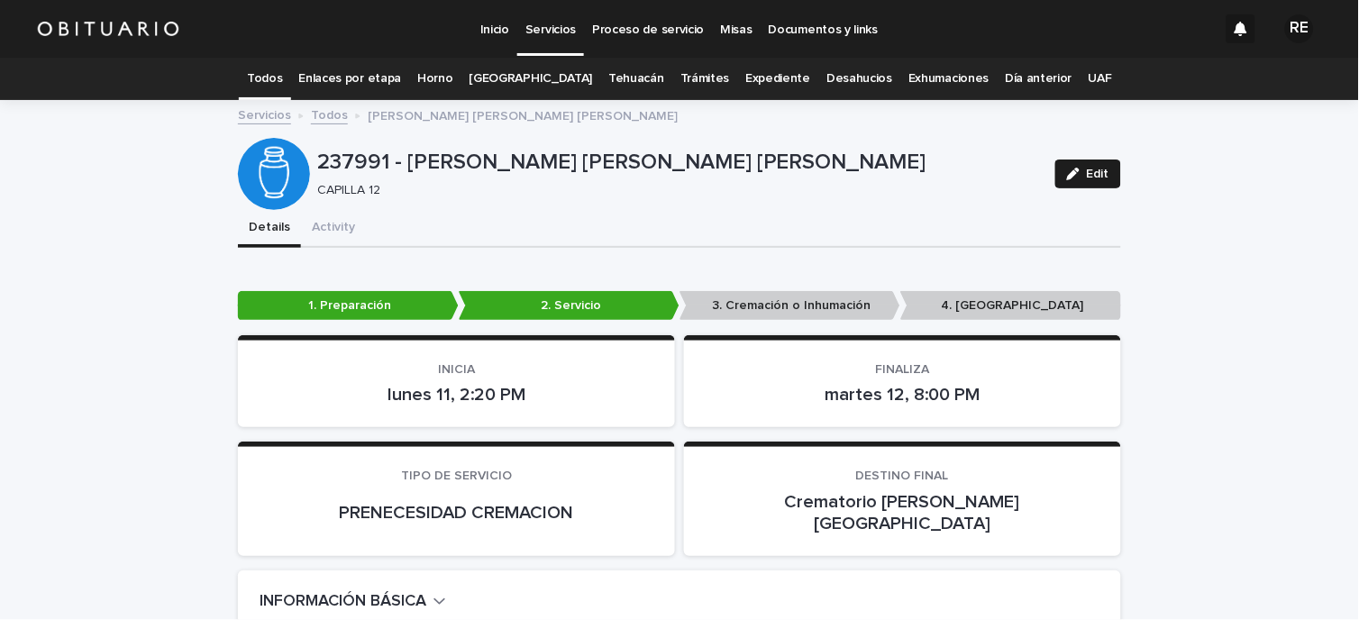
click at [277, 79] on link "Todos" at bounding box center [264, 79] width 35 height 42
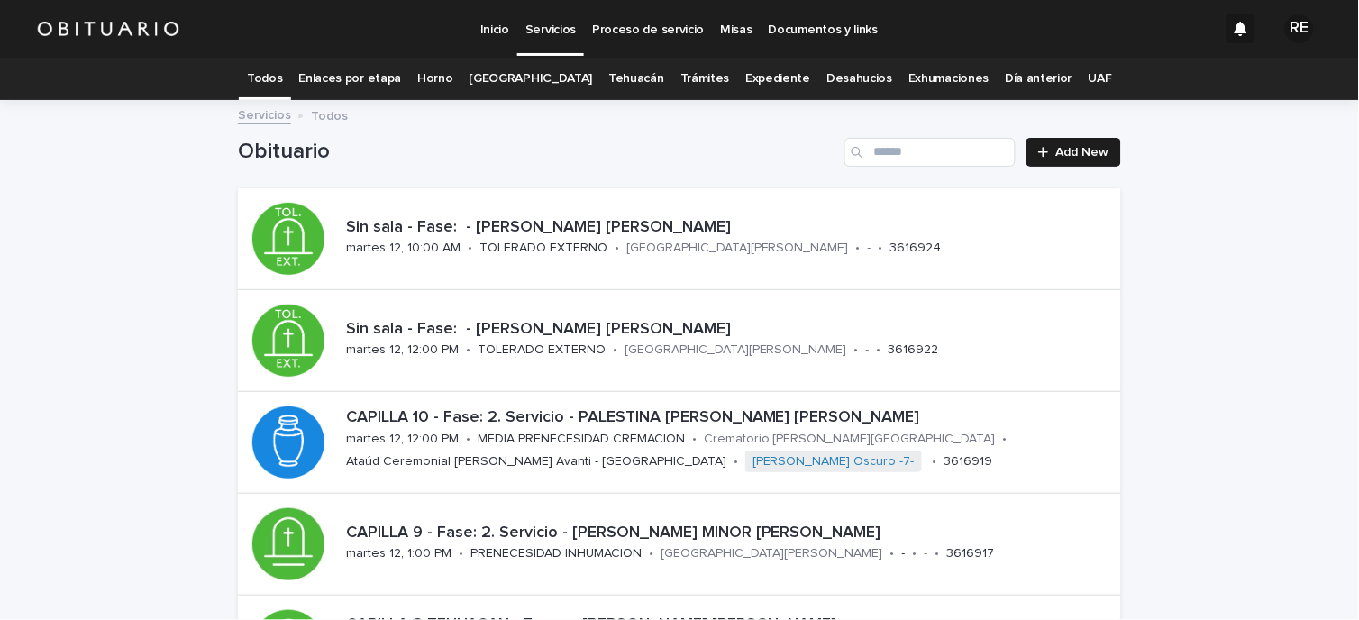
scroll to position [787, 0]
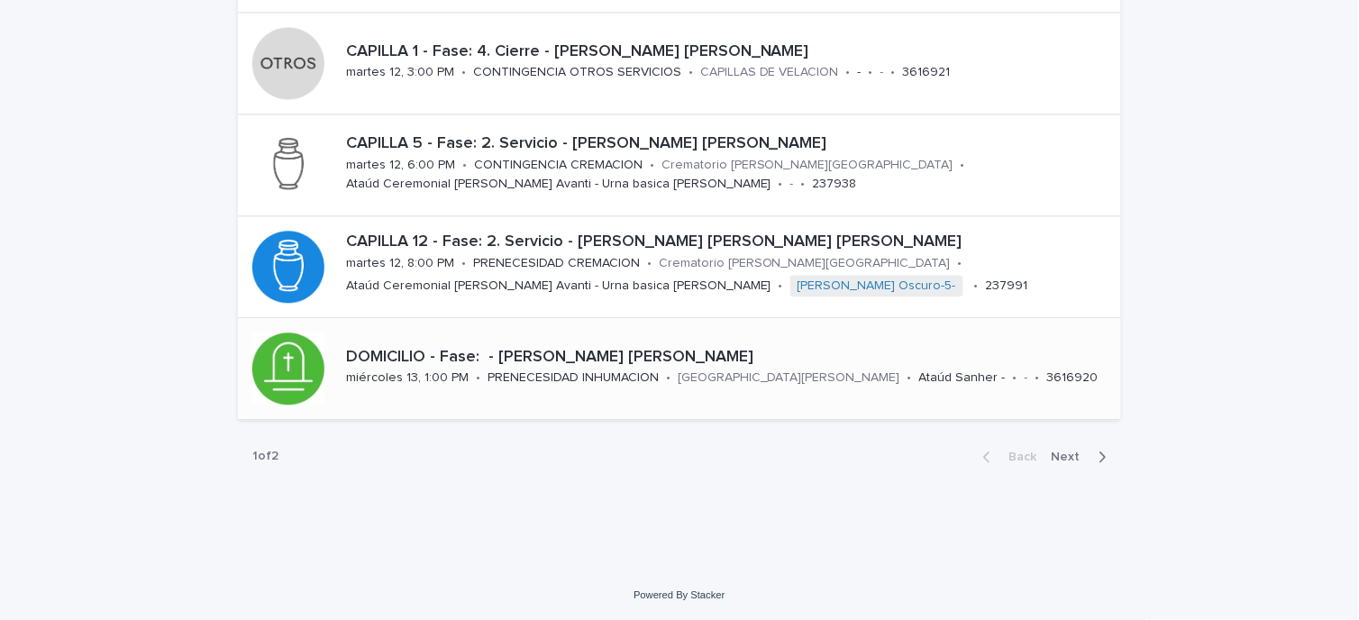
click at [452, 358] on p "DOMICILIO - Fase: - [PERSON_NAME] [PERSON_NAME]" at bounding box center [730, 358] width 768 height 20
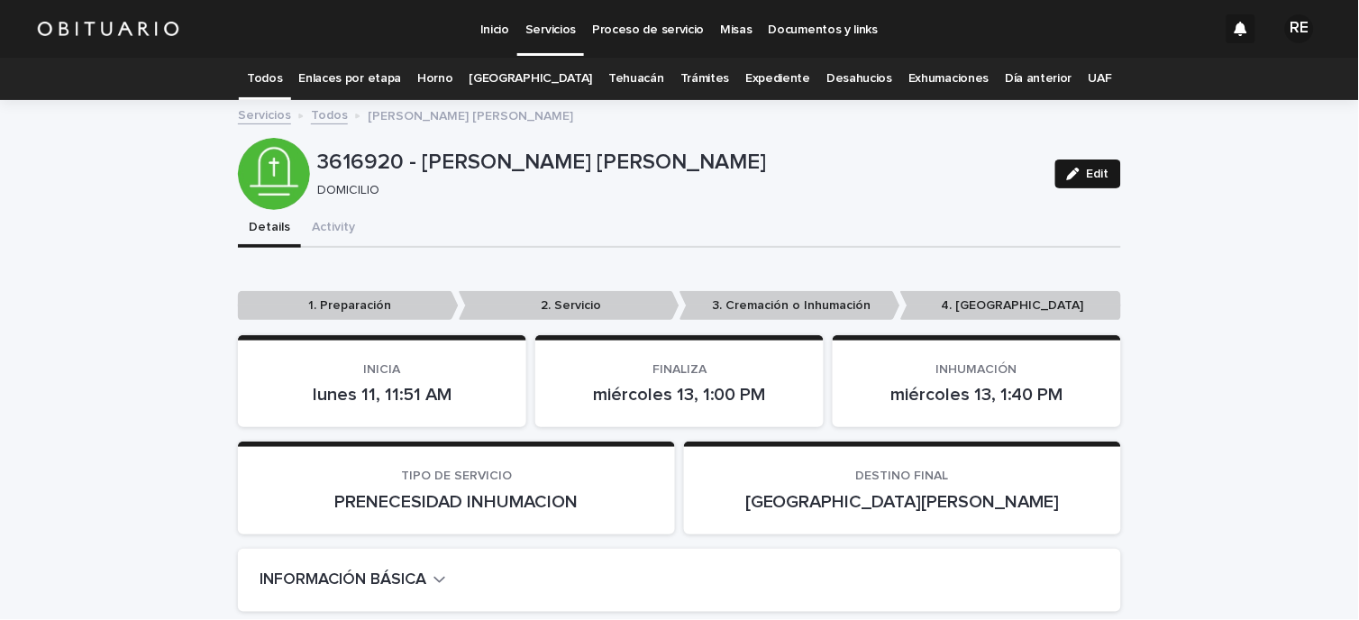
click at [1109, 160] on button "Edit" at bounding box center [1088, 174] width 66 height 29
click at [544, 295] on p "2. Servicio" at bounding box center [569, 306] width 221 height 30
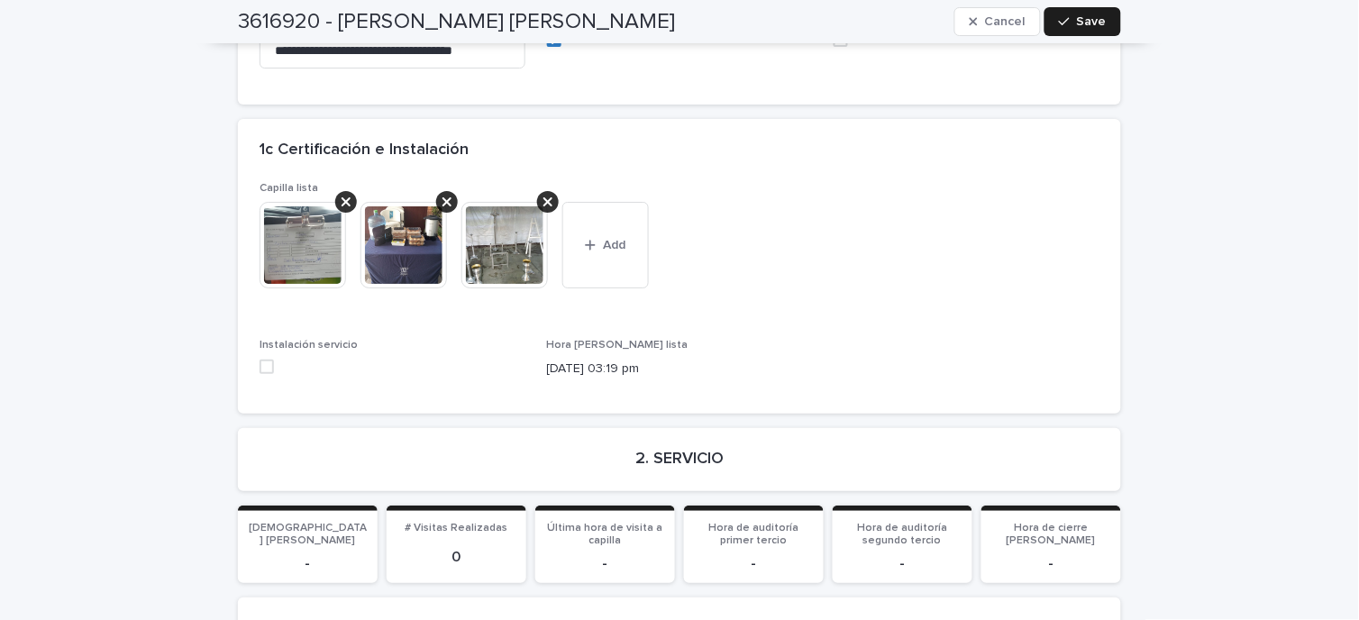
scroll to position [3004, 0]
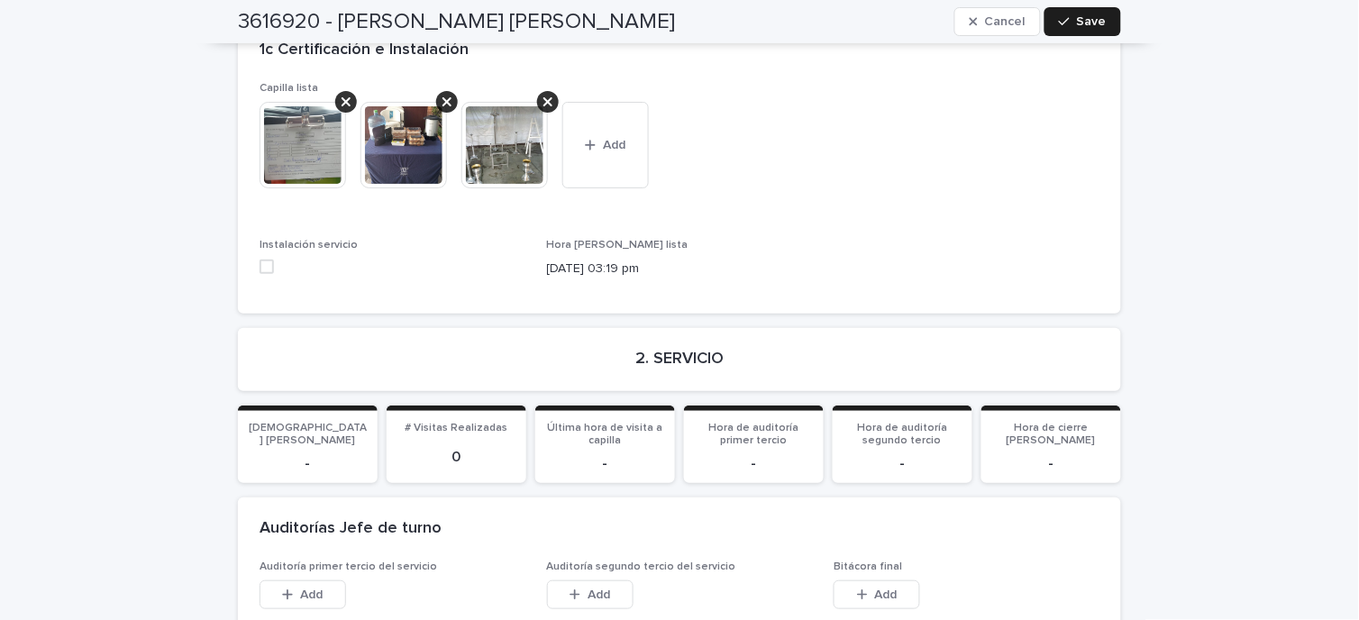
click at [263, 260] on span at bounding box center [267, 267] width 14 height 14
click at [1091, 29] on button "Save" at bounding box center [1083, 21] width 77 height 29
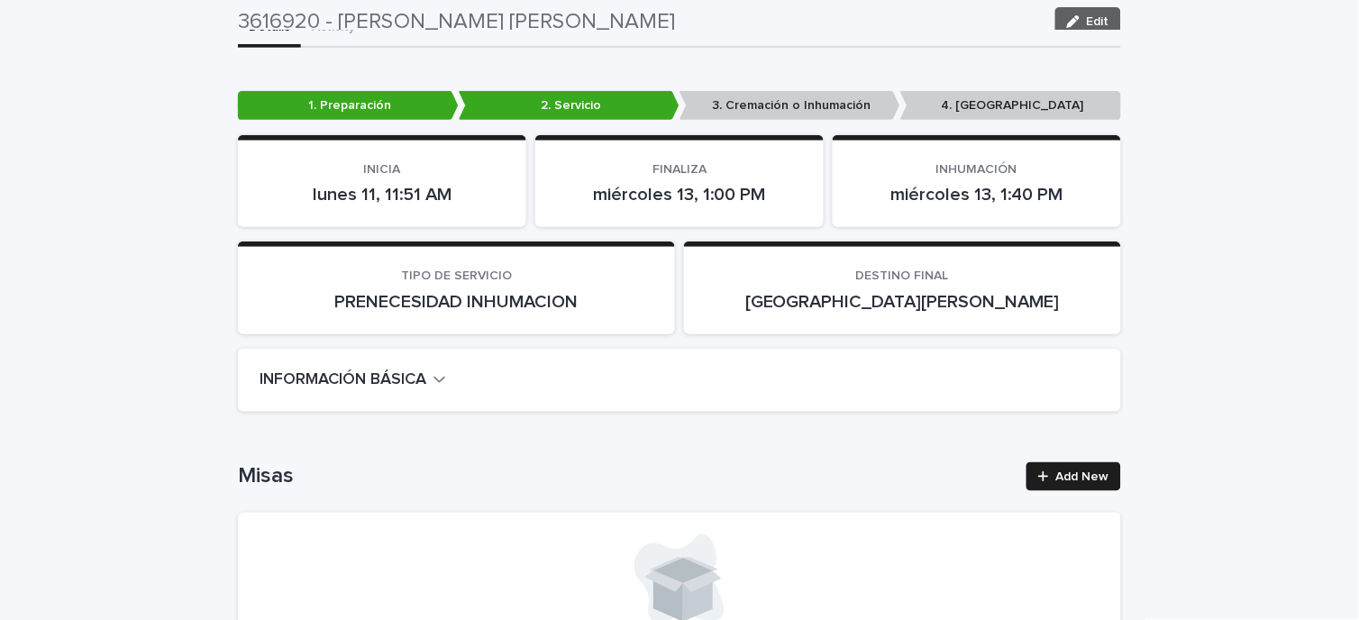
scroll to position [0, 0]
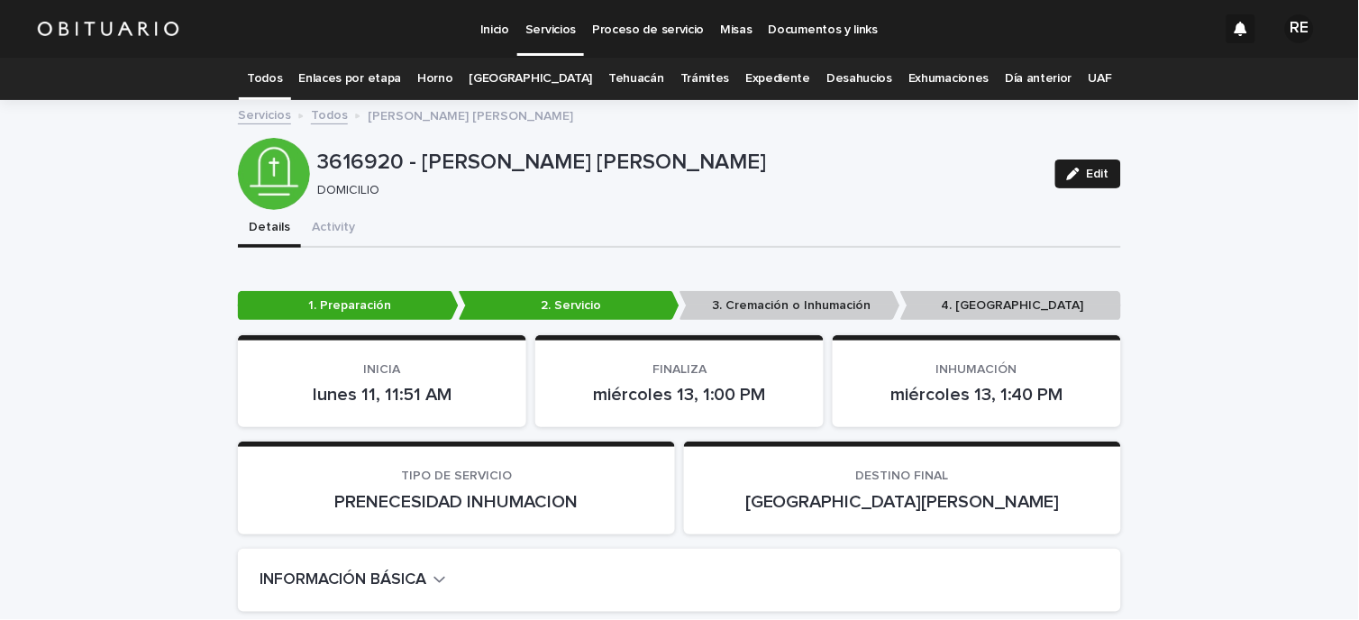
click at [282, 93] on link "Todos" at bounding box center [264, 79] width 35 height 42
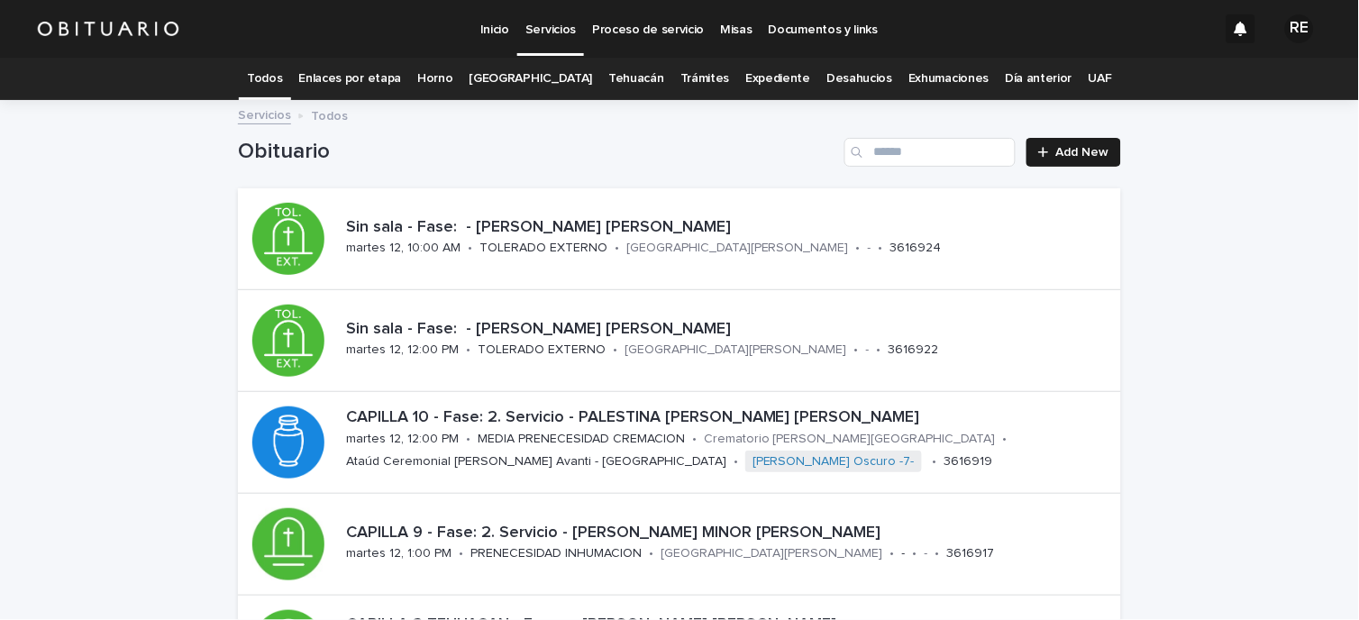
scroll to position [787, 0]
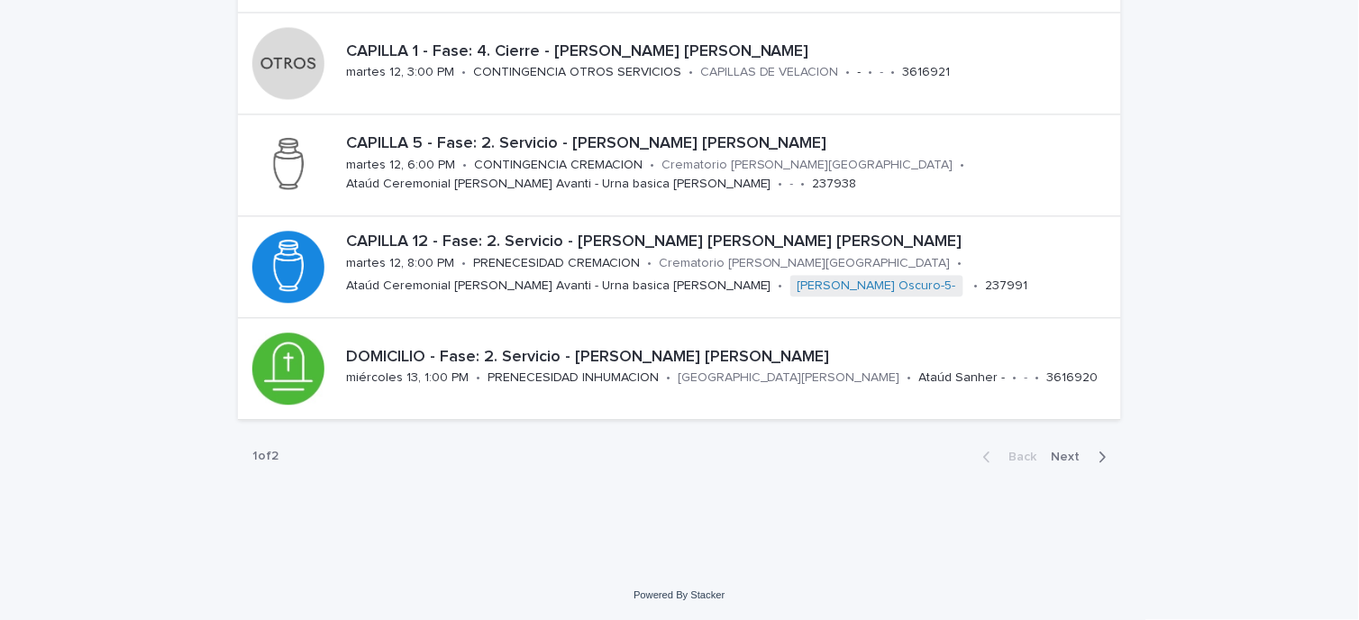
click at [1066, 456] on span "Next" at bounding box center [1072, 457] width 40 height 13
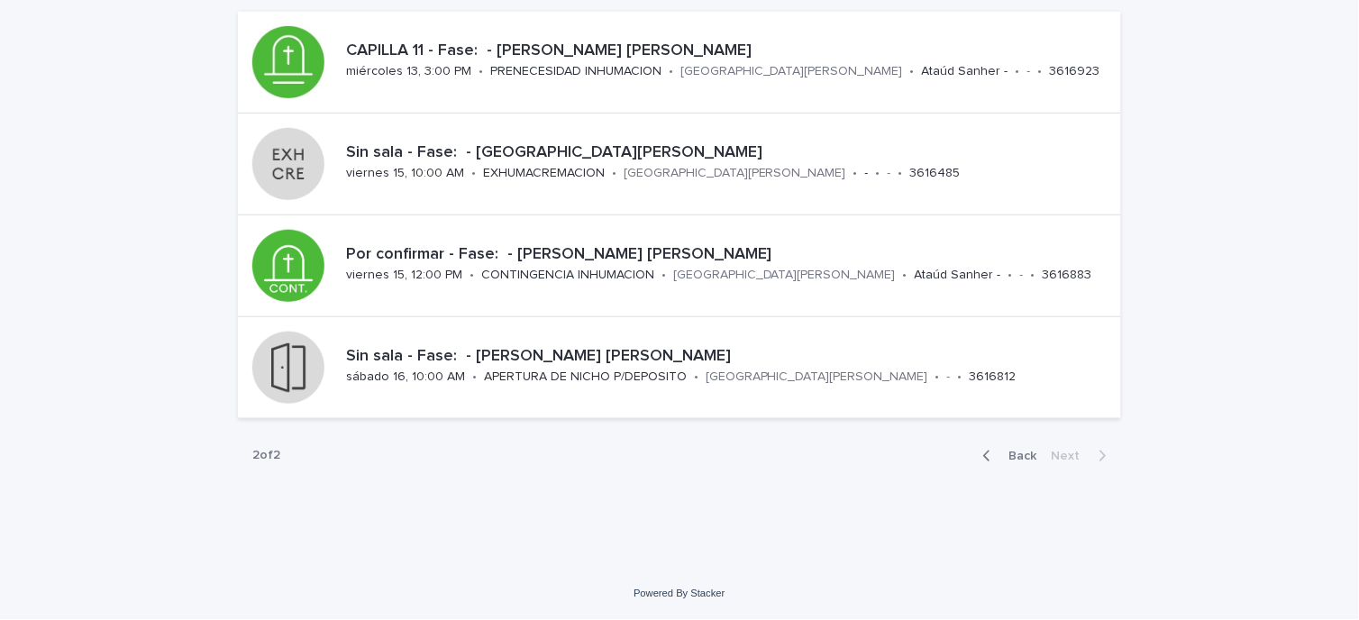
scroll to position [176, 0]
click at [429, 93] on div "CAPILLA 11 - Fase: - [PERSON_NAME] [PERSON_NAME] 13, 3:00 PM • PRENECESIDAD INH…" at bounding box center [679, 63] width 883 height 101
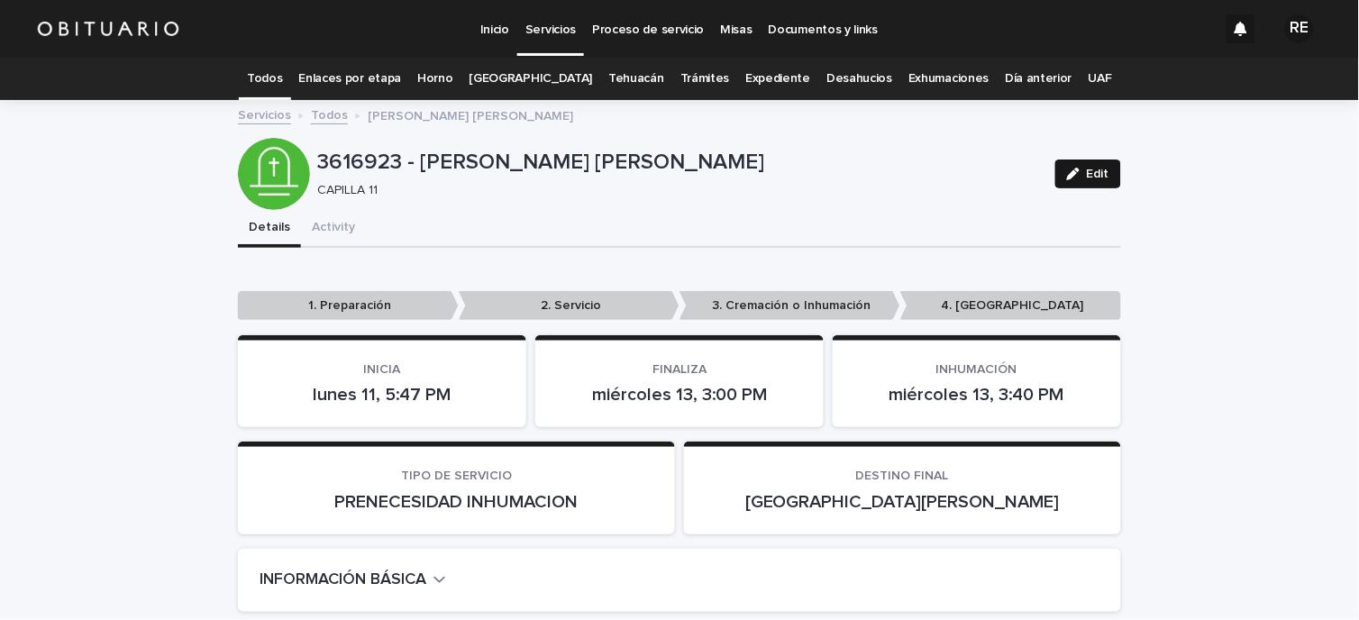
click at [1105, 176] on button "Edit" at bounding box center [1088, 174] width 66 height 29
click at [579, 306] on p "2. Servicio" at bounding box center [569, 306] width 221 height 30
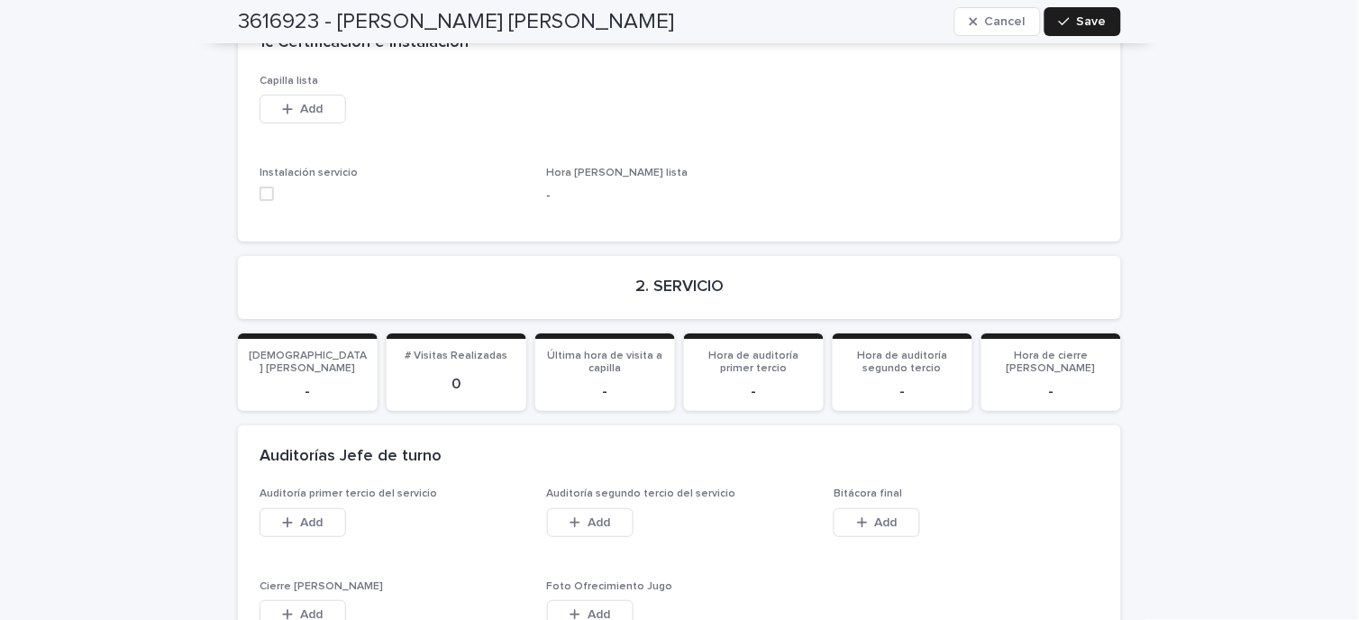
scroll to position [2804, 0]
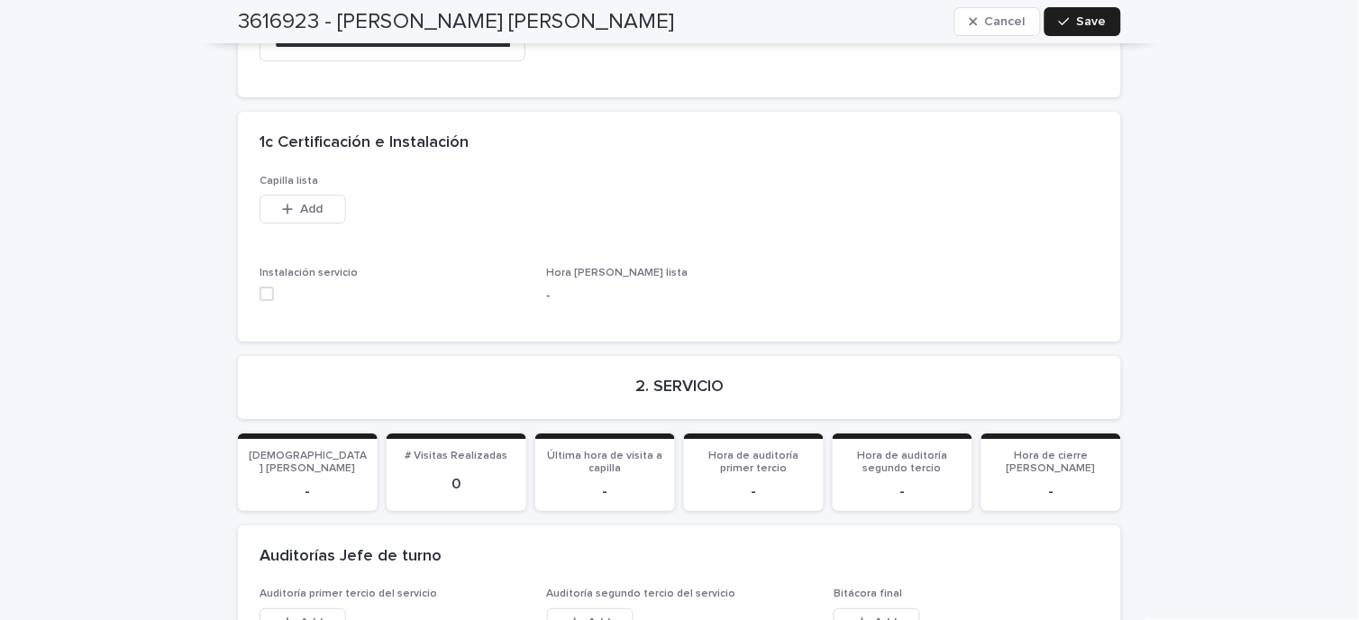
click at [260, 287] on span at bounding box center [267, 294] width 14 height 14
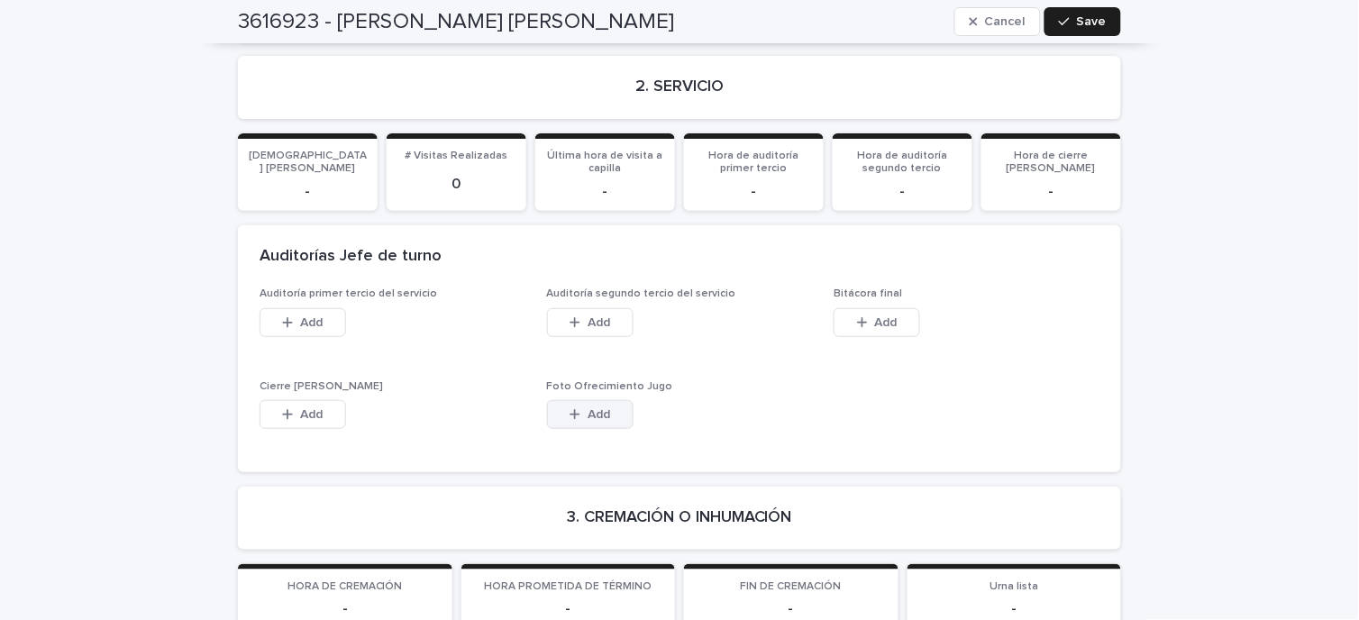
click at [602, 400] on button "Add" at bounding box center [590, 414] width 87 height 29
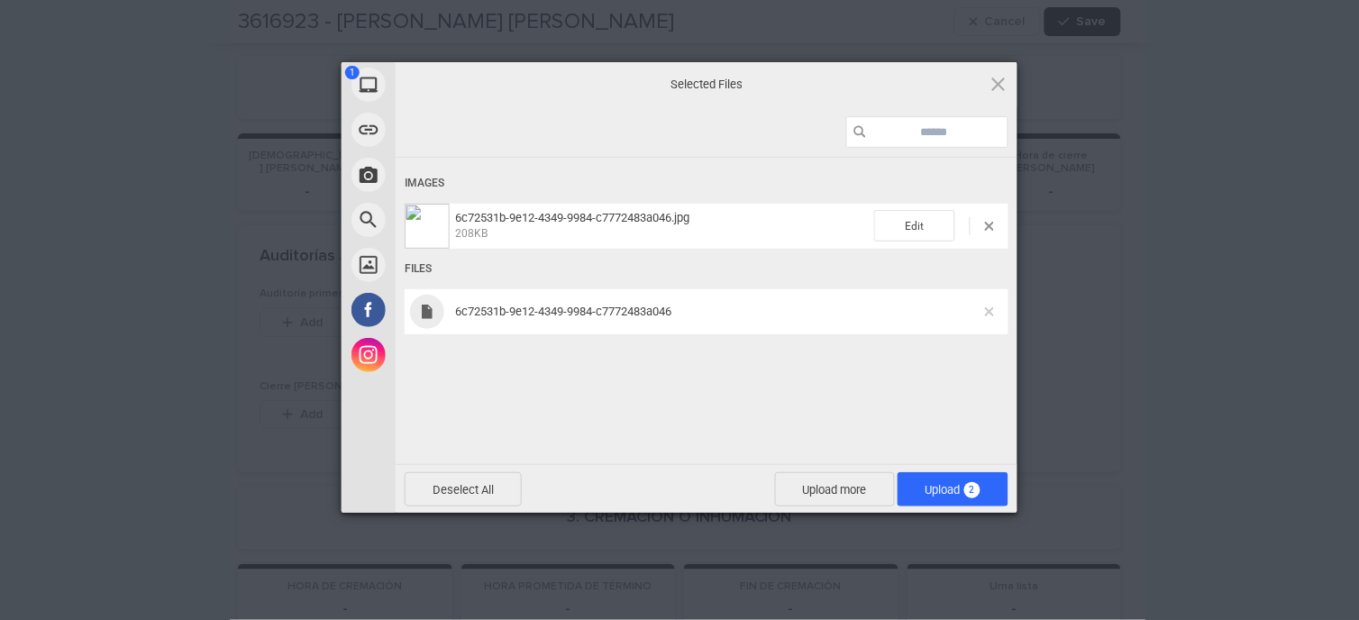
click at [990, 309] on span at bounding box center [989, 311] width 9 height 9
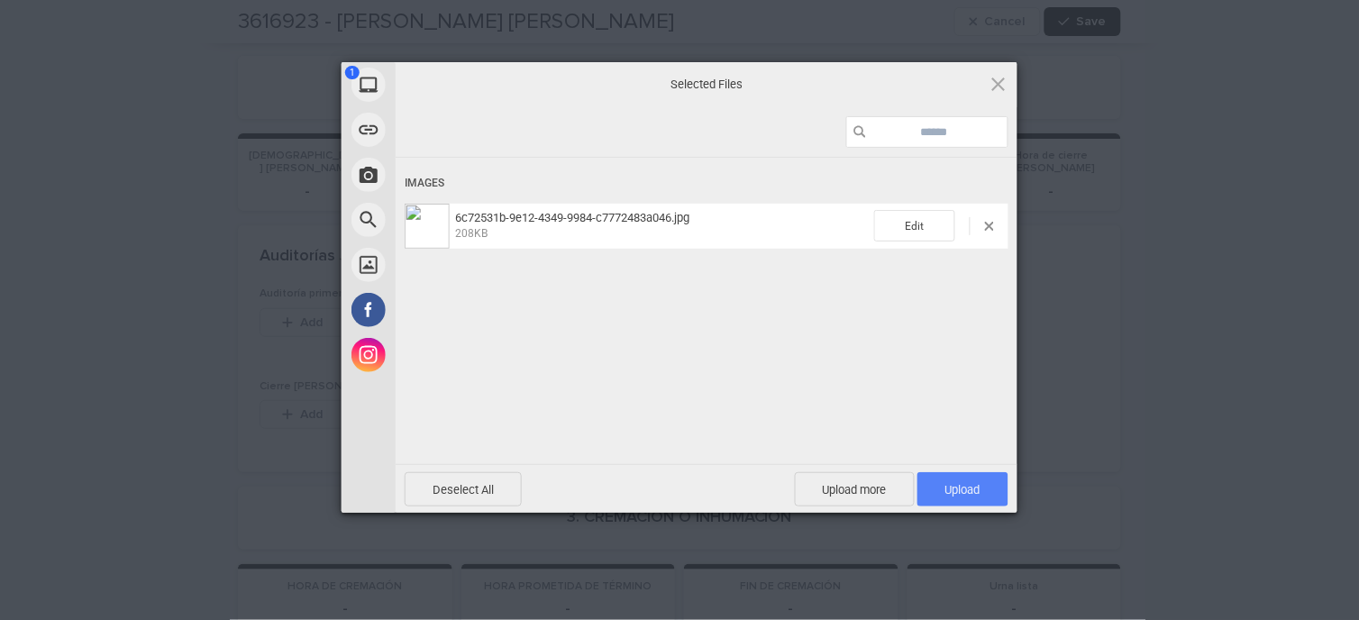
click at [987, 482] on span "Upload 1" at bounding box center [962, 489] width 91 height 34
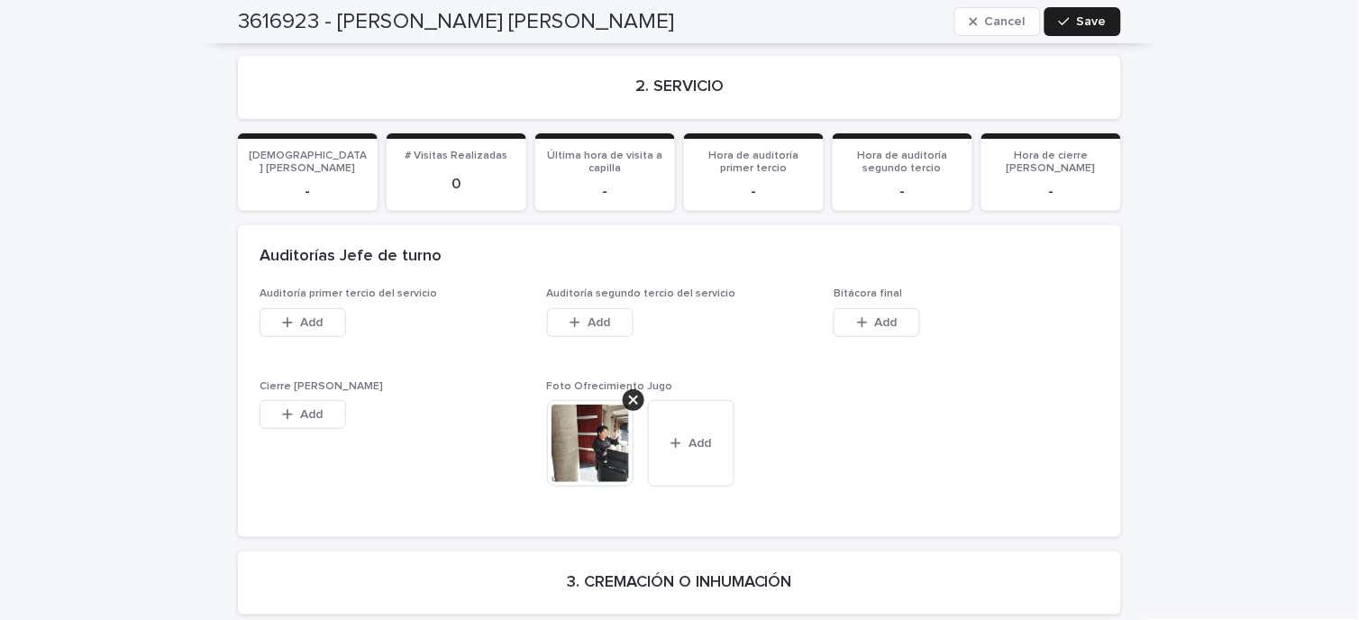
scroll to position [2904, 0]
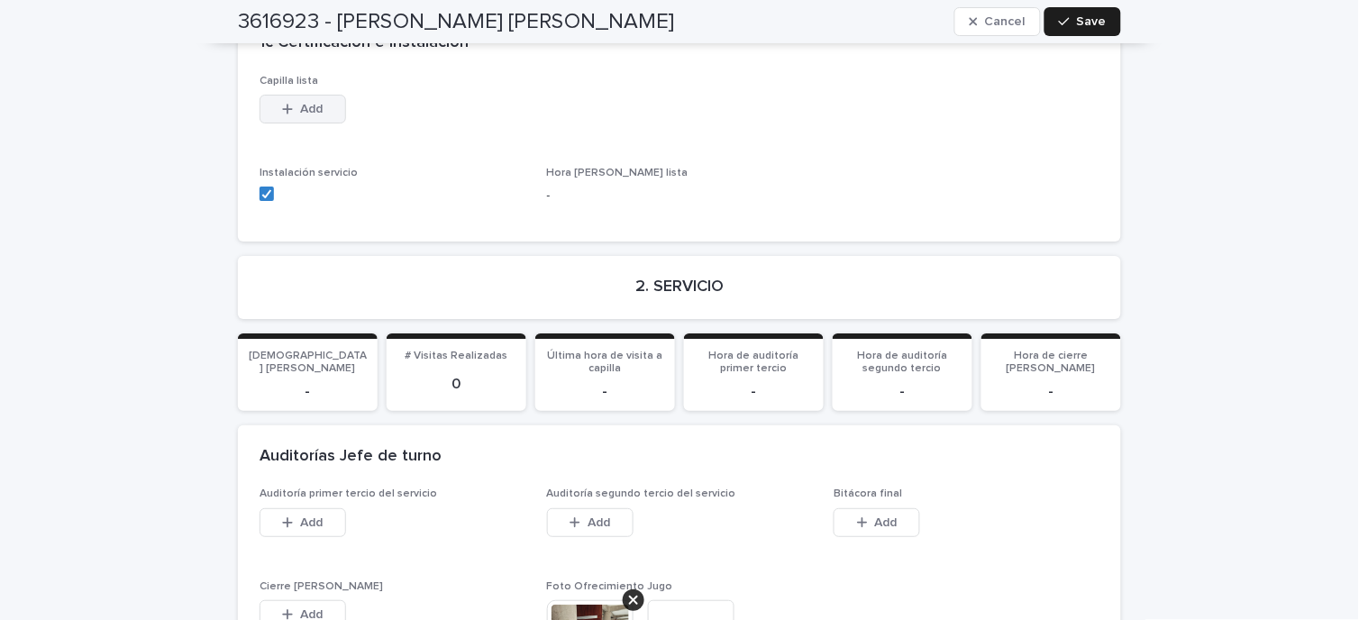
click at [285, 103] on icon "button" at bounding box center [287, 109] width 11 height 13
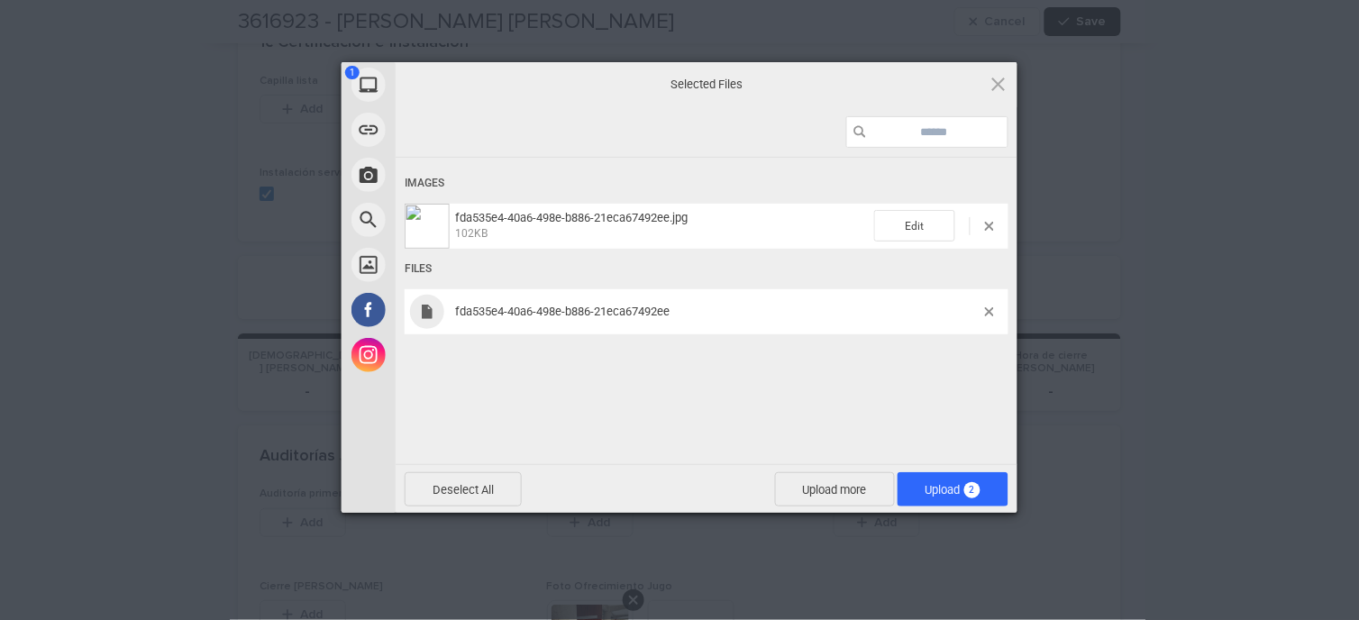
click at [971, 298] on div "fda535e4-40a6-498e-b886-21eca67492ee" at bounding box center [707, 311] width 604 height 45
click at [983, 306] on span "fda535e4-40a6-498e-b886-21eca67492ee" at bounding box center [717, 312] width 535 height 14
click at [986, 307] on span at bounding box center [989, 311] width 9 height 9
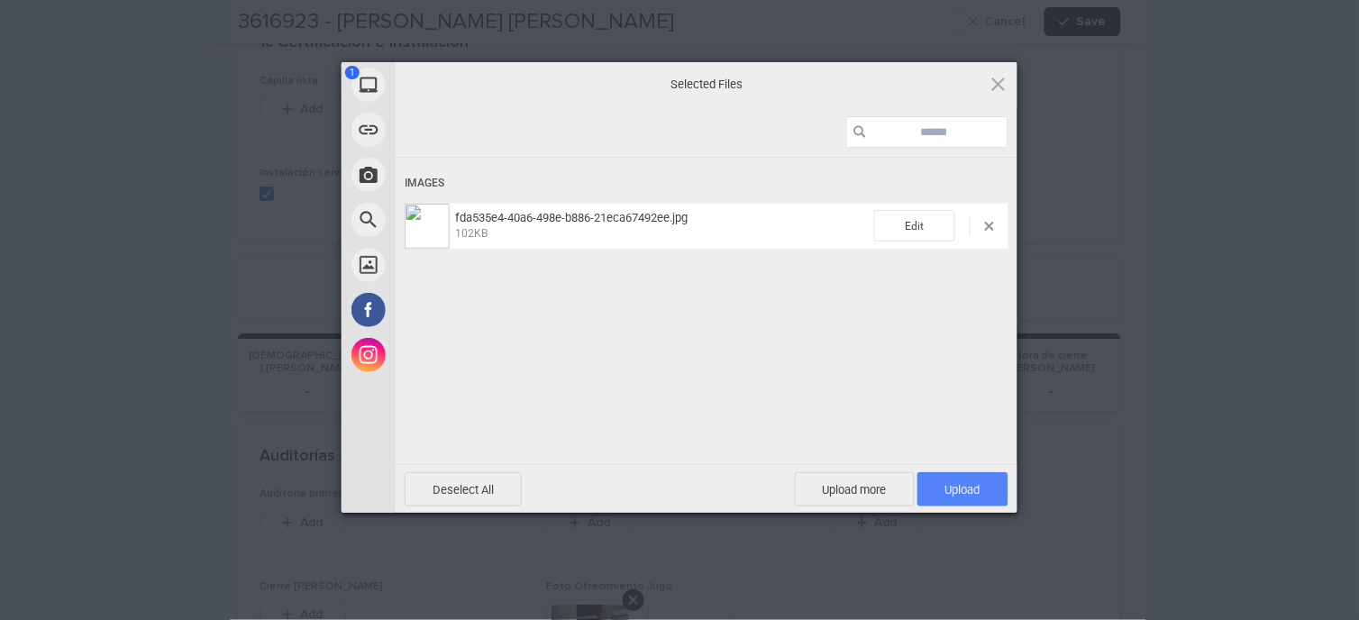
click at [986, 500] on span "Upload 1" at bounding box center [962, 489] width 91 height 34
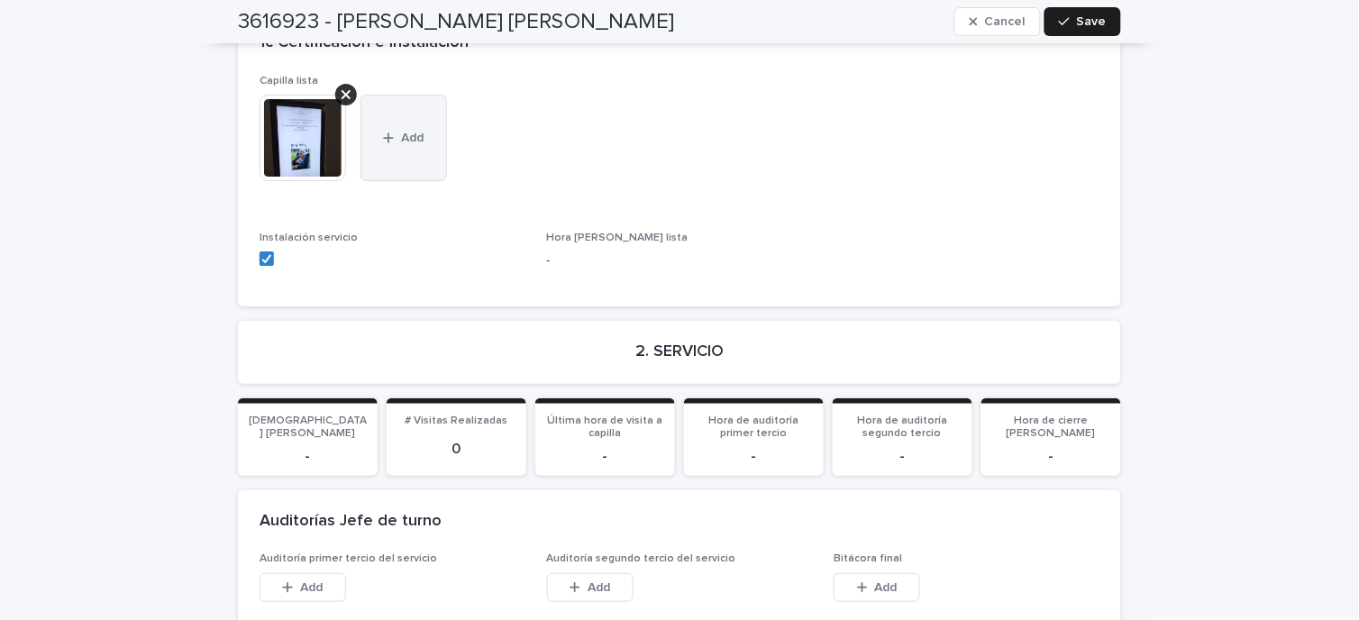
click at [406, 95] on button "Add" at bounding box center [403, 138] width 87 height 87
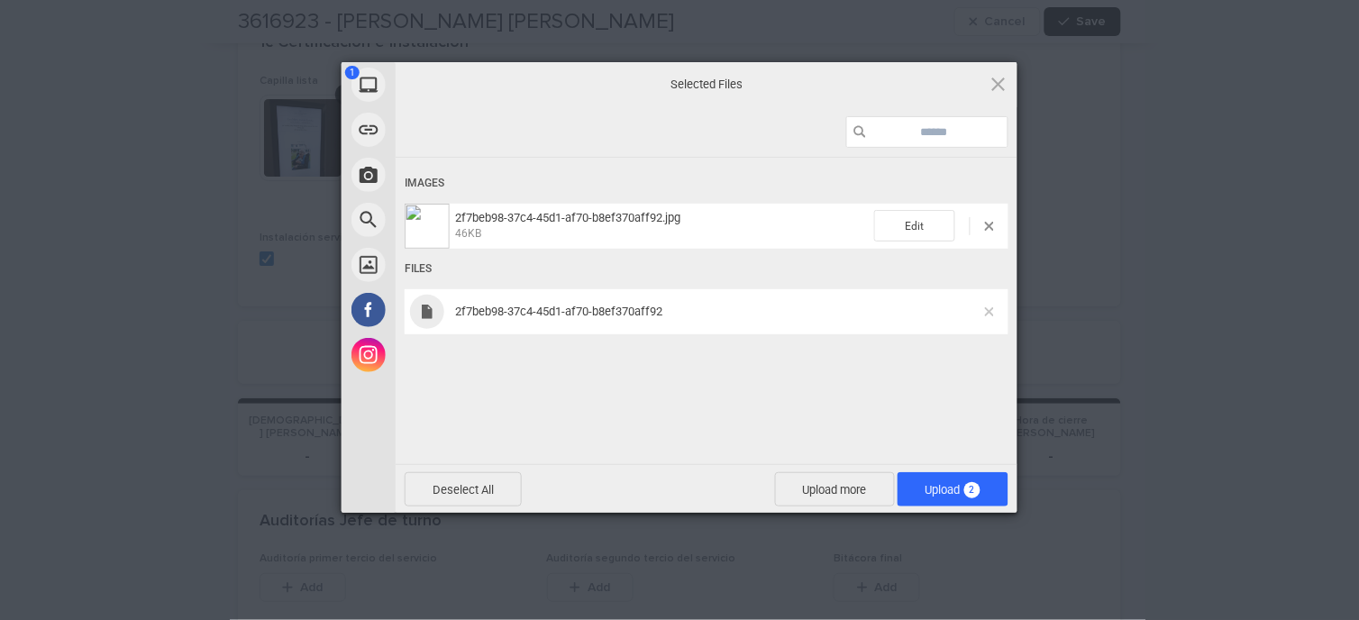
click at [989, 311] on span at bounding box center [989, 311] width 9 height 9
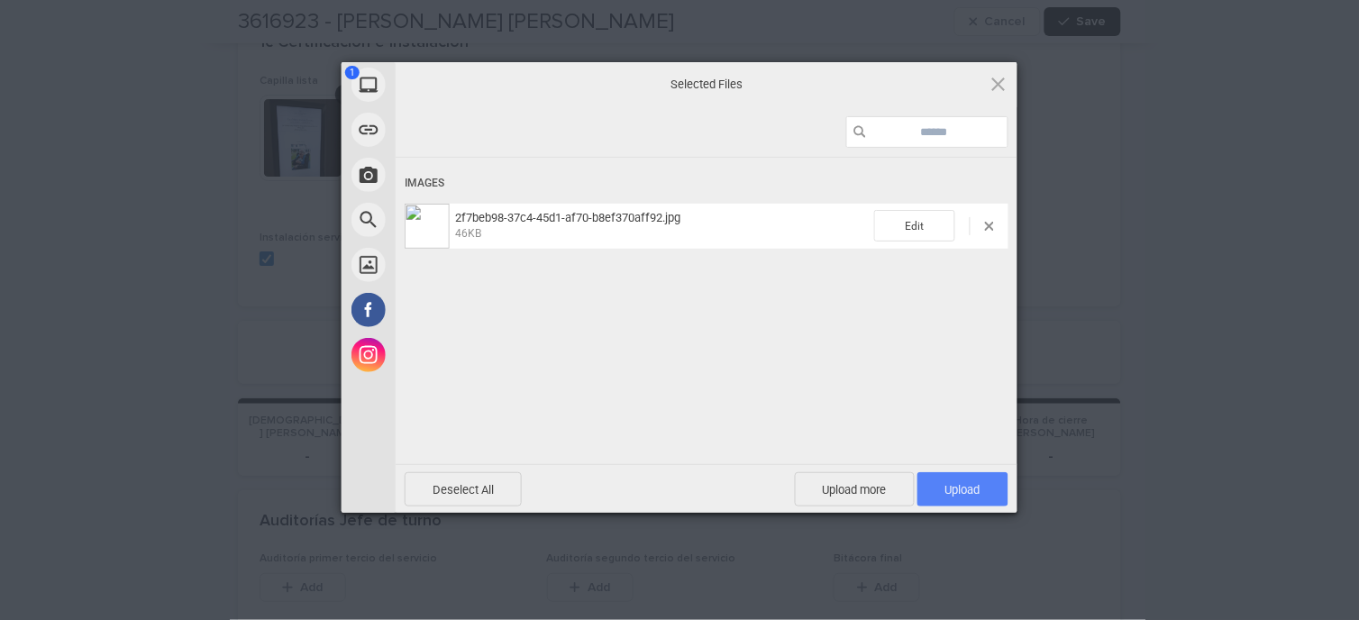
click at [987, 497] on span "Upload 1" at bounding box center [962, 489] width 91 height 34
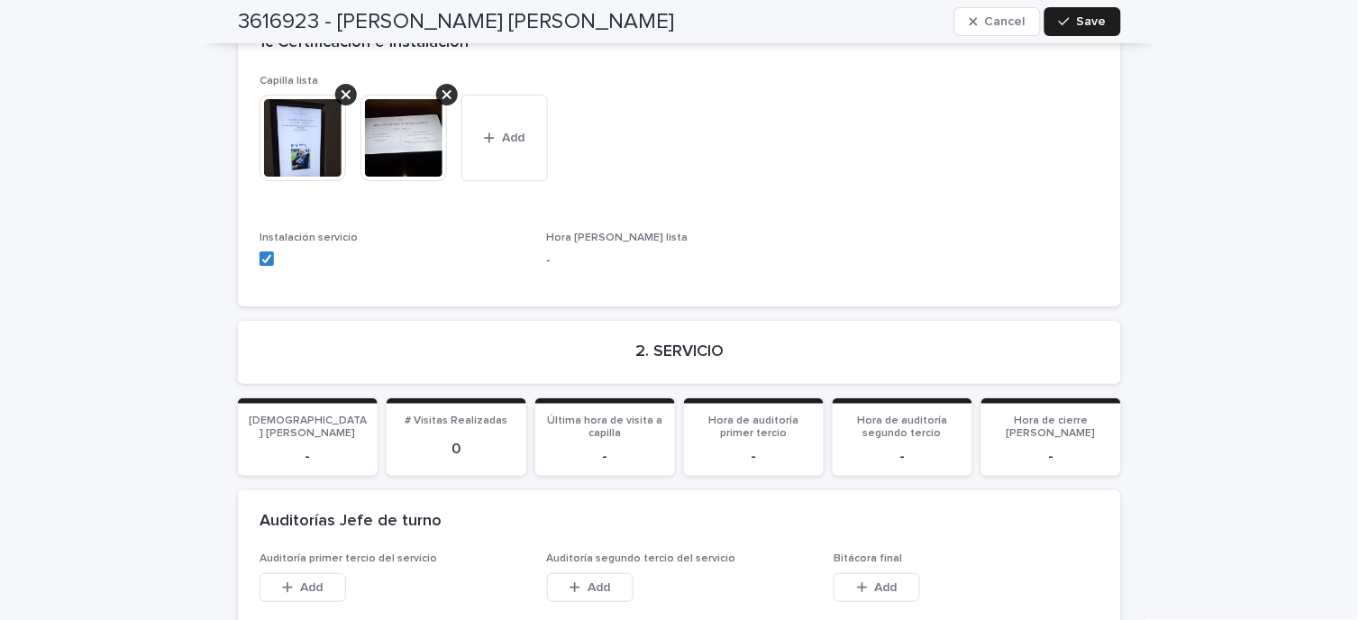
scroll to position [3104, 0]
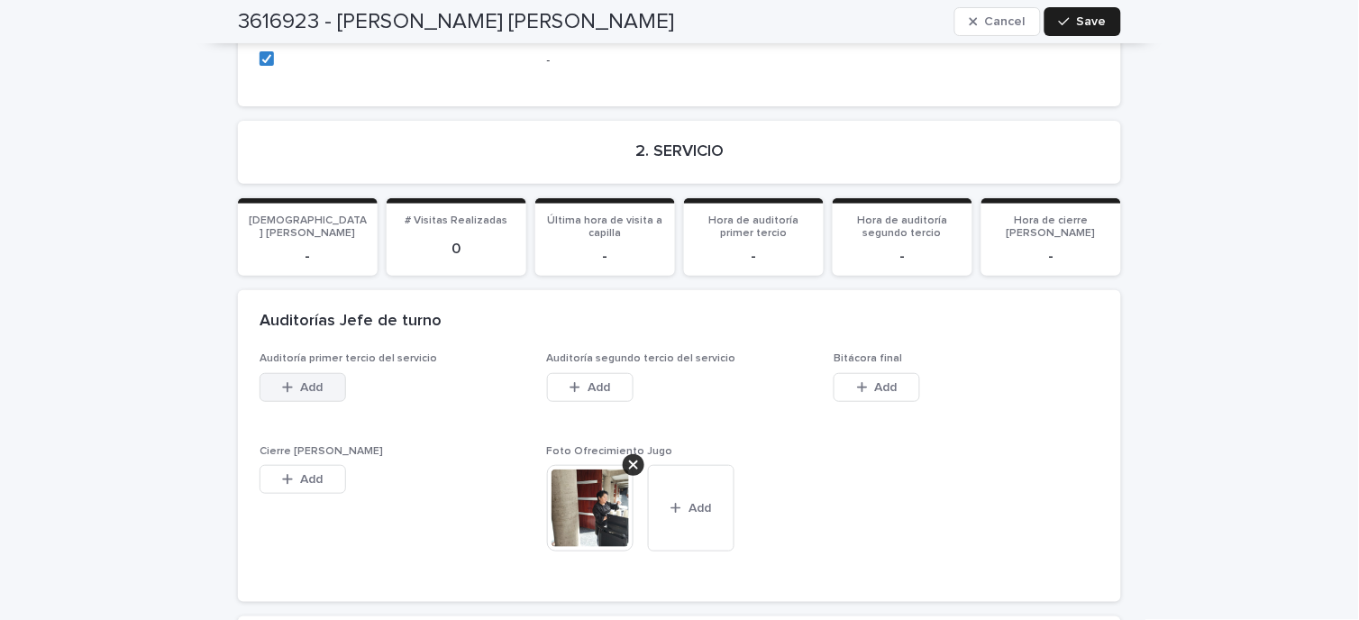
click at [309, 381] on span "Add" at bounding box center [312, 387] width 23 height 13
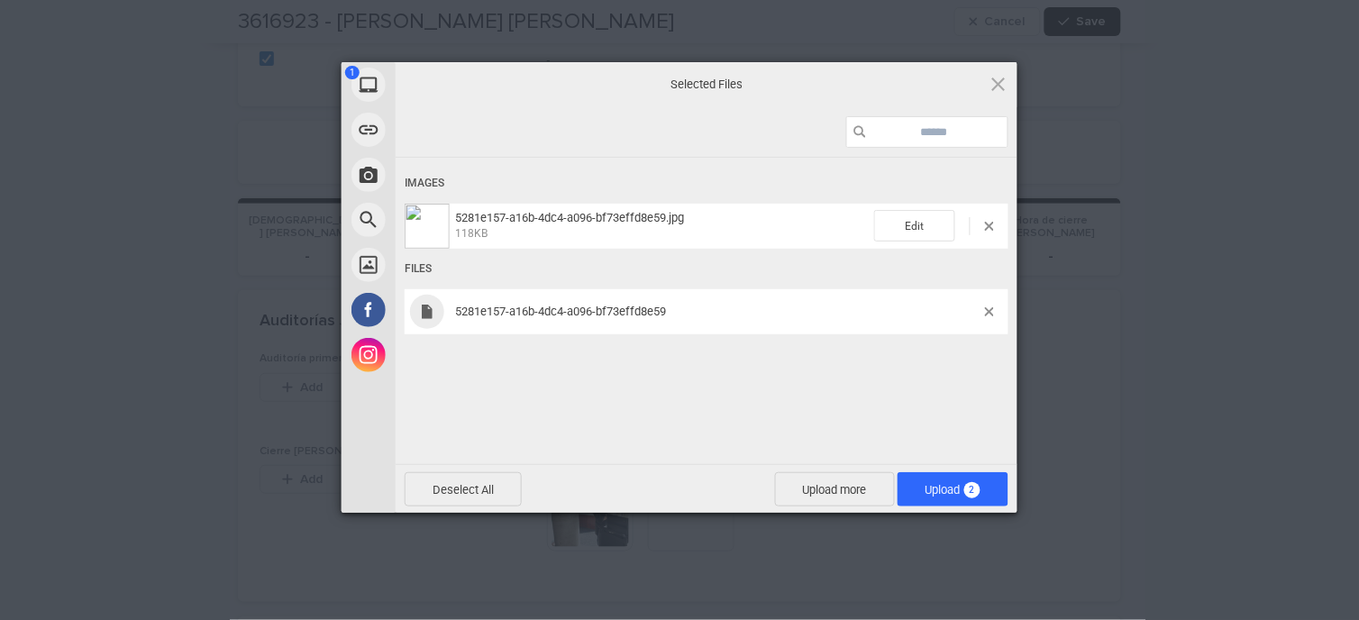
drag, startPoint x: 990, startPoint y: 310, endPoint x: 989, endPoint y: 331, distance: 20.7
click at [989, 310] on span at bounding box center [989, 311] width 9 height 9
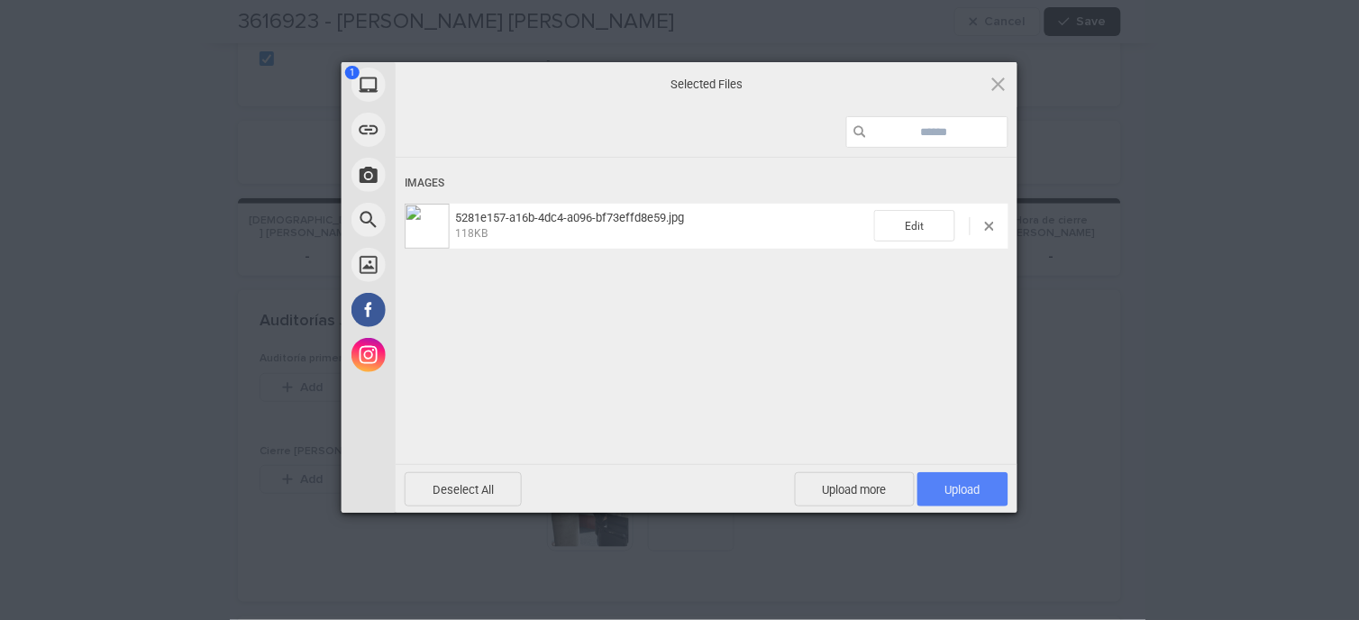
click at [966, 480] on span "Upload 1" at bounding box center [962, 489] width 91 height 34
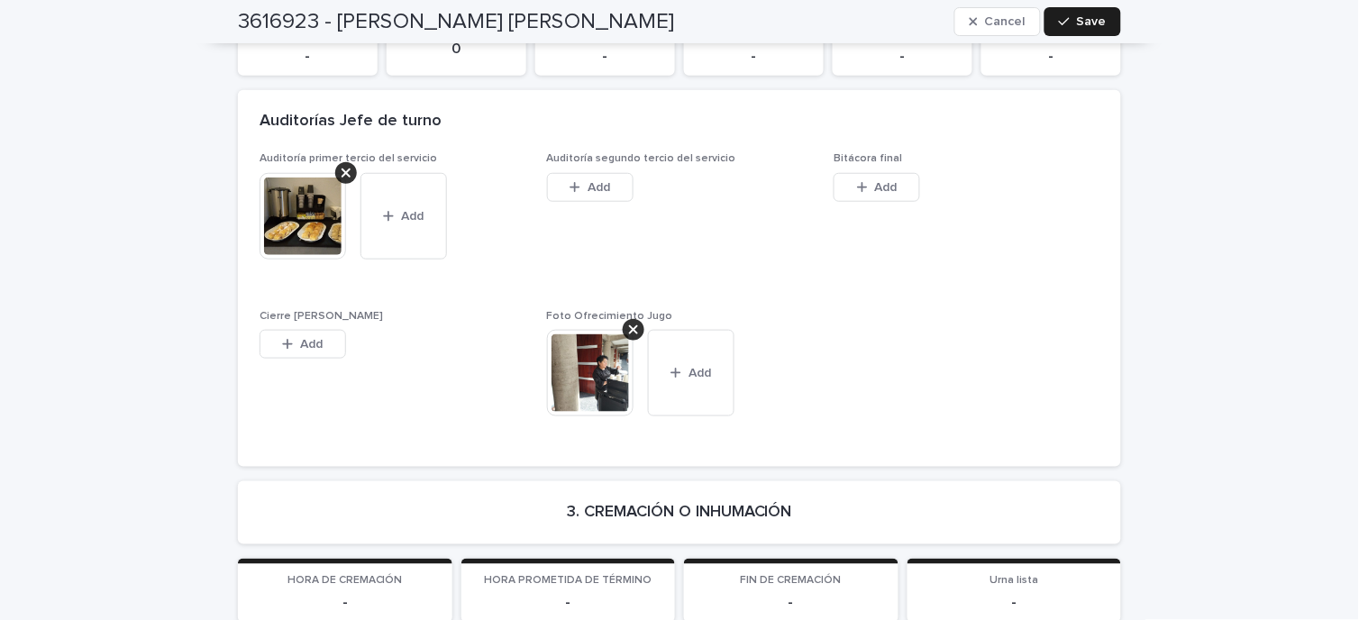
scroll to position [3404, 0]
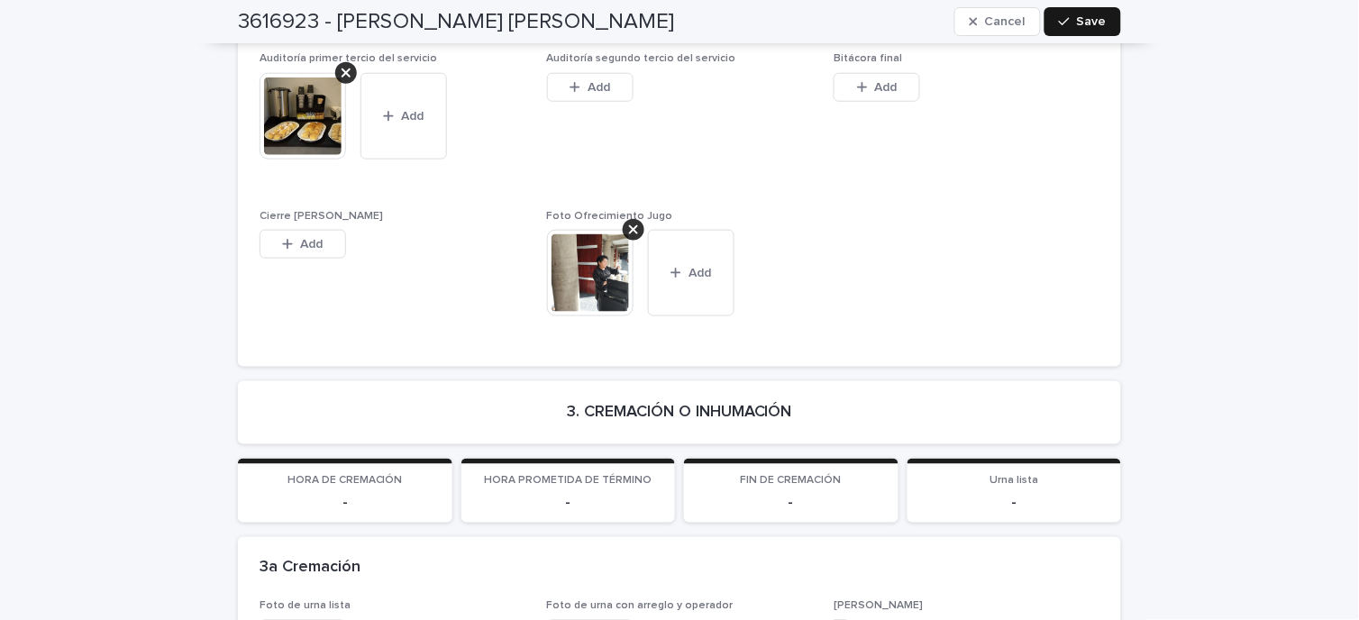
drag, startPoint x: 1084, startPoint y: 23, endPoint x: 1100, endPoint y: 23, distance: 15.3
click at [1089, 23] on span "Save" at bounding box center [1092, 21] width 30 height 13
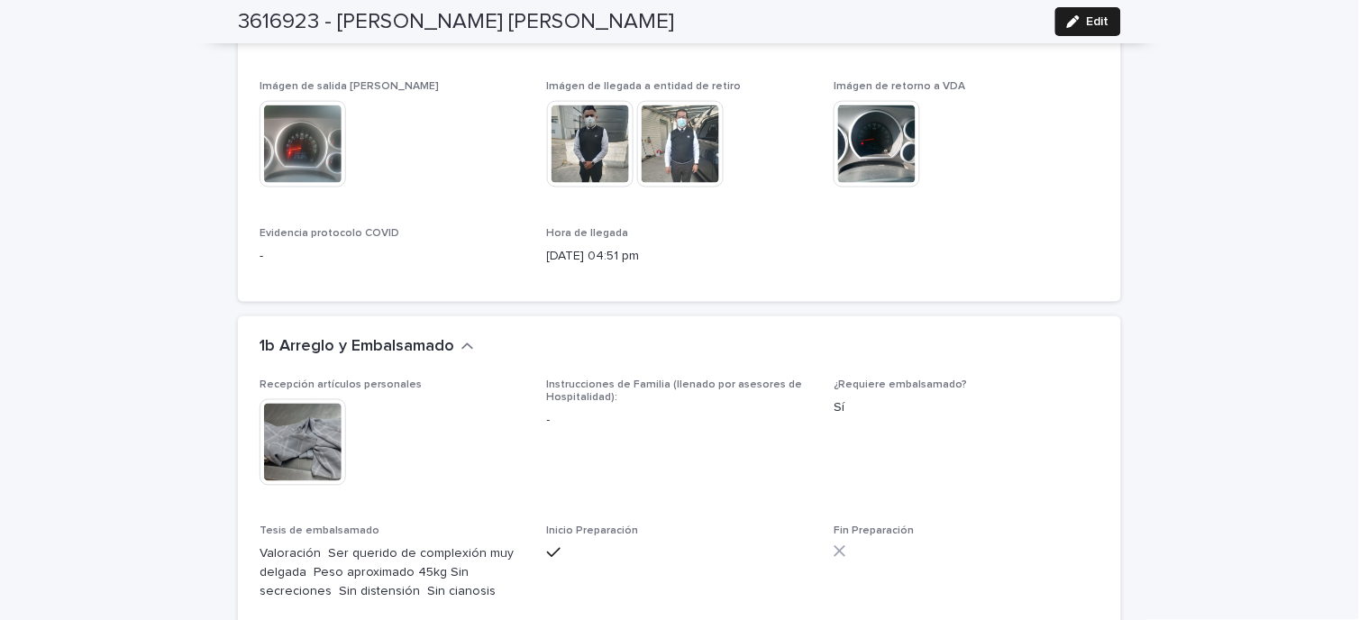
scroll to position [2503, 0]
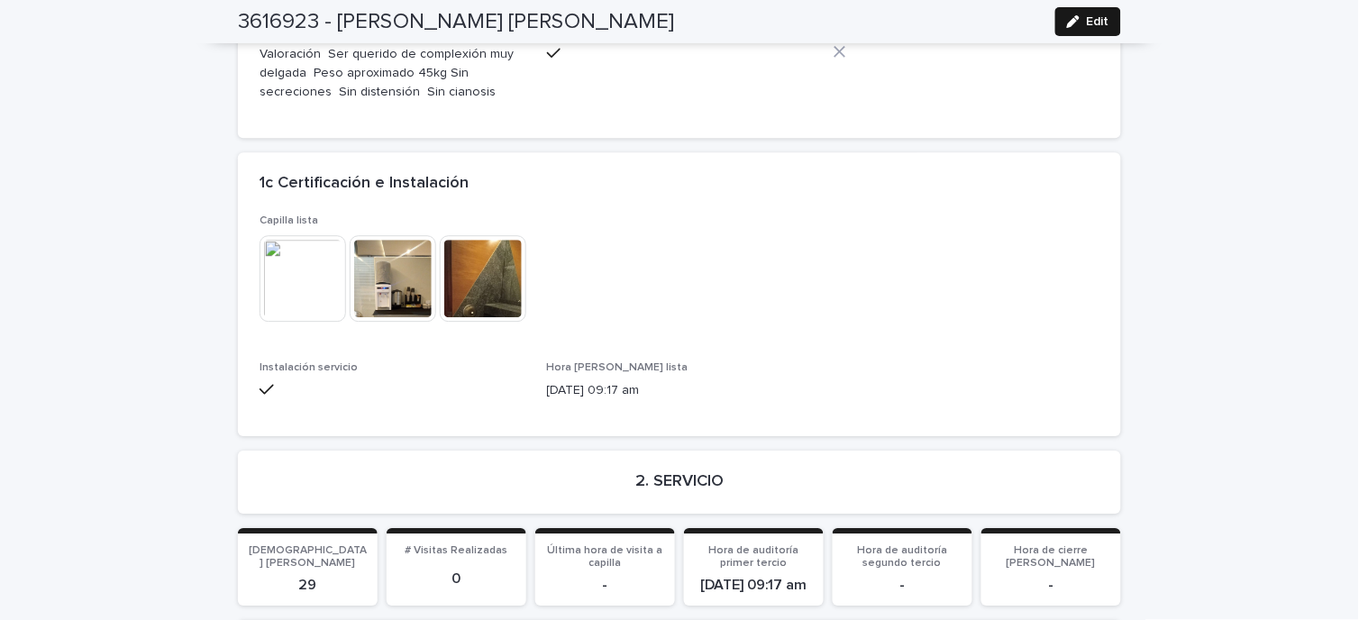
click at [1085, 30] on button "Edit" at bounding box center [1088, 21] width 66 height 29
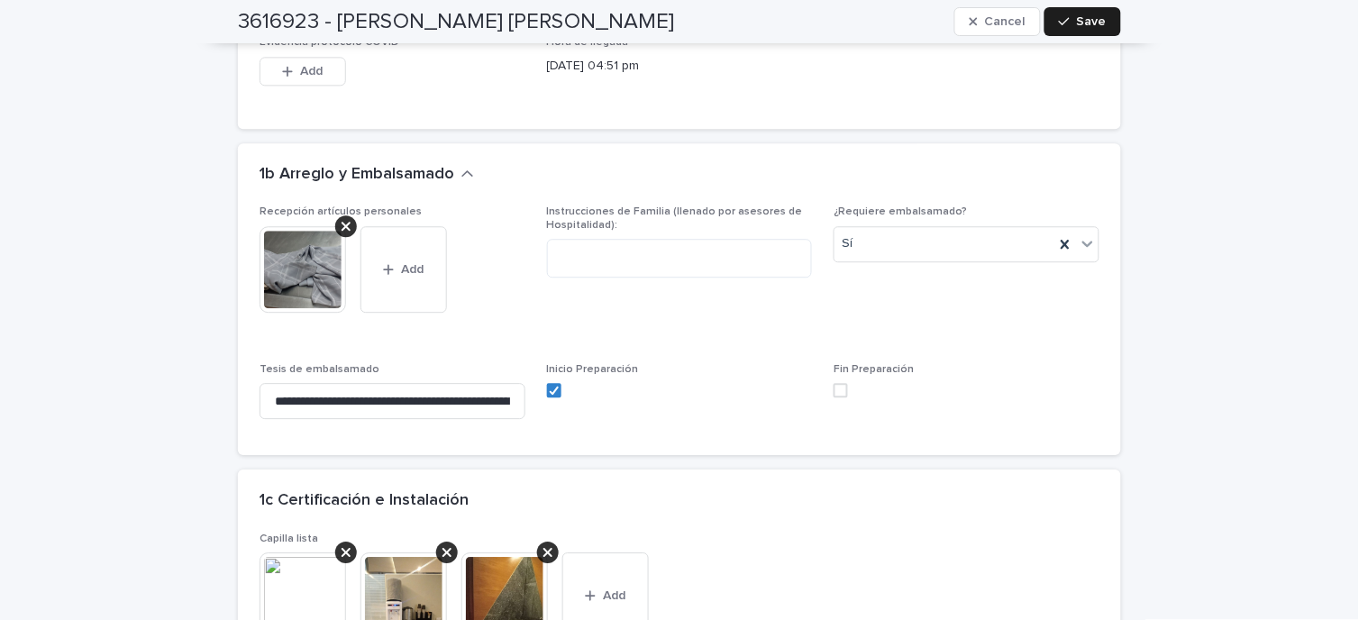
scroll to position [2346, 0]
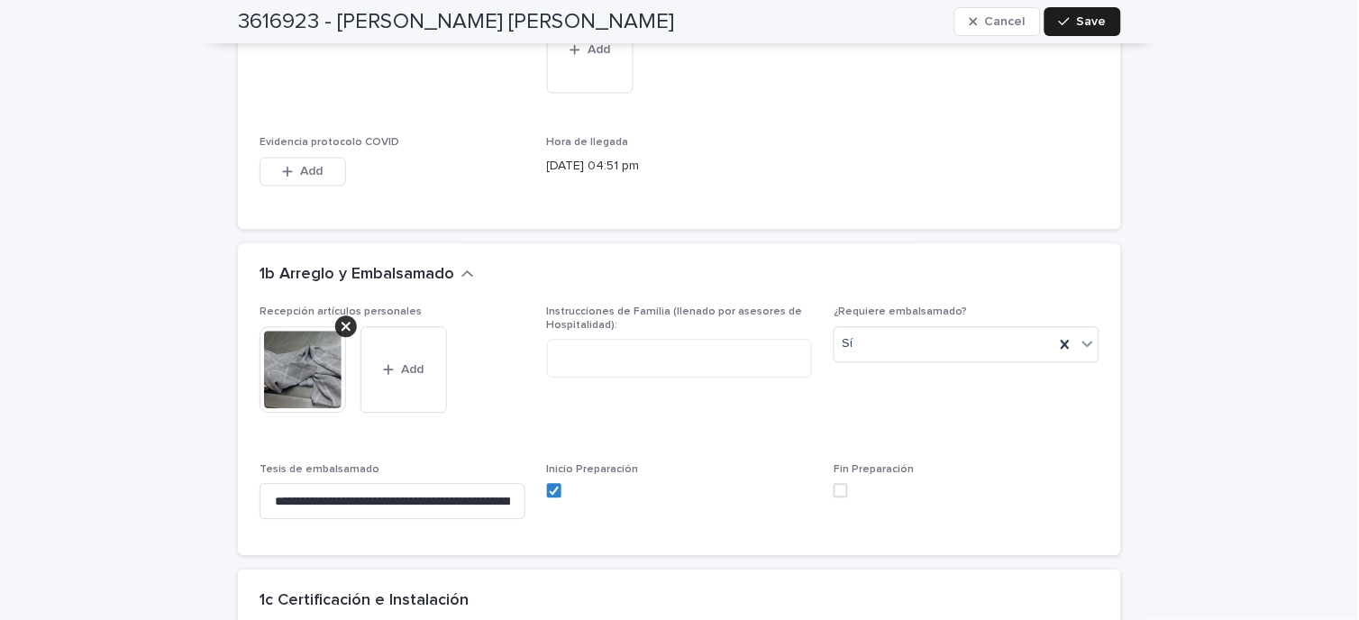
click at [838, 483] on span at bounding box center [841, 490] width 14 height 14
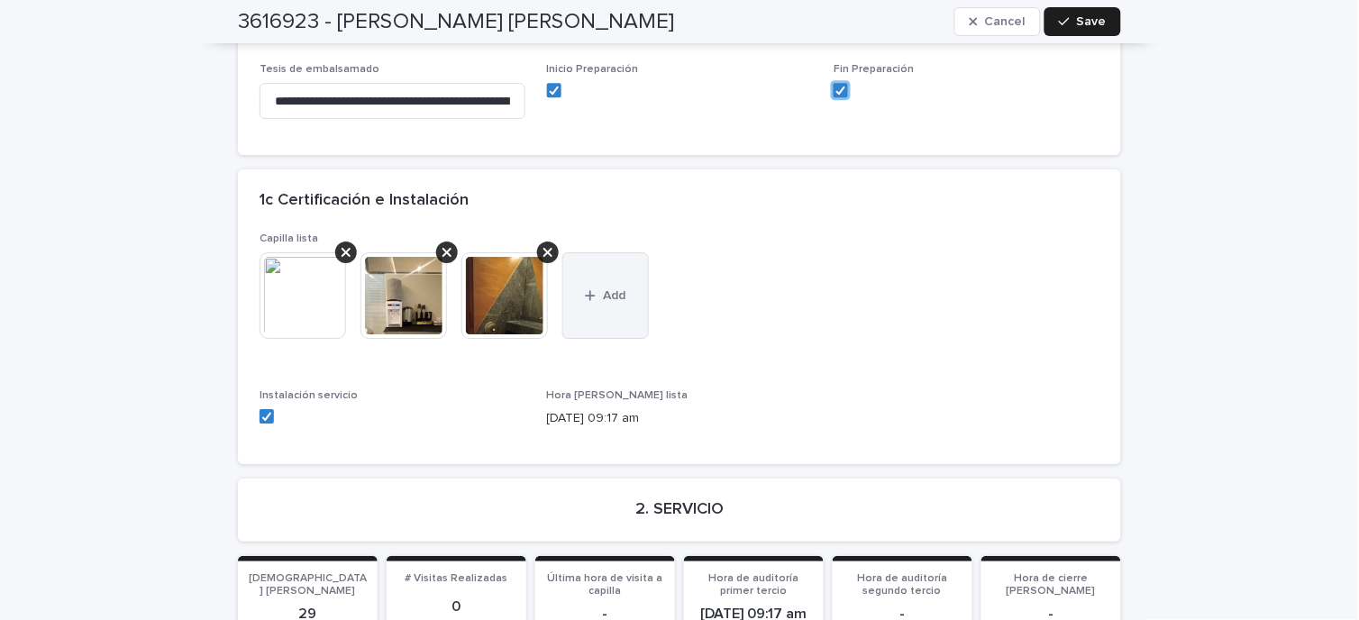
click at [604, 289] on span "Add" at bounding box center [615, 295] width 23 height 13
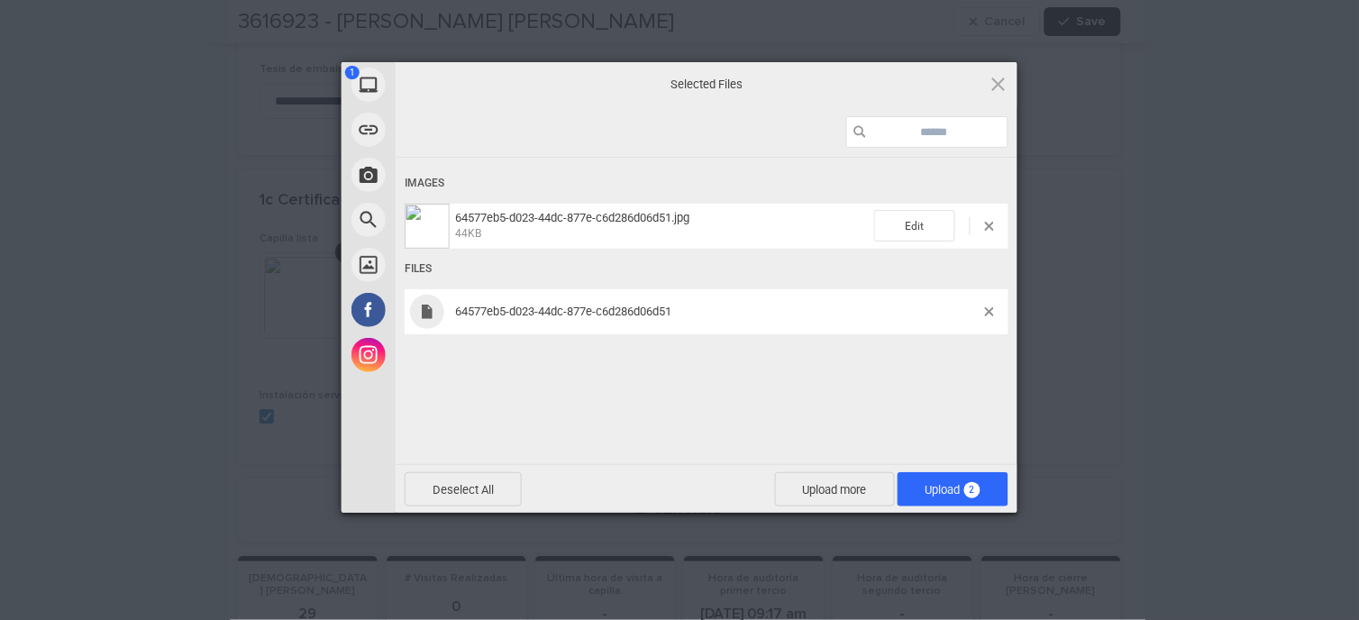
drag, startPoint x: 990, startPoint y: 308, endPoint x: 985, endPoint y: 327, distance: 19.5
click at [989, 308] on span at bounding box center [989, 311] width 9 height 9
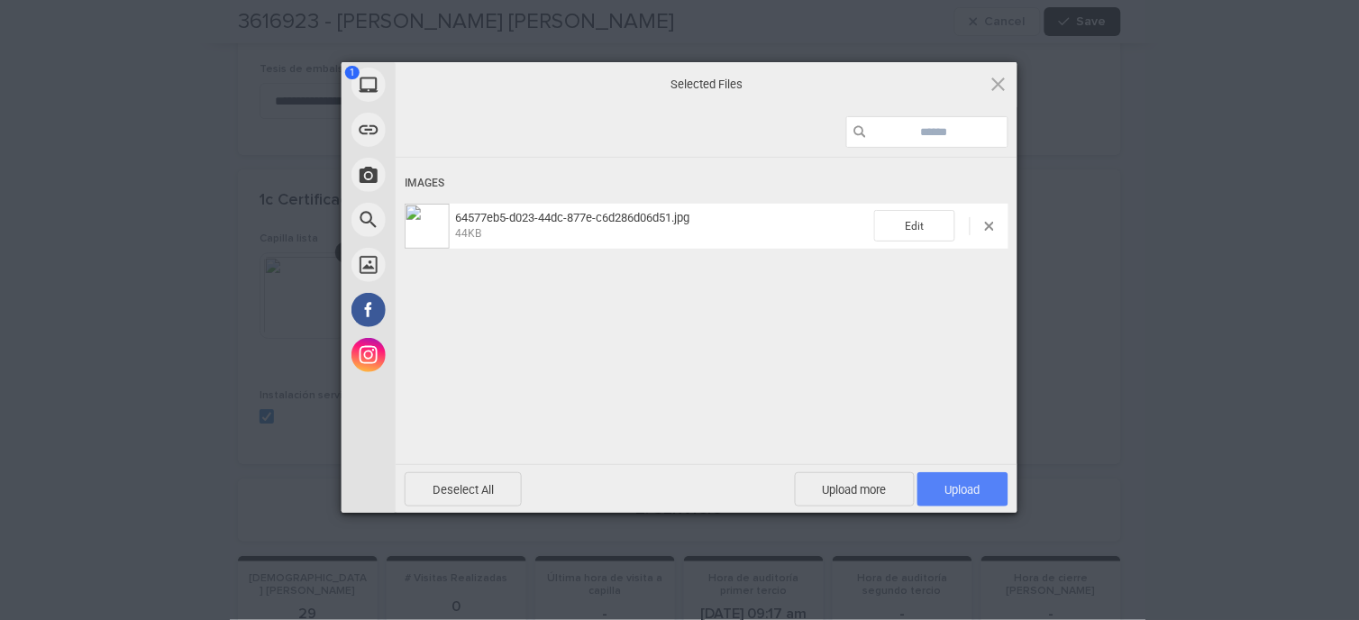
click at [968, 500] on span "Upload 1" at bounding box center [962, 489] width 91 height 34
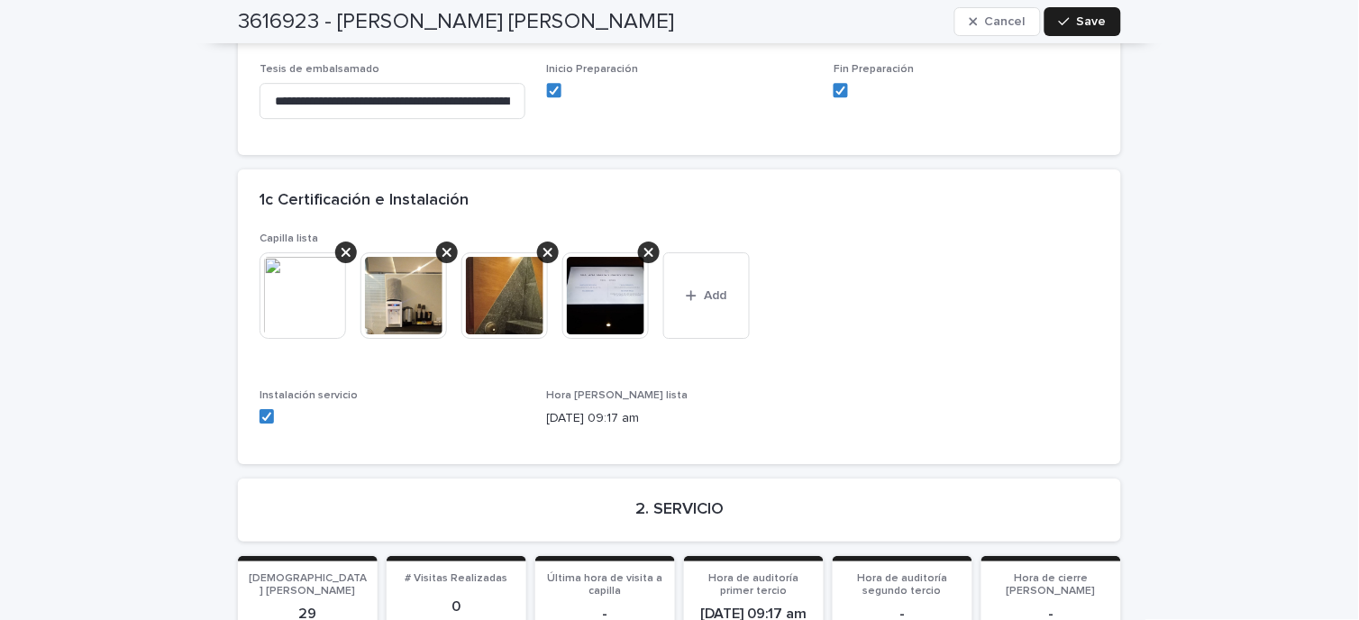
drag, startPoint x: 710, startPoint y: 262, endPoint x: 682, endPoint y: 201, distance: 67.4
click at [712, 262] on button "Add" at bounding box center [706, 295] width 87 height 87
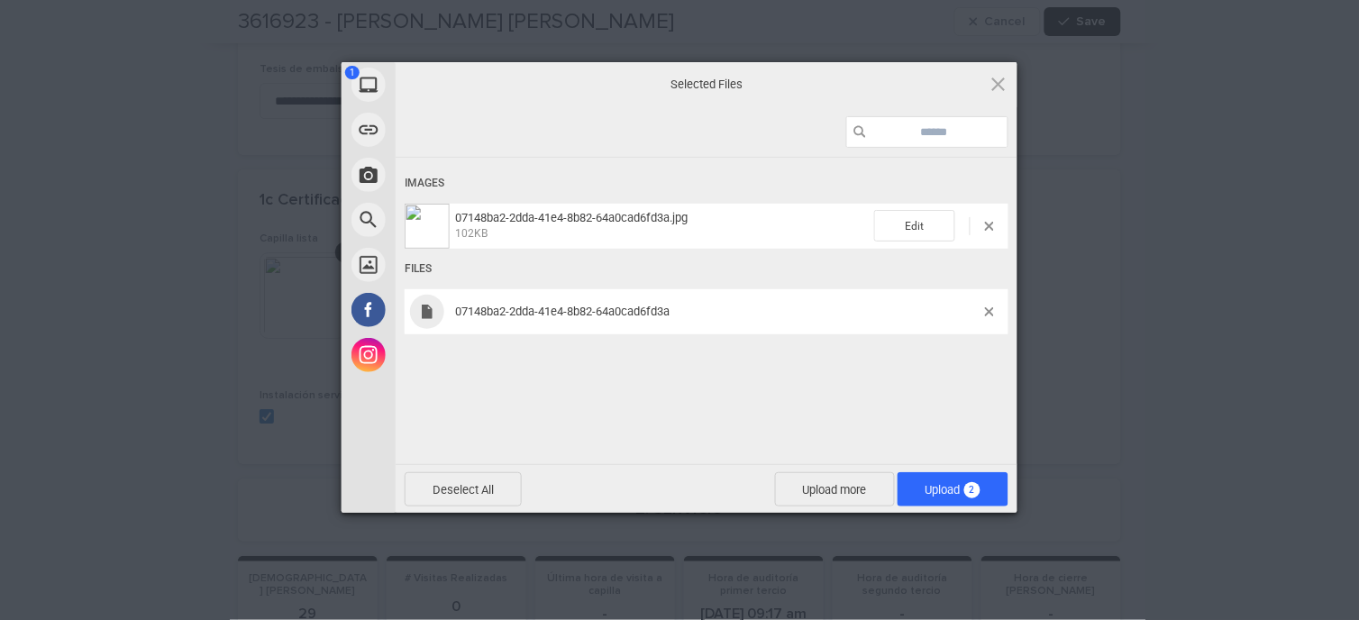
click at [980, 306] on span "07148ba2-2dda-41e4-8b82-64a0cad6fd3a" at bounding box center [717, 312] width 535 height 14
click at [984, 307] on span "07148ba2-2dda-41e4-8b82-64a0cad6fd3a" at bounding box center [717, 312] width 535 height 14
click at [986, 309] on span at bounding box center [989, 311] width 9 height 9
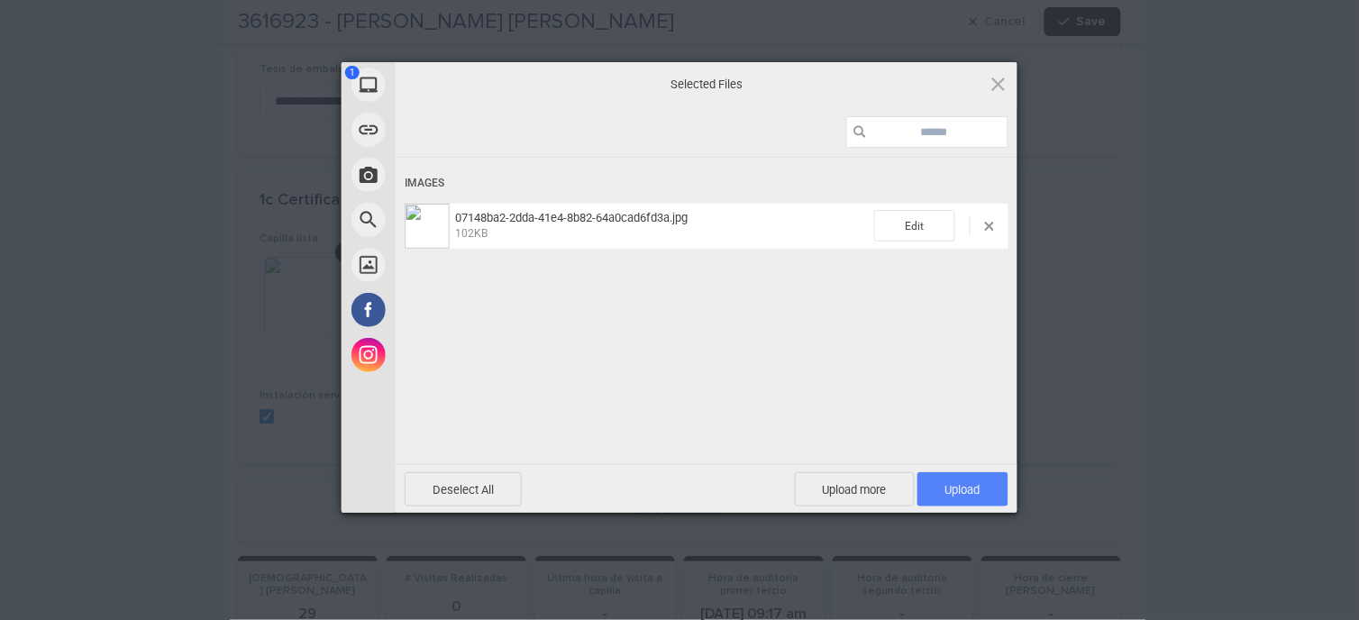
click at [984, 490] on span "Upload 1" at bounding box center [962, 489] width 91 height 34
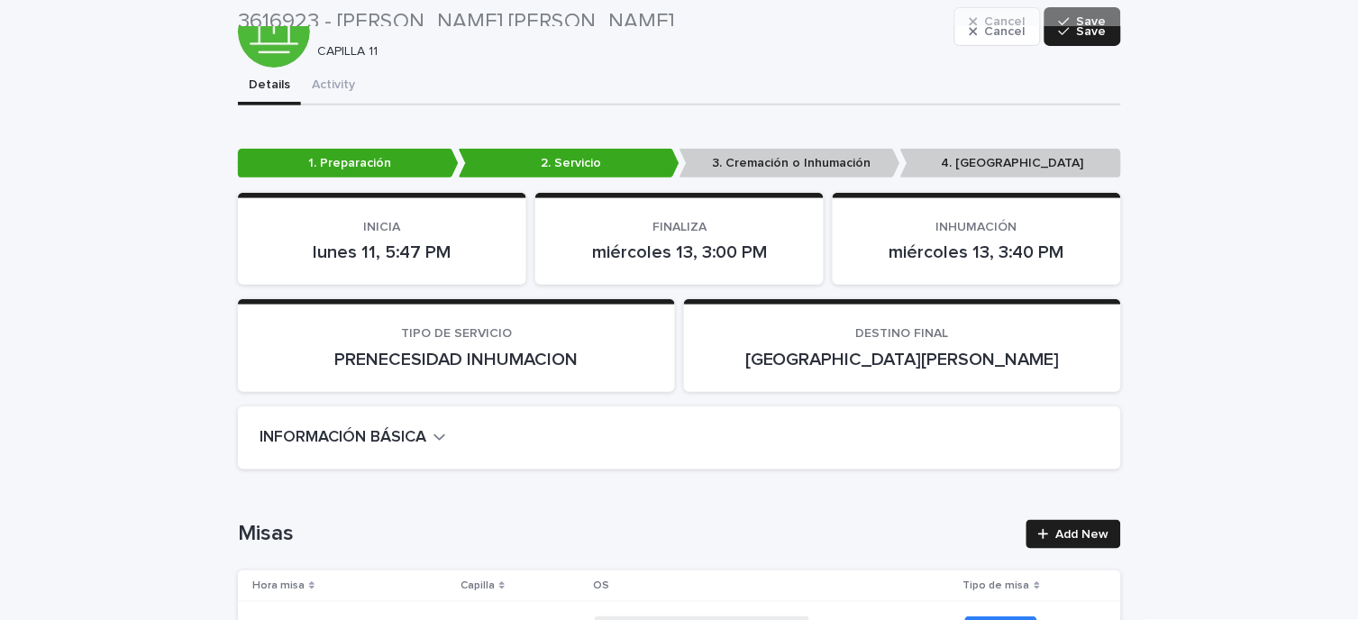
scroll to position [0, 0]
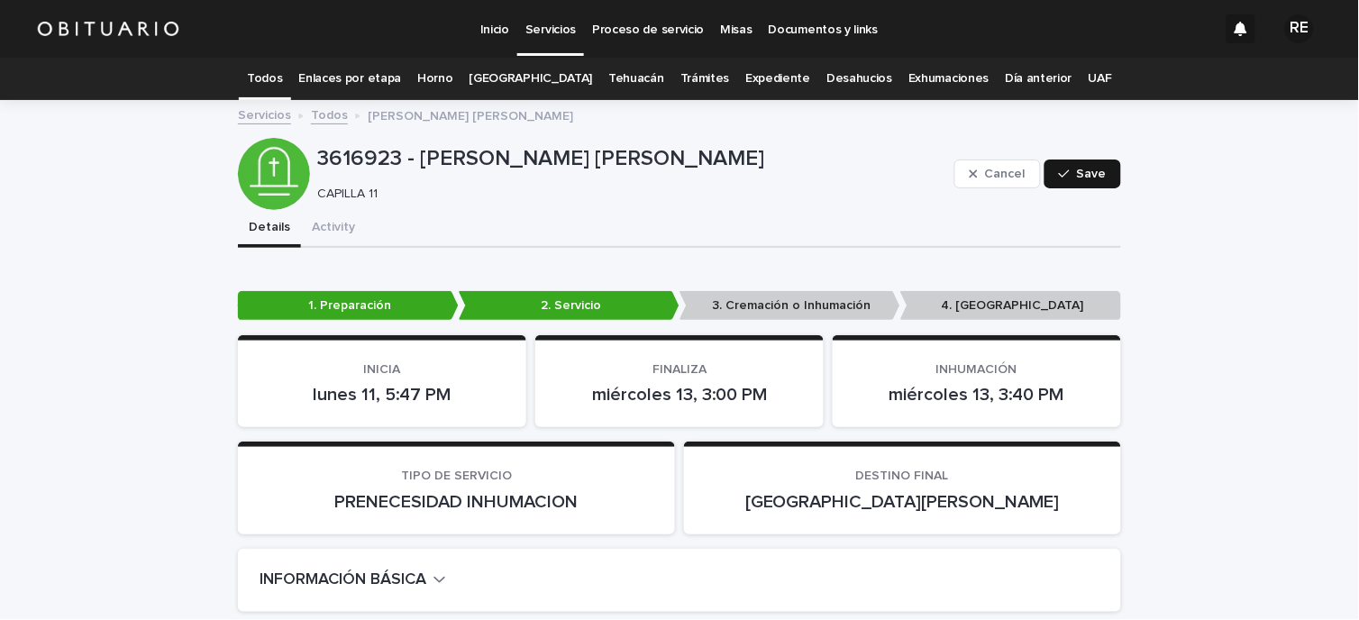
drag, startPoint x: 1091, startPoint y: 176, endPoint x: 1082, endPoint y: 178, distance: 9.4
click at [1089, 176] on span "Save" at bounding box center [1092, 174] width 30 height 13
click at [282, 84] on link "Todos" at bounding box center [264, 79] width 35 height 42
